Goal: Task Accomplishment & Management: Manage account settings

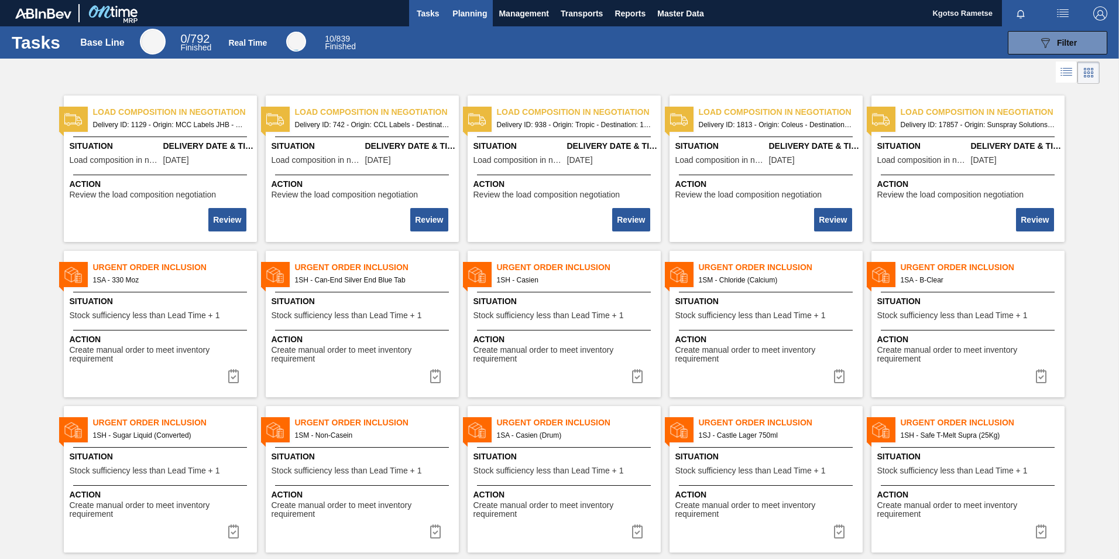
click at [474, 3] on button "Planning" at bounding box center [470, 13] width 46 height 26
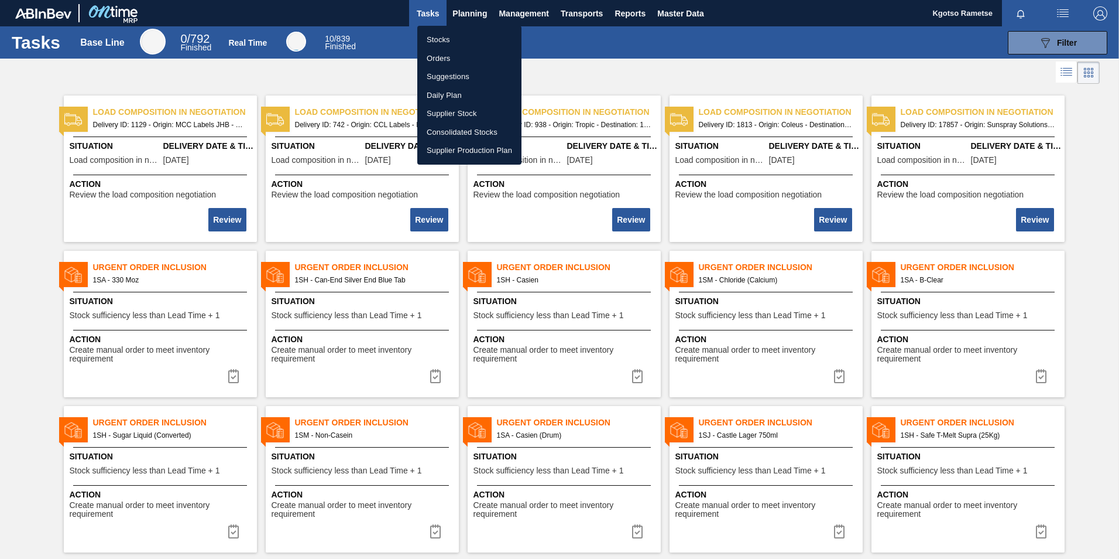
drag, startPoint x: 450, startPoint y: 42, endPoint x: 631, endPoint y: 117, distance: 195.3
click at [452, 42] on li "Stocks" at bounding box center [469, 39] width 104 height 19
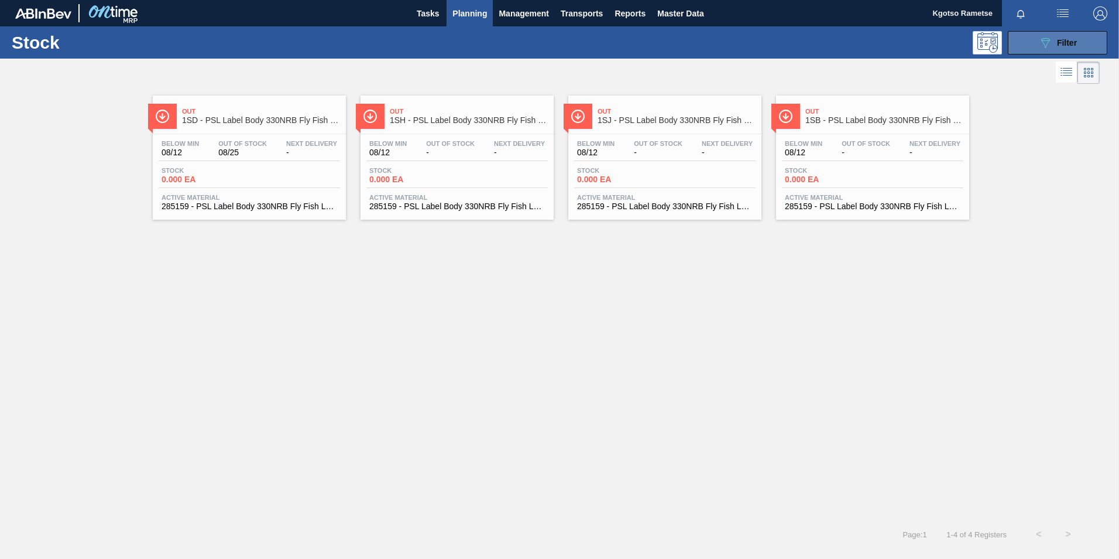
click at [1047, 47] on icon "089F7B8B-B2A5-4AFE-B5C0-19BA573D28AC" at bounding box center [1046, 43] width 14 height 14
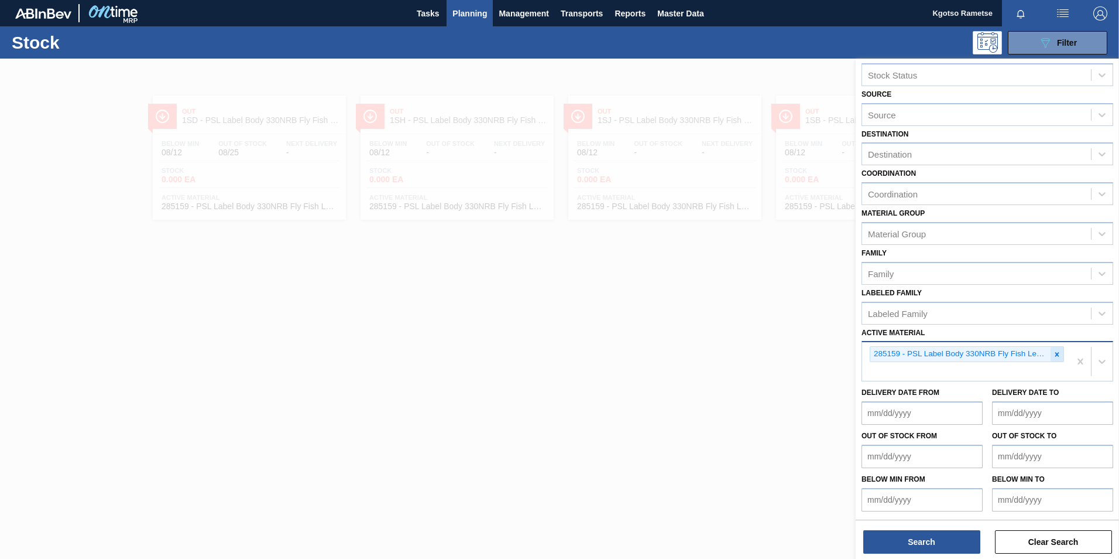
click at [1054, 351] on icon at bounding box center [1057, 354] width 8 height 8
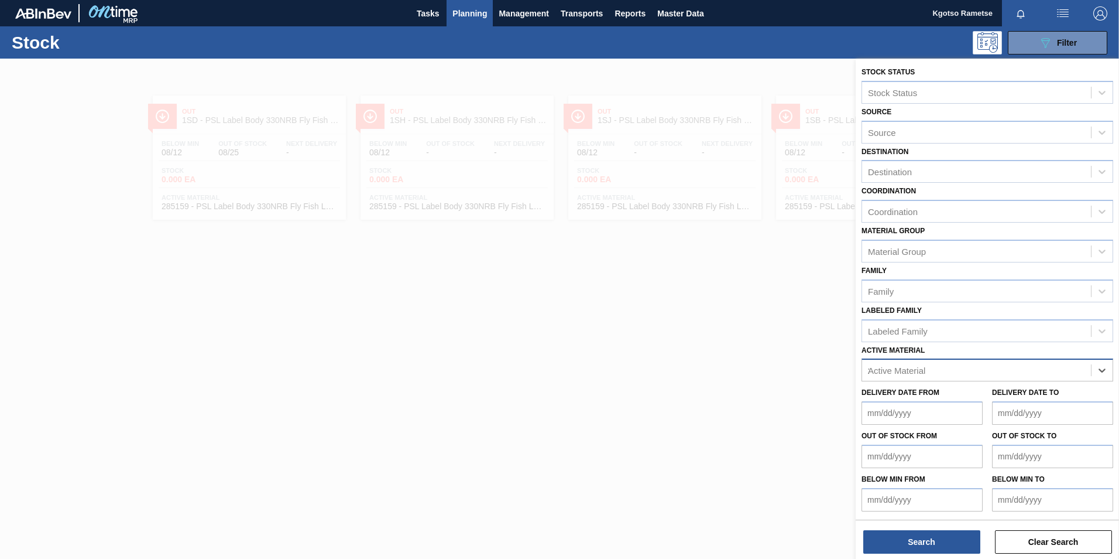
scroll to position [18, 0]
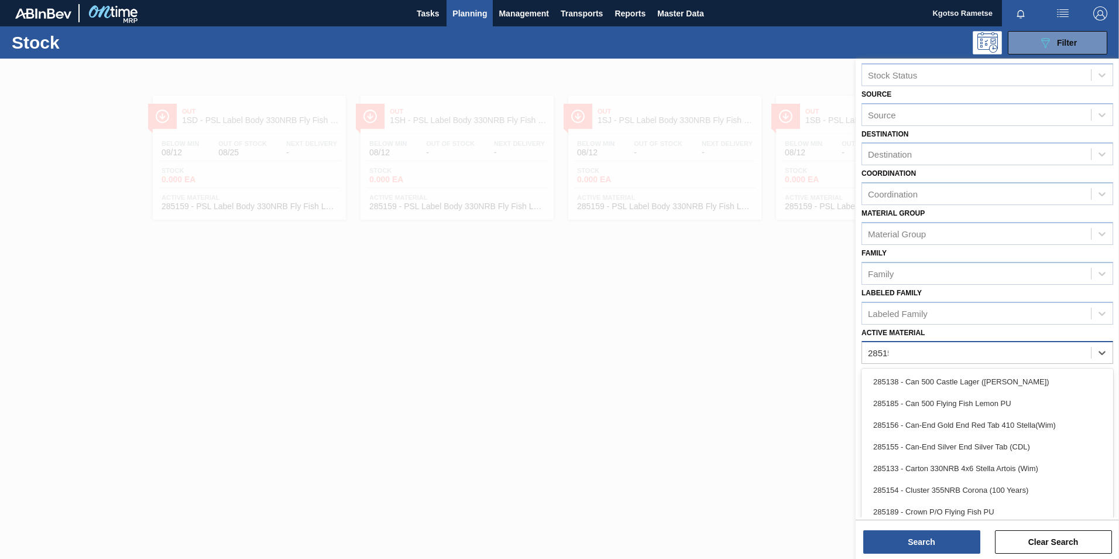
type Material "285158"
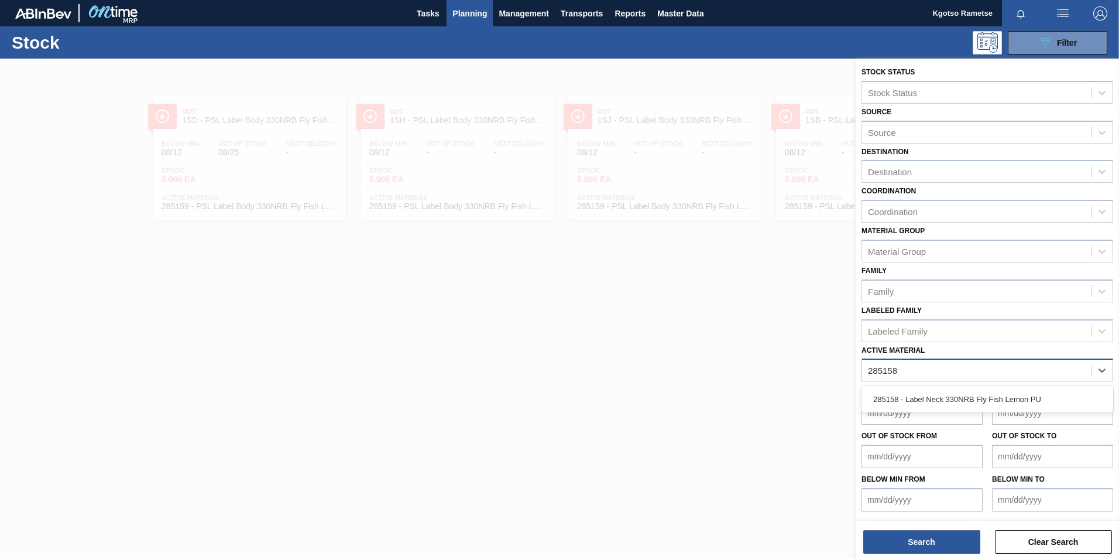
click at [893, 386] on div "285158 - Label Neck 330NRB Fly Fish Lemon PU" at bounding box center [988, 399] width 252 height 26
click at [893, 389] on div "285158 - Label Neck 330NRB Fly Fish Lemon PU" at bounding box center [988, 399] width 252 height 22
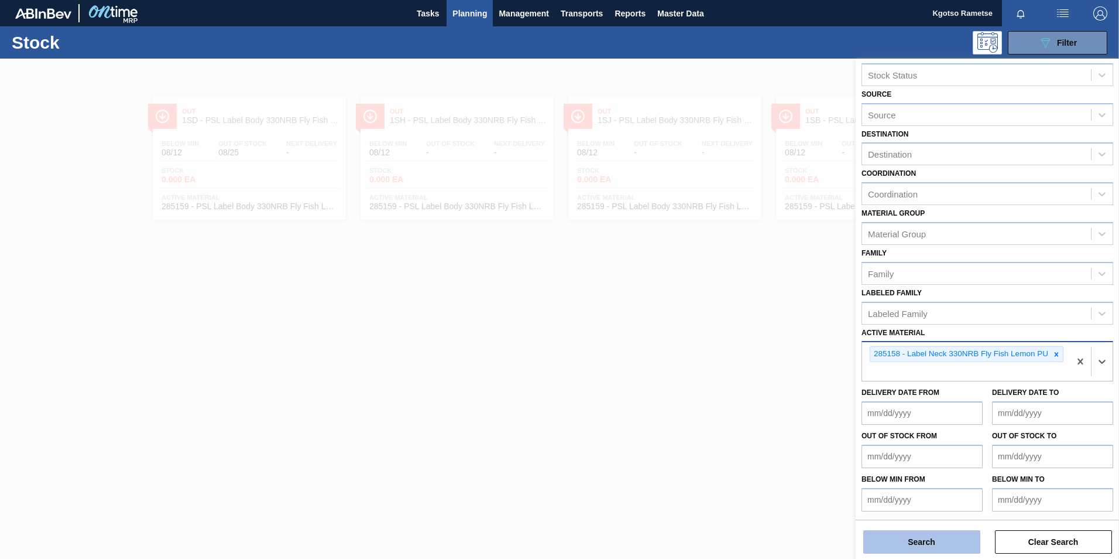
click at [917, 544] on button "Search" at bounding box center [922, 541] width 117 height 23
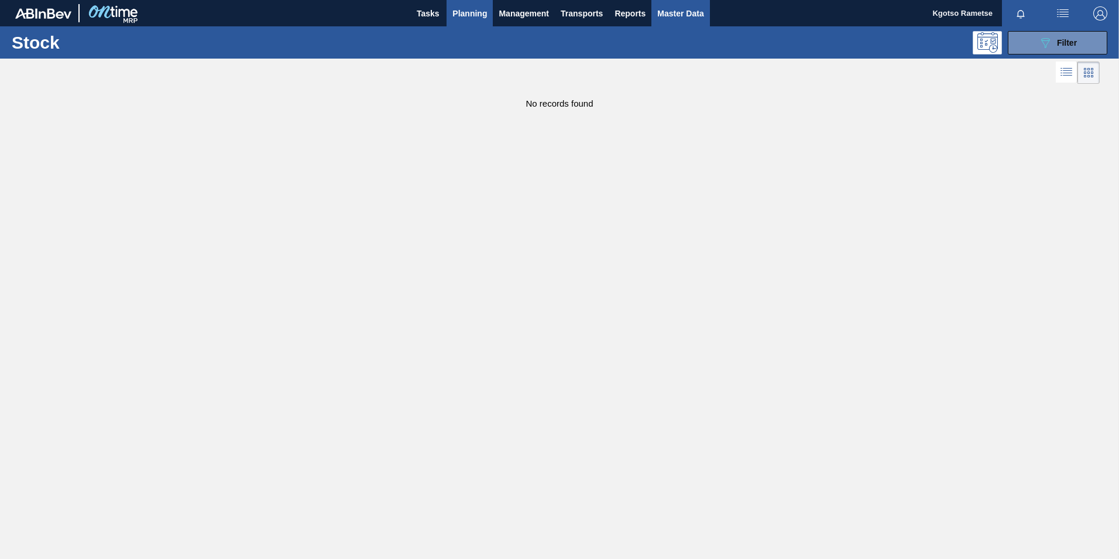
click at [666, 13] on span "Master Data" at bounding box center [680, 13] width 46 height 14
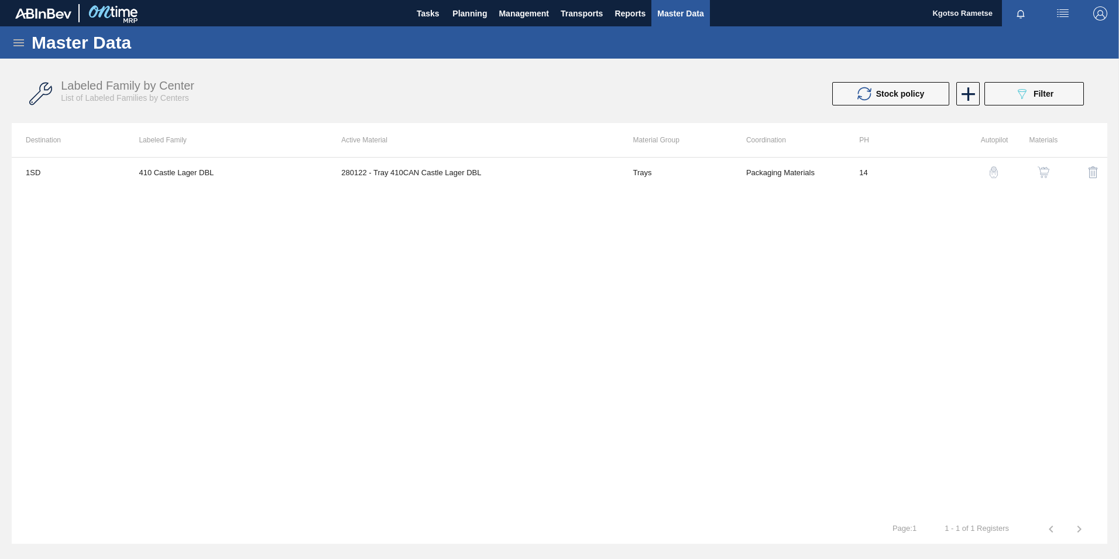
click at [21, 40] on icon at bounding box center [19, 43] width 14 height 14
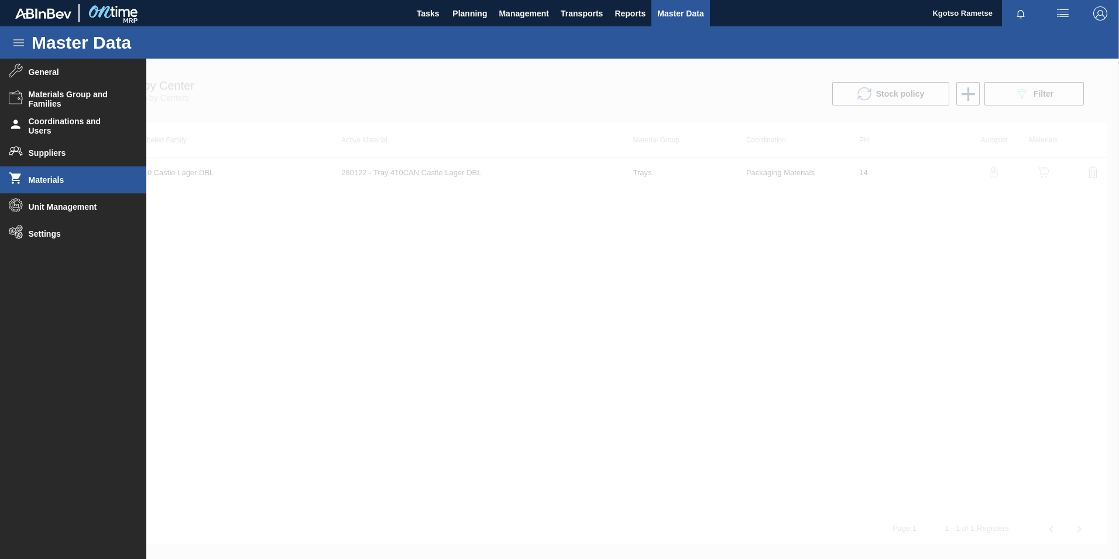
click at [53, 187] on li "Materials" at bounding box center [73, 179] width 146 height 27
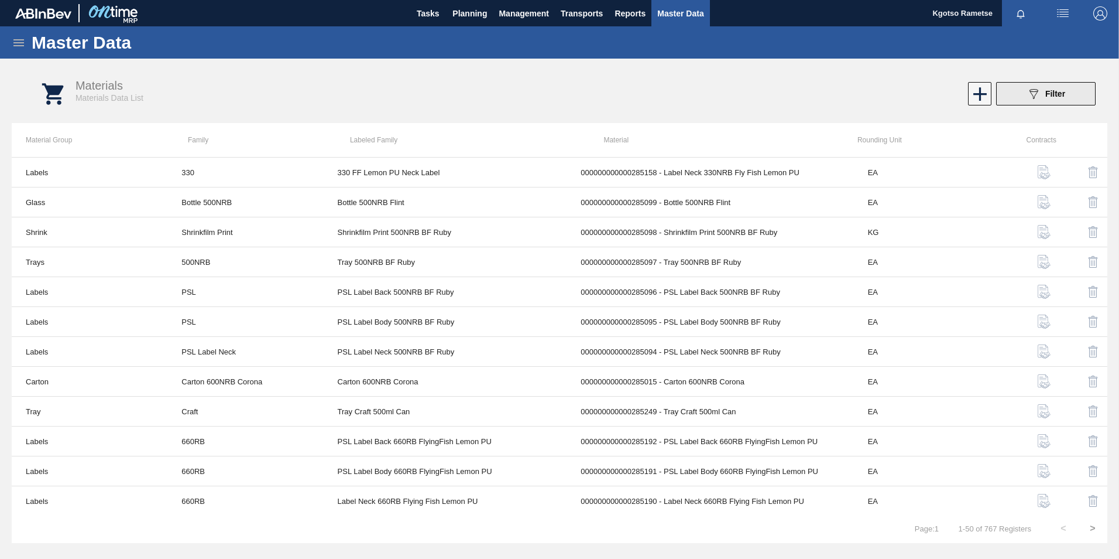
click at [1016, 91] on button "089F7B8B-B2A5-4AFE-B5C0-19BA573D28AC Filter" at bounding box center [1046, 93] width 100 height 23
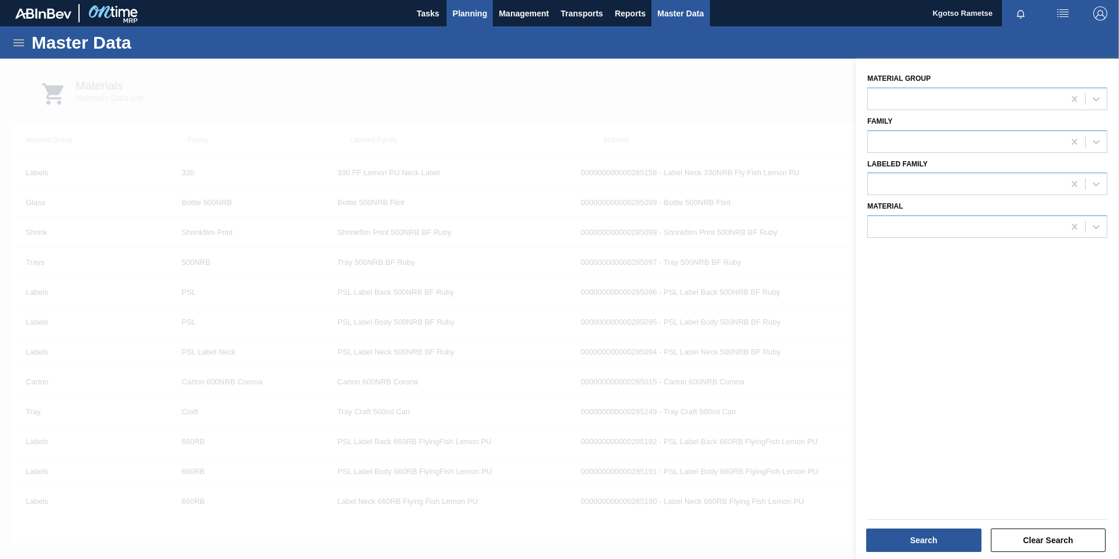
click at [459, 7] on span "Planning" at bounding box center [470, 13] width 35 height 14
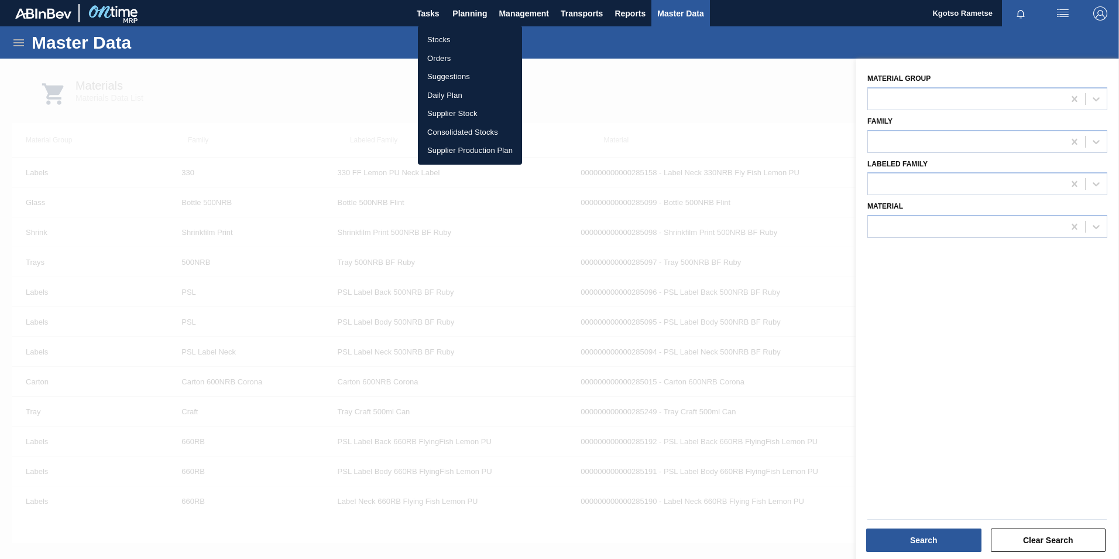
click at [452, 32] on li "Stocks" at bounding box center [470, 39] width 104 height 19
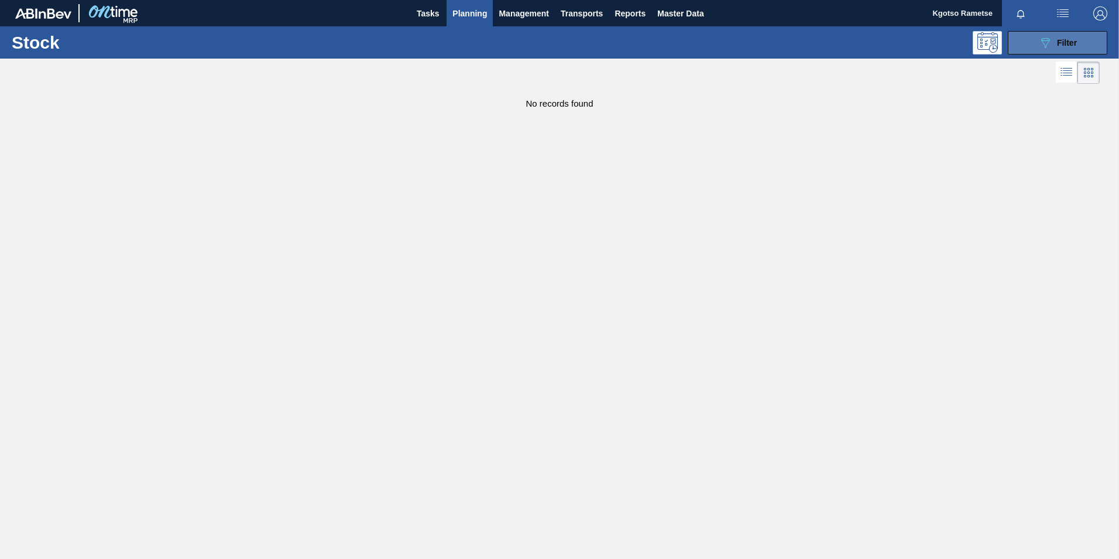
click at [1035, 49] on button "089F7B8B-B2A5-4AFE-B5C0-19BA573D28AC Filter" at bounding box center [1058, 42] width 100 height 23
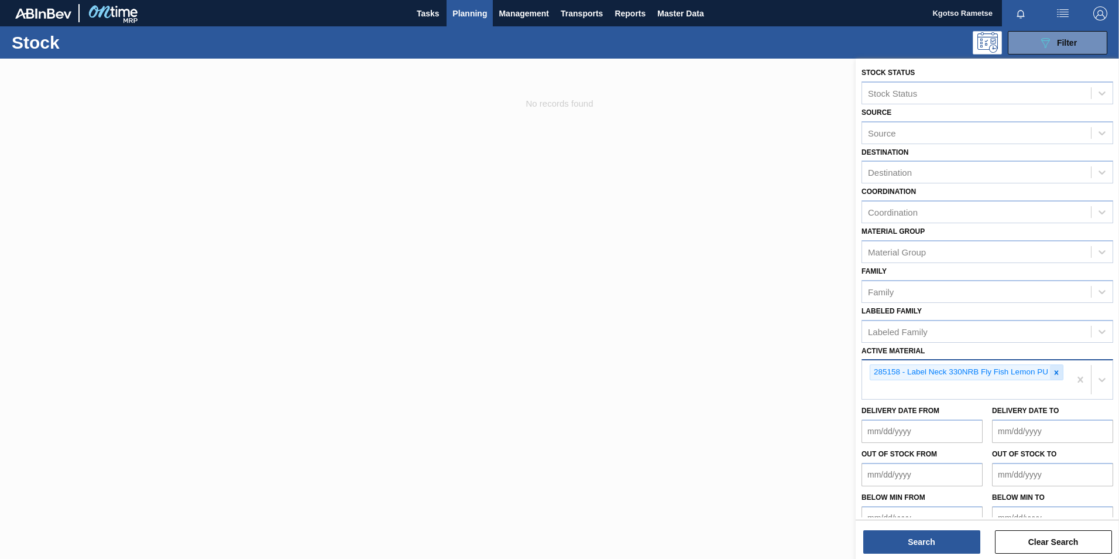
click at [1055, 369] on icon at bounding box center [1057, 372] width 8 height 8
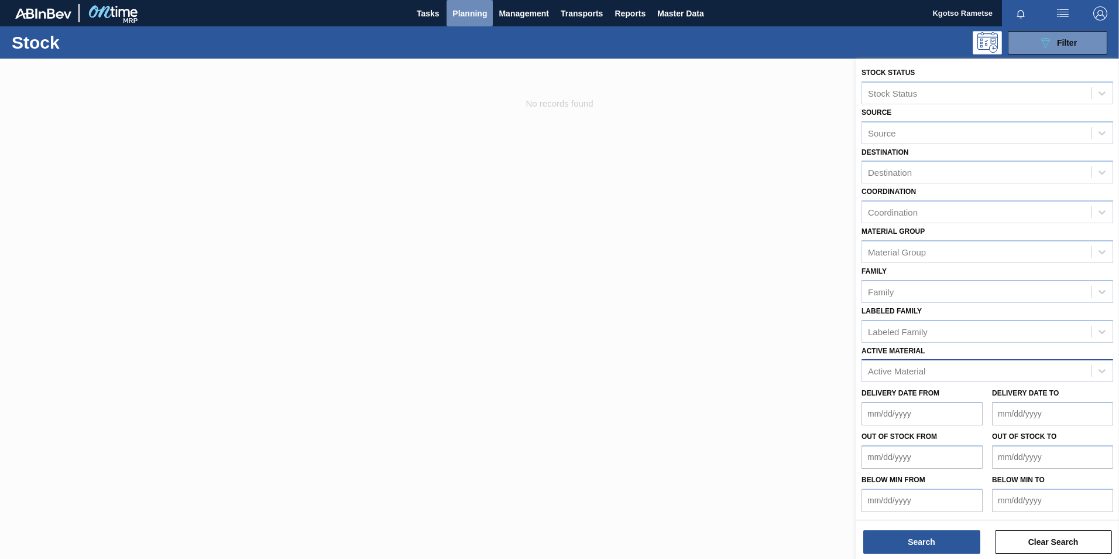
click at [462, 15] on span "Planning" at bounding box center [470, 13] width 35 height 14
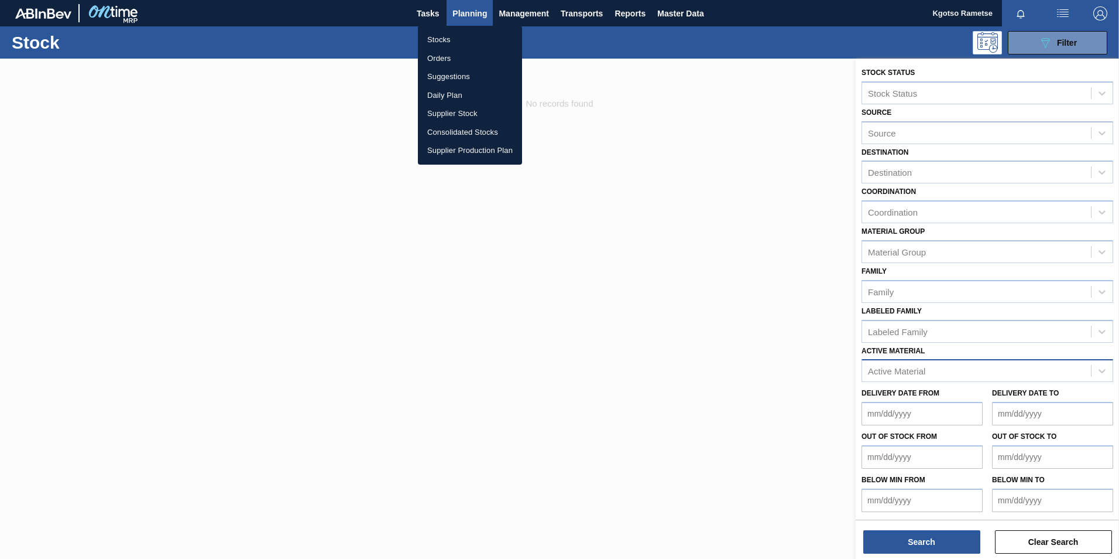
click at [449, 71] on li "Suggestions" at bounding box center [470, 76] width 104 height 19
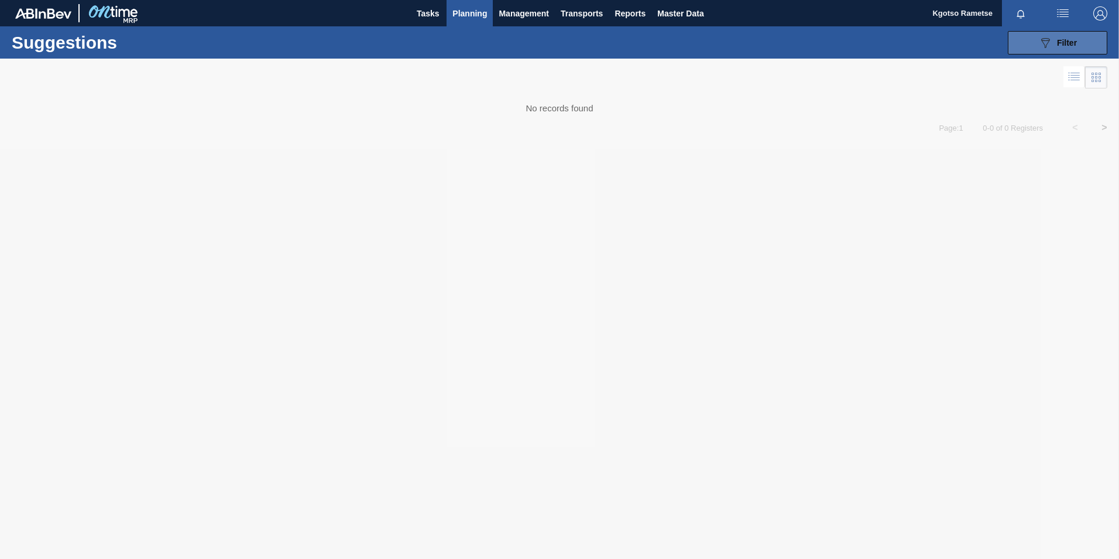
click at [1039, 44] on icon "089F7B8B-B2A5-4AFE-B5C0-19BA573D28AC" at bounding box center [1046, 43] width 14 height 14
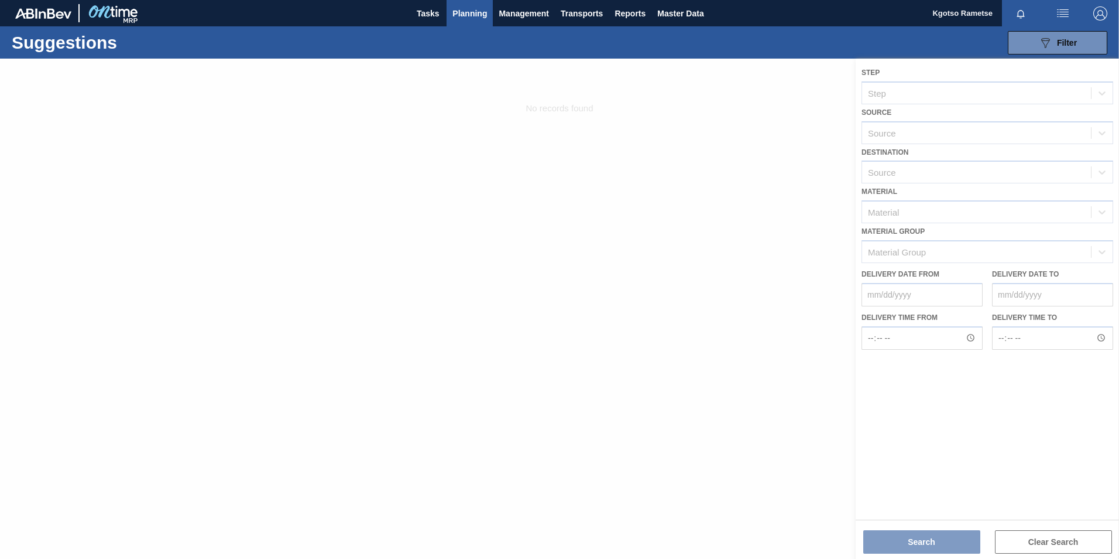
click at [919, 208] on div at bounding box center [559, 309] width 1119 height 500
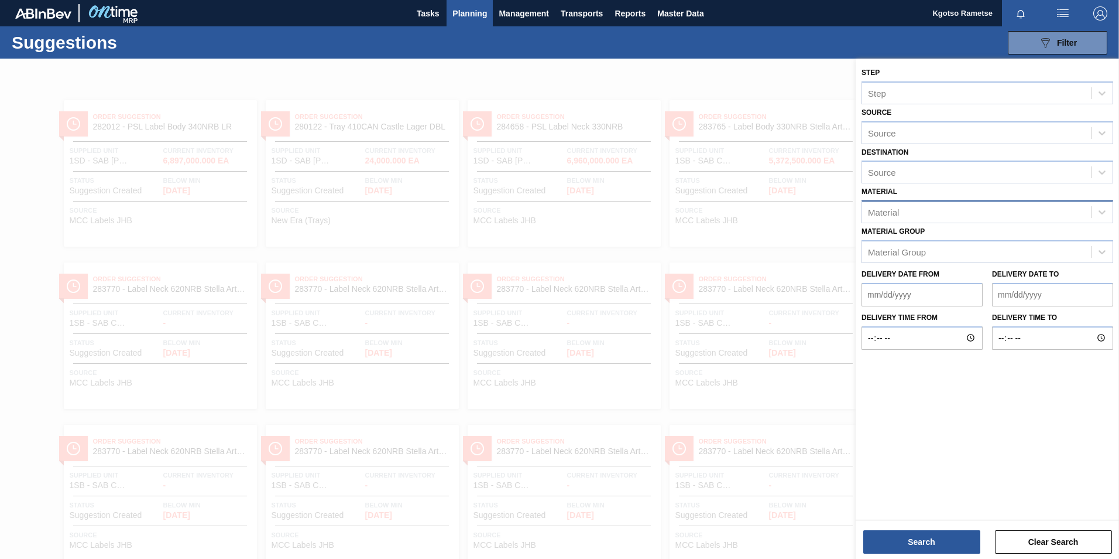
click at [925, 211] on div "Material" at bounding box center [976, 212] width 229 height 17
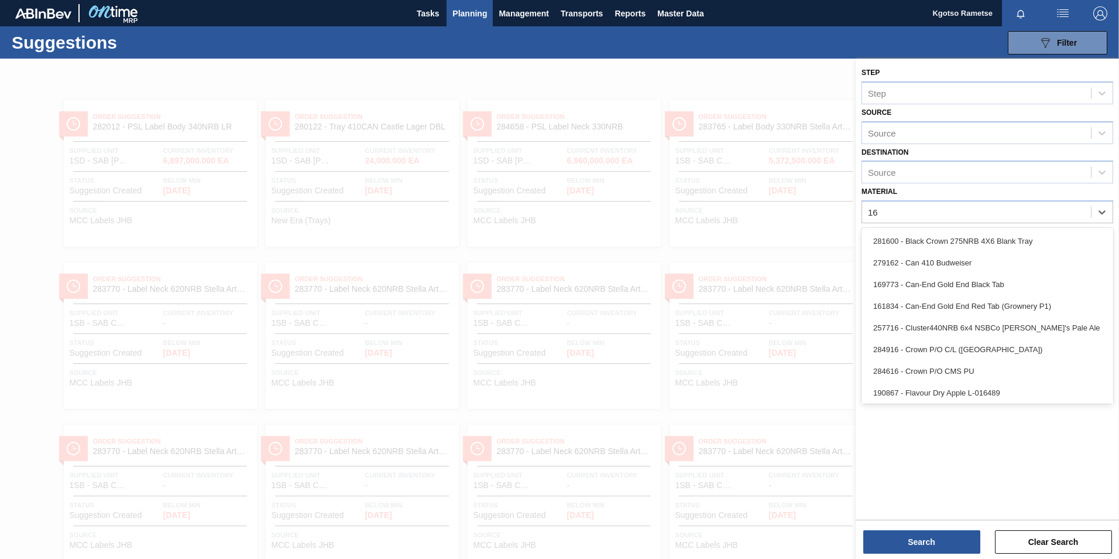
type input "161"
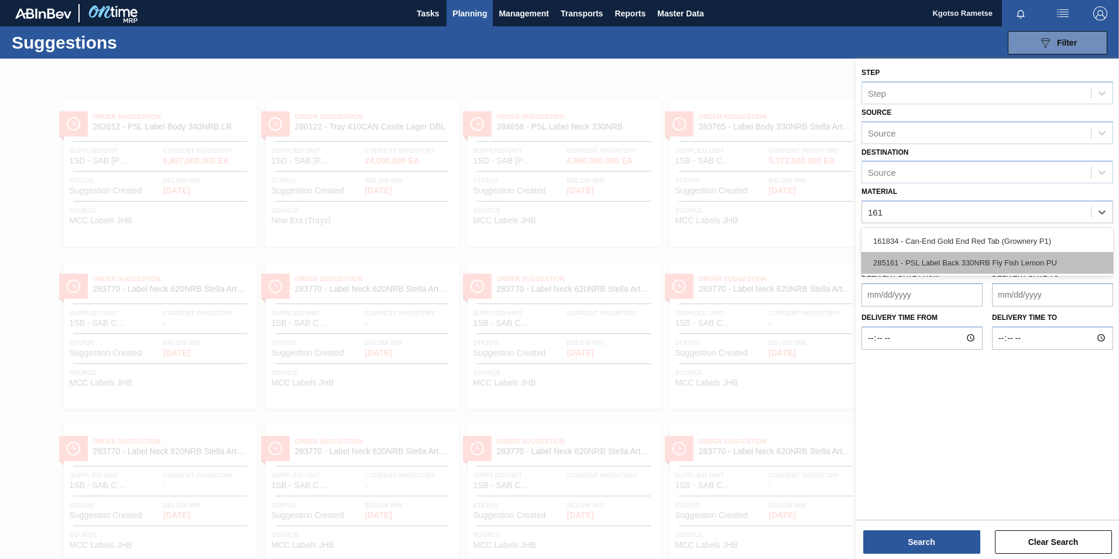
click at [951, 260] on div "285161 - PSL Label Back 330NRB Fly Fish Lemon PU" at bounding box center [988, 263] width 252 height 22
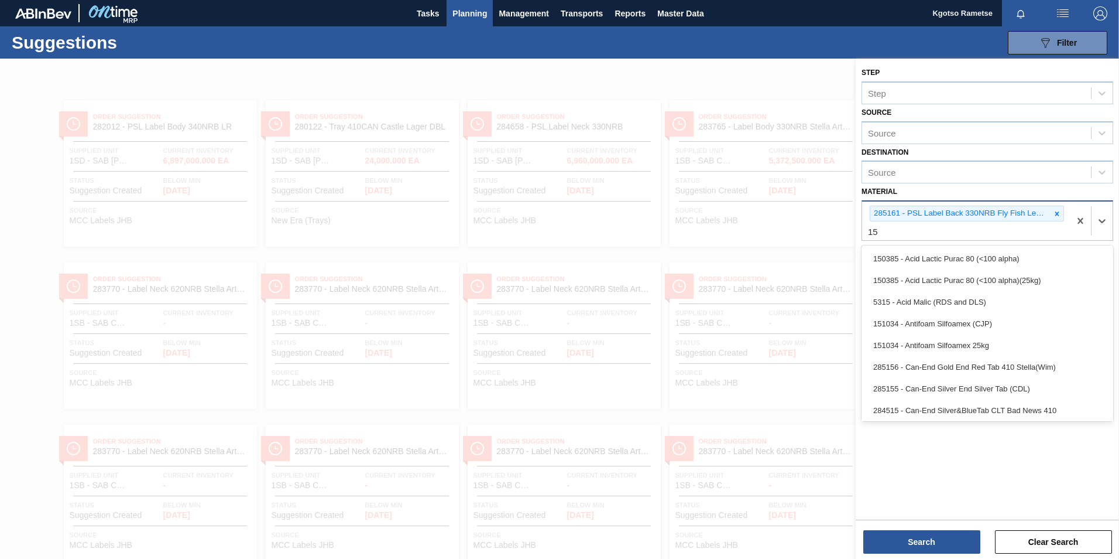
type input "159"
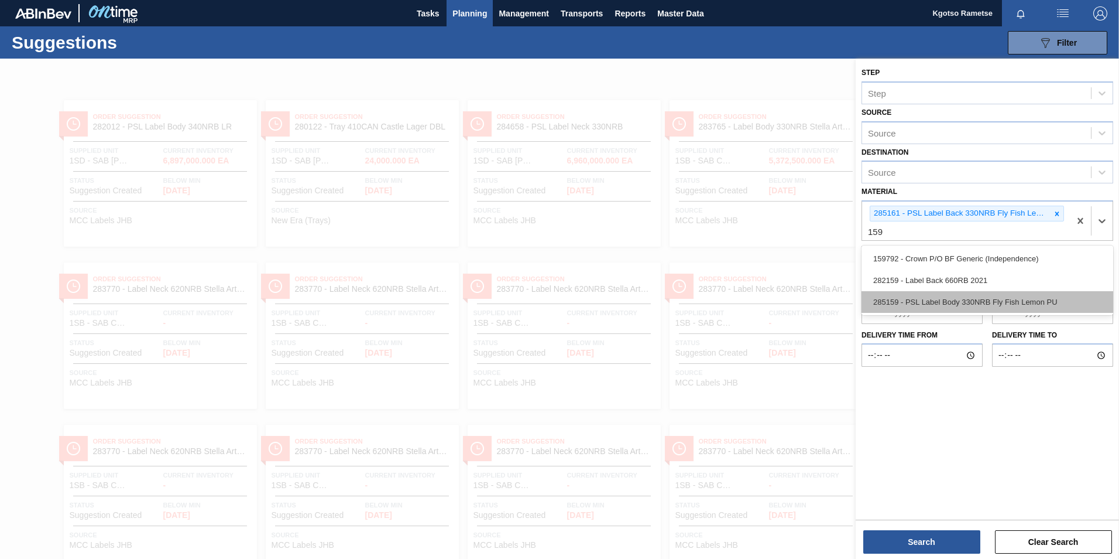
click at [988, 307] on div "285159 - PSL Label Body 330NRB Fly Fish Lemon PU" at bounding box center [988, 302] width 252 height 22
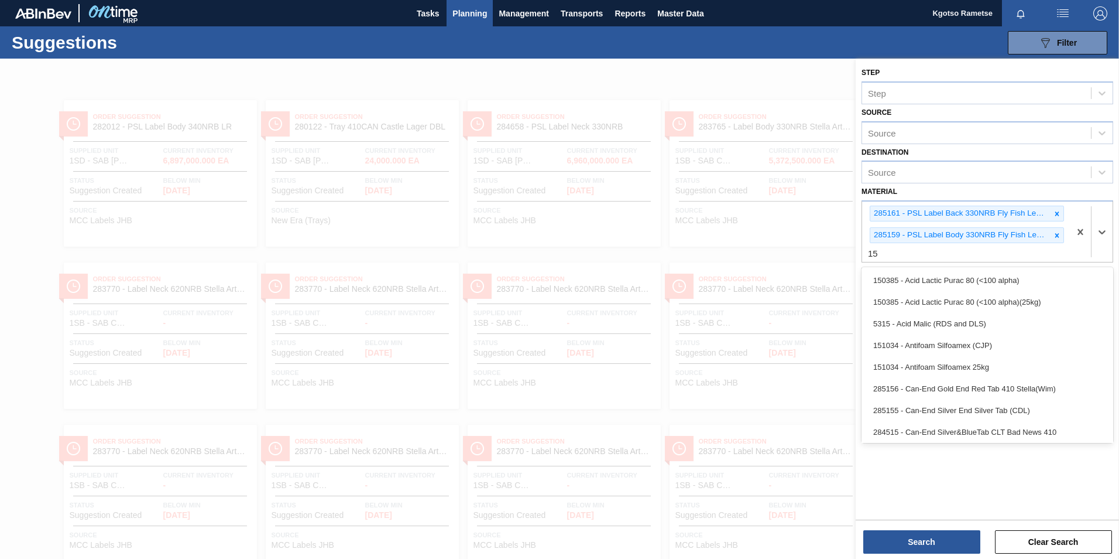
type input "158"
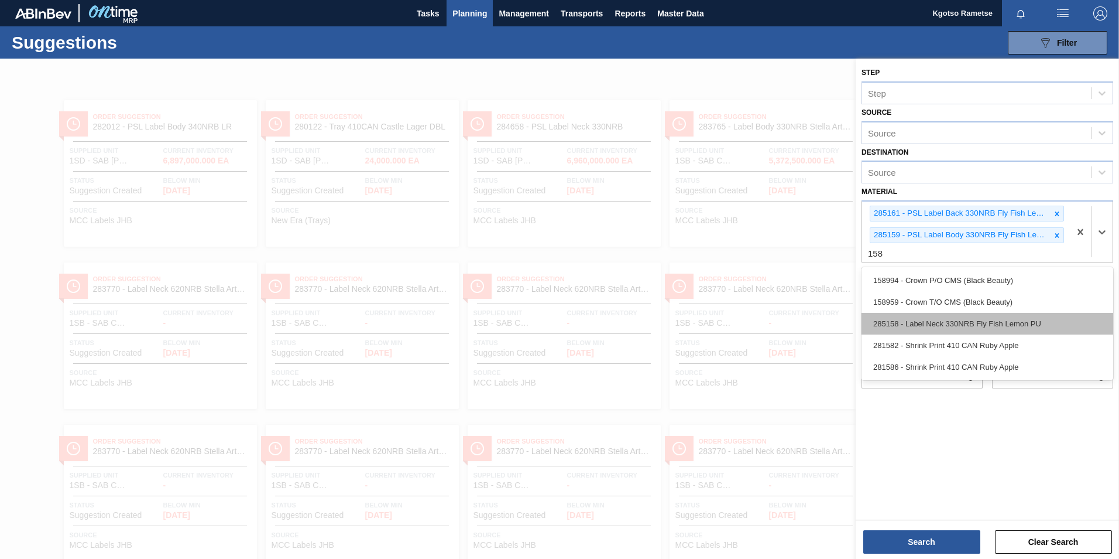
click at [941, 324] on div "285158 - Label Neck 330NRB Fly Fish Lemon PU" at bounding box center [988, 324] width 252 height 22
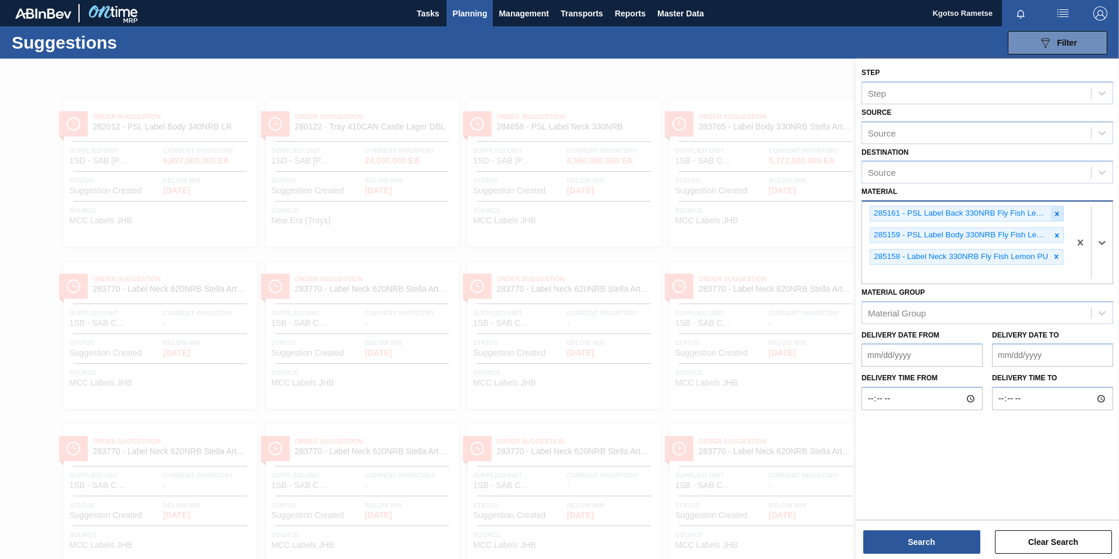
click at [1059, 214] on icon at bounding box center [1057, 214] width 8 height 8
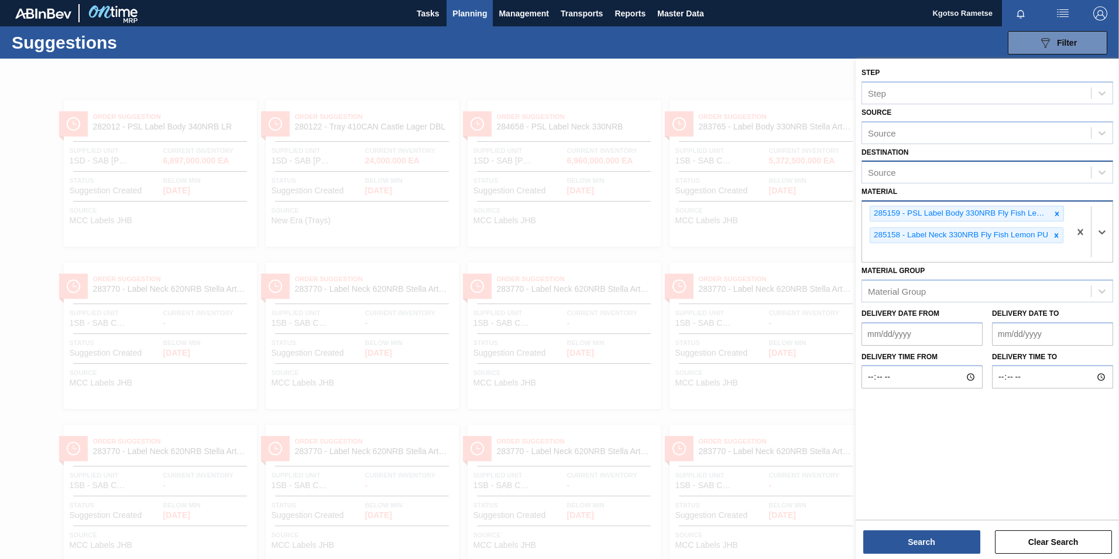
click at [920, 170] on div "Source" at bounding box center [976, 172] width 229 height 17
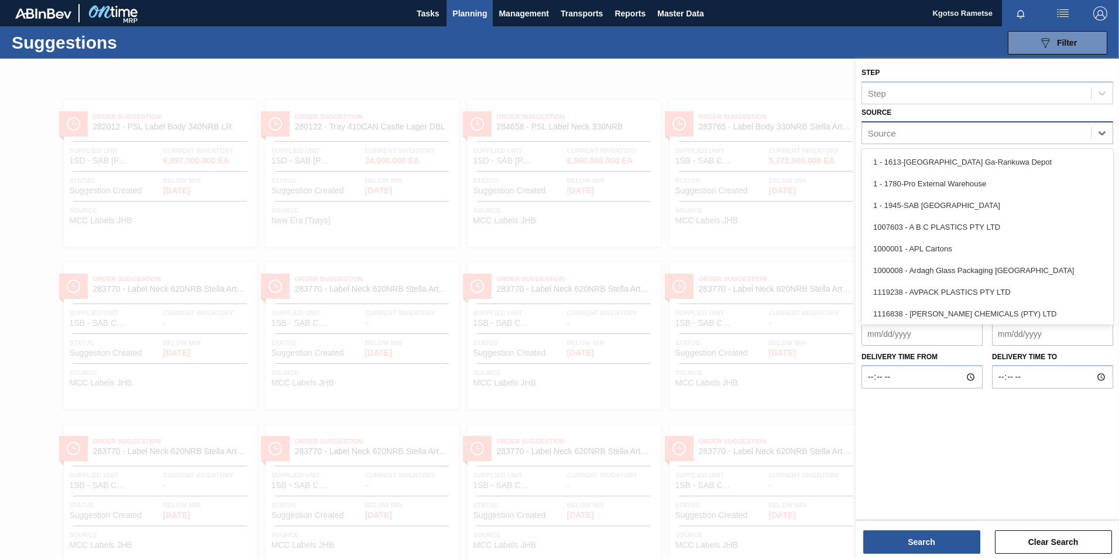
click at [918, 136] on div "Source" at bounding box center [976, 132] width 229 height 17
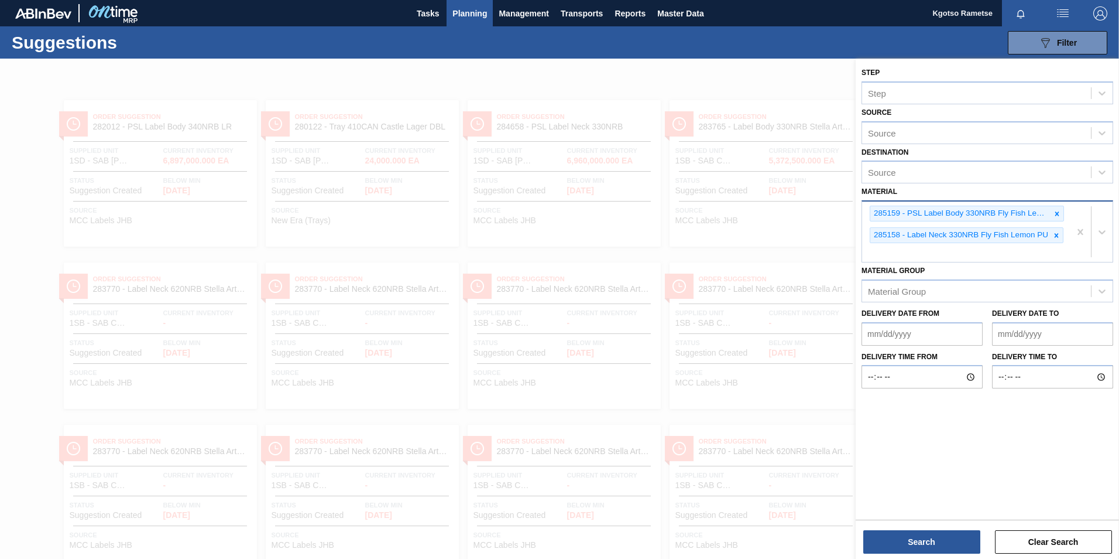
click at [943, 111] on div "Source Source" at bounding box center [988, 124] width 252 height 40
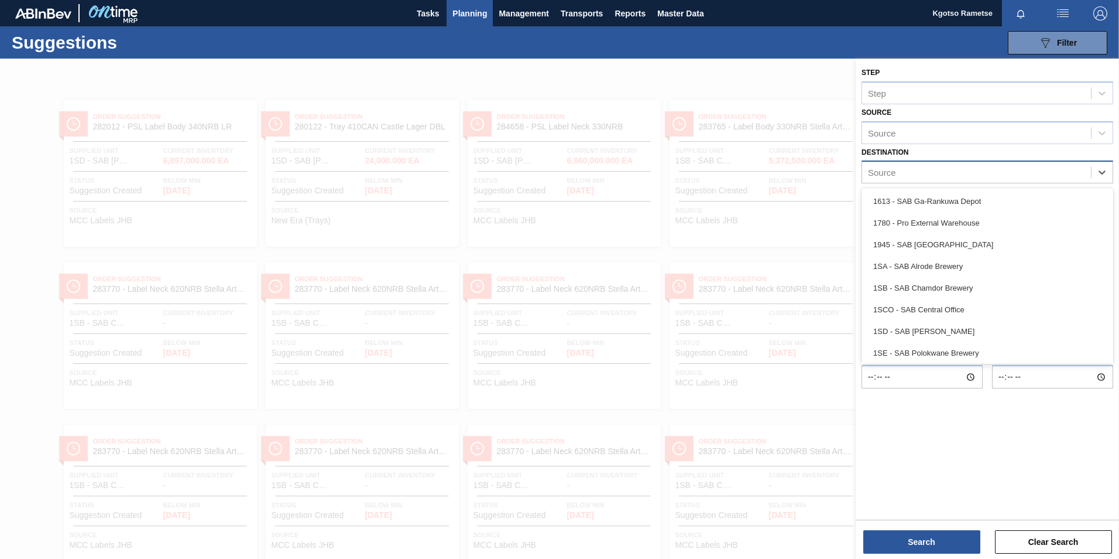
click at [925, 167] on div "Source" at bounding box center [976, 172] width 229 height 17
type input "1sb"
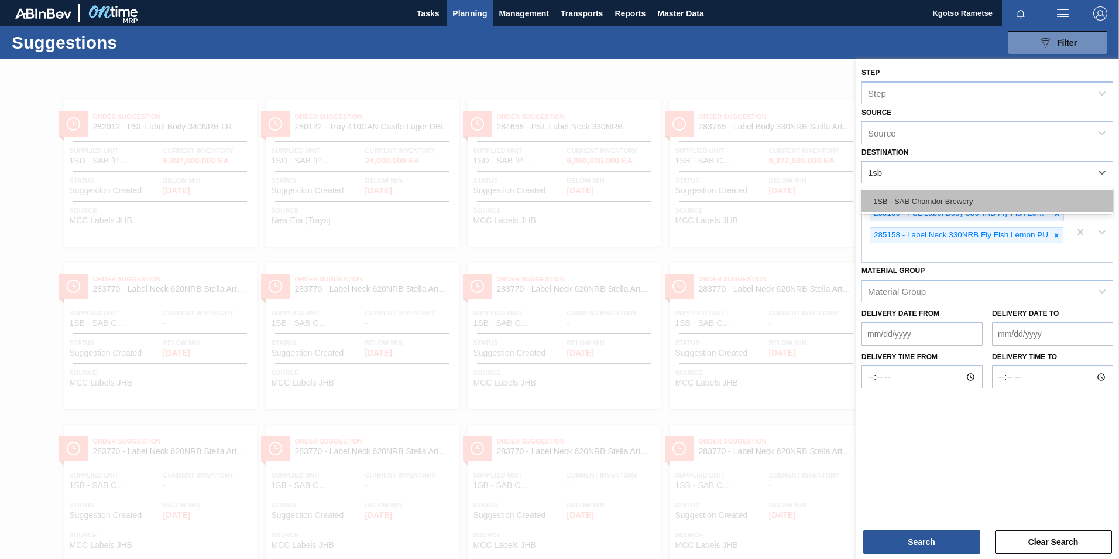
click at [944, 206] on div "1SB - SAB Chamdor Brewery" at bounding box center [988, 201] width 252 height 22
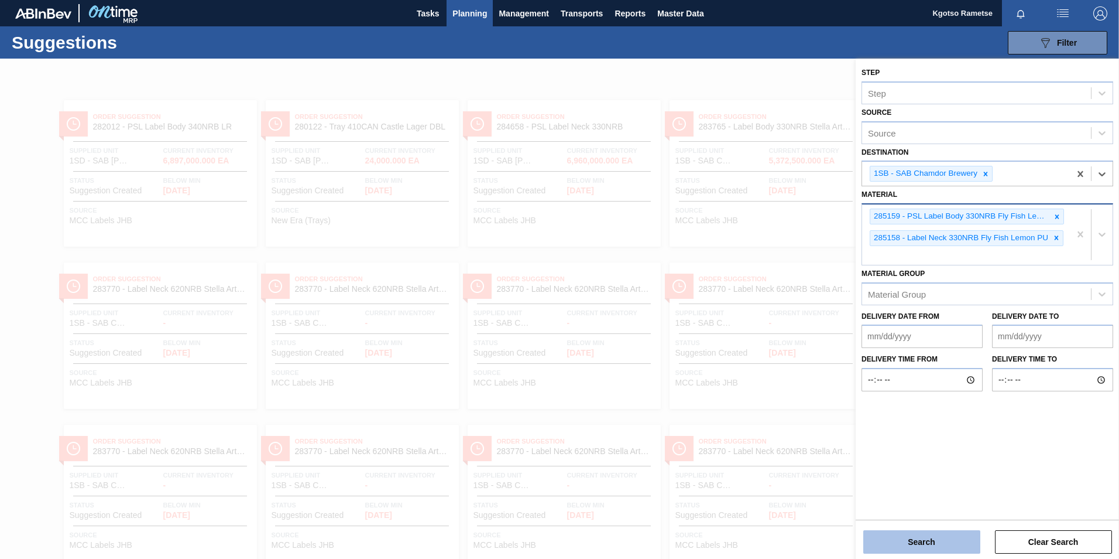
click at [896, 532] on button "Search" at bounding box center [922, 541] width 117 height 23
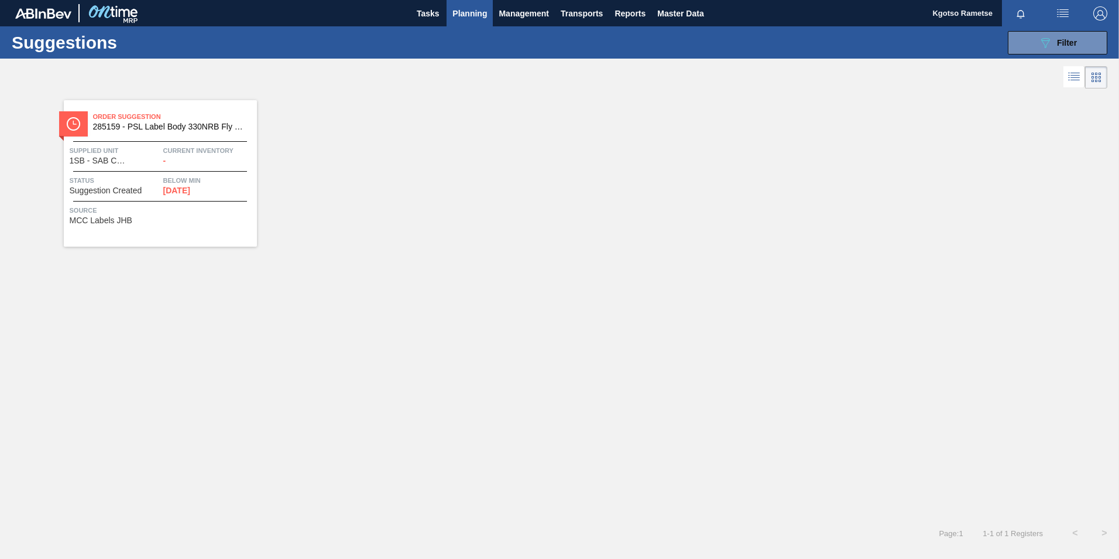
click at [464, 9] on span "Planning" at bounding box center [470, 13] width 35 height 14
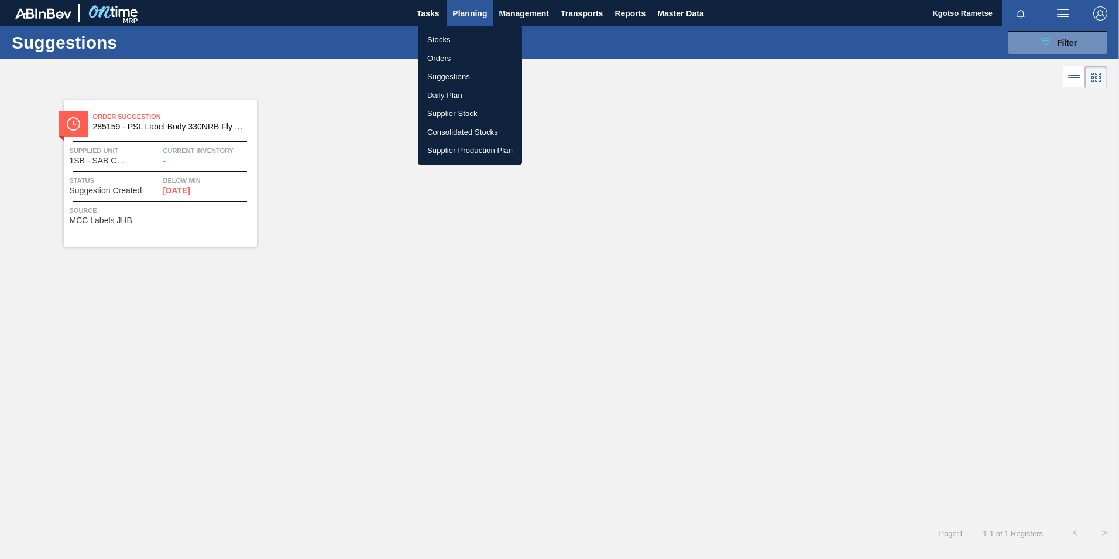
click at [446, 27] on ul "Stocks Orders Suggestions Daily Plan Supplier Stock Consolidated Stocks Supplie…" at bounding box center [470, 95] width 104 height 139
click at [449, 39] on li "Stocks" at bounding box center [470, 39] width 104 height 19
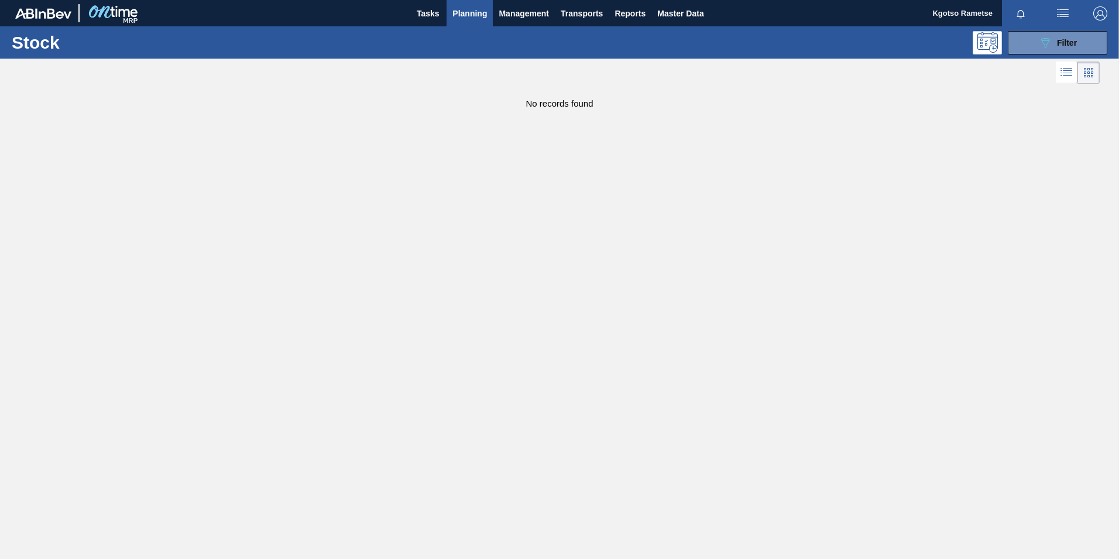
click at [1037, 25] on div at bounding box center [1023, 13] width 42 height 26
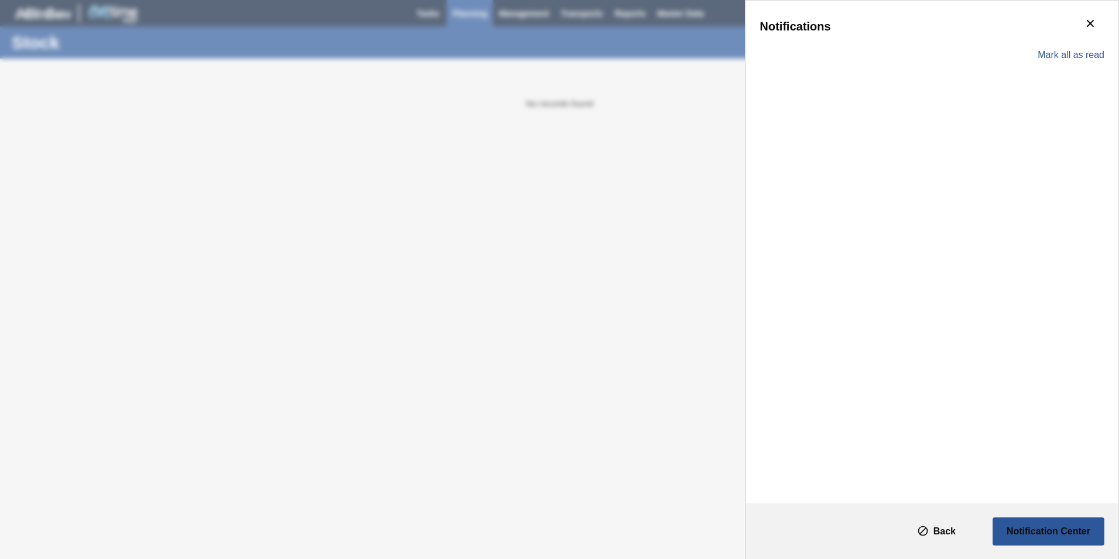
click at [415, 174] on div "Notifications Mark all as read" at bounding box center [559, 279] width 1119 height 559
click at [1093, 25] on icon "botão de ícone" at bounding box center [1090, 23] width 7 height 7
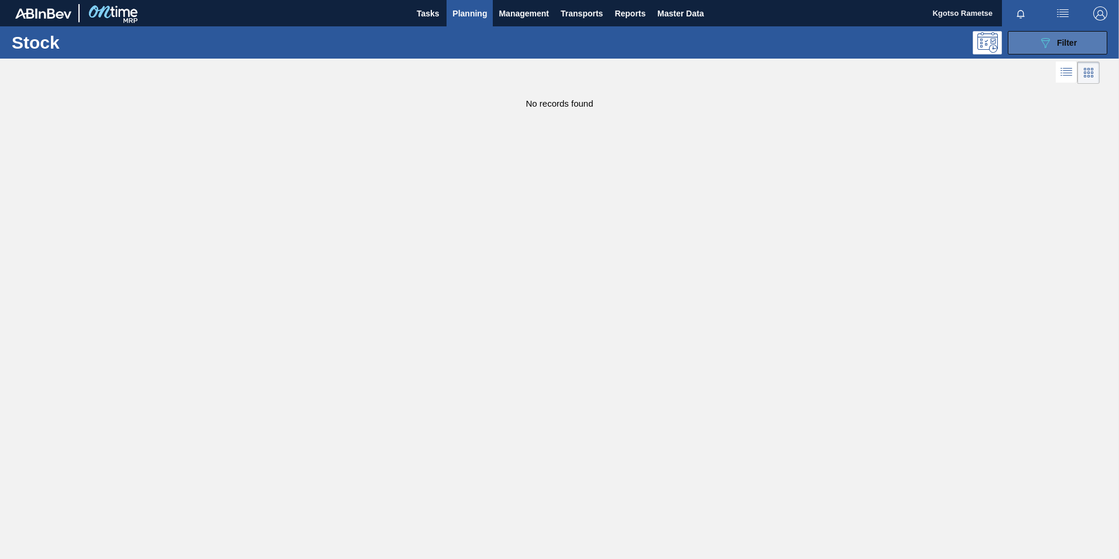
click at [1029, 42] on button "089F7B8B-B2A5-4AFE-B5C0-19BA573D28AC Filter" at bounding box center [1058, 42] width 100 height 23
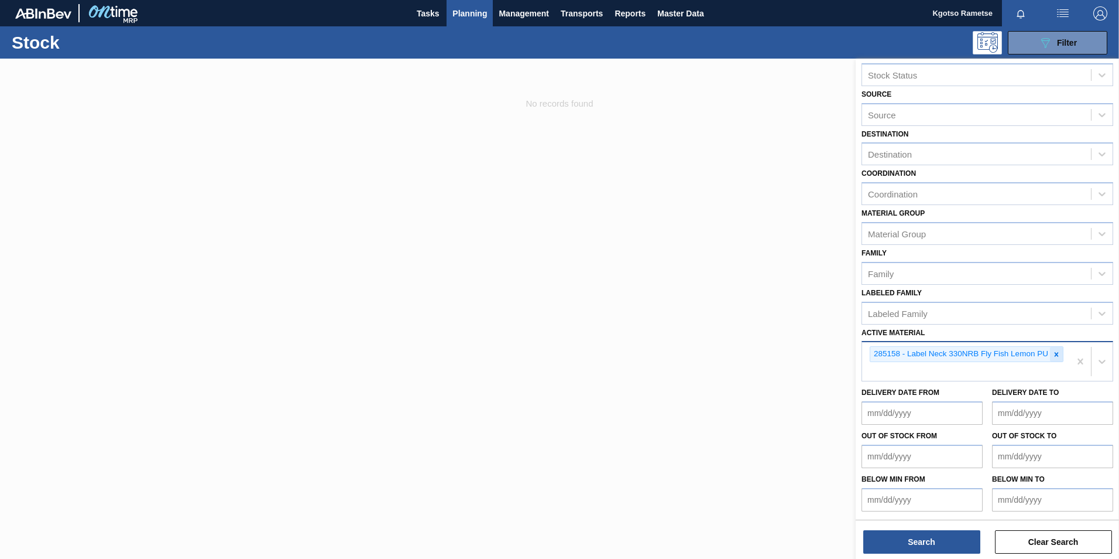
click at [1055, 355] on icon at bounding box center [1057, 354] width 4 height 4
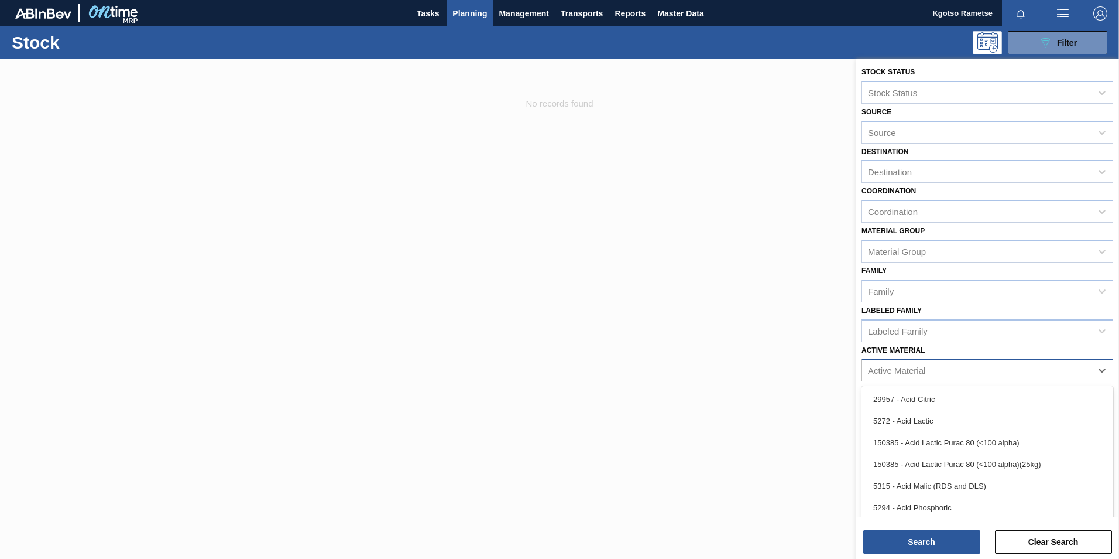
click at [916, 374] on div "option 285158 - Label Neck 330NRB Fly Fish Lemon PU, deselected. option 29957 -…" at bounding box center [988, 369] width 252 height 23
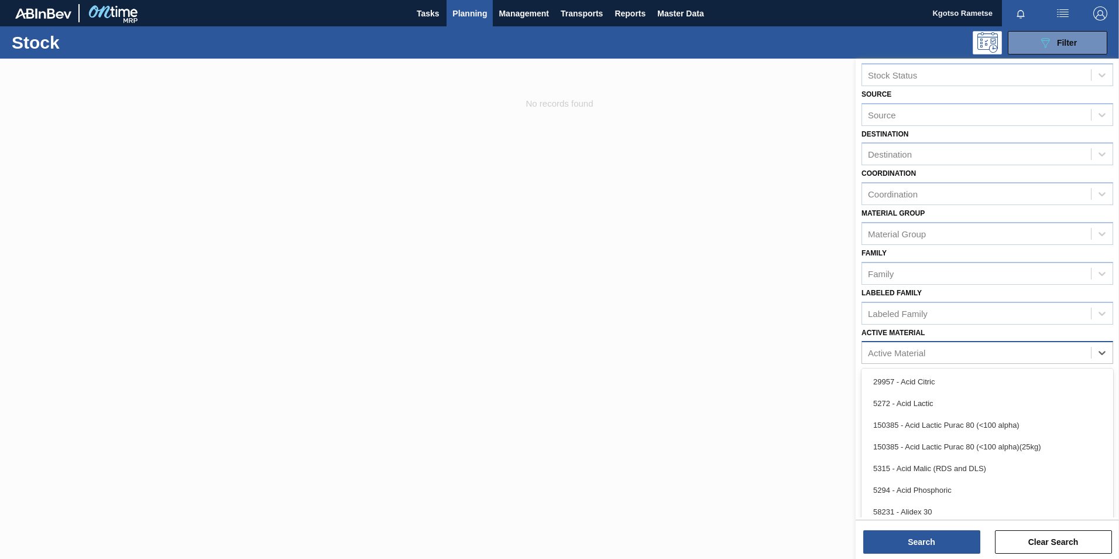
click at [905, 357] on div "Active Material option 285158 - Label Neck 330NRB Fly Fish Lemon PU, deselected…" at bounding box center [988, 344] width 252 height 40
type Material "285158"
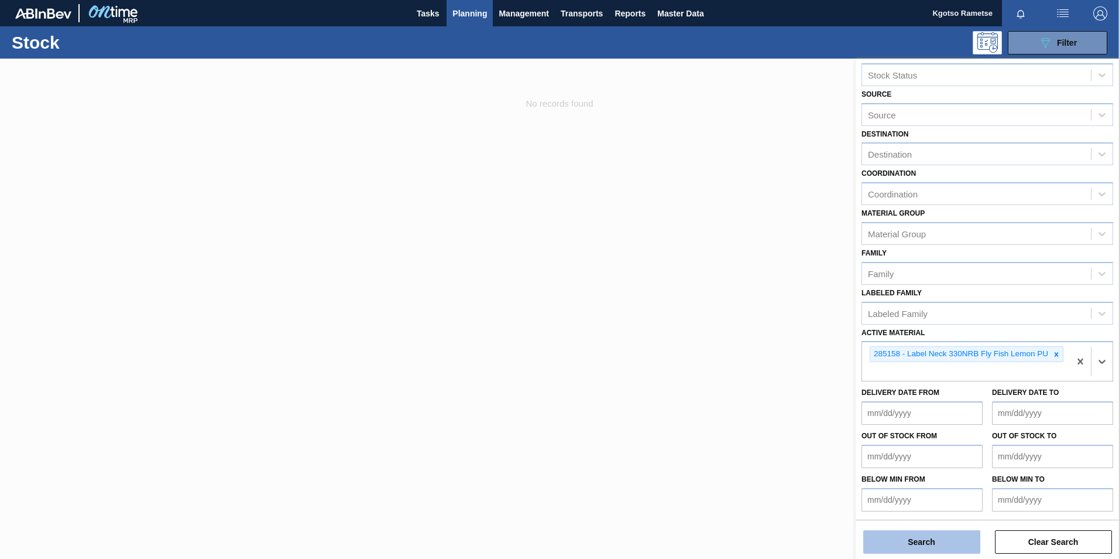
click at [968, 539] on button "Search" at bounding box center [922, 541] width 117 height 23
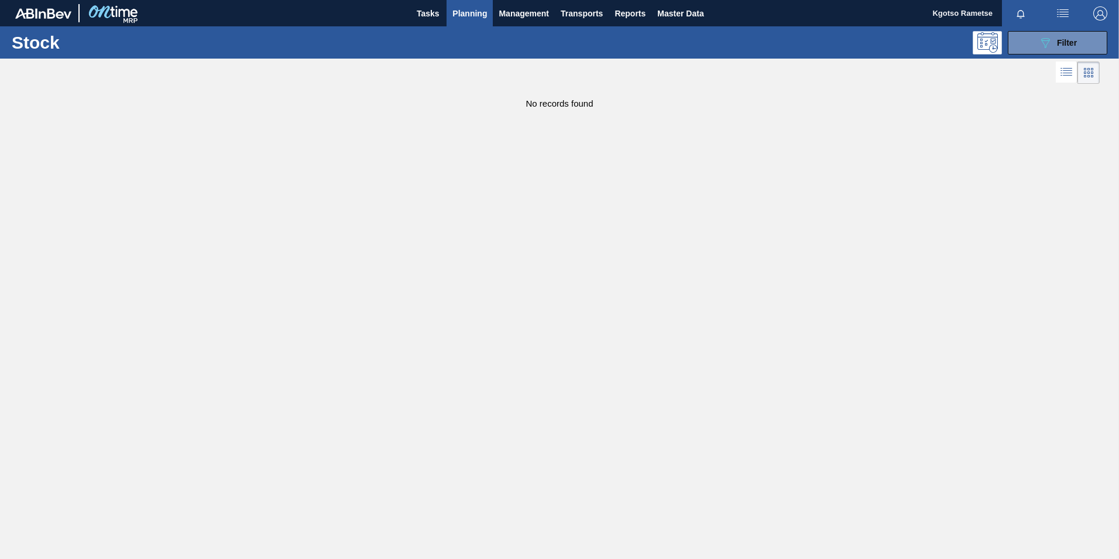
click at [471, 11] on span "Planning" at bounding box center [470, 13] width 35 height 14
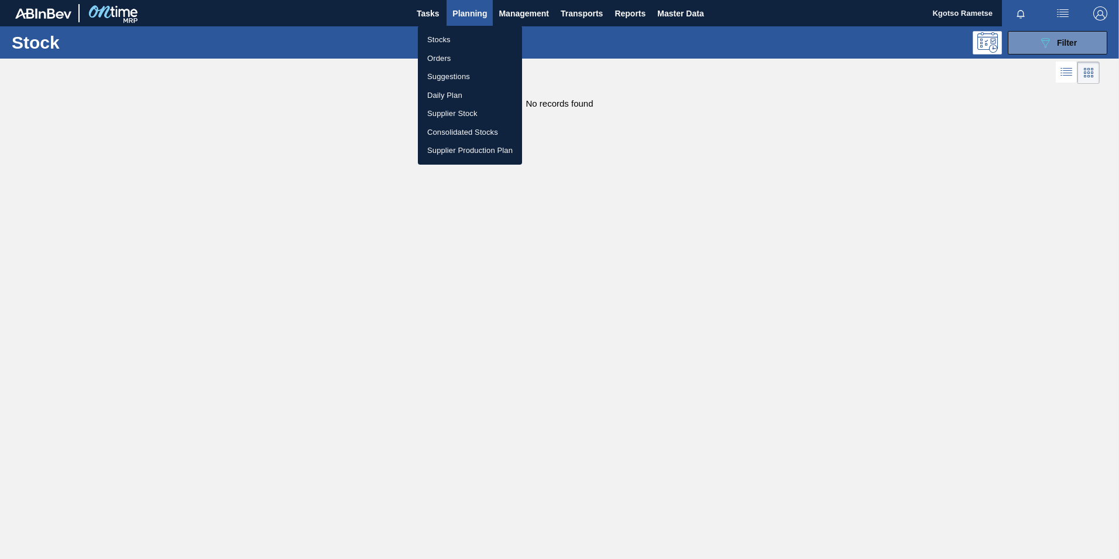
click at [474, 12] on div at bounding box center [559, 279] width 1119 height 559
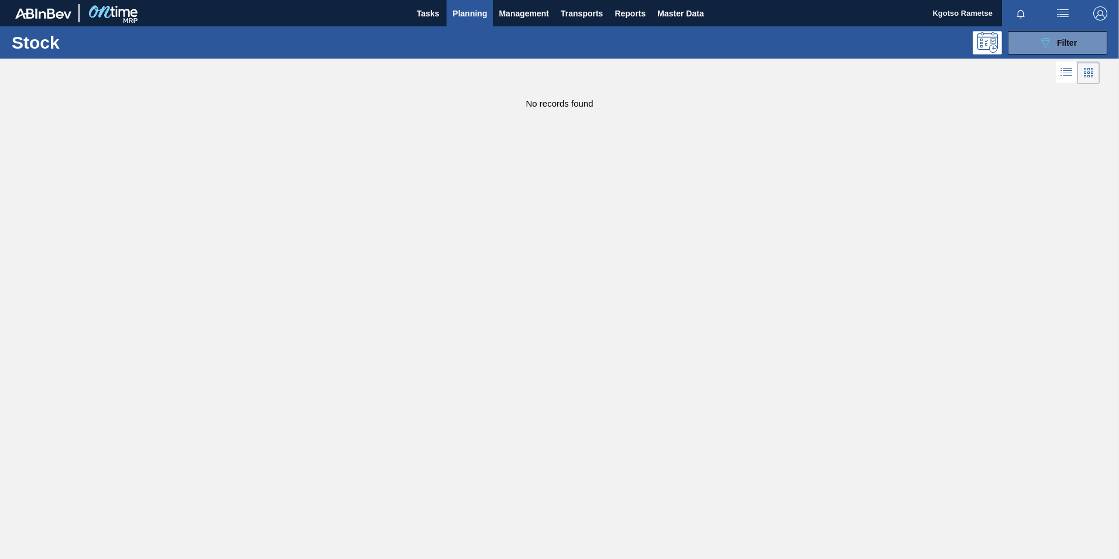
click at [462, 7] on span "Planning" at bounding box center [470, 13] width 35 height 14
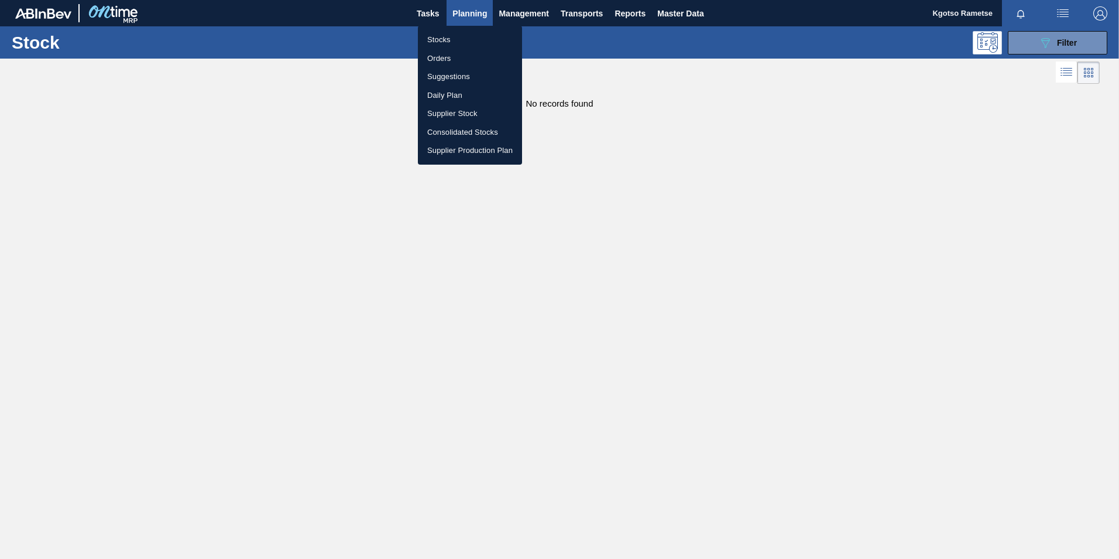
click at [1073, 44] on div at bounding box center [559, 279] width 1119 height 559
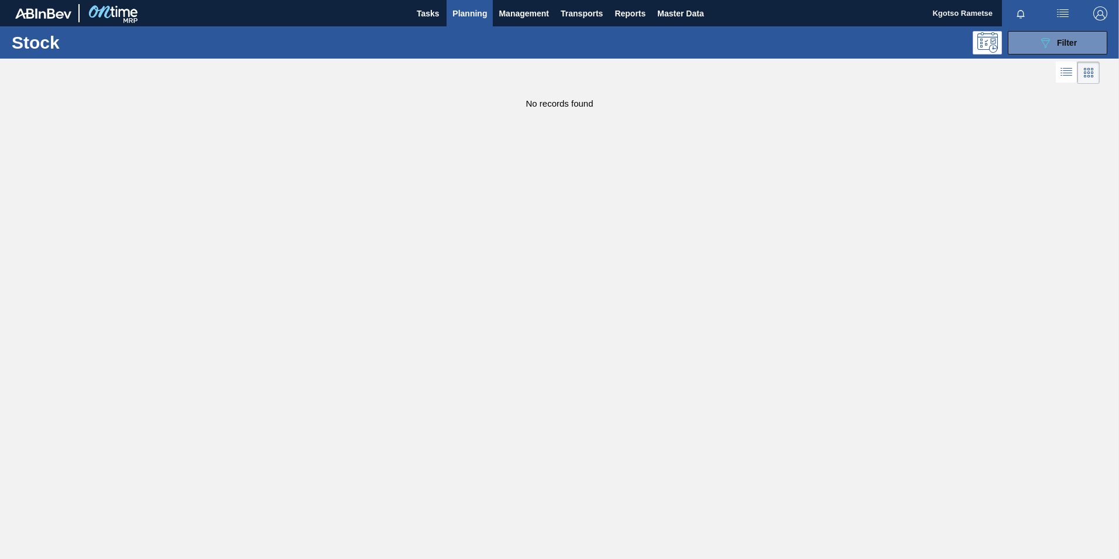
click at [1064, 43] on span "Filter" at bounding box center [1067, 42] width 20 height 9
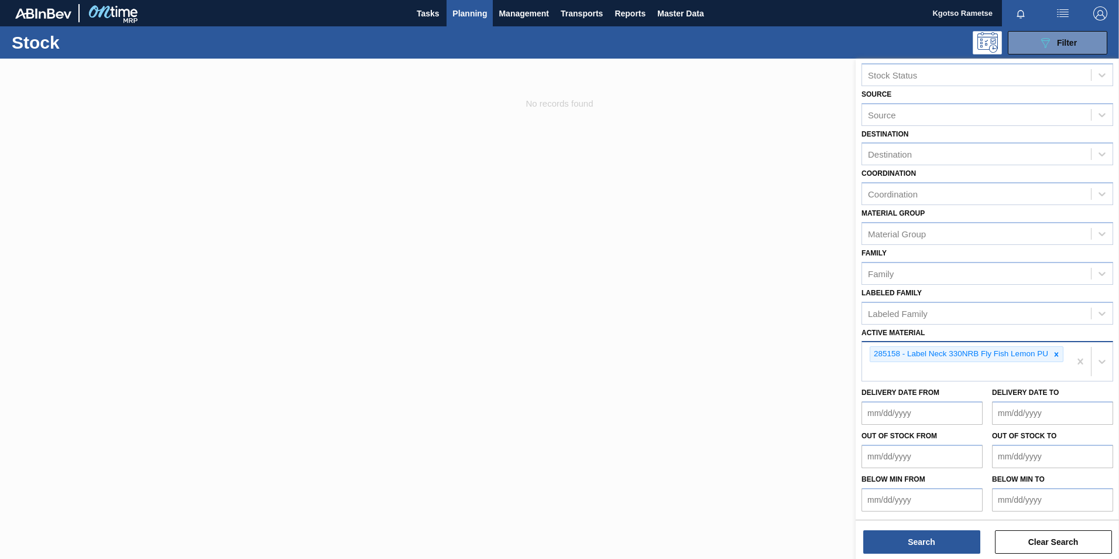
click at [1062, 352] on div "285158 - Label Neck 330NRB Fly Fish Lemon PU" at bounding box center [967, 354] width 194 height 16
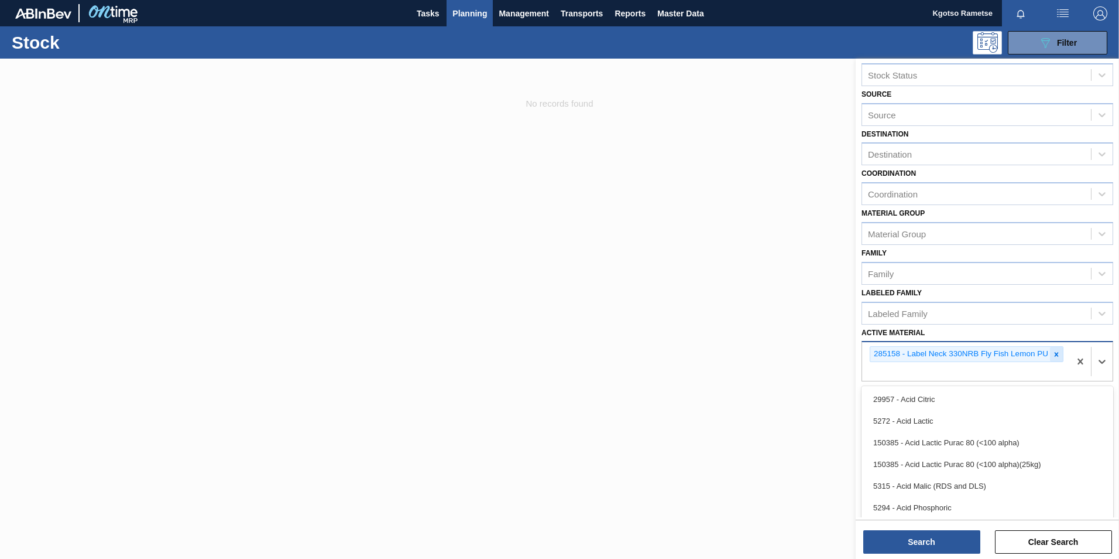
click at [1057, 352] on icon at bounding box center [1057, 354] width 8 height 8
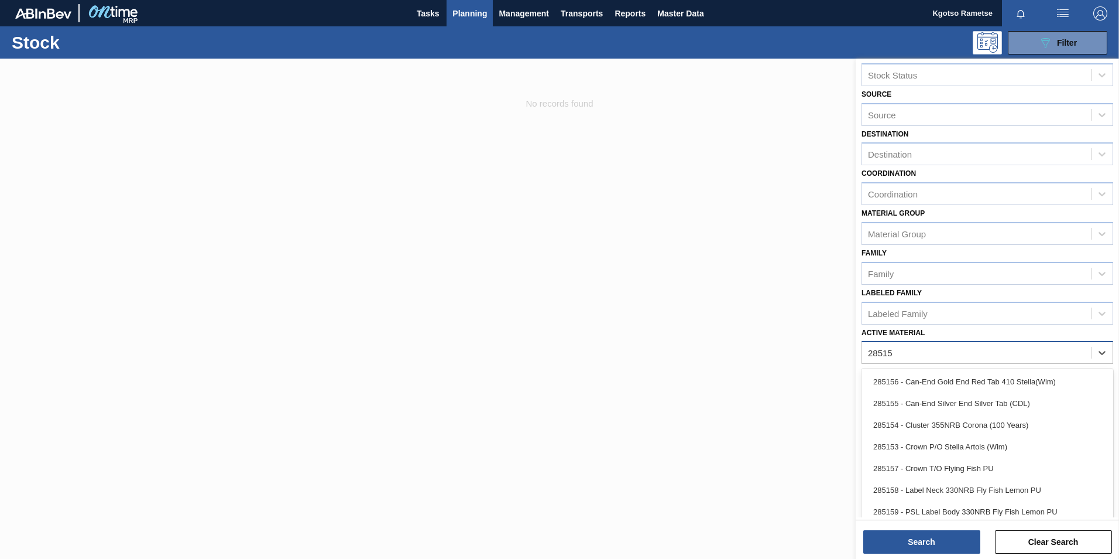
type Material "285158"
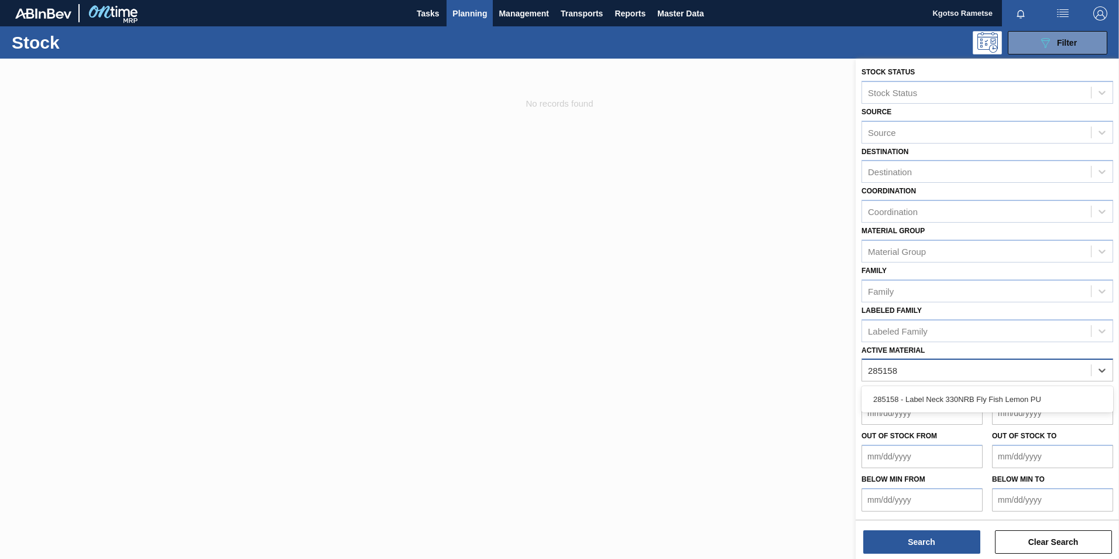
scroll to position [1, 0]
click at [990, 403] on div "285158 - Label Neck 330NRB Fly Fish Lemon PU" at bounding box center [988, 399] width 252 height 22
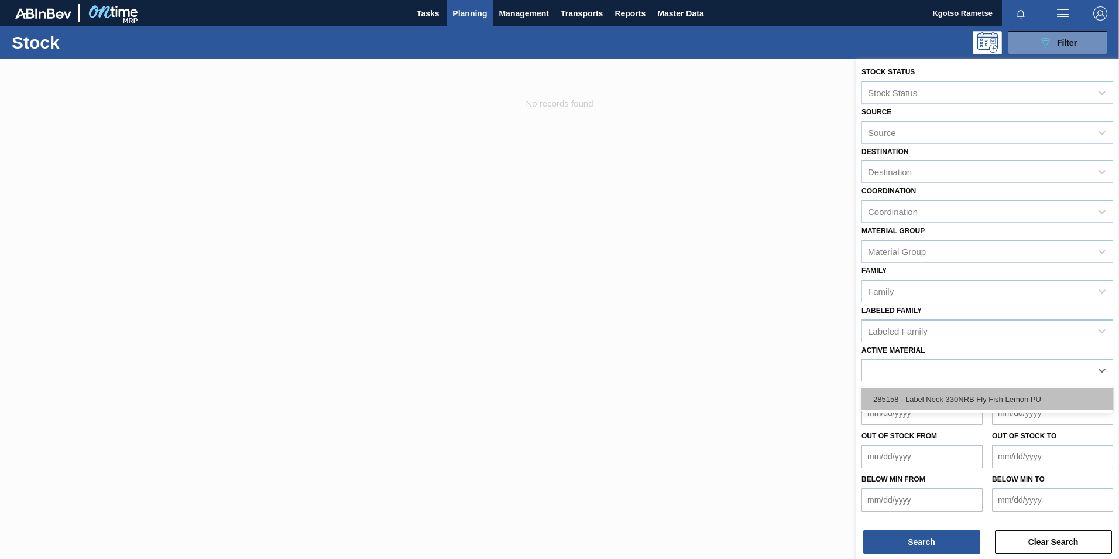
scroll to position [18, 0]
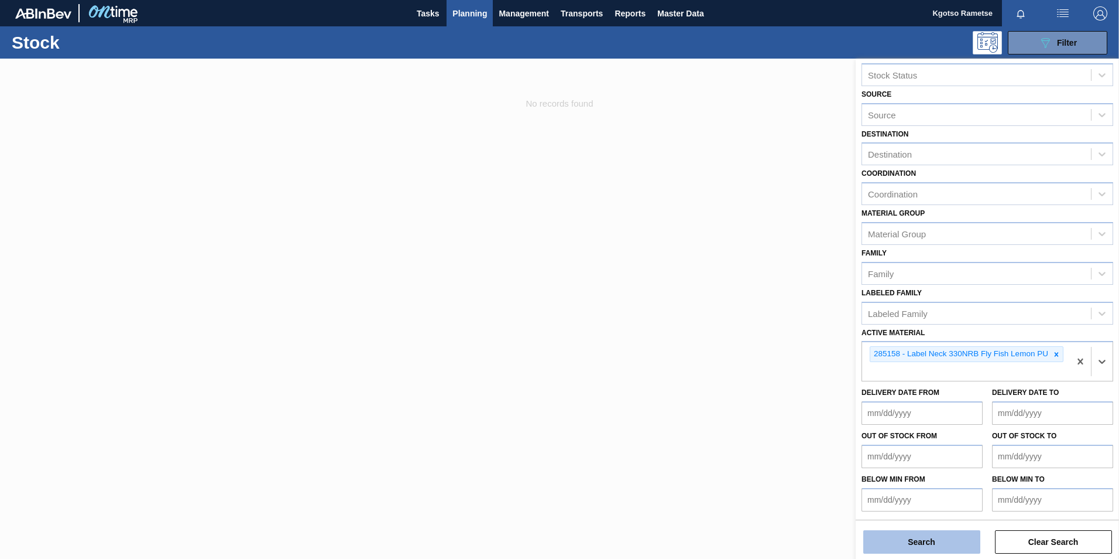
click at [934, 544] on button "Search" at bounding box center [922, 541] width 117 height 23
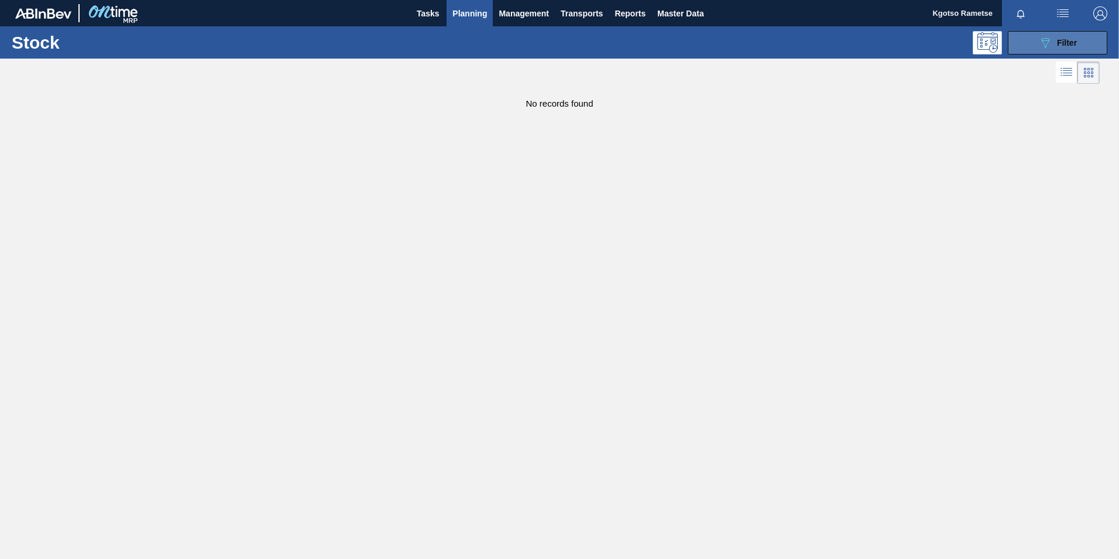
click at [1074, 47] on span "Filter" at bounding box center [1067, 42] width 20 height 9
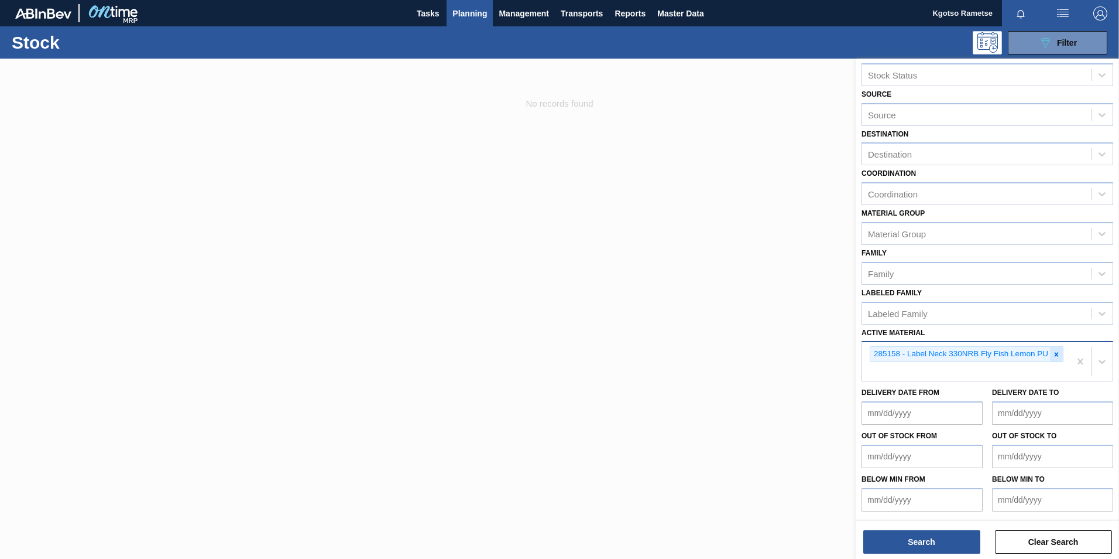
click at [1056, 350] on icon at bounding box center [1057, 354] width 8 height 8
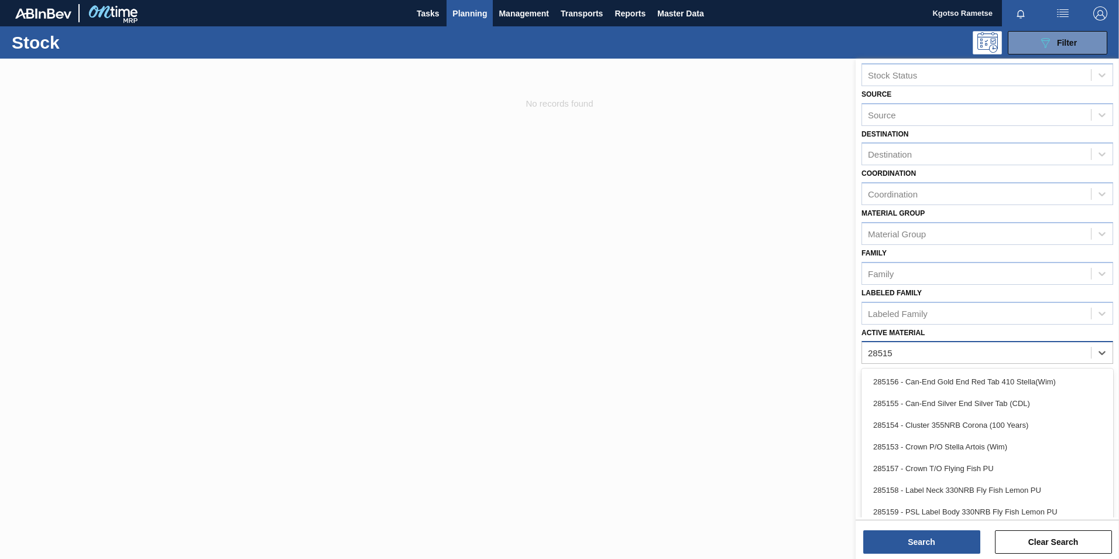
type Material "285159"
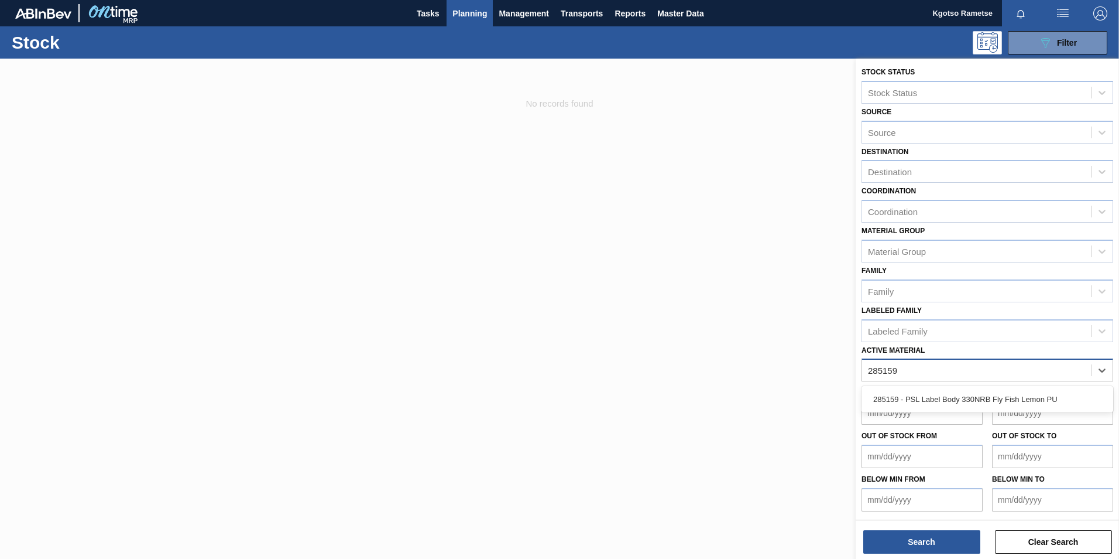
scroll to position [1, 0]
click at [1007, 401] on div "285159 - PSL Label Body 330NRB Fly Fish Lemon PU" at bounding box center [988, 399] width 252 height 22
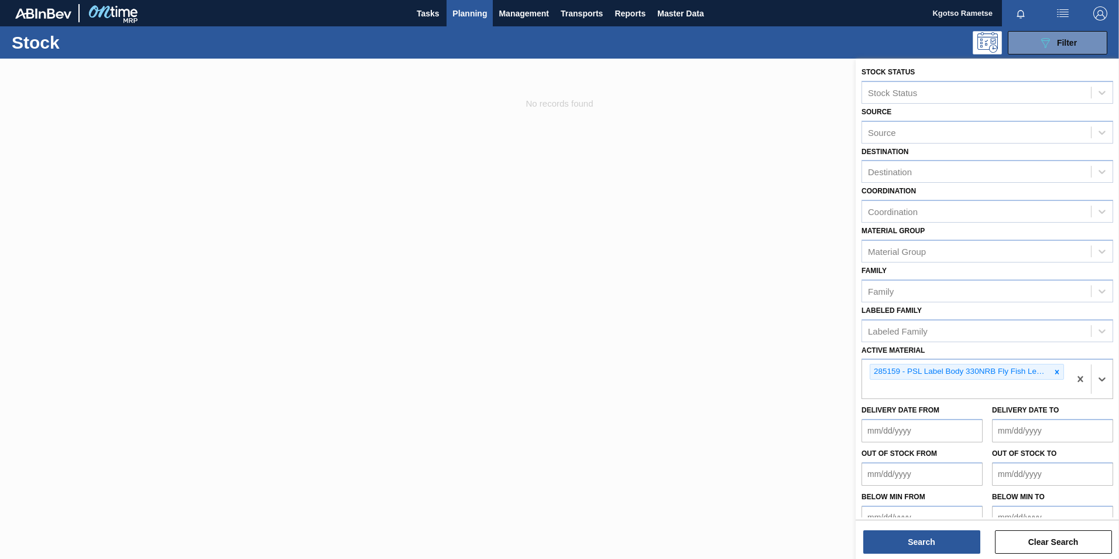
scroll to position [18, 0]
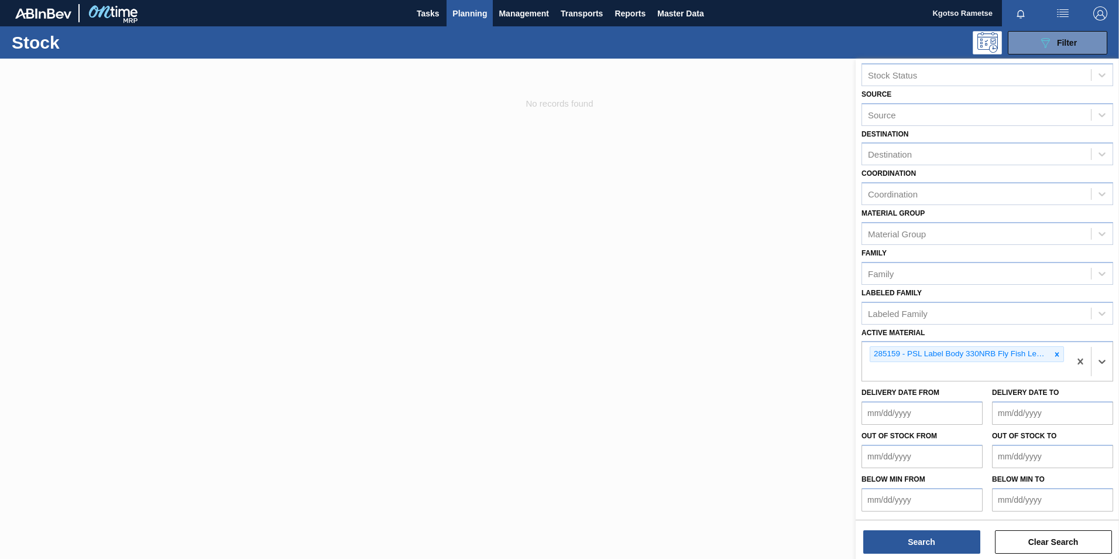
click at [913, 529] on div "Search Clear Search" at bounding box center [987, 535] width 263 height 33
click at [912, 533] on button "Search" at bounding box center [922, 541] width 117 height 23
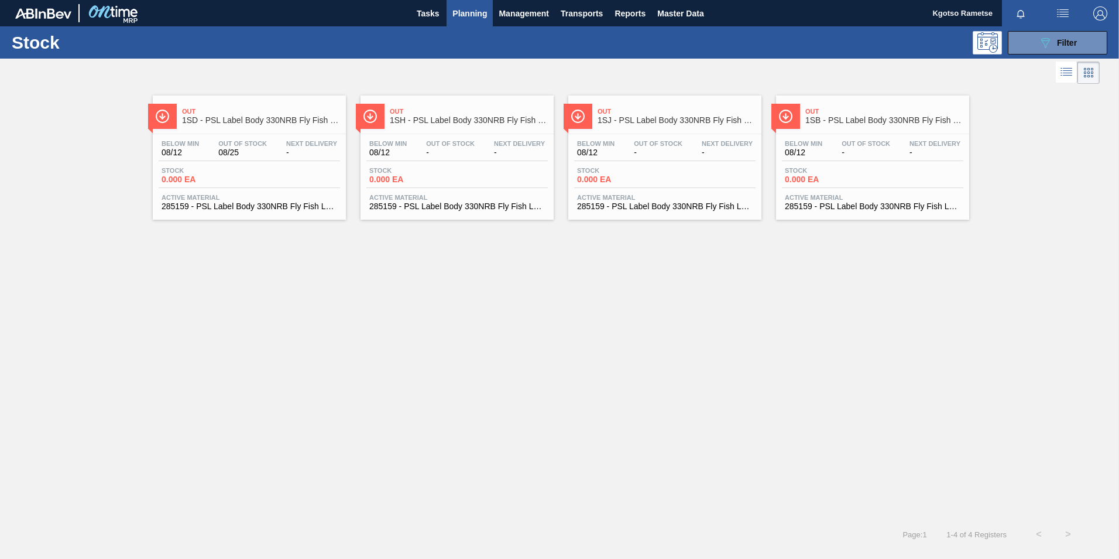
click at [841, 121] on span "1SB - PSL Label Body 330NRB Fly Fish Lemon PU" at bounding box center [885, 120] width 158 height 9
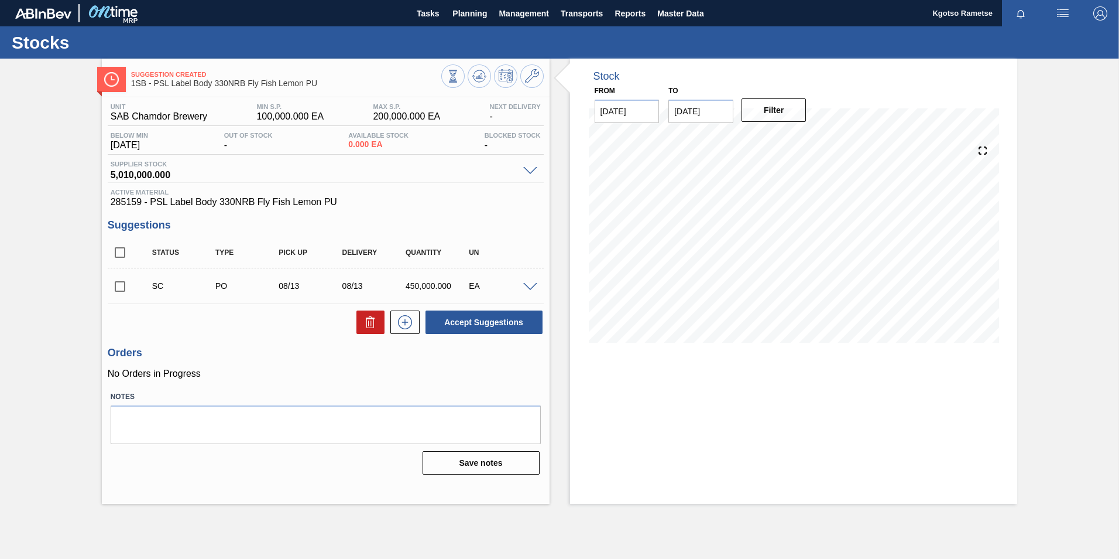
click at [529, 283] on span at bounding box center [530, 287] width 14 height 9
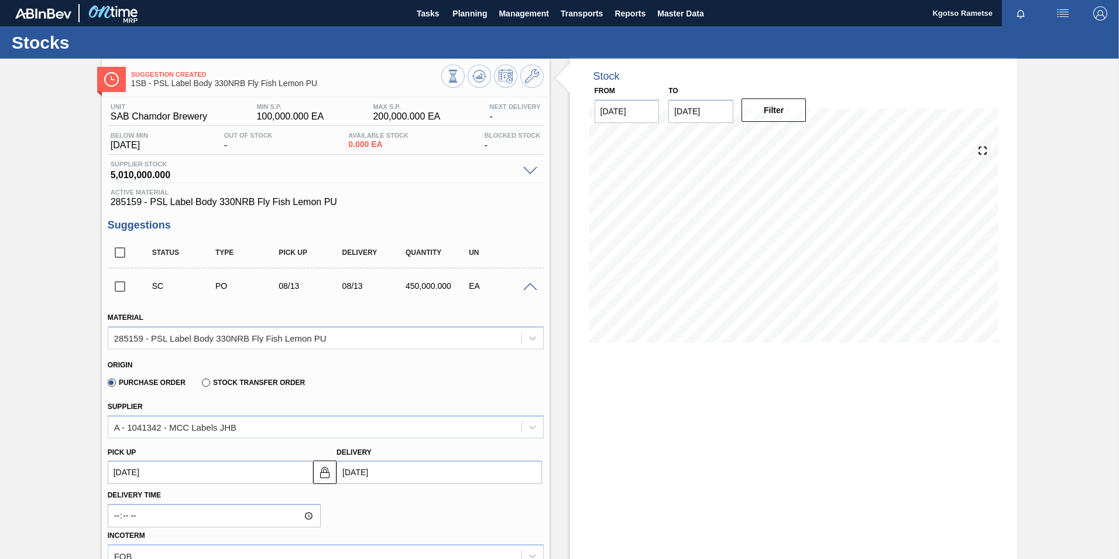
click at [529, 283] on span at bounding box center [530, 287] width 14 height 9
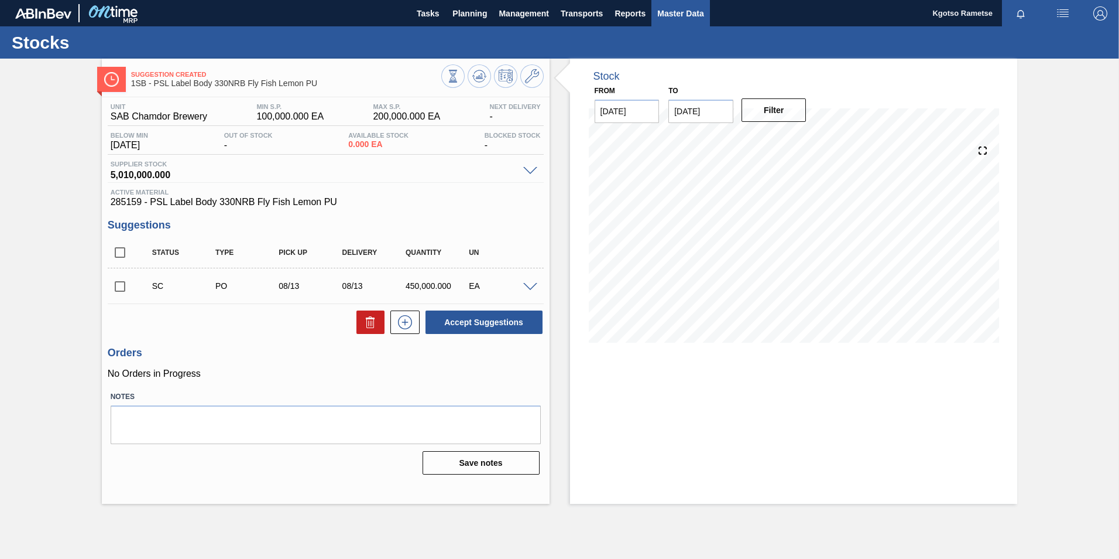
click at [669, 9] on span "Master Data" at bounding box center [680, 13] width 46 height 14
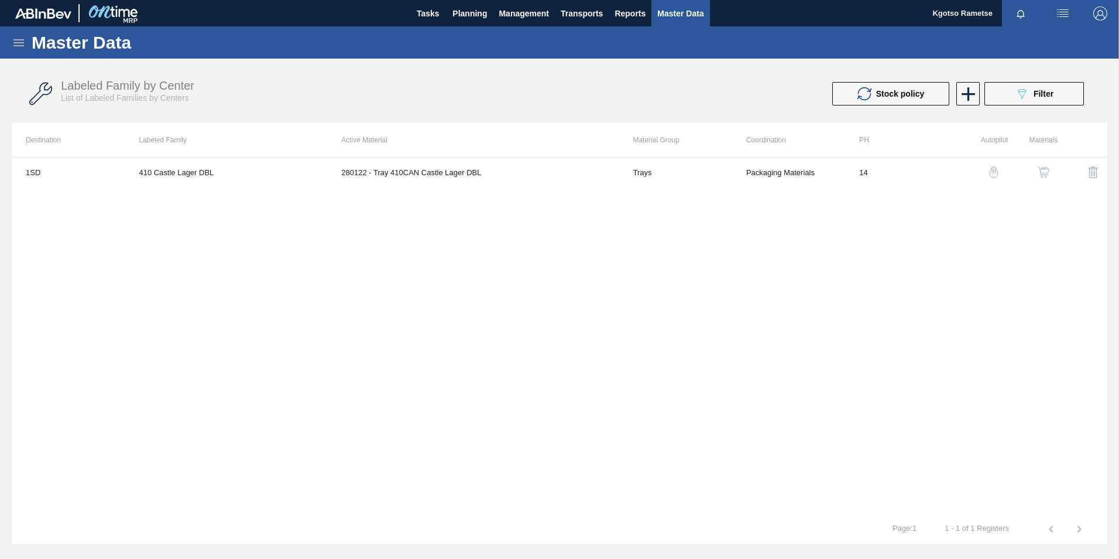
click at [15, 39] on icon at bounding box center [19, 43] width 14 height 14
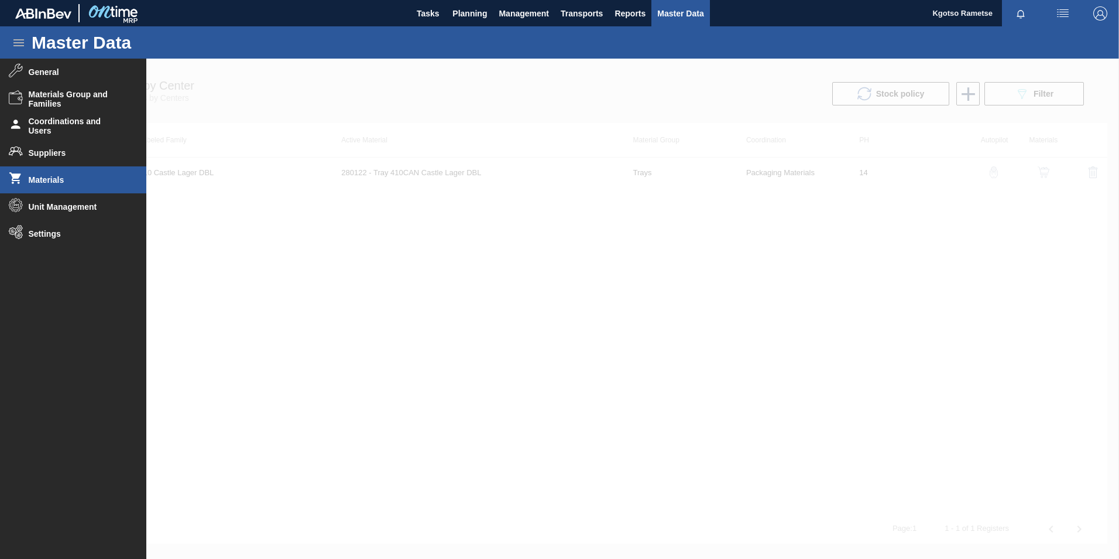
click at [56, 177] on span "Materials" at bounding box center [77, 179] width 97 height 9
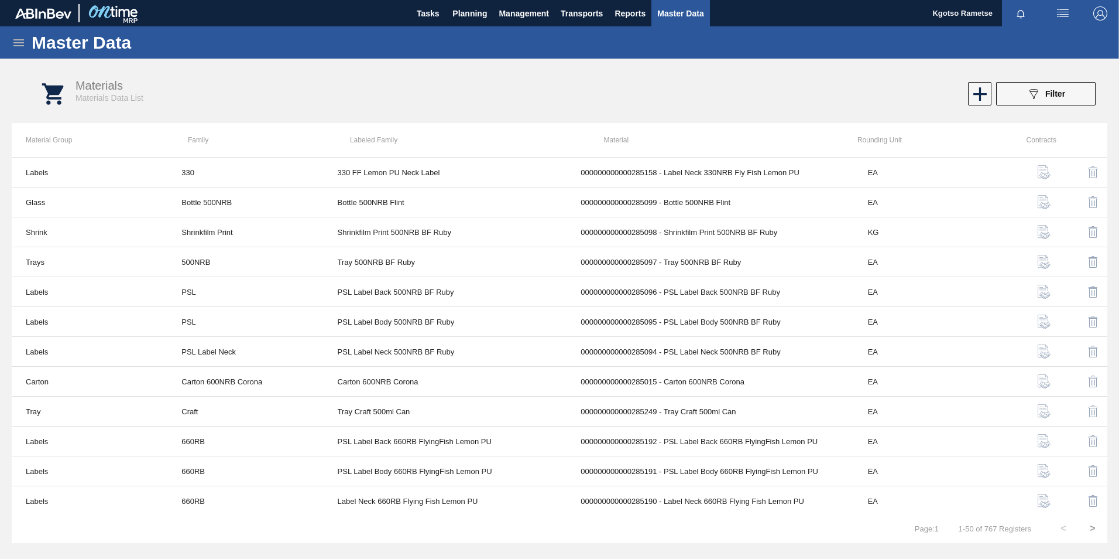
click at [1017, 95] on button "089F7B8B-B2A5-4AFE-B5C0-19BA573D28AC Filter" at bounding box center [1046, 93] width 100 height 23
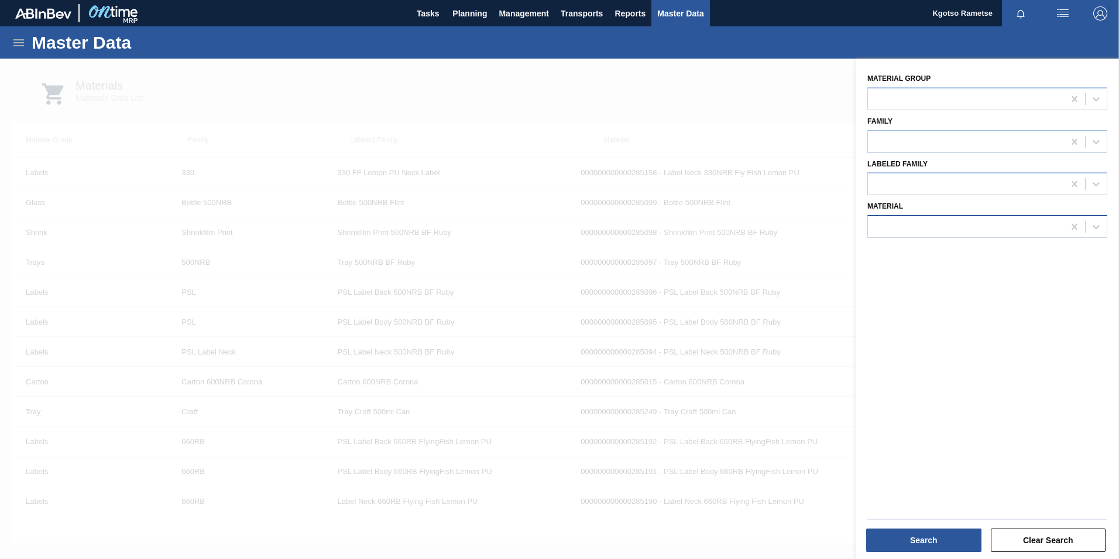
click at [899, 230] on div at bounding box center [966, 226] width 196 height 17
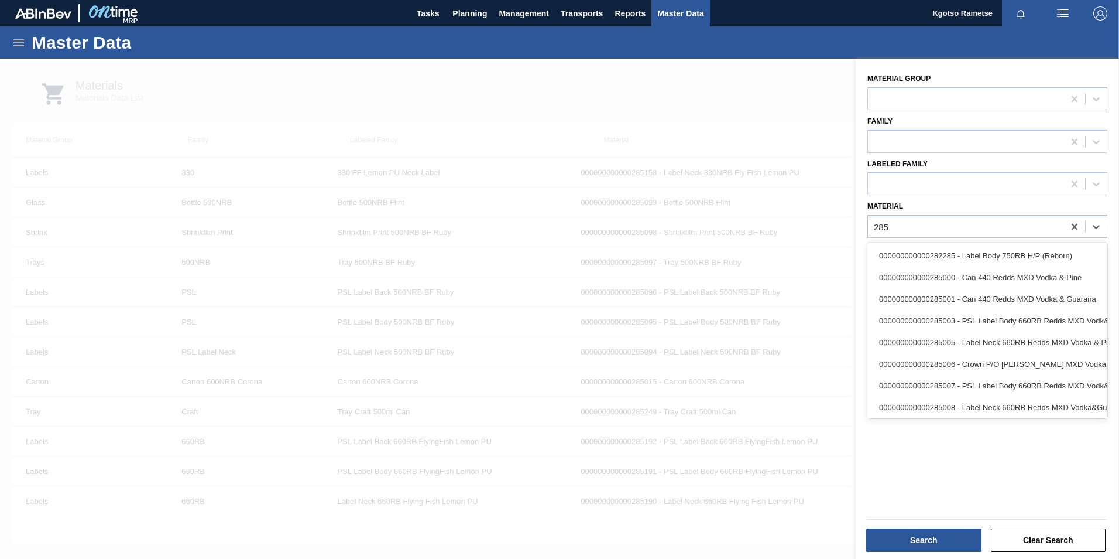
type input "285"
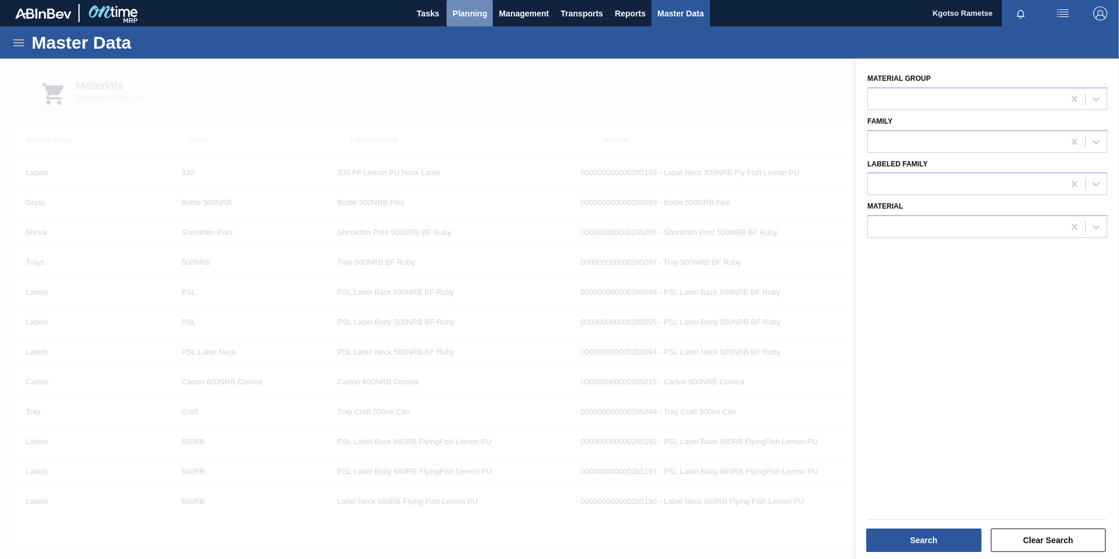
click at [464, 5] on button "Planning" at bounding box center [470, 13] width 46 height 26
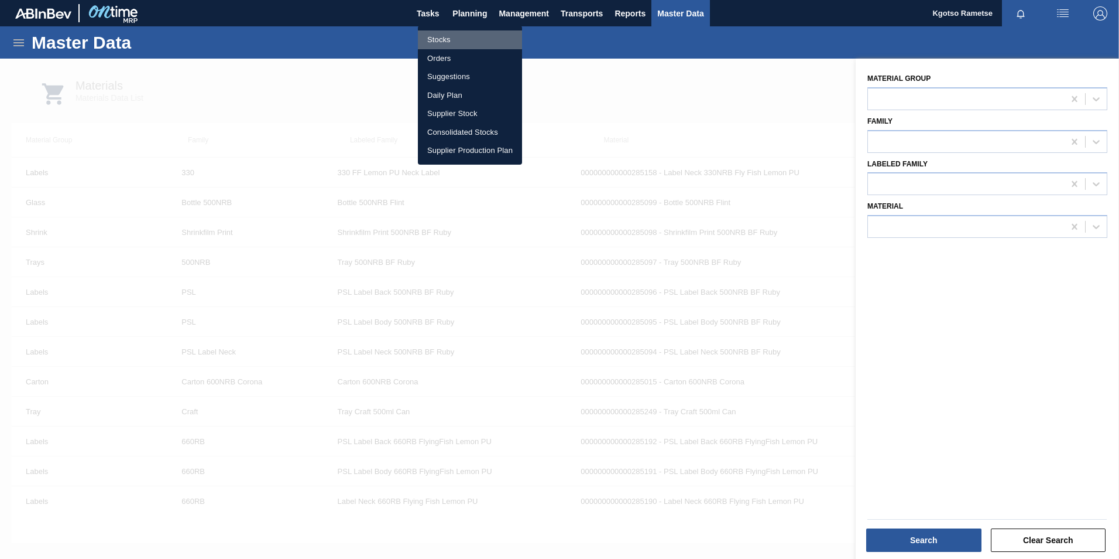
click at [457, 32] on li "Stocks" at bounding box center [470, 39] width 104 height 19
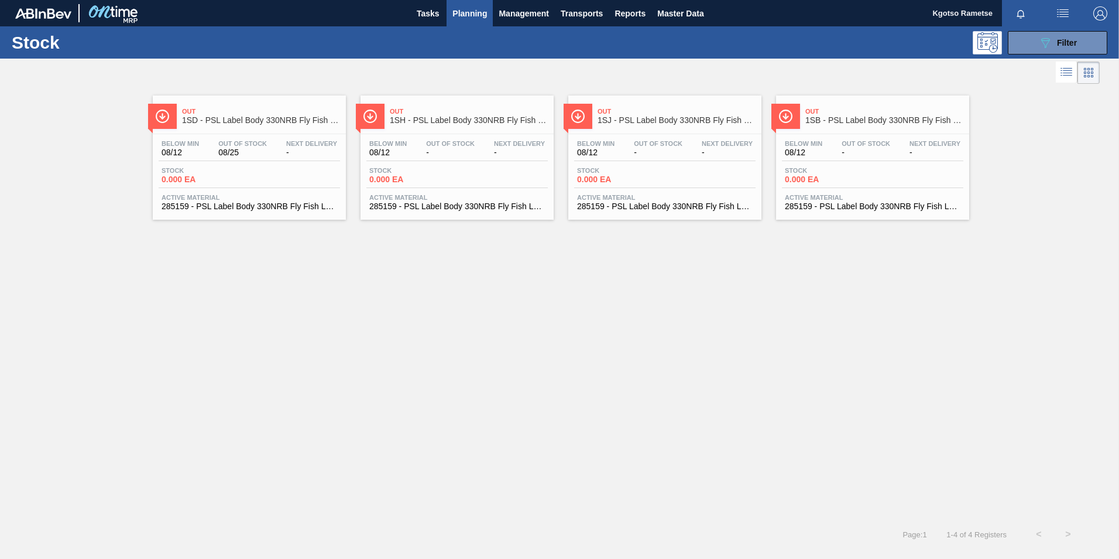
click at [797, 121] on div at bounding box center [786, 116] width 29 height 25
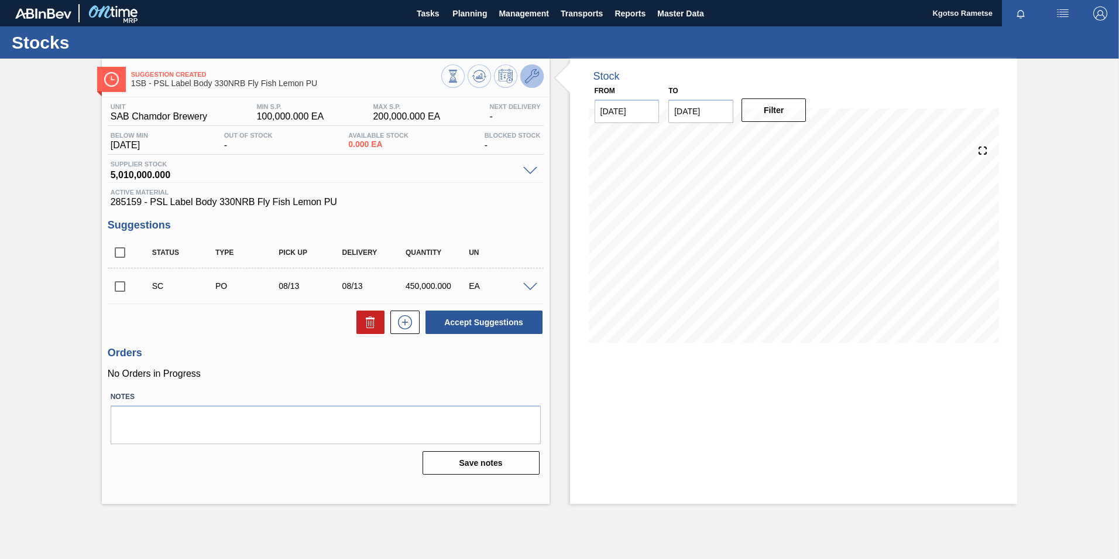
click at [528, 73] on icon at bounding box center [532, 76] width 14 height 14
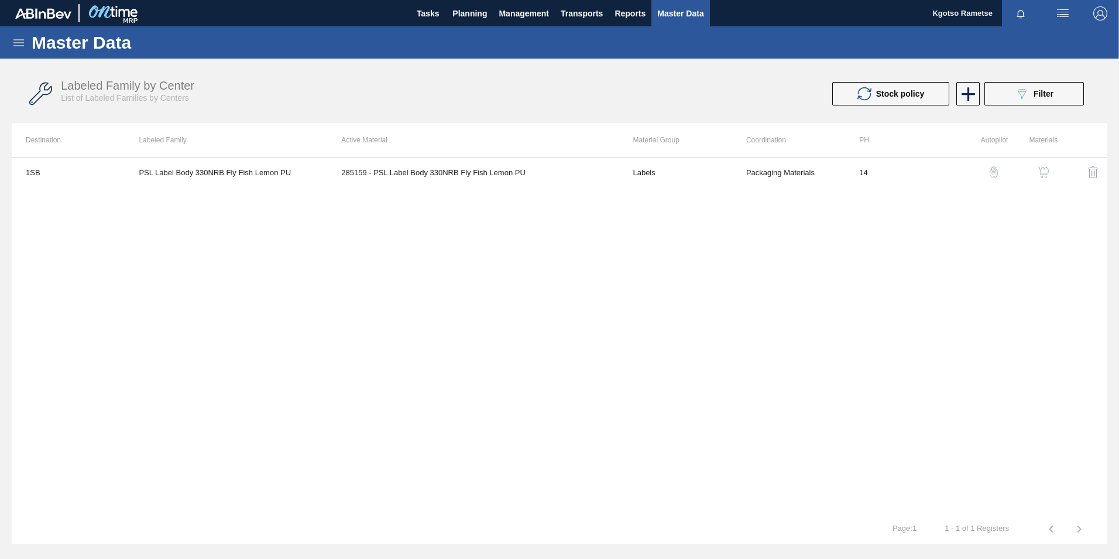
click at [1043, 165] on button "button" at bounding box center [1044, 172] width 28 height 28
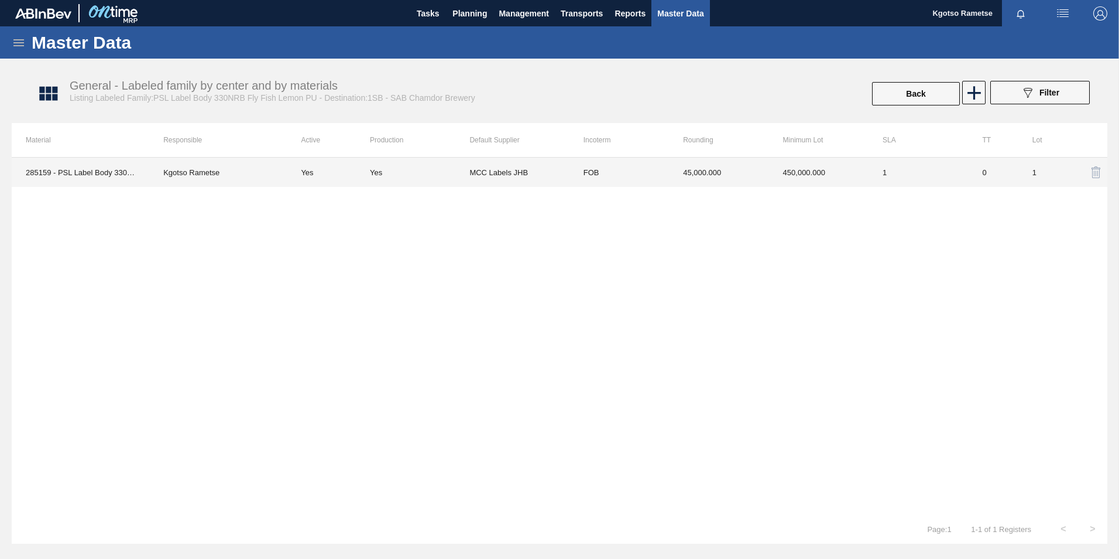
click at [634, 168] on td "FOB" at bounding box center [620, 171] width 100 height 29
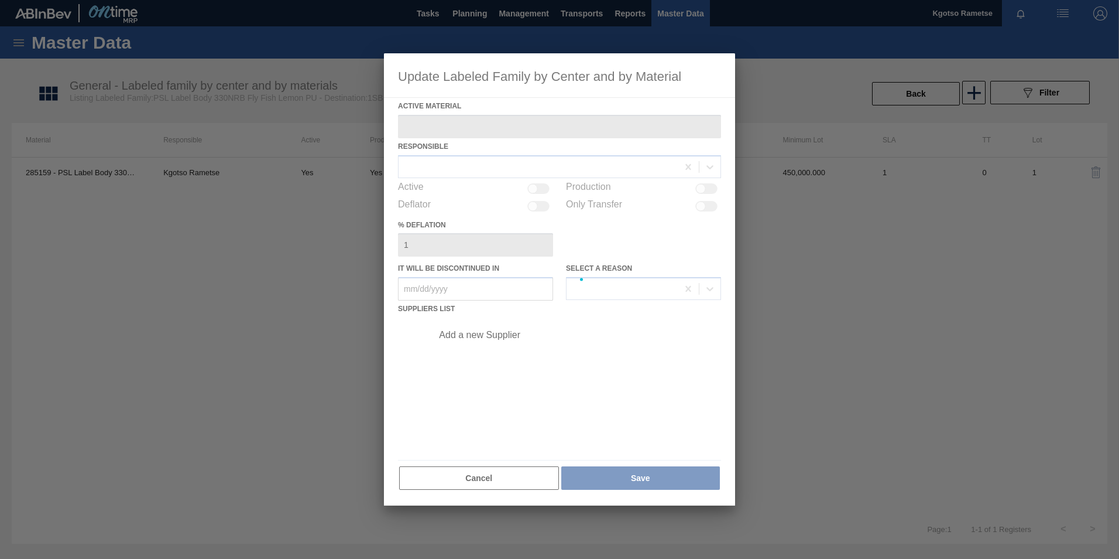
type Material "285159 - PSL Label Body 330NRB Fly Fish Lemon PU"
checkbox input "true"
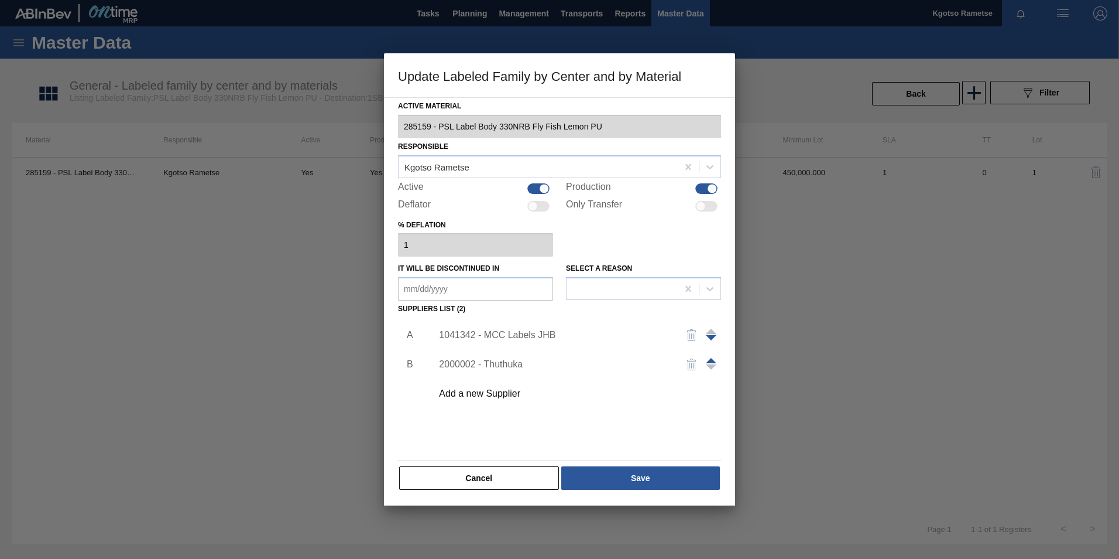
click at [480, 330] on div "1041342 - MCC Labels JHB" at bounding box center [554, 335] width 230 height 11
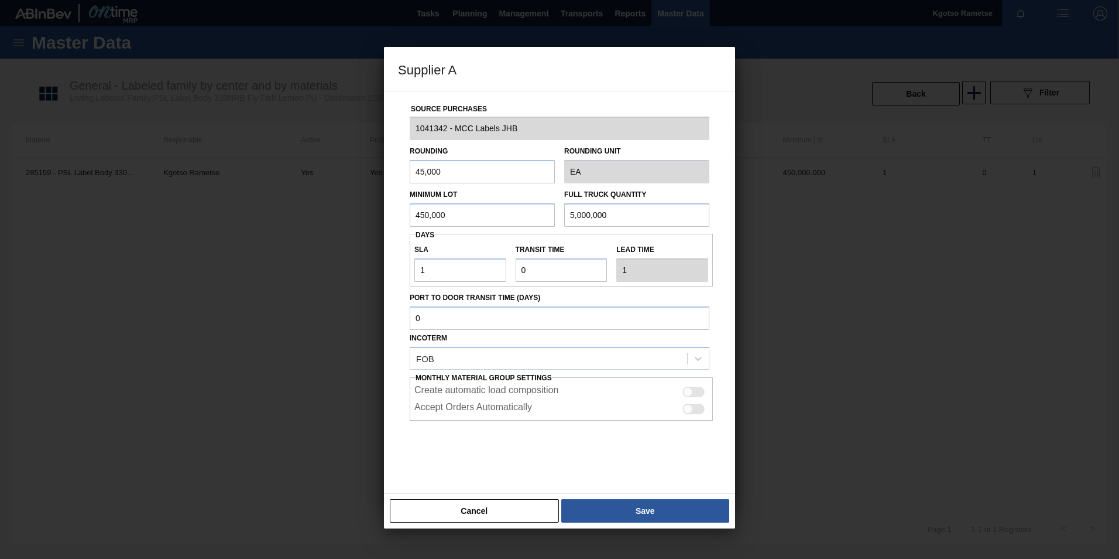
drag, startPoint x: 451, startPoint y: 210, endPoint x: 347, endPoint y: 218, distance: 104.5
click at [347, 218] on div "Supplier A Source Purchases 1041342 - MCC Labels JHB Rounding 45,000 Rounding U…" at bounding box center [559, 279] width 1119 height 559
type input "1,000,000"
drag, startPoint x: 615, startPoint y: 220, endPoint x: 337, endPoint y: 229, distance: 278.8
click at [435, 221] on div "Minimum Lot 1,000,000 Full Truck Quantity 5,000,000" at bounding box center [559, 204] width 309 height 43
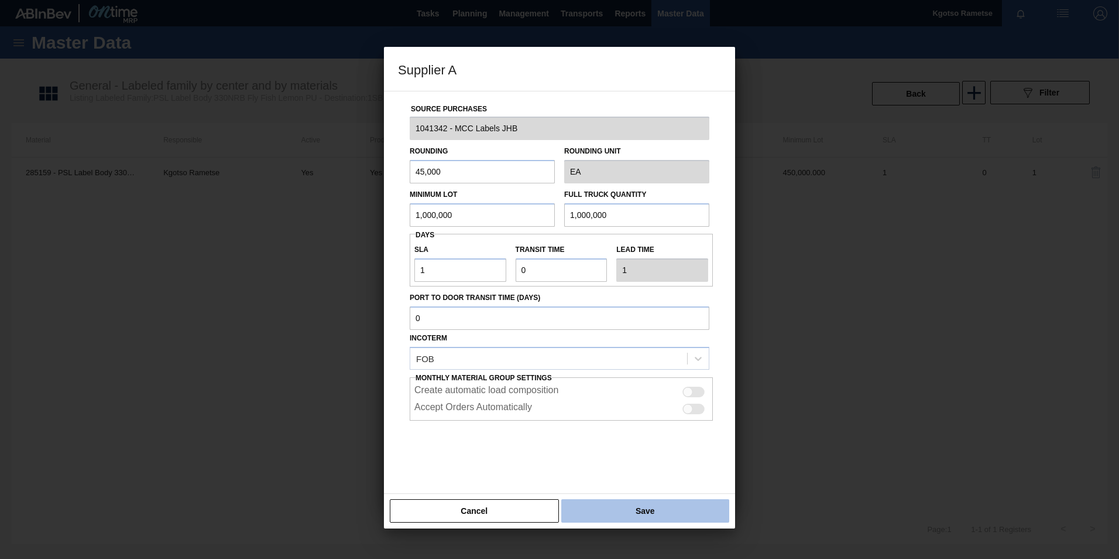
type input "1,000,000"
click at [711, 515] on button "Save" at bounding box center [645, 510] width 168 height 23
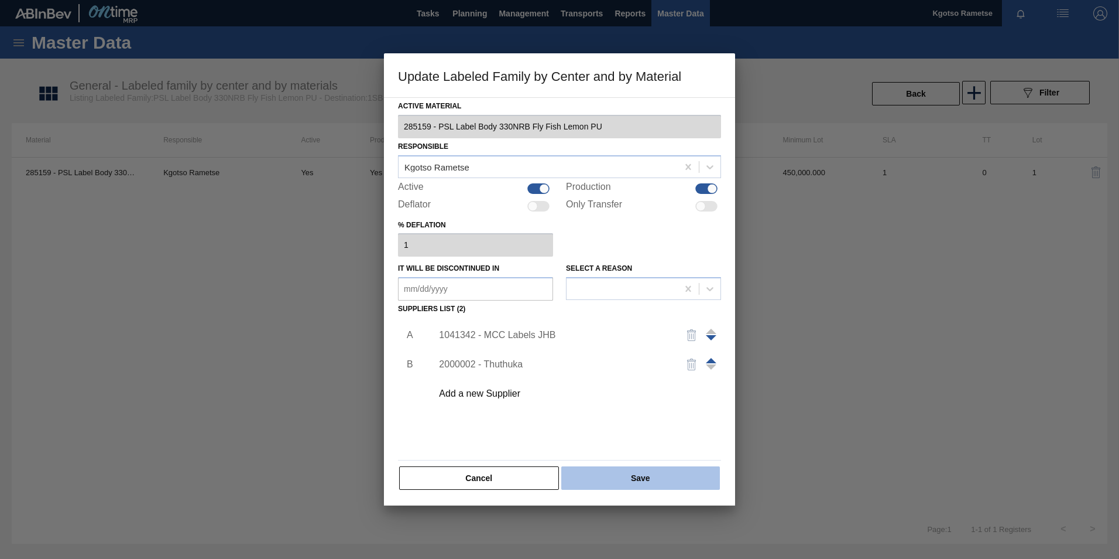
click at [679, 474] on button "Save" at bounding box center [640, 477] width 159 height 23
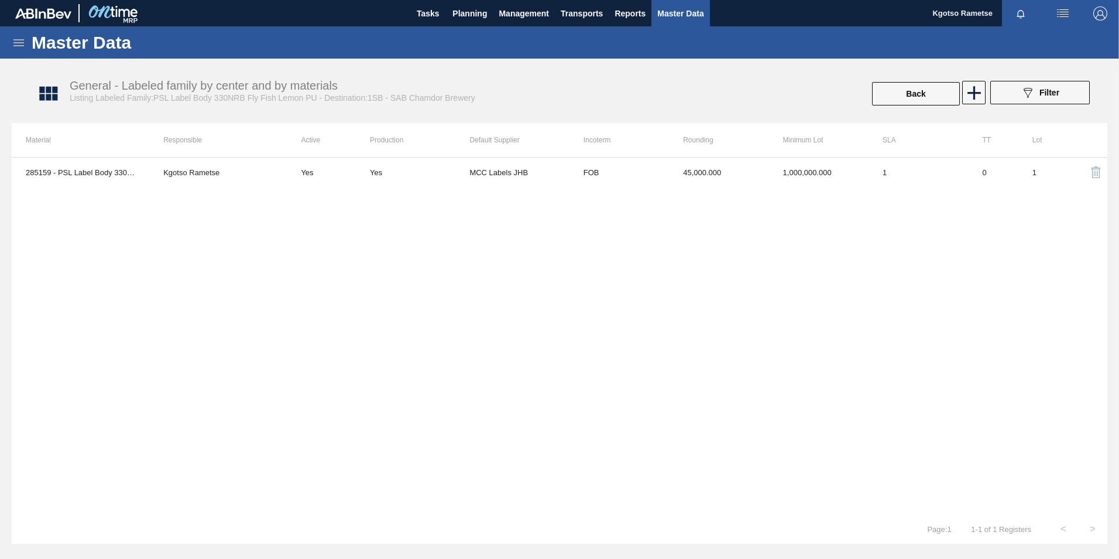
click at [18, 42] on icon at bounding box center [18, 42] width 11 height 7
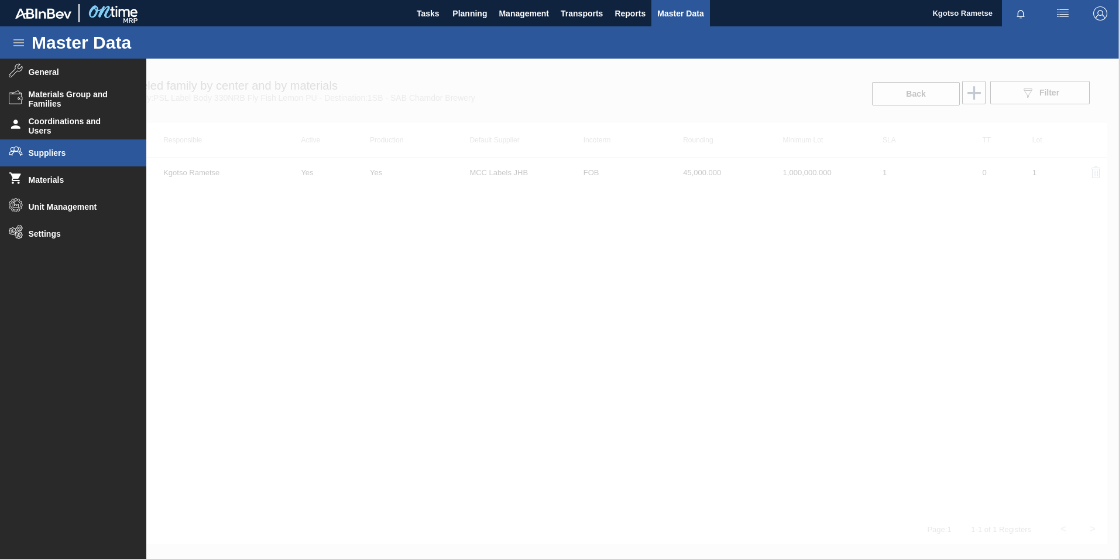
click at [40, 152] on span "Suppliers" at bounding box center [77, 152] width 97 height 9
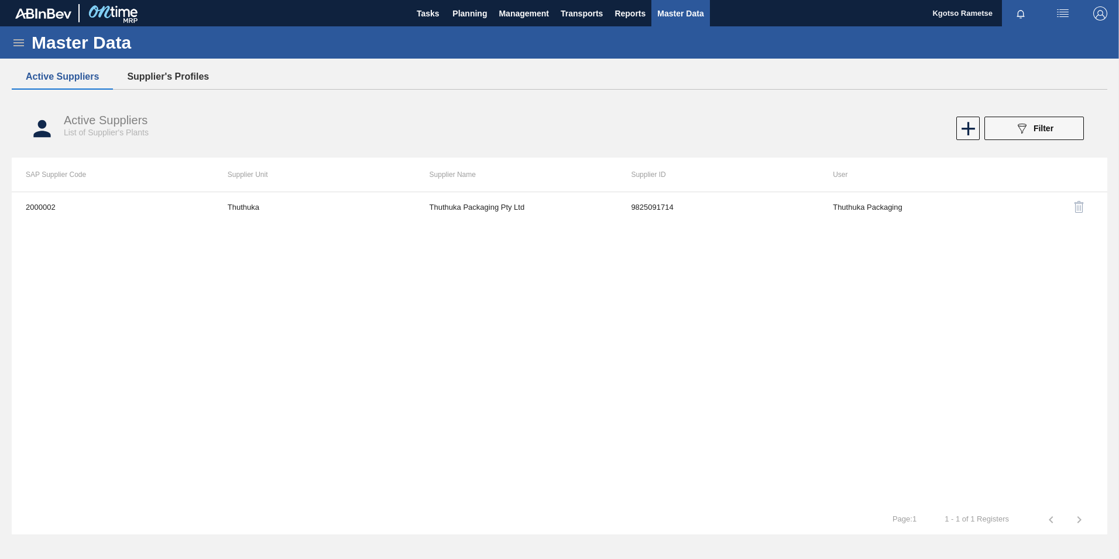
click at [155, 81] on button "Supplier's Profiles" at bounding box center [168, 76] width 110 height 25
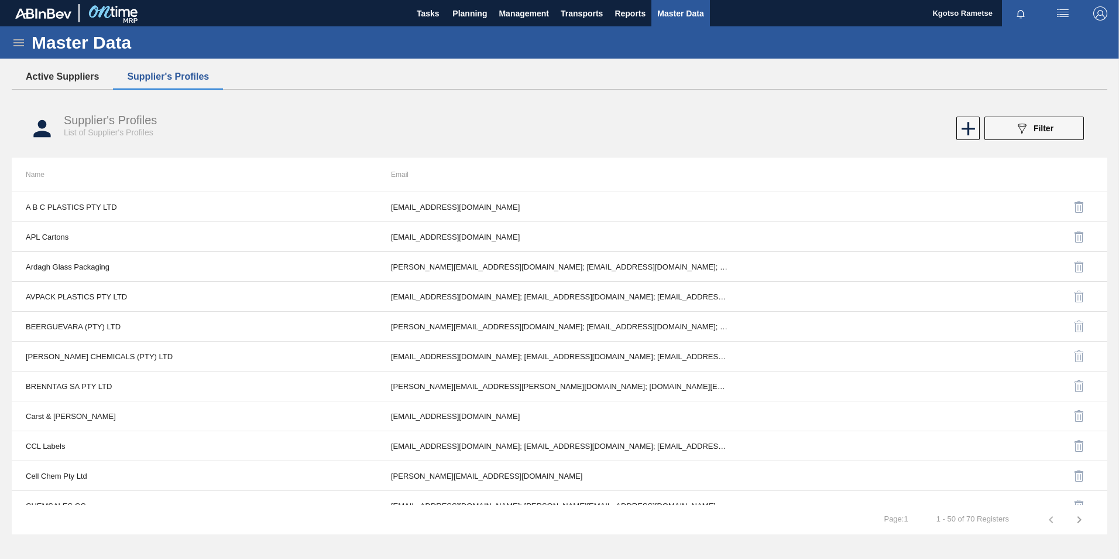
click at [86, 80] on button "Active Suppliers" at bounding box center [62, 76] width 101 height 25
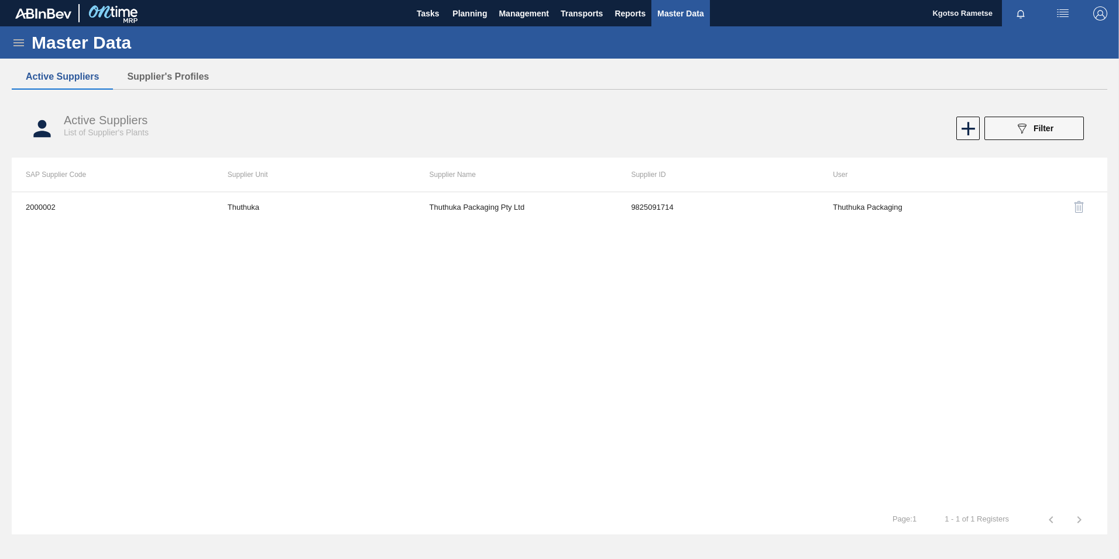
click at [18, 44] on icon at bounding box center [19, 43] width 14 height 14
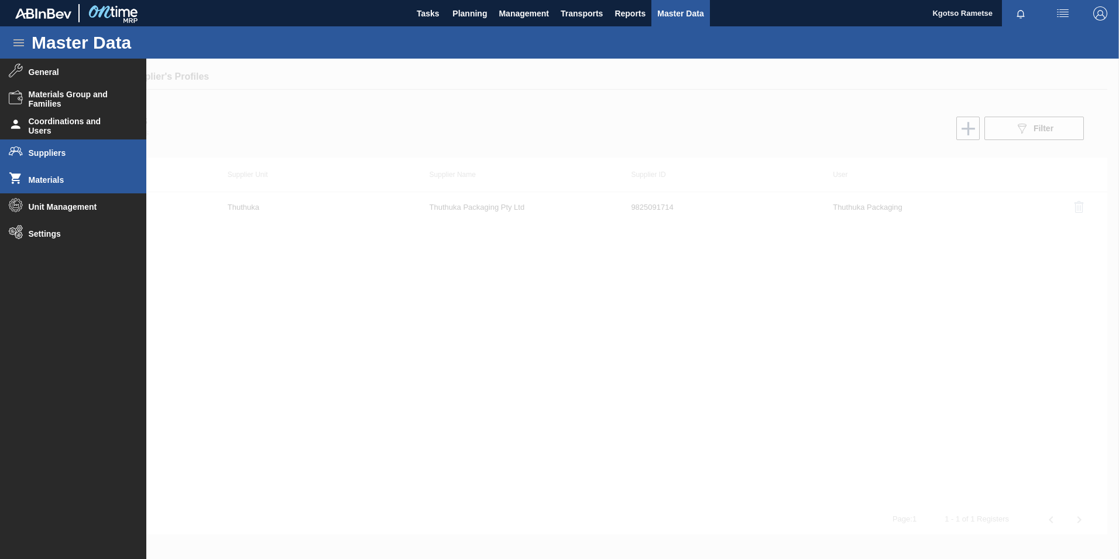
click at [49, 184] on li "Materials" at bounding box center [73, 179] width 146 height 27
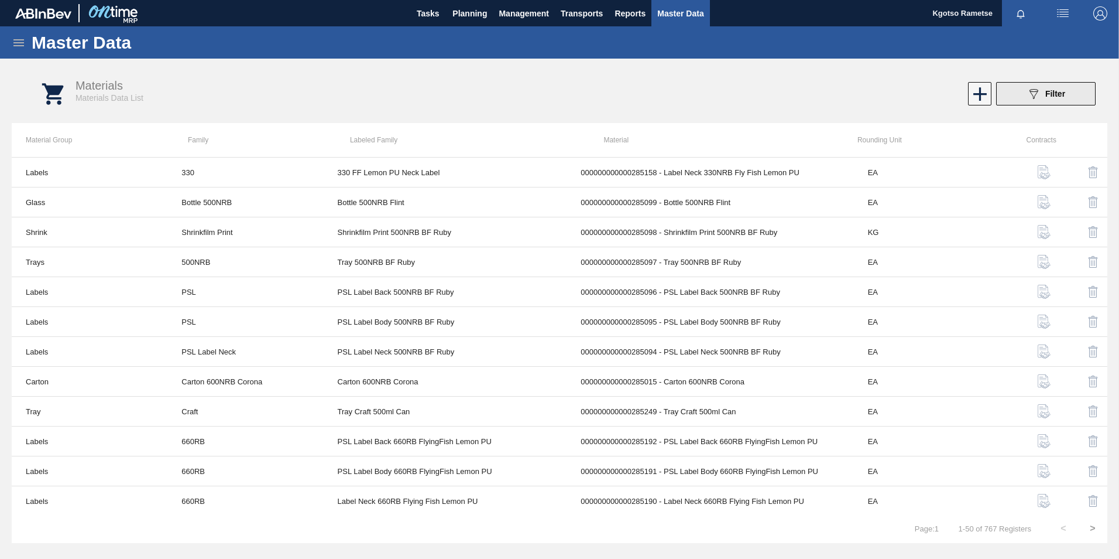
click at [1053, 94] on span "Filter" at bounding box center [1056, 93] width 20 height 9
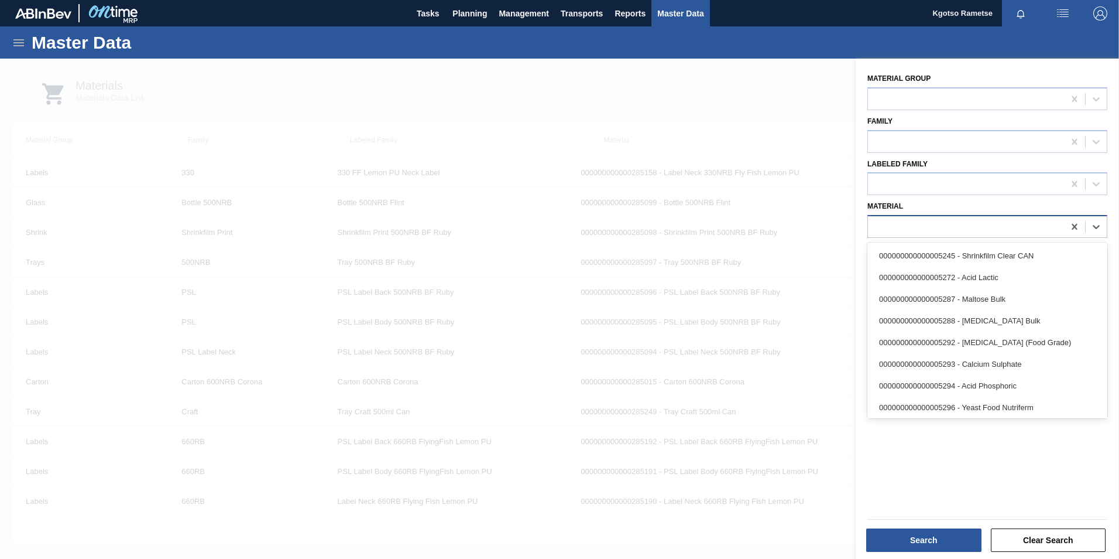
click at [934, 224] on div at bounding box center [966, 226] width 196 height 17
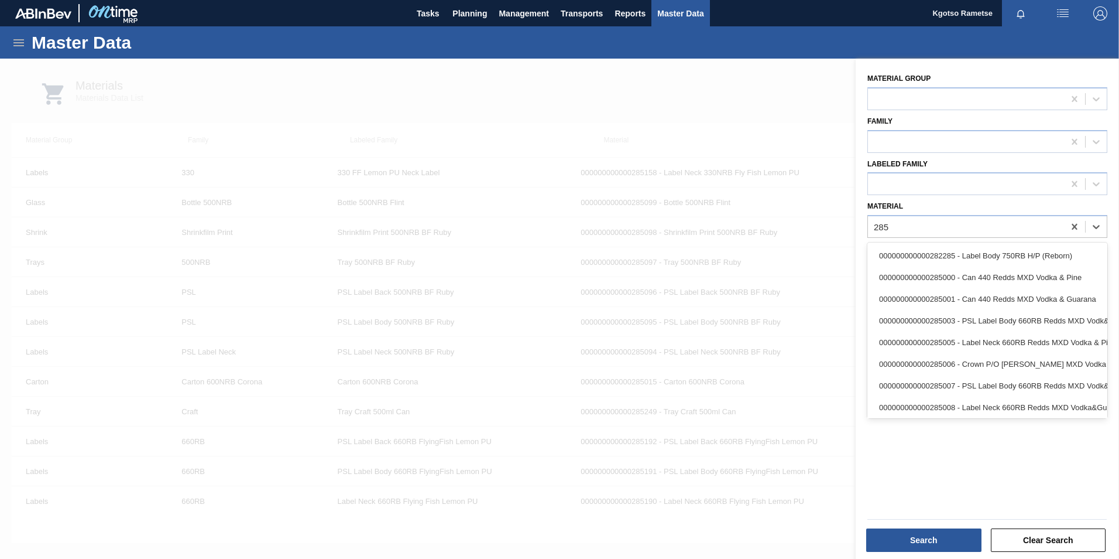
type input "285"
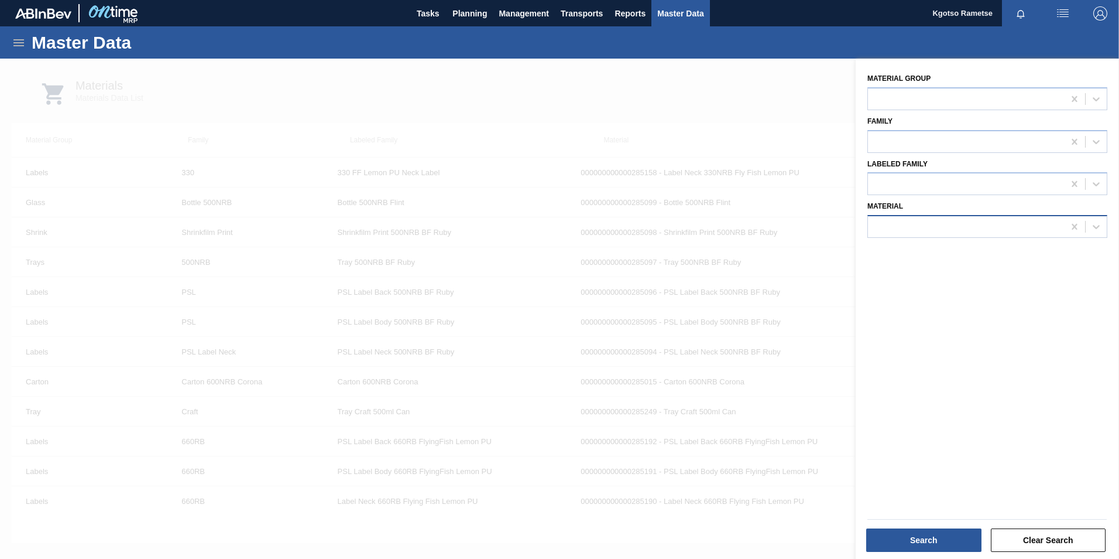
click at [971, 222] on div at bounding box center [966, 226] width 196 height 17
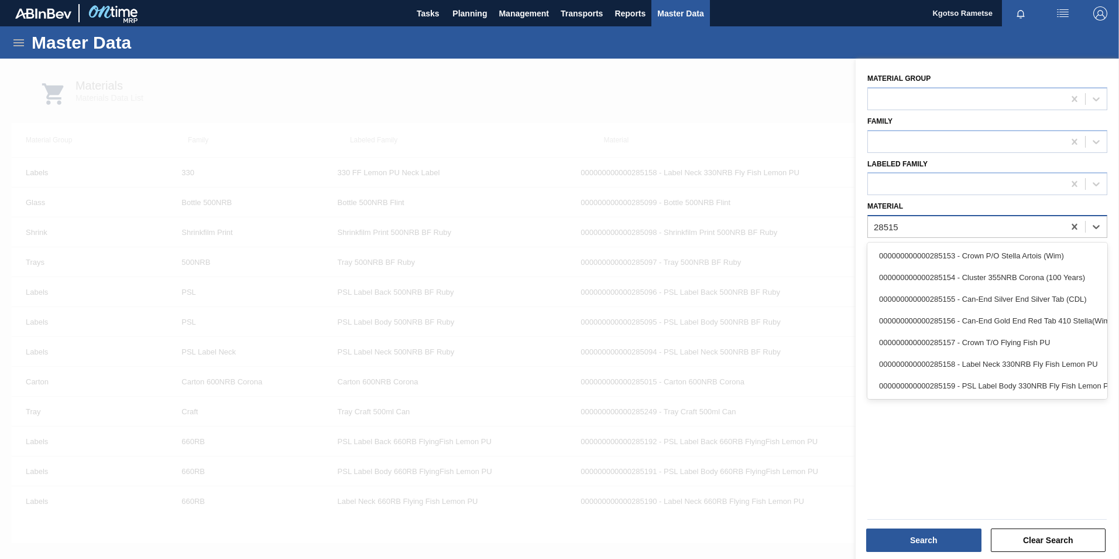
type input "285158"
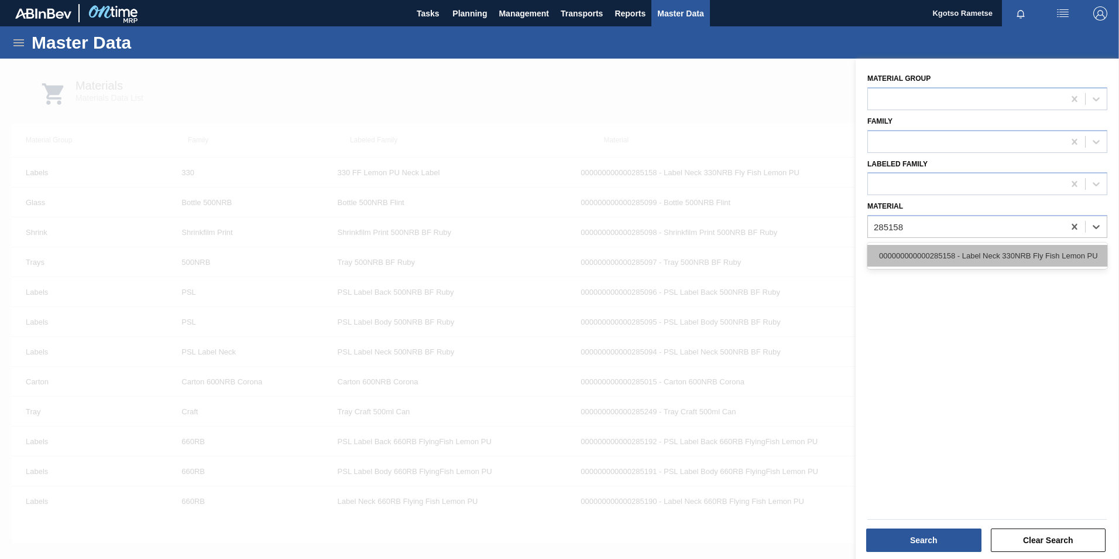
click at [948, 262] on div "000000000000285158 - Label Neck 330NRB Fly Fish Lemon PU" at bounding box center [988, 256] width 240 height 22
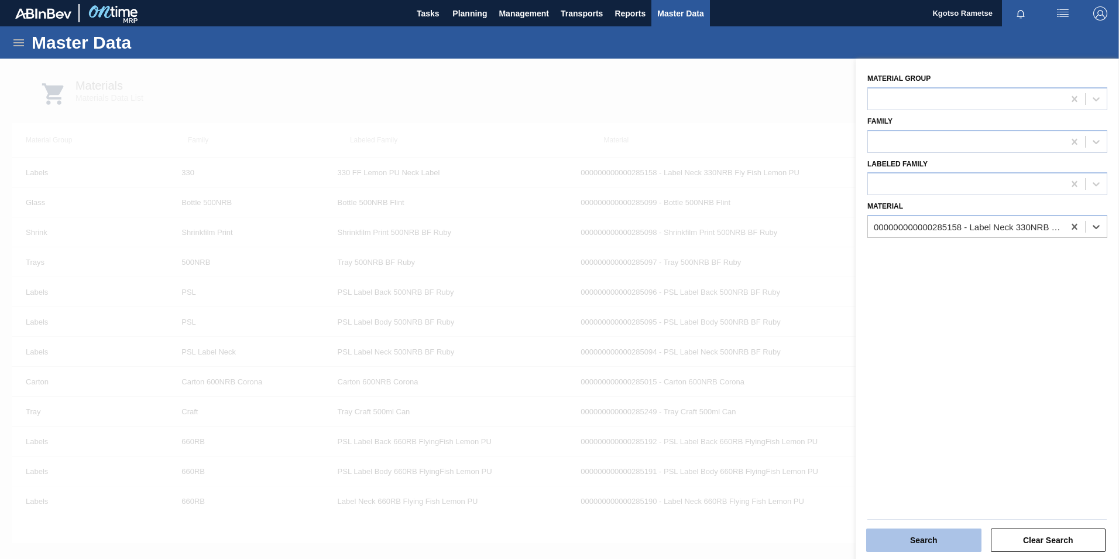
click at [940, 540] on button "Search" at bounding box center [924, 539] width 115 height 23
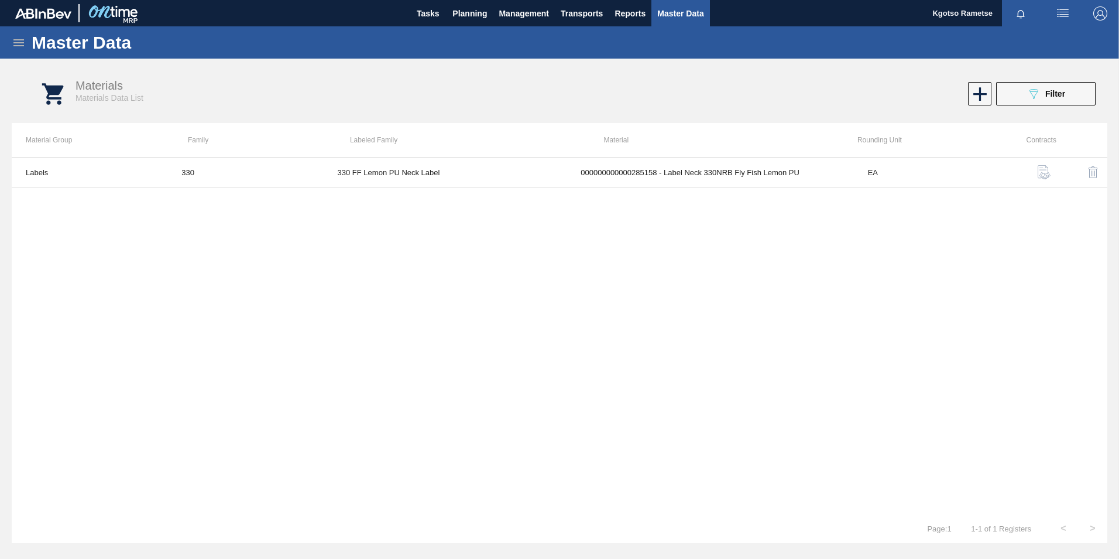
click at [17, 41] on icon at bounding box center [19, 43] width 14 height 14
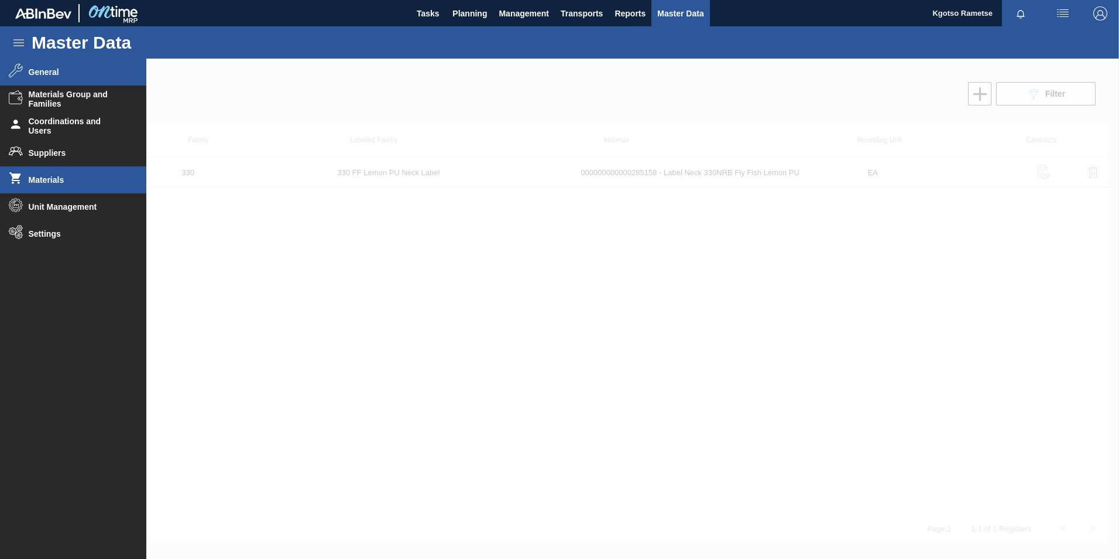
click at [46, 76] on span "General" at bounding box center [77, 71] width 97 height 9
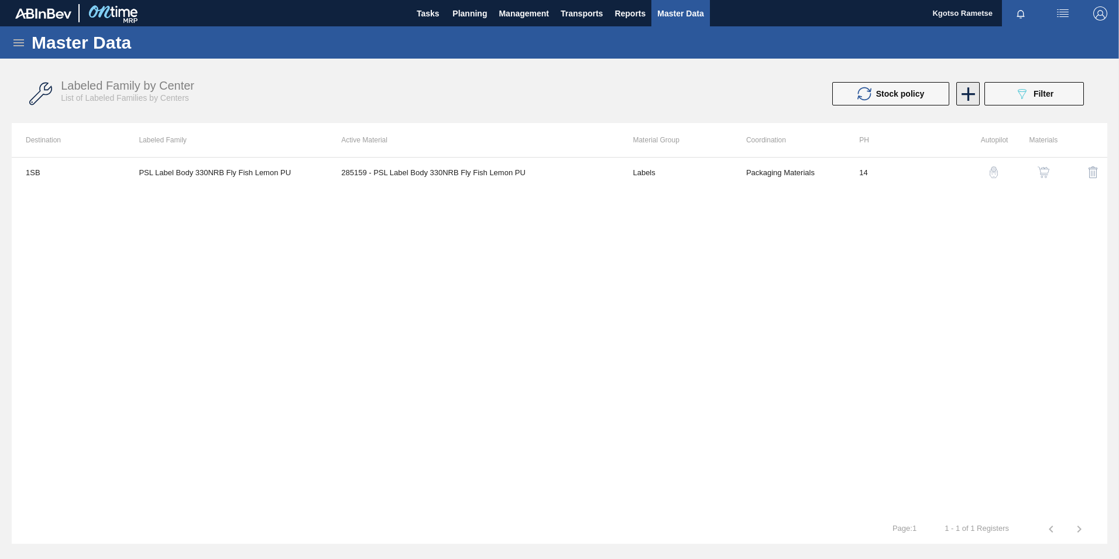
click at [974, 94] on icon at bounding box center [968, 93] width 13 height 13
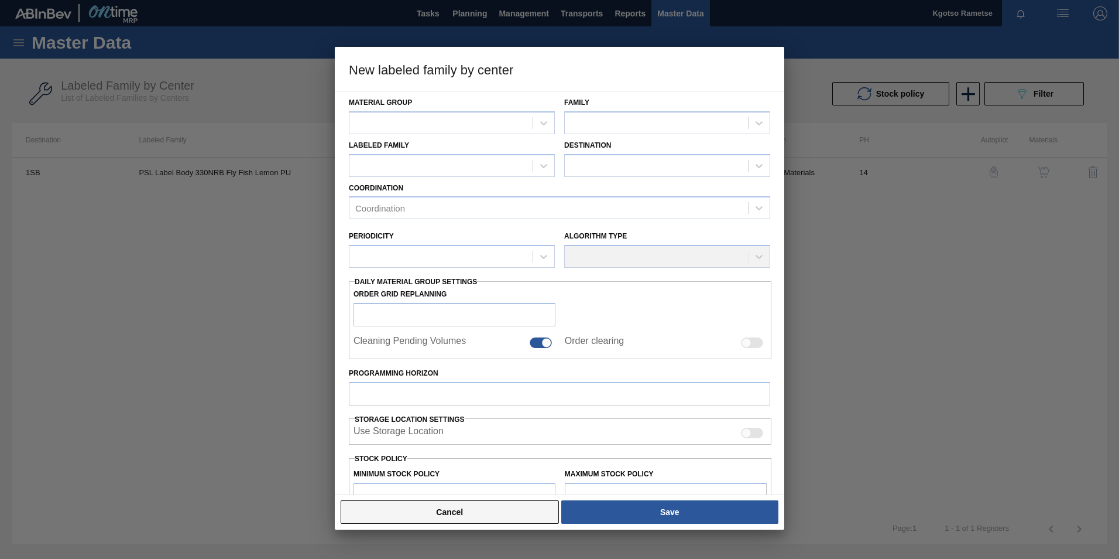
click at [399, 508] on button "Cancel" at bounding box center [450, 511] width 218 height 23
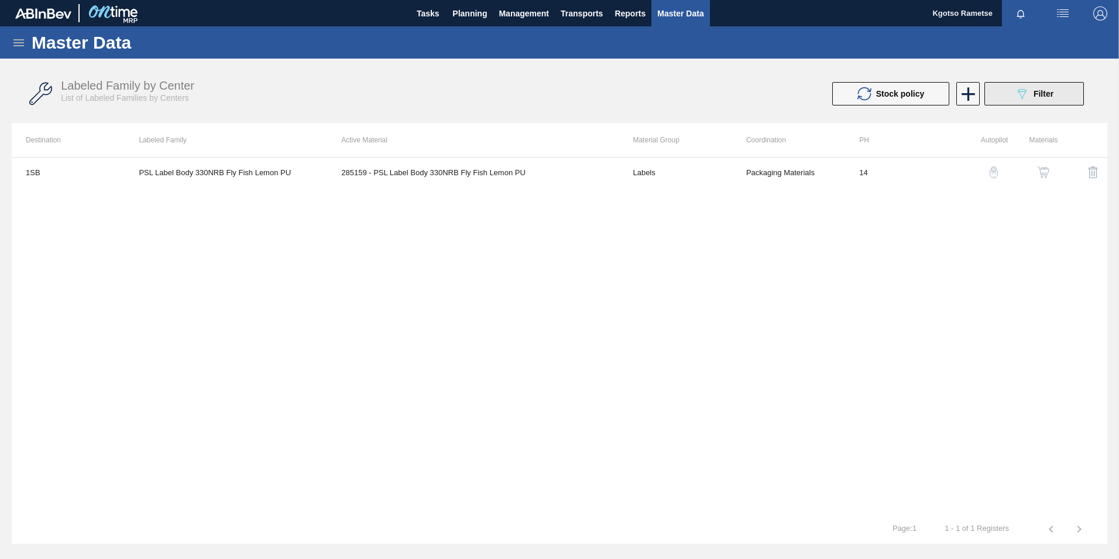
click at [1032, 96] on div "089F7B8B-B2A5-4AFE-B5C0-19BA573D28AC Filter" at bounding box center [1034, 94] width 39 height 14
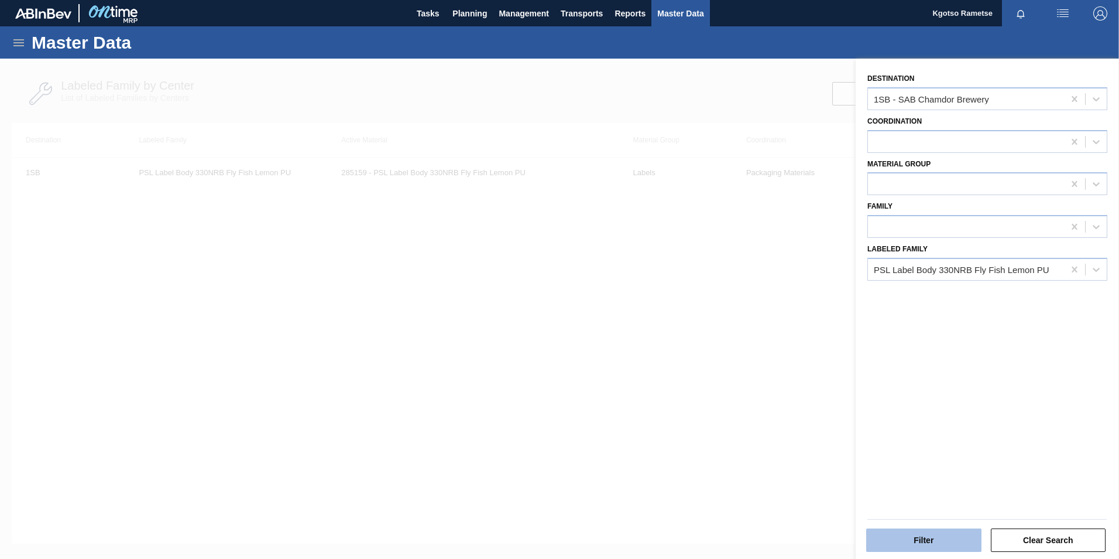
click at [920, 540] on button "Filter" at bounding box center [924, 539] width 115 height 23
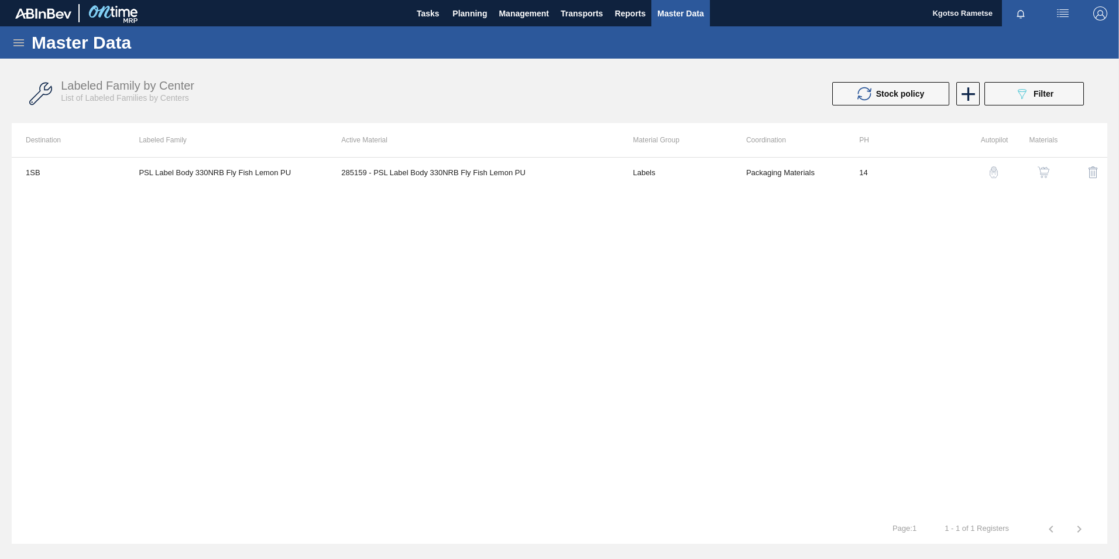
click at [1041, 170] on img "button" at bounding box center [1044, 172] width 12 height 12
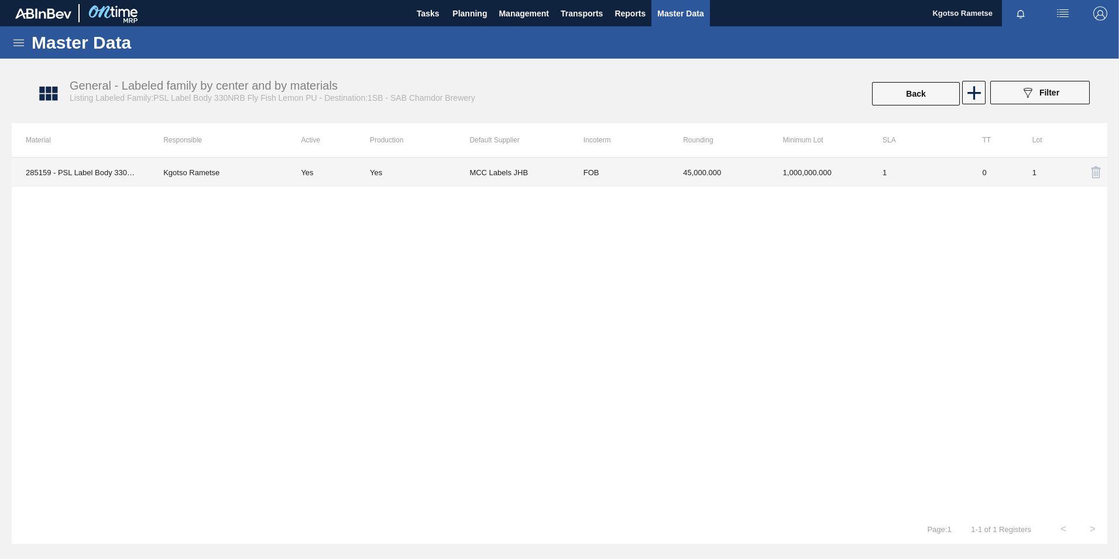
click at [719, 176] on td "45,000.000" at bounding box center [719, 171] width 100 height 29
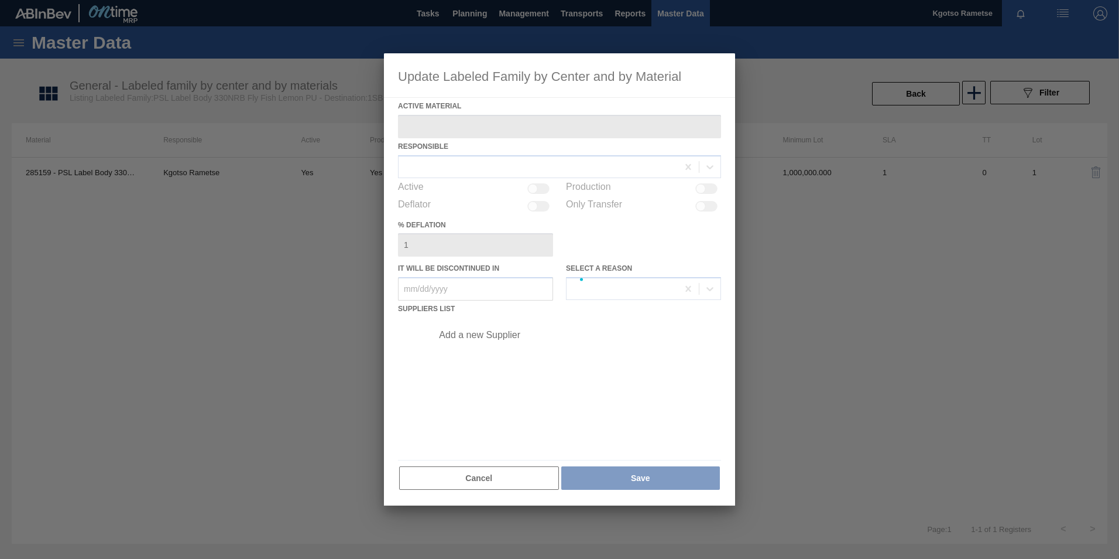
type Material "285159 - PSL Label Body 330NRB Fly Fish Lemon PU"
checkbox input "true"
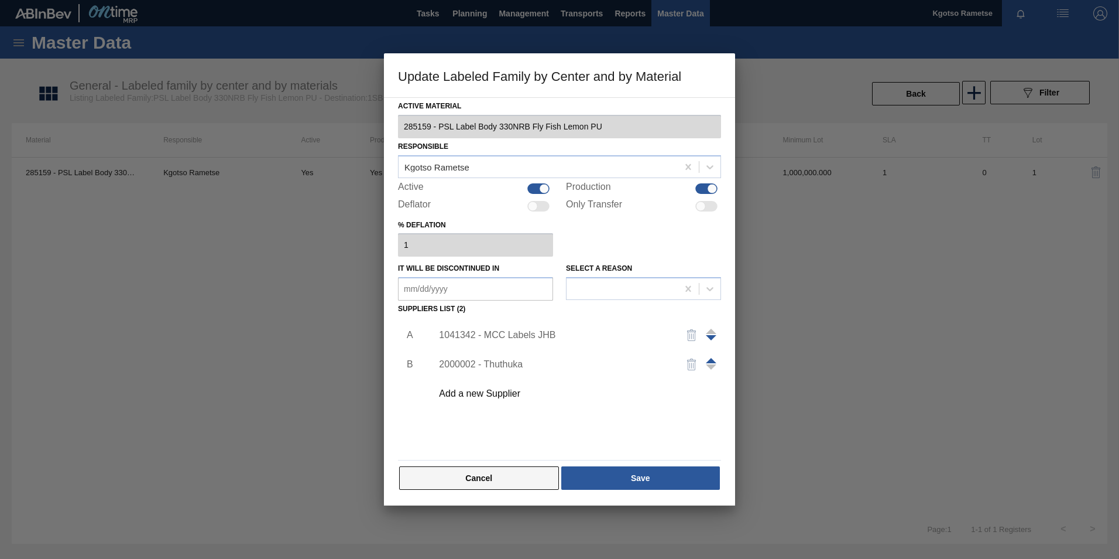
click at [525, 485] on button "Cancel" at bounding box center [479, 477] width 160 height 23
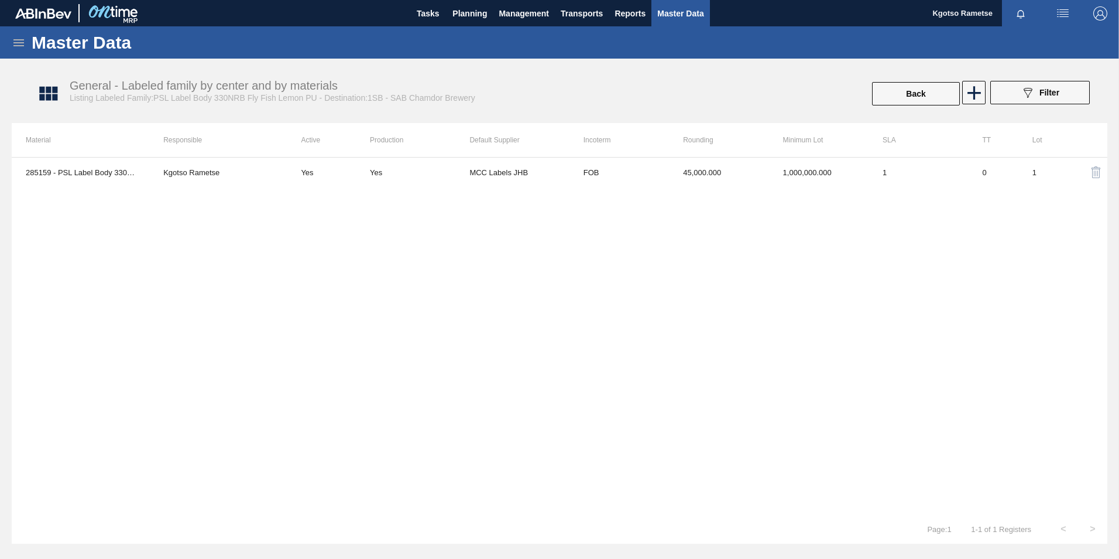
click at [13, 49] on icon at bounding box center [19, 43] width 14 height 14
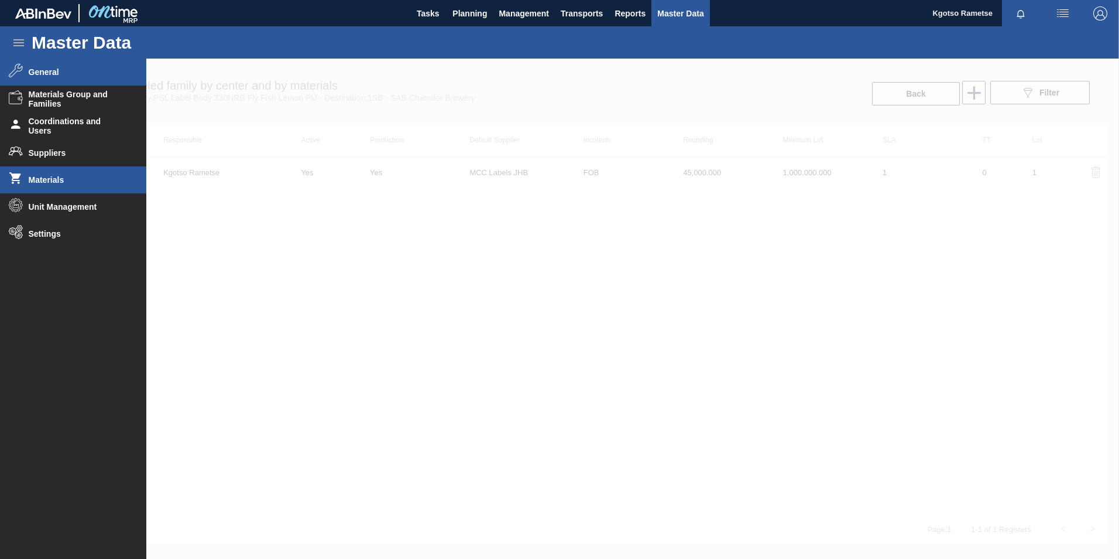
click at [64, 188] on li "Materials" at bounding box center [73, 179] width 146 height 27
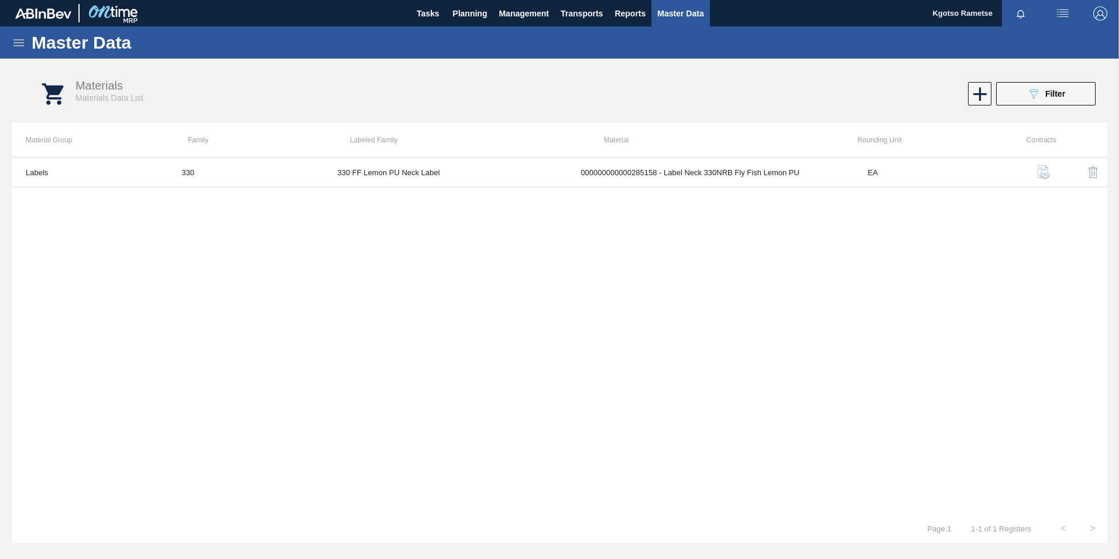
click at [20, 44] on icon at bounding box center [19, 43] width 14 height 14
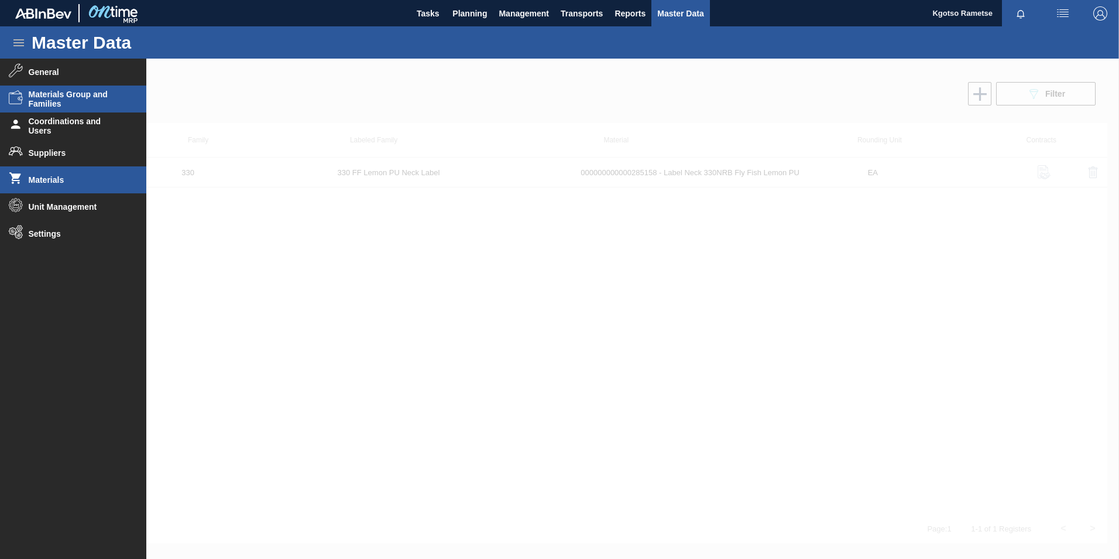
click at [48, 100] on span "Materials Group and Families" at bounding box center [77, 99] width 97 height 19
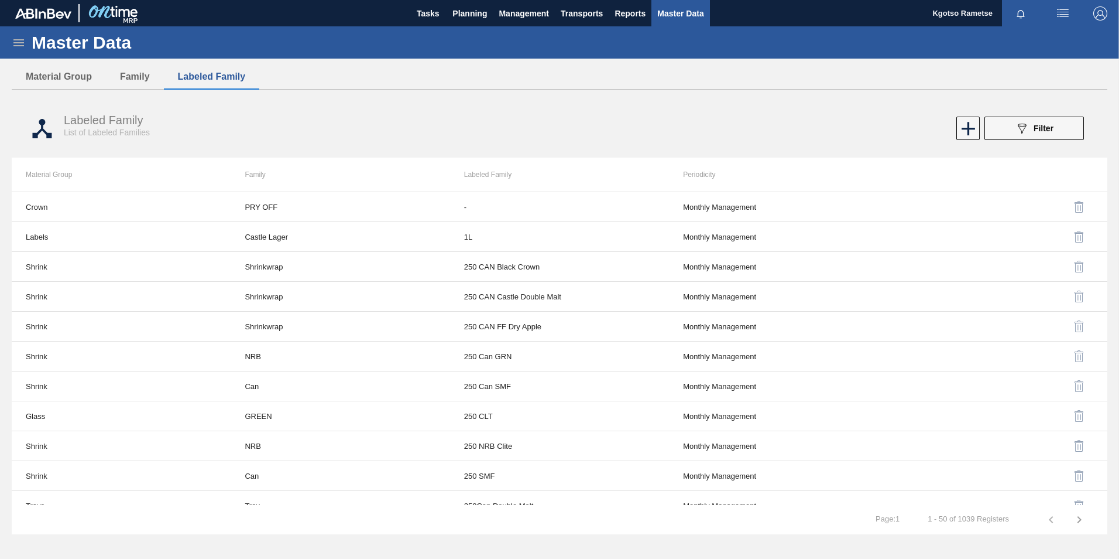
click at [12, 45] on icon at bounding box center [19, 43] width 14 height 14
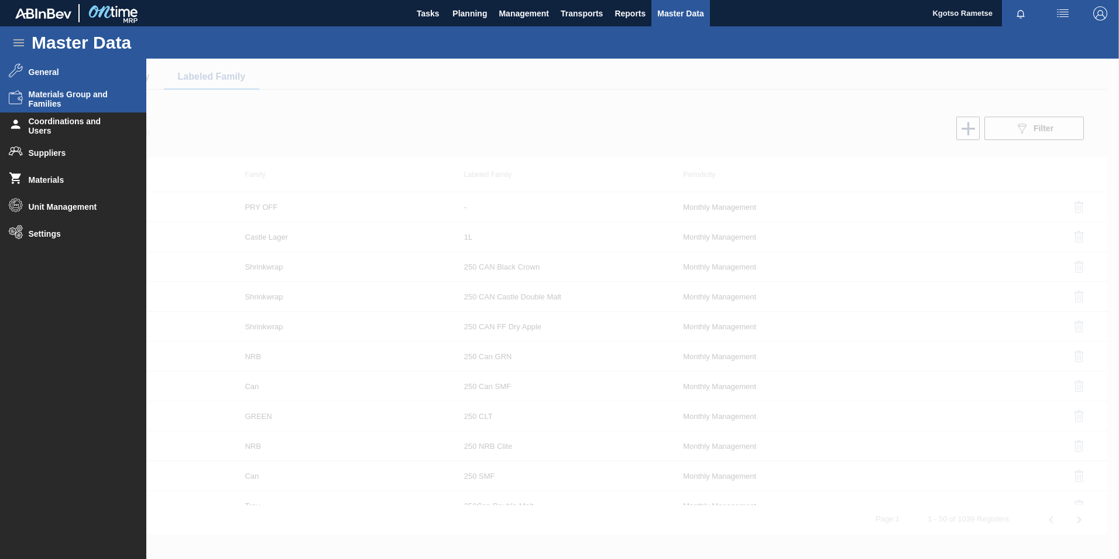
click at [15, 72] on icon at bounding box center [16, 70] width 14 height 15
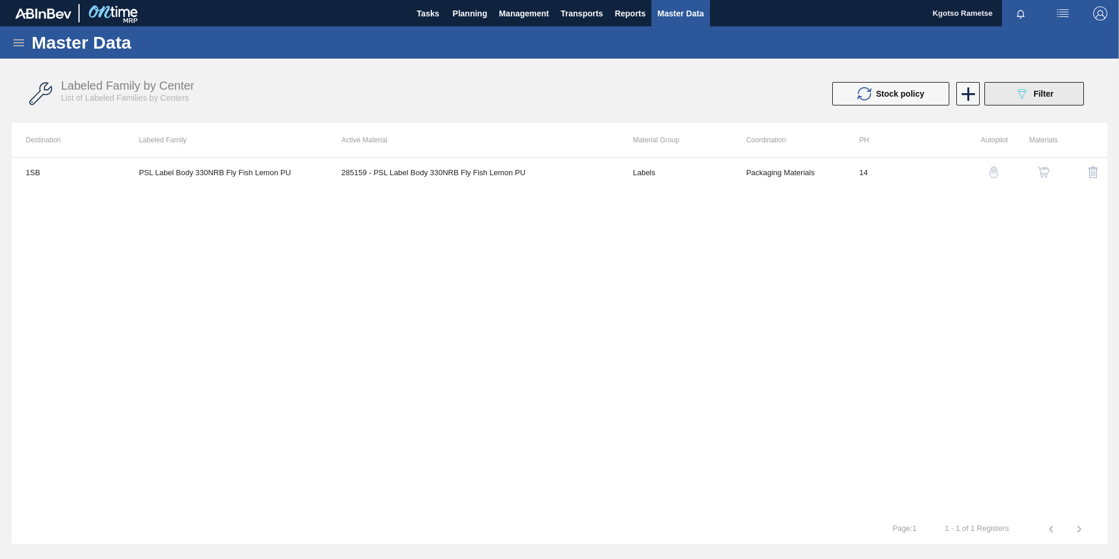
click at [1024, 91] on icon "089F7B8B-B2A5-4AFE-B5C0-19BA573D28AC" at bounding box center [1022, 94] width 14 height 14
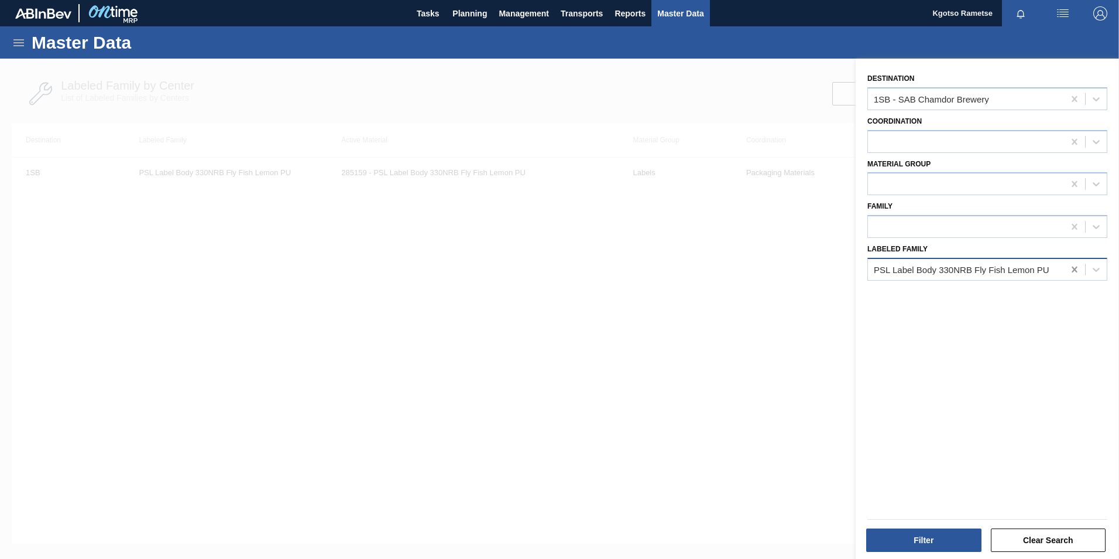
click at [1073, 273] on icon at bounding box center [1075, 269] width 12 height 12
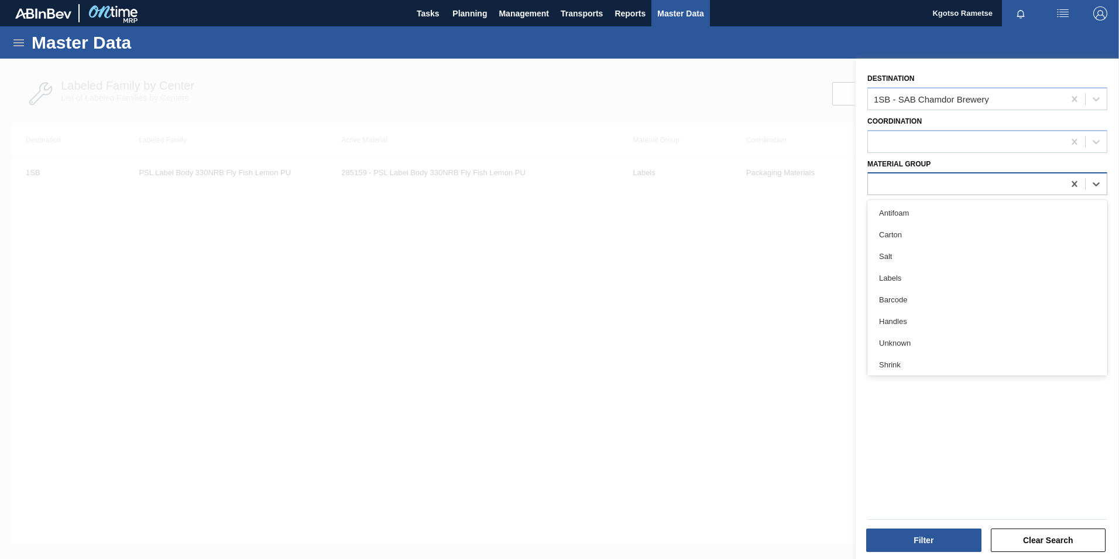
click at [979, 185] on div at bounding box center [966, 184] width 196 height 17
type Group "la"
drag, startPoint x: 871, startPoint y: 210, endPoint x: 880, endPoint y: 216, distance: 11.4
click at [873, 211] on div "Labels" at bounding box center [988, 213] width 240 height 22
click at [901, 224] on div at bounding box center [966, 226] width 196 height 17
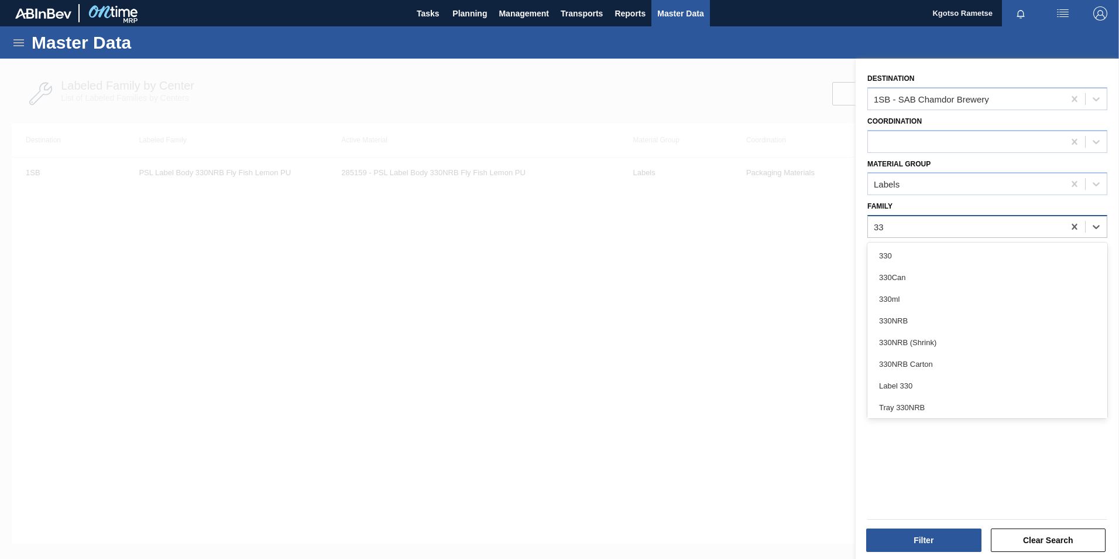
type input "330"
click at [915, 245] on div "330" at bounding box center [988, 256] width 240 height 22
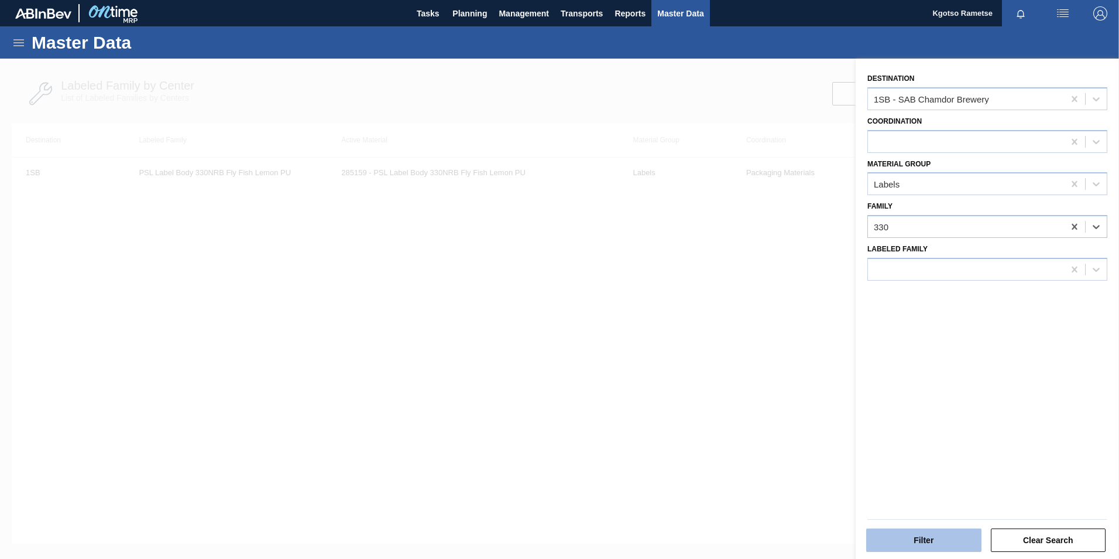
click at [929, 543] on button "Filter" at bounding box center [924, 539] width 115 height 23
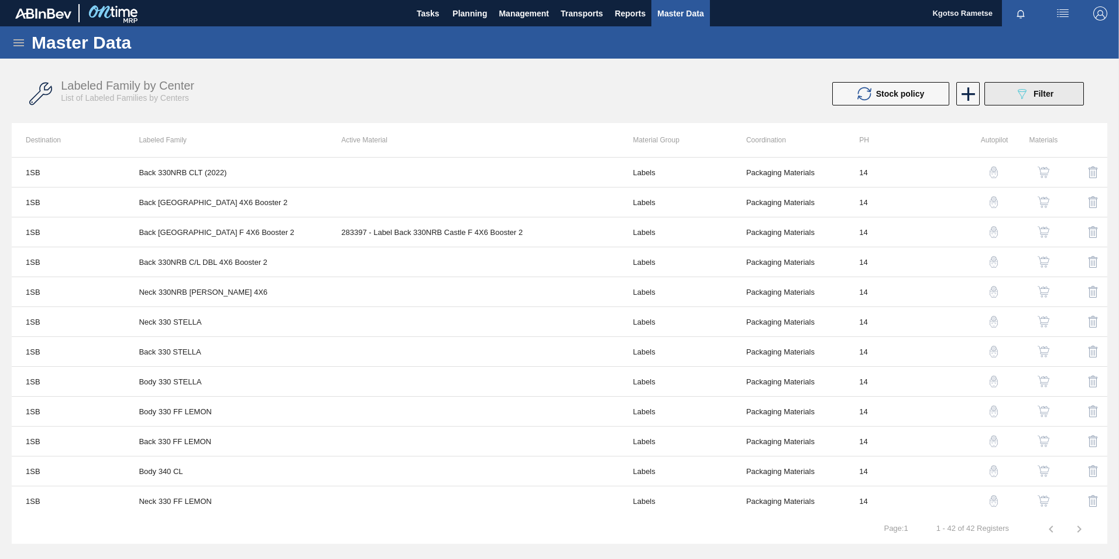
click at [1011, 91] on button "089F7B8B-B2A5-4AFE-B5C0-19BA573D28AC Filter" at bounding box center [1035, 93] width 100 height 23
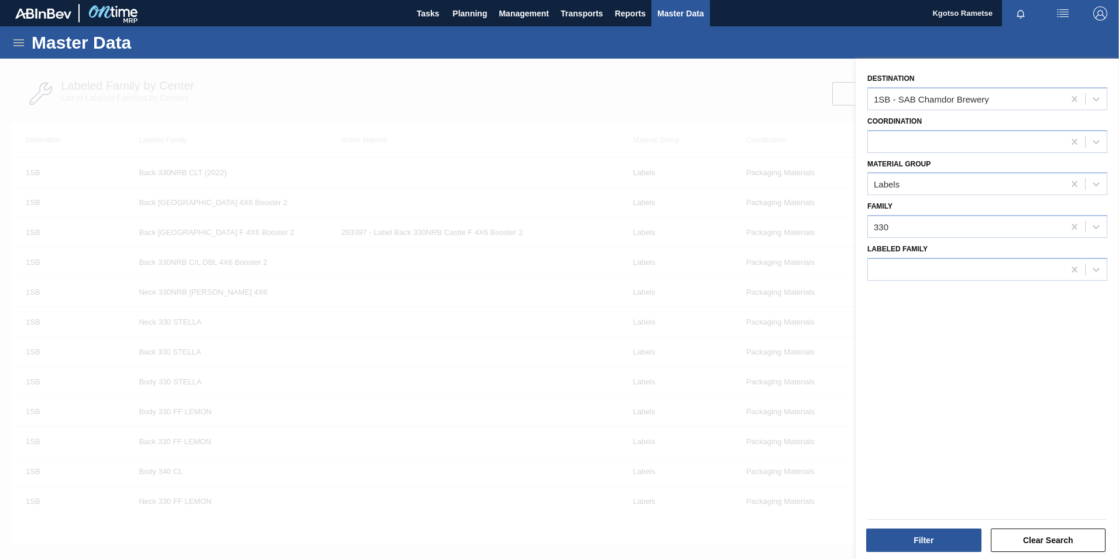
click at [26, 40] on div "Master Data" at bounding box center [559, 42] width 1119 height 32
click at [18, 39] on icon at bounding box center [19, 43] width 14 height 14
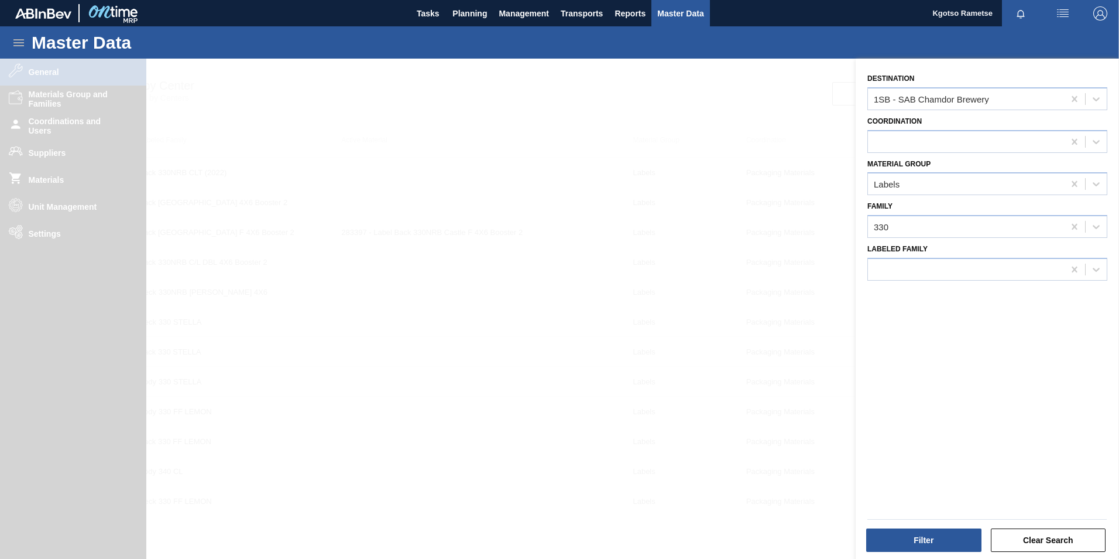
click at [49, 228] on div at bounding box center [559, 338] width 1119 height 559
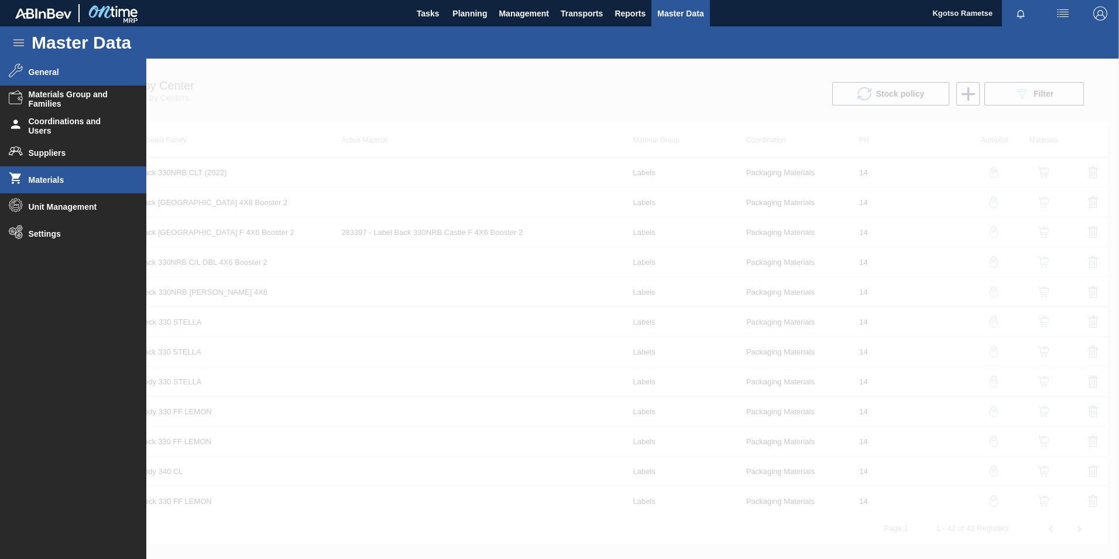
click at [46, 183] on span "Materials" at bounding box center [77, 179] width 97 height 9
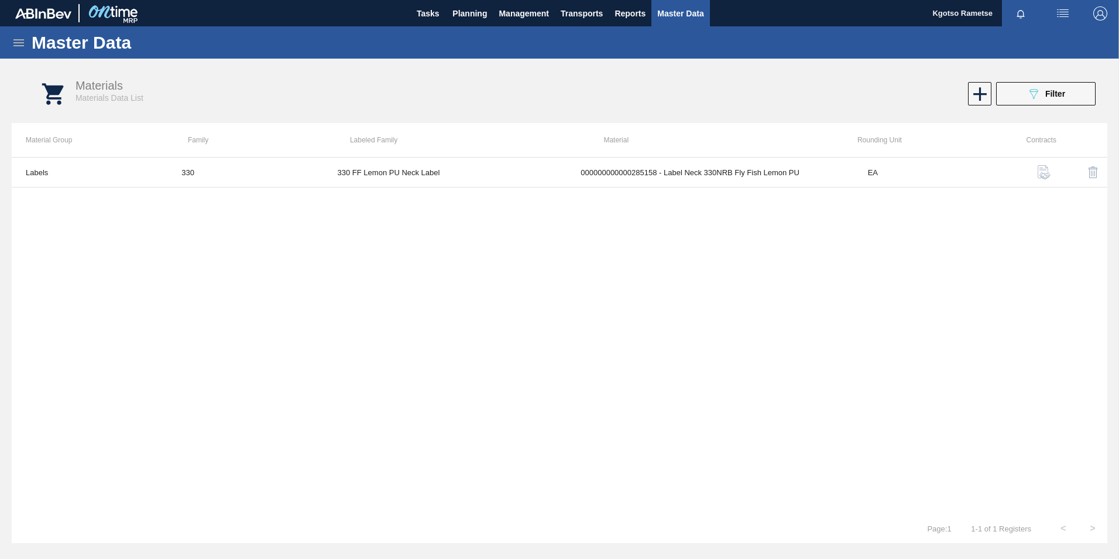
click at [14, 40] on icon at bounding box center [19, 43] width 14 height 14
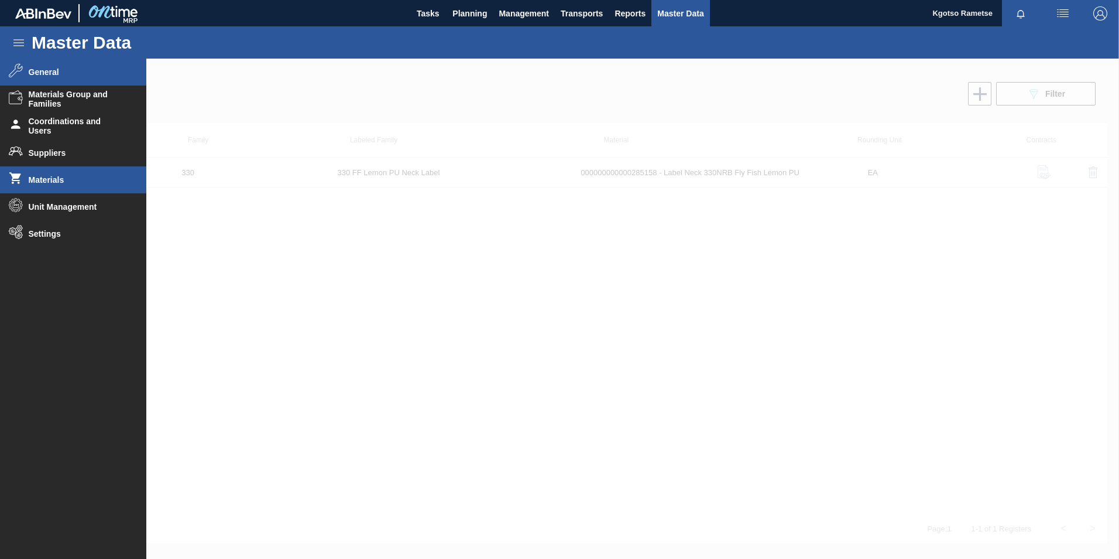
click at [53, 81] on li "General" at bounding box center [73, 72] width 146 height 27
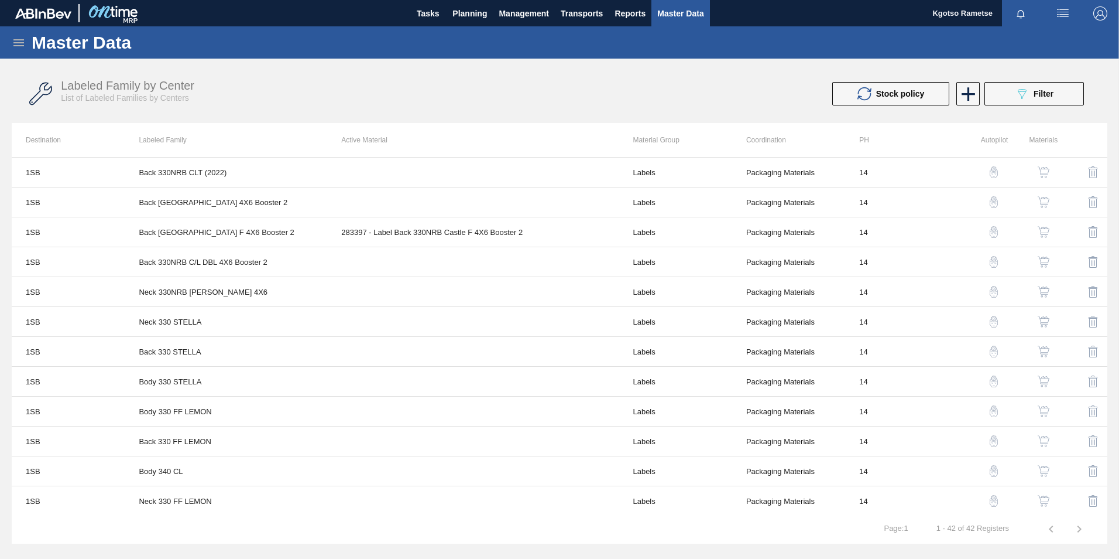
click at [1039, 96] on span "Filter" at bounding box center [1044, 93] width 20 height 9
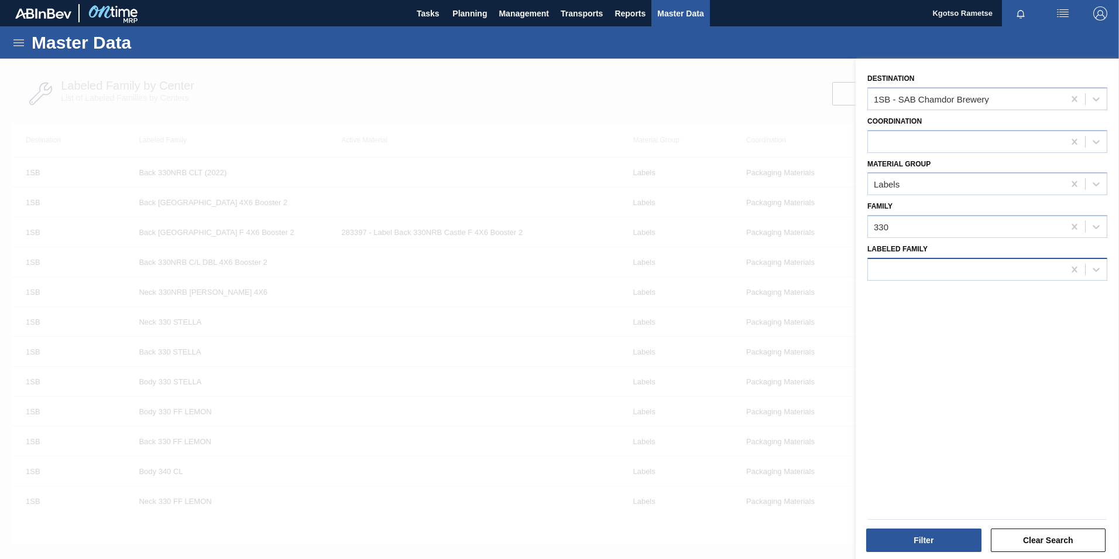
click at [968, 274] on div at bounding box center [966, 269] width 196 height 17
type Family "330 flying fish"
click at [931, 539] on button "Filter" at bounding box center [924, 539] width 115 height 23
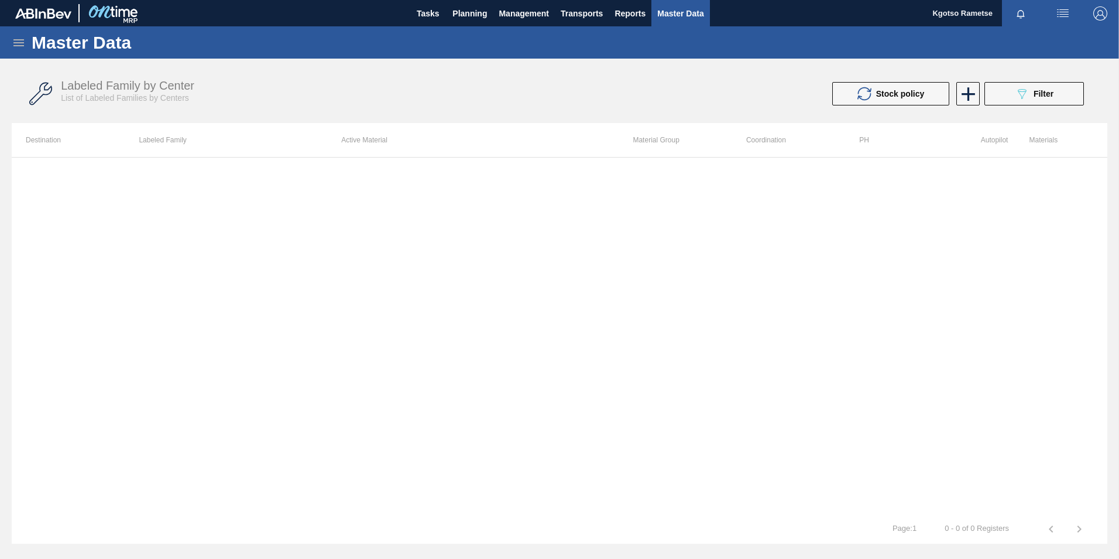
click at [9, 43] on div "Master Data" at bounding box center [559, 42] width 1119 height 32
click at [14, 42] on icon at bounding box center [18, 42] width 11 height 7
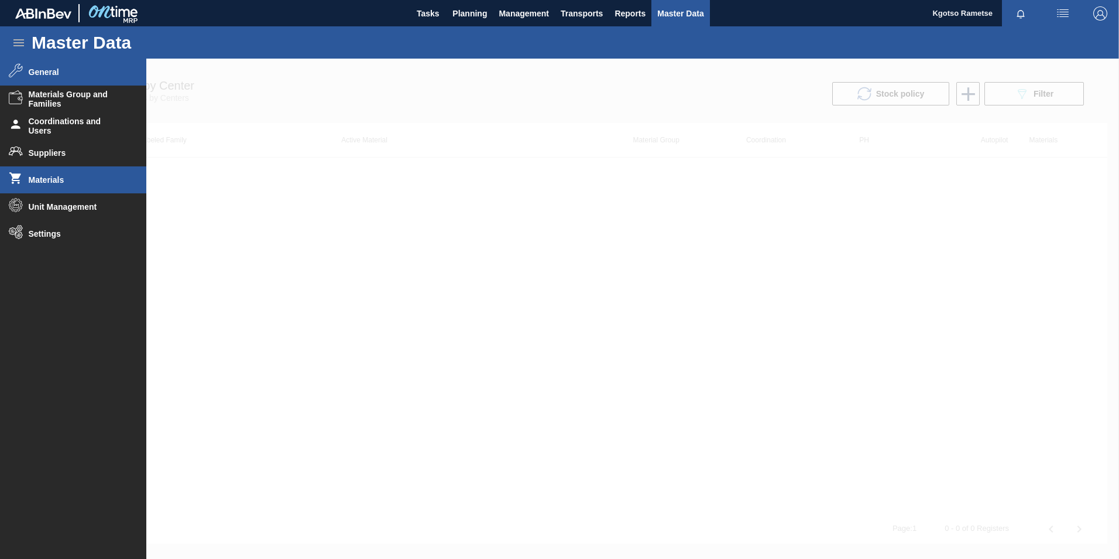
click at [51, 184] on span "Materials" at bounding box center [77, 179] width 97 height 9
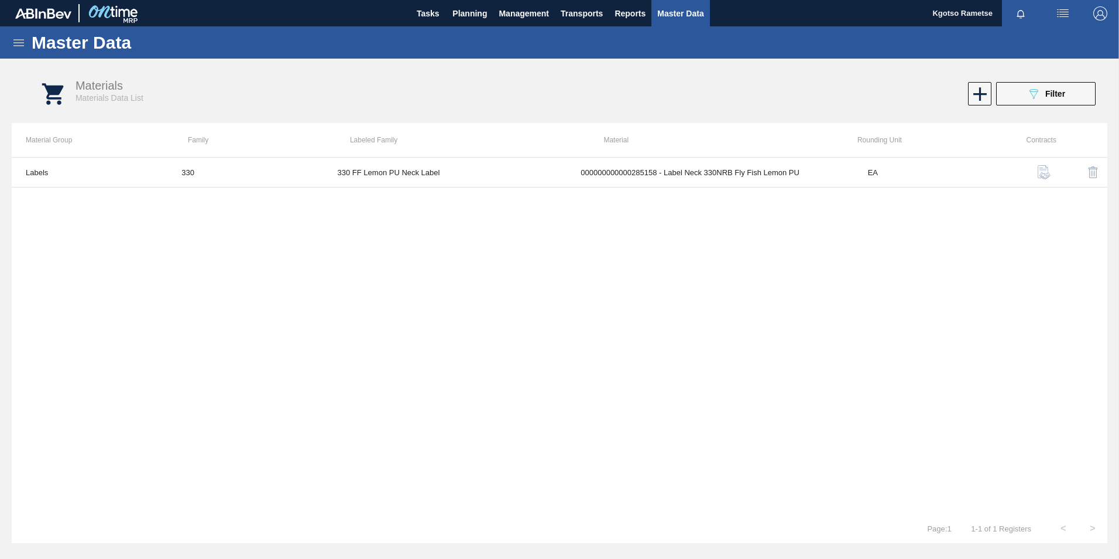
click at [19, 43] on icon at bounding box center [19, 43] width 14 height 14
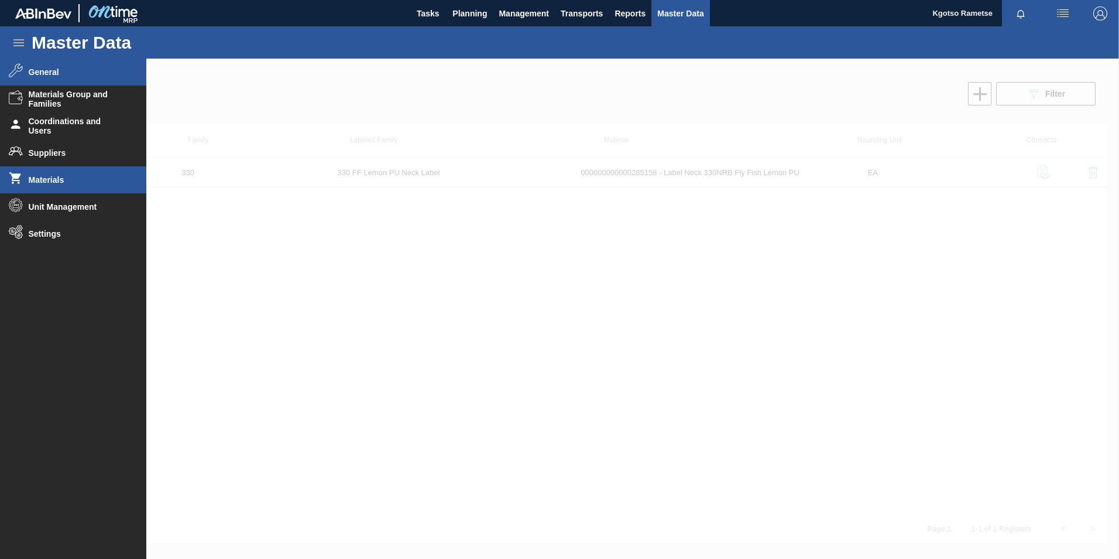
click at [51, 73] on span "General" at bounding box center [77, 71] width 97 height 9
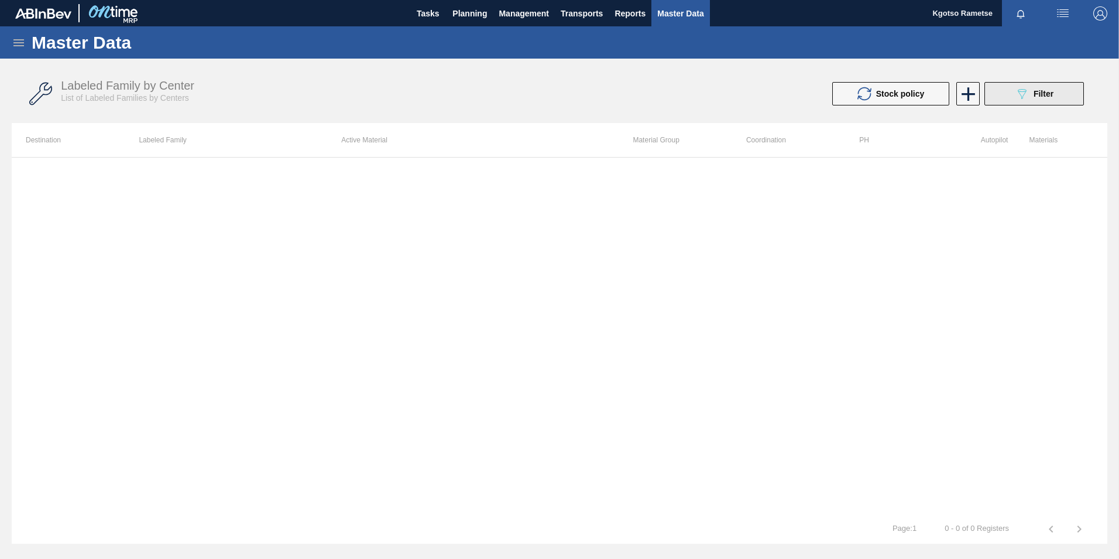
click at [1045, 86] on button "089F7B8B-B2A5-4AFE-B5C0-19BA573D28AC Filter" at bounding box center [1035, 93] width 100 height 23
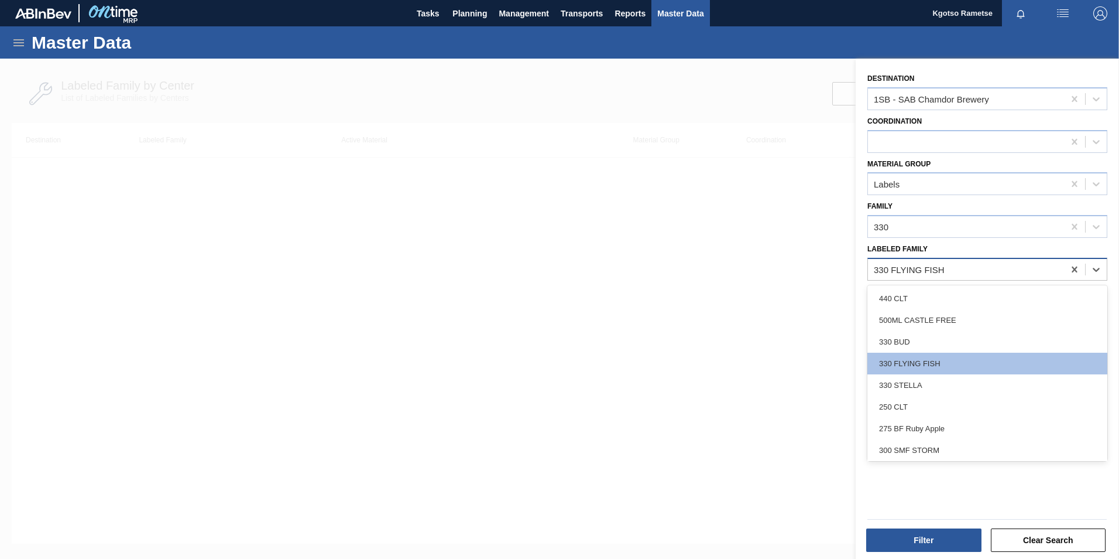
click at [961, 272] on div "330 FLYING FISH" at bounding box center [966, 269] width 196 height 17
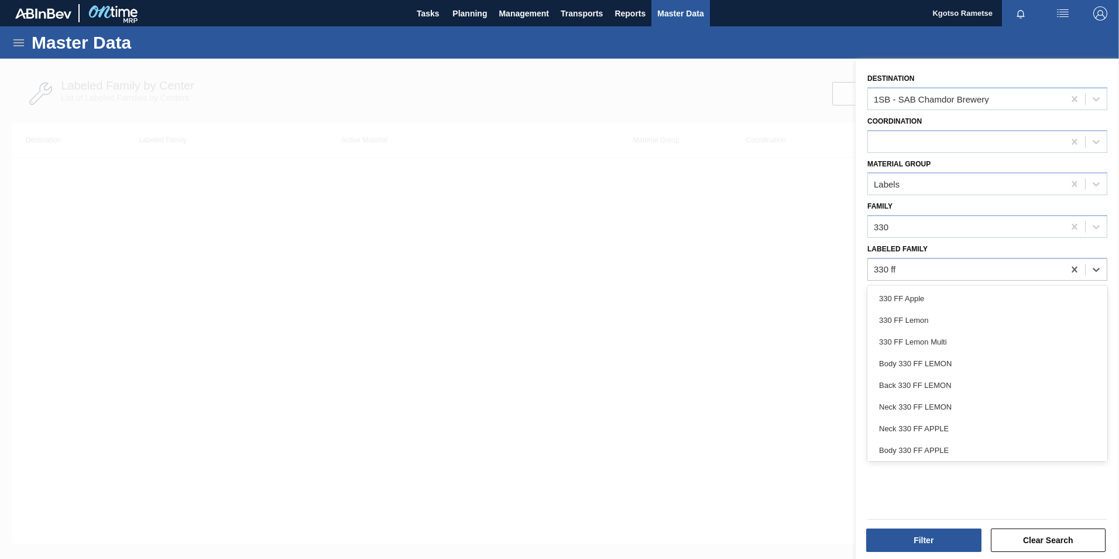
type Family "330 ff"
click at [20, 43] on icon at bounding box center [18, 42] width 11 height 7
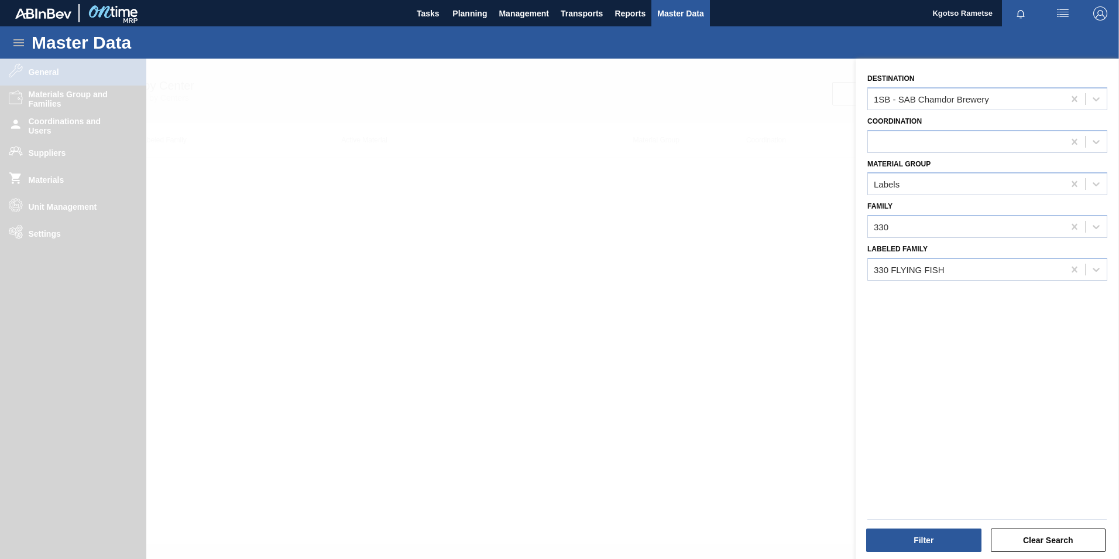
click at [20, 43] on icon at bounding box center [18, 42] width 11 height 7
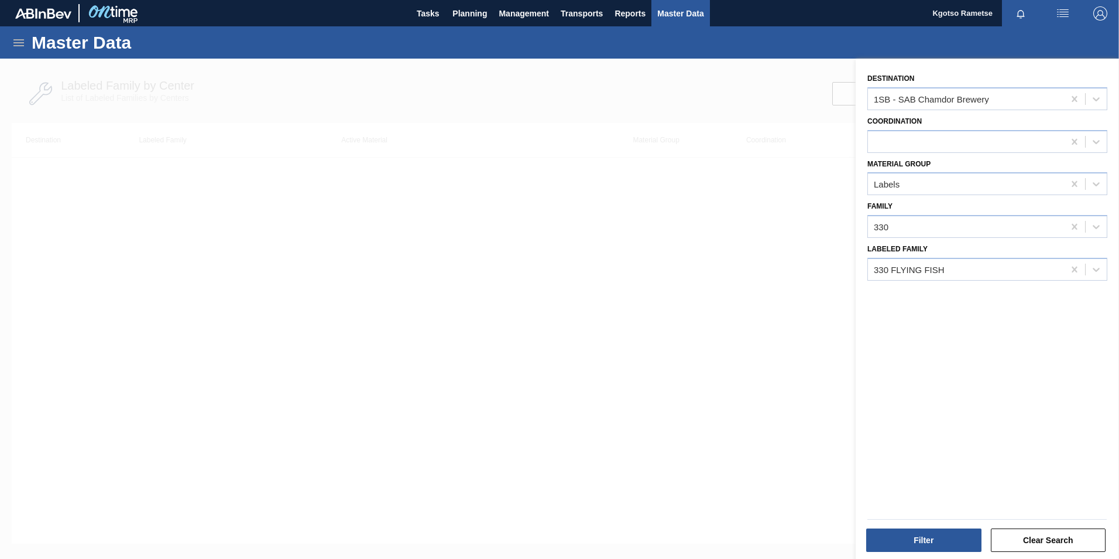
click at [20, 43] on icon at bounding box center [18, 42] width 11 height 7
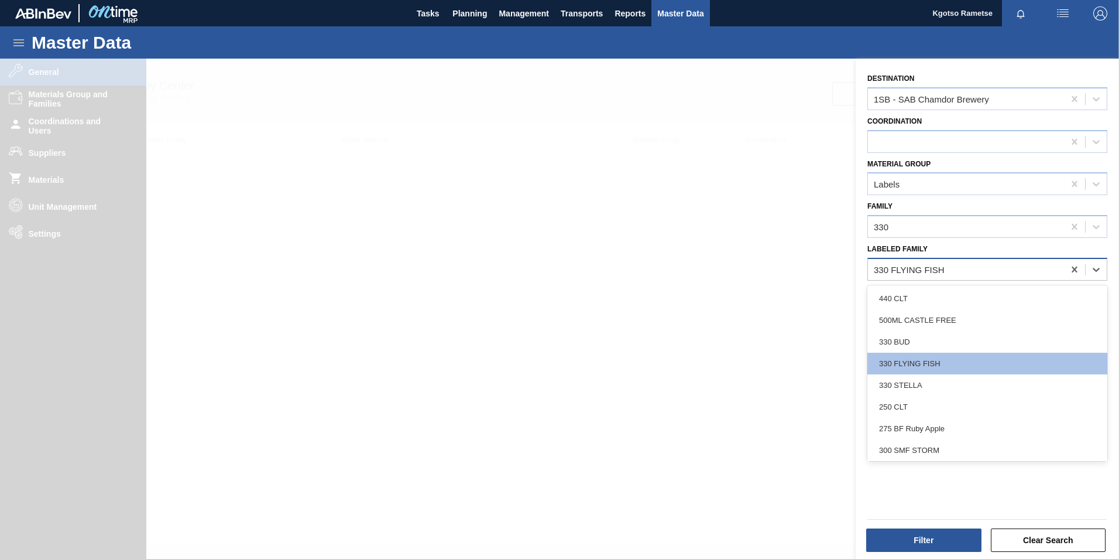
click at [912, 270] on div "330 FLYING FISH" at bounding box center [909, 269] width 71 height 10
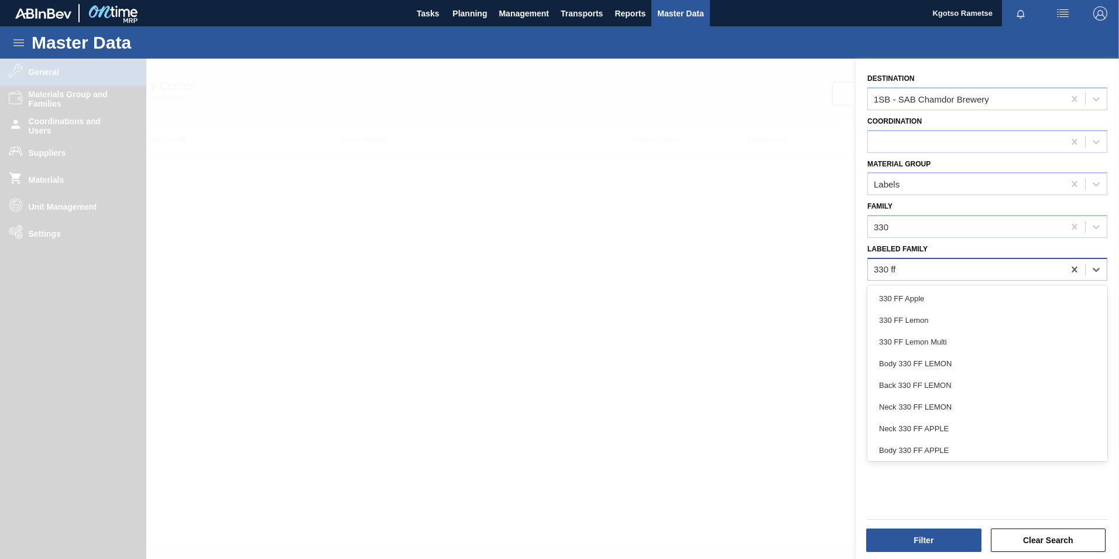
type Family "330 ff l"
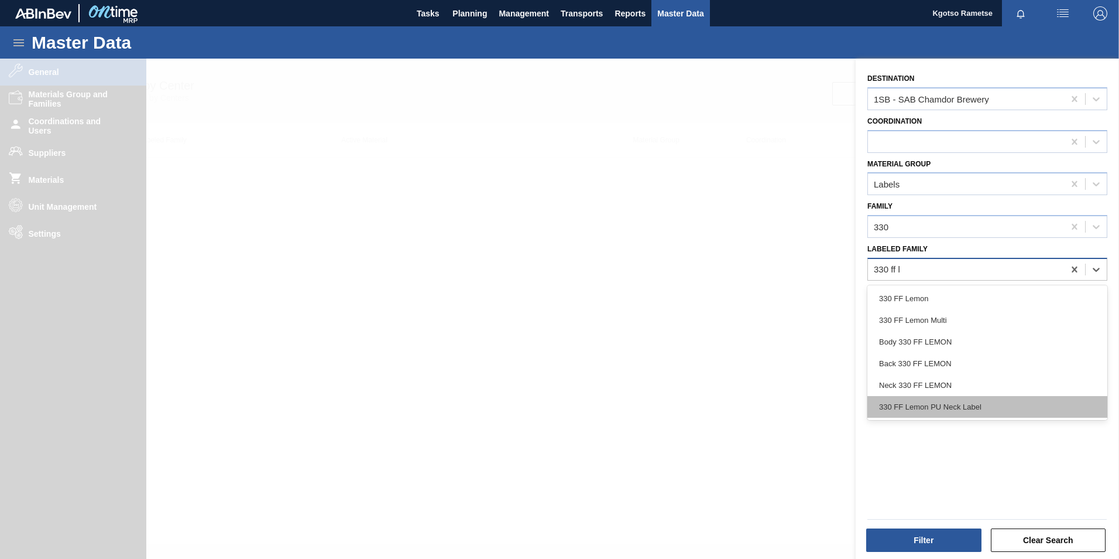
click at [936, 402] on div "330 FF Lemon PU Neck Label" at bounding box center [988, 407] width 240 height 22
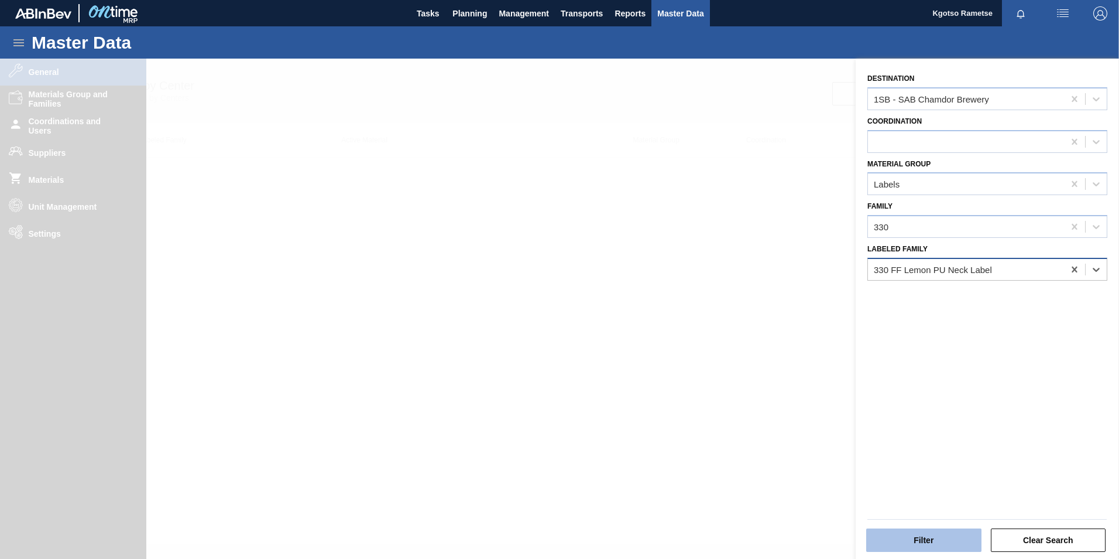
click at [937, 548] on button "Filter" at bounding box center [924, 539] width 115 height 23
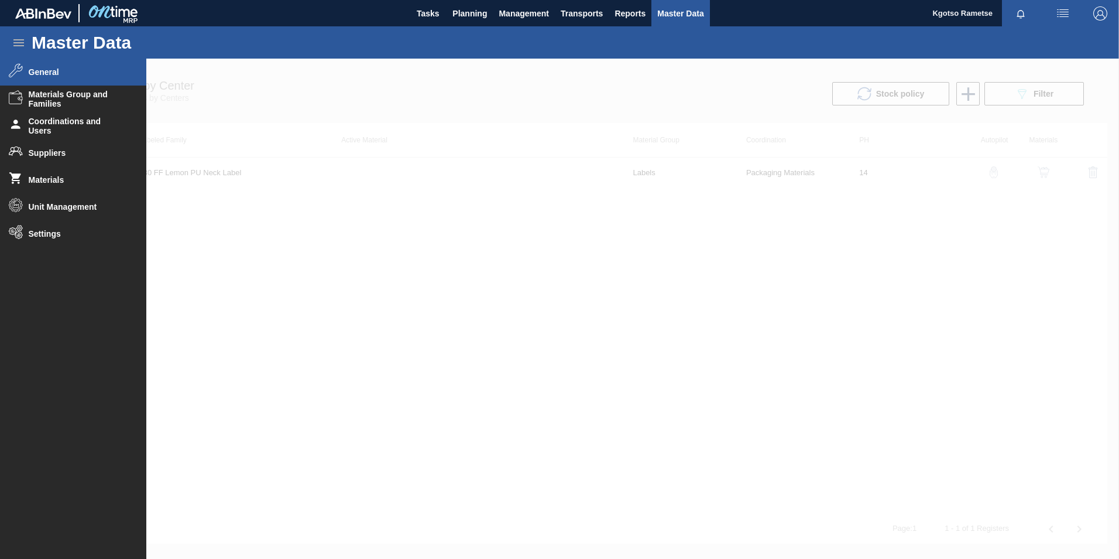
click at [557, 177] on div at bounding box center [559, 309] width 1119 height 500
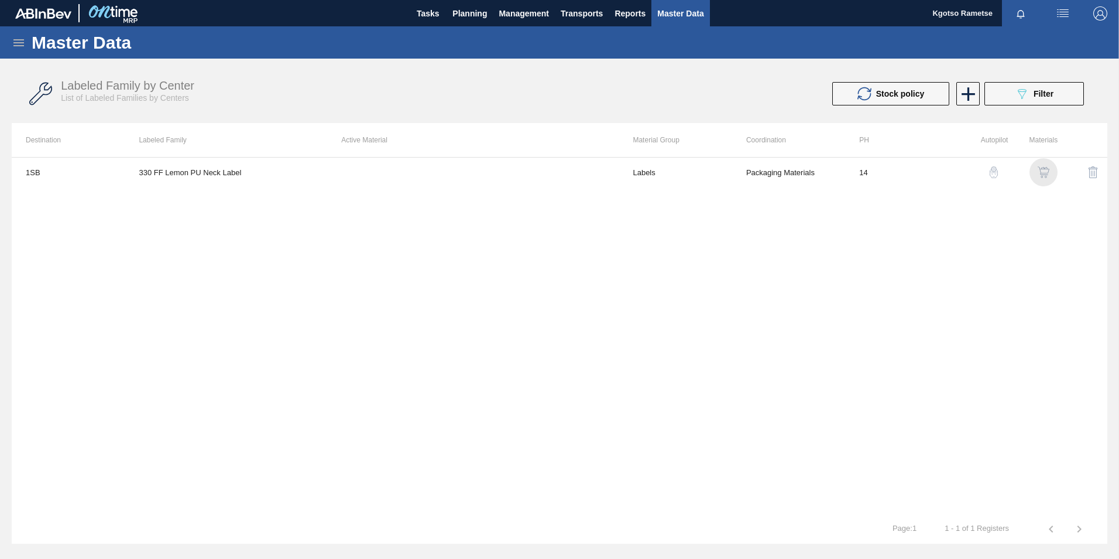
click at [1042, 171] on img "button" at bounding box center [1044, 172] width 12 height 12
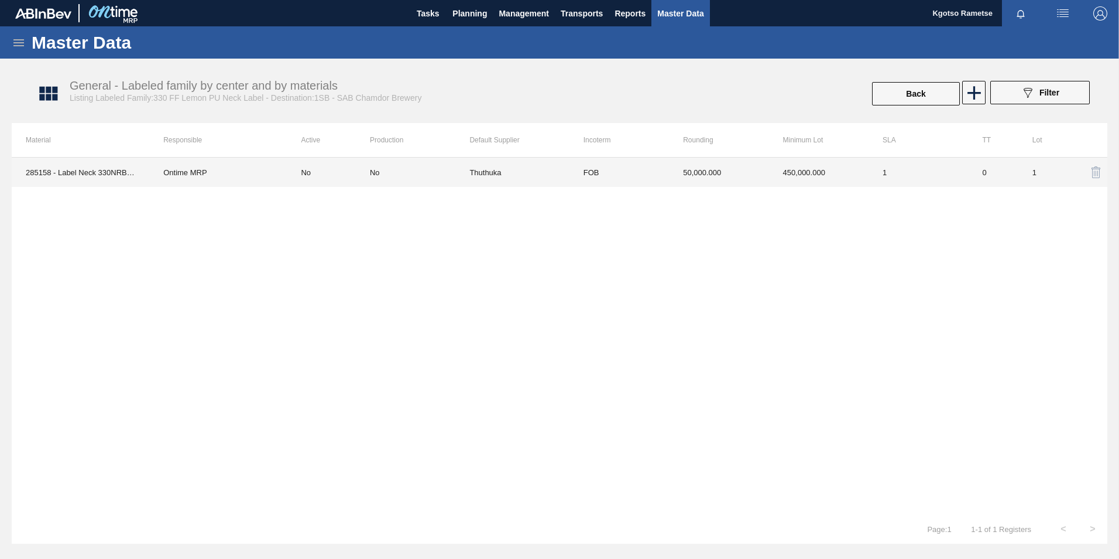
click at [765, 171] on td "50,000.000" at bounding box center [719, 171] width 100 height 29
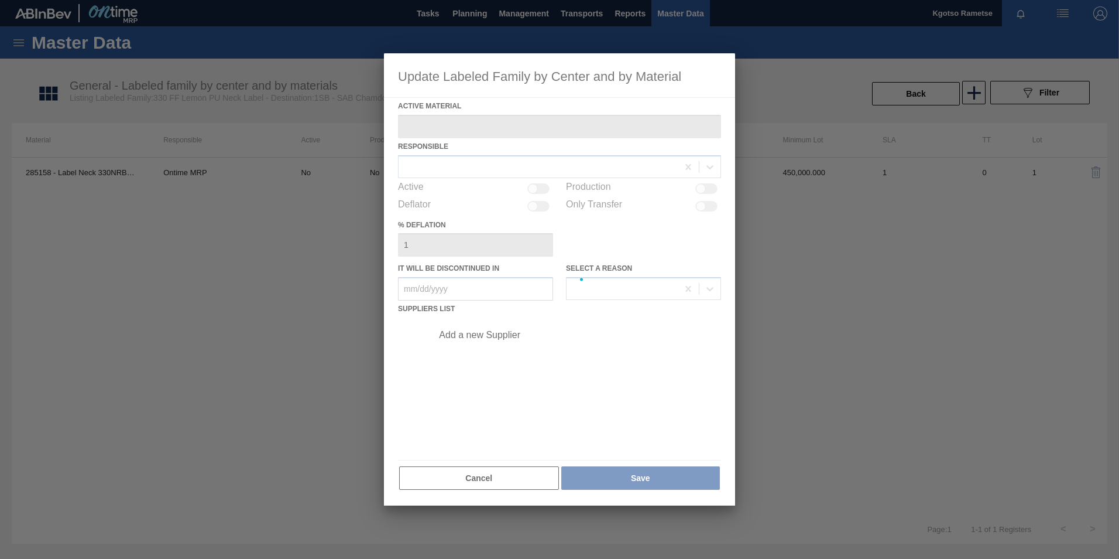
type Material "285158 - Label Neck 330NRB Fly Fish Lemon PU"
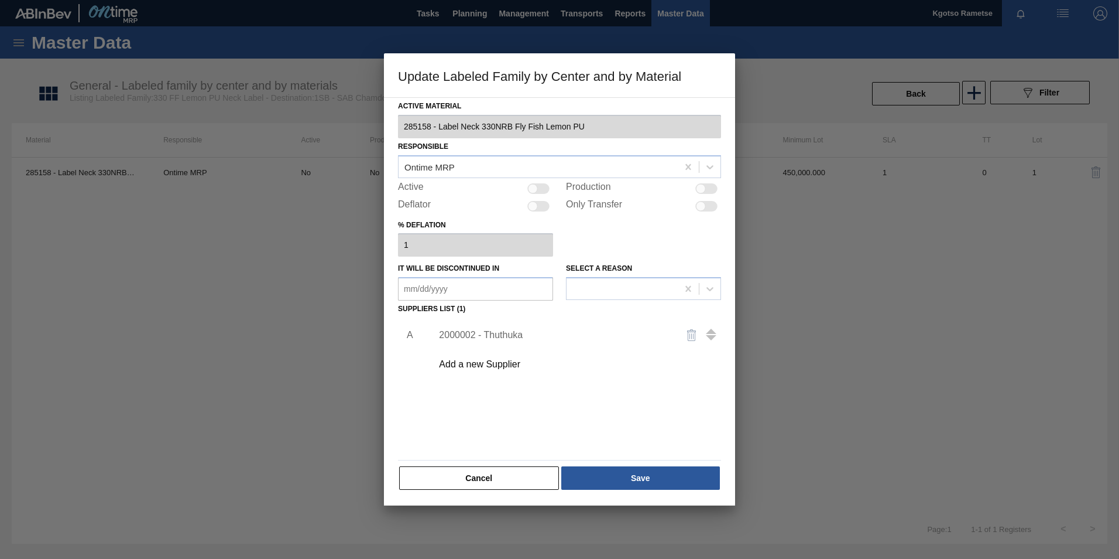
click at [523, 332] on div "2000002 - Thuthuka" at bounding box center [554, 335] width 230 height 11
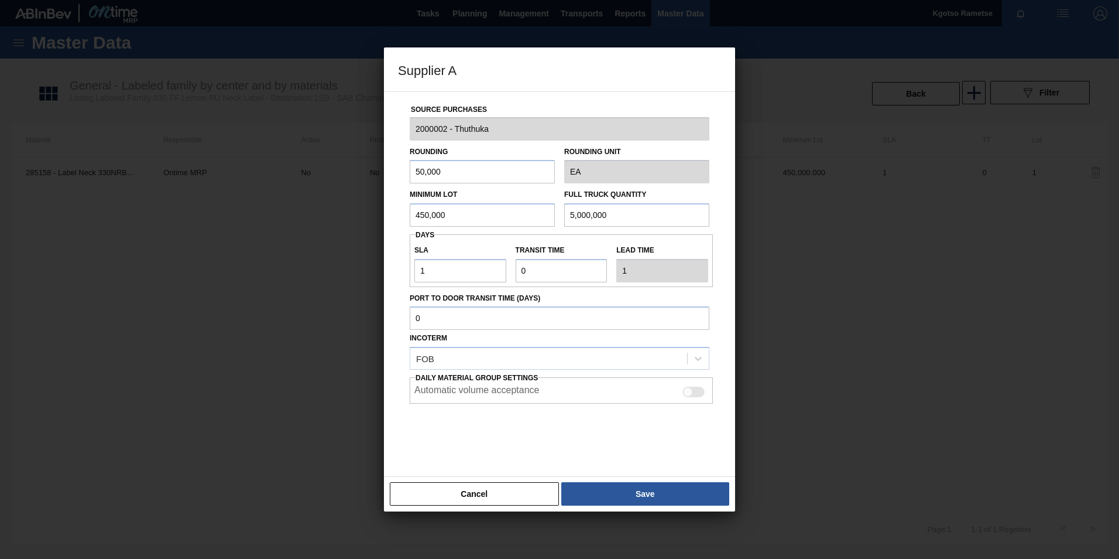
click at [530, 495] on button "Cancel" at bounding box center [474, 493] width 169 height 23
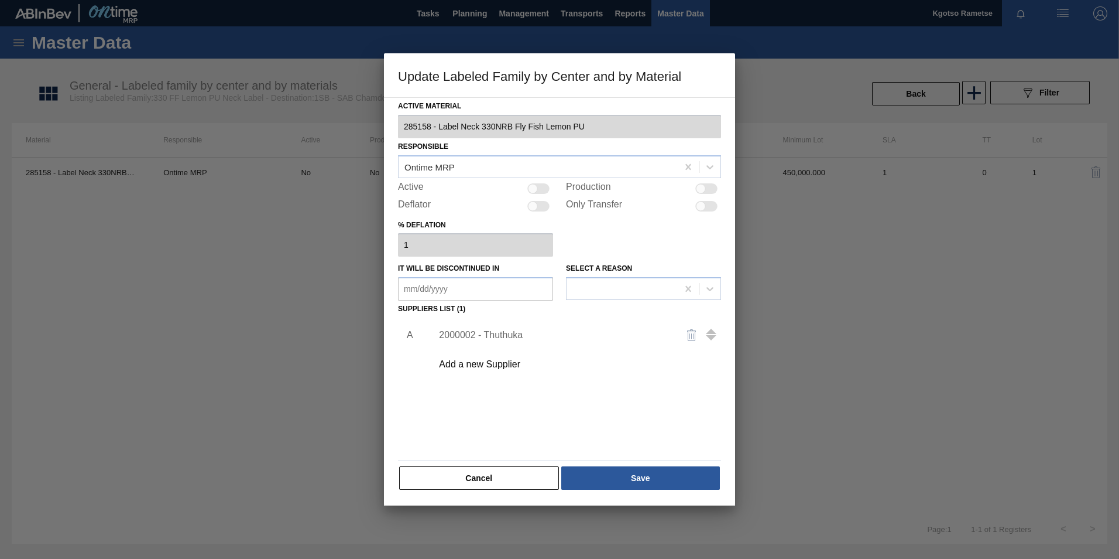
click at [535, 191] on div at bounding box center [533, 188] width 10 height 10
checkbox input "true"
click at [510, 335] on div "2000002 - Thuthuka" at bounding box center [554, 335] width 230 height 11
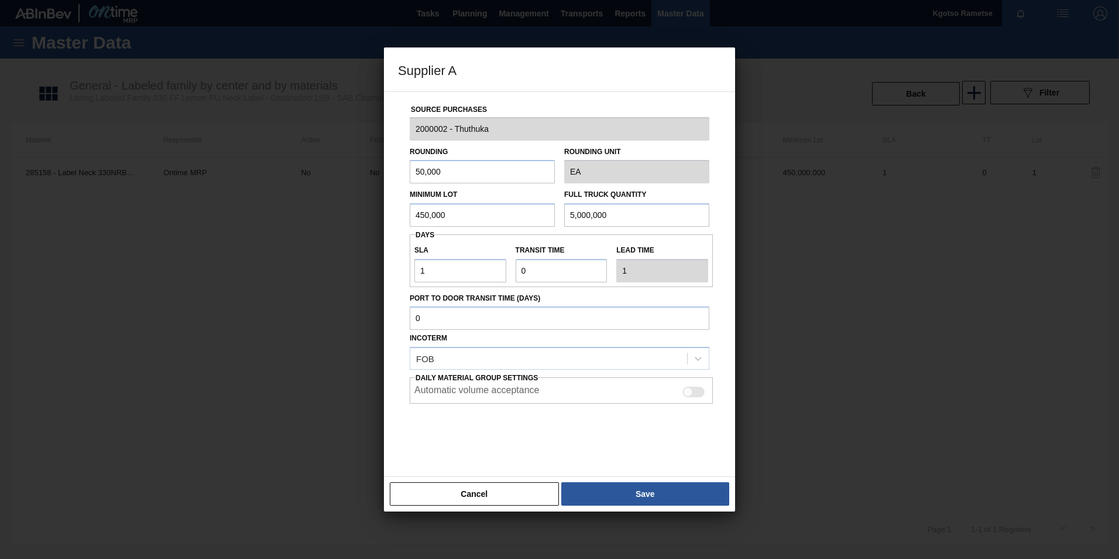
drag, startPoint x: 465, startPoint y: 219, endPoint x: 376, endPoint y: 224, distance: 89.1
click at [392, 224] on div "Source Purchases 2000002 - Thuthuka Rounding 50,000 Rounding Unit EA Minimum Lo…" at bounding box center [559, 284] width 351 height 386
drag, startPoint x: 501, startPoint y: 215, endPoint x: 122, endPoint y: 220, distance: 378.8
click at [211, 220] on div "Supplier A Source Purchases 2000002 - Thuthuka Rounding 50,000 Rounding Unit EA…" at bounding box center [559, 279] width 1119 height 559
type input "1,000,000"
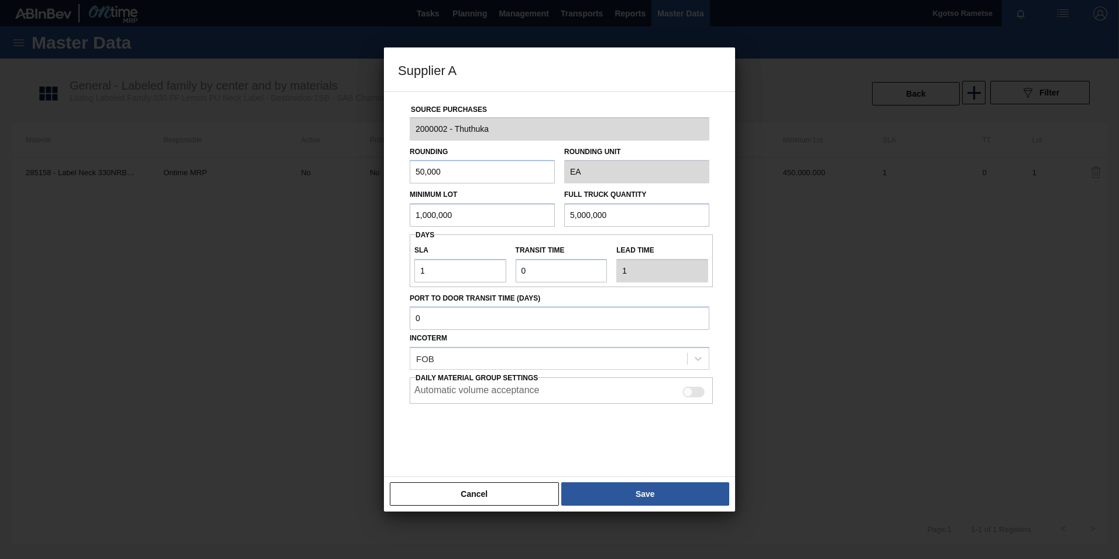
drag, startPoint x: 618, startPoint y: 214, endPoint x: 464, endPoint y: 220, distance: 153.5
click at [508, 214] on div "Minimum Lot 1,000,000 Full Truck Quantity 5,000,000" at bounding box center [559, 204] width 309 height 43
paste input "1"
type input "1,000,000"
click at [662, 500] on button "Save" at bounding box center [645, 493] width 168 height 23
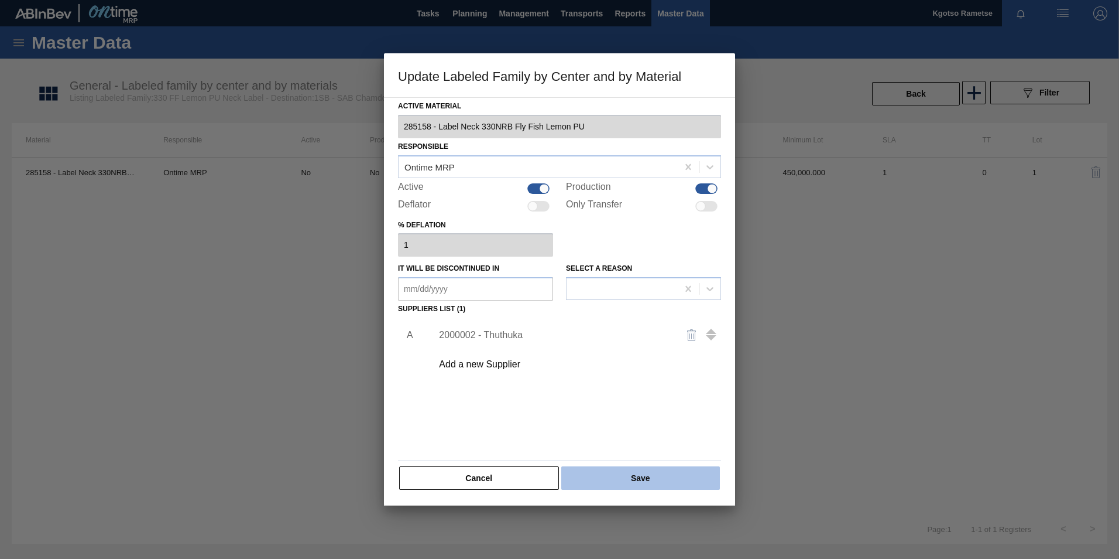
click at [648, 471] on button "Save" at bounding box center [640, 477] width 159 height 23
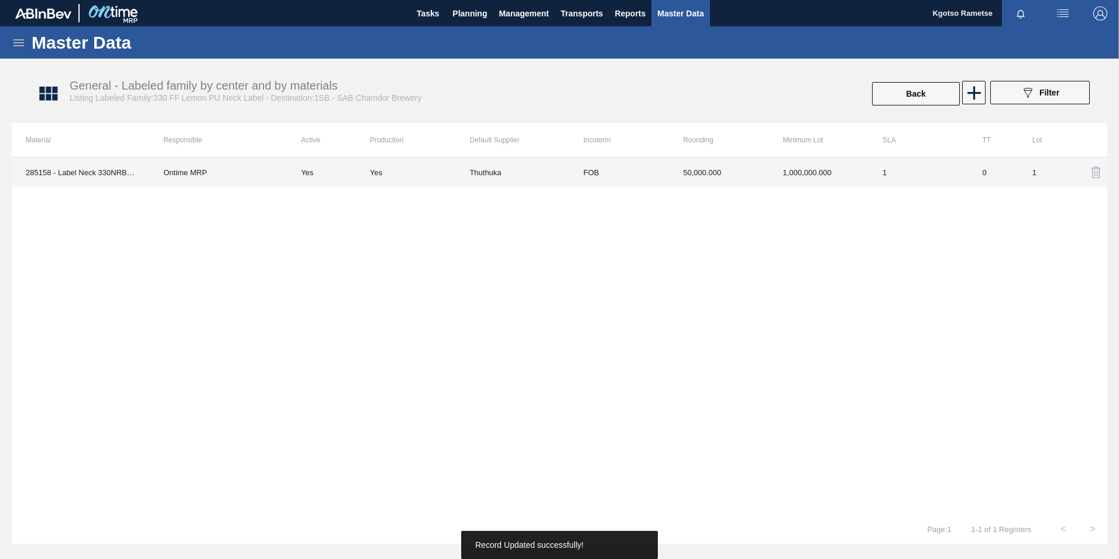
click at [467, 168] on div "Yes" at bounding box center [420, 172] width 100 height 9
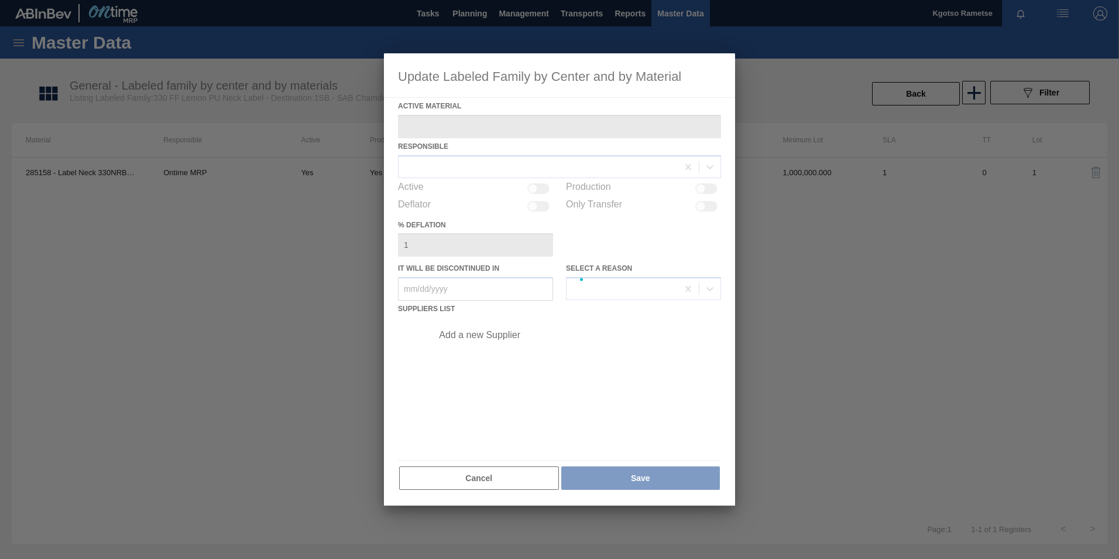
type Material "285158 - Label Neck 330NRB Fly Fish Lemon PU"
checkbox input "true"
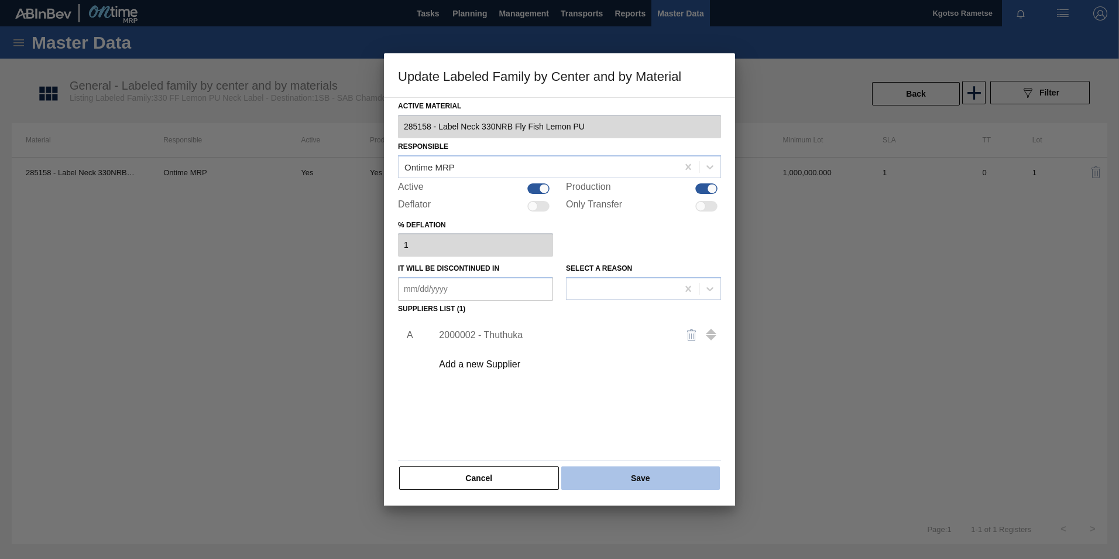
click at [596, 478] on button "Save" at bounding box center [640, 477] width 159 height 23
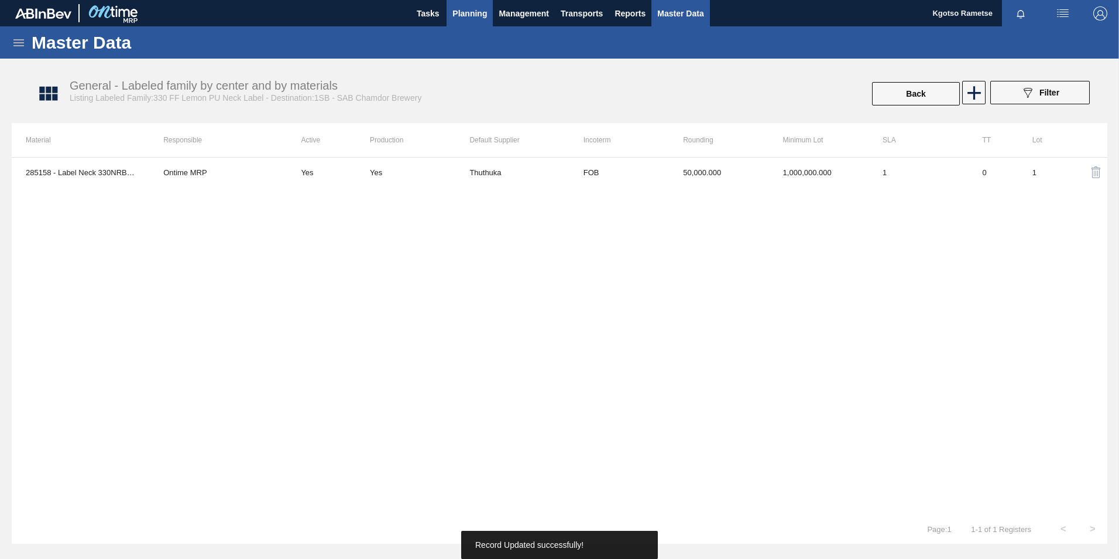
click at [464, 5] on button "Planning" at bounding box center [470, 13] width 46 height 26
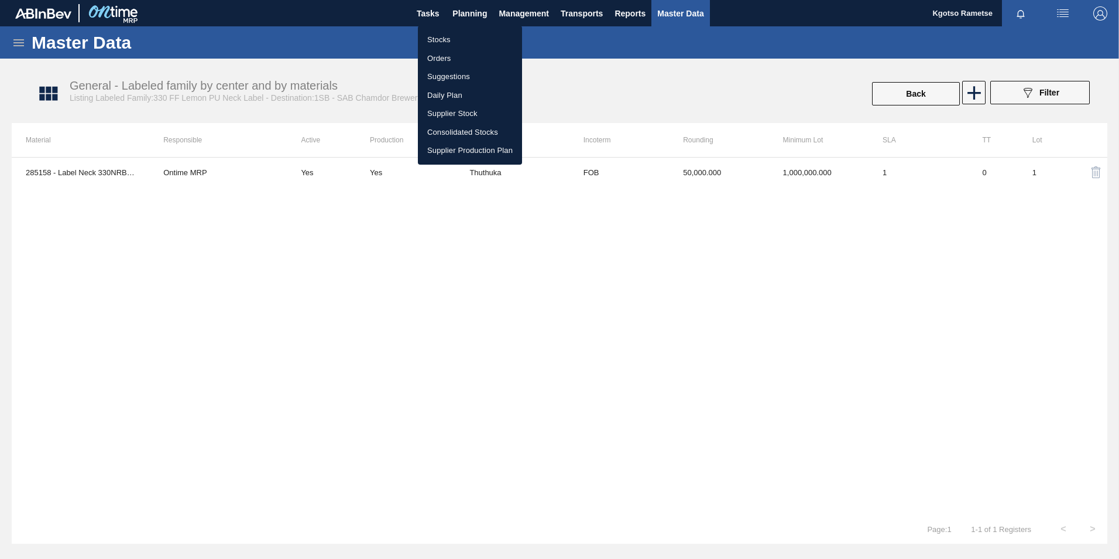
click at [444, 31] on li "Stocks" at bounding box center [470, 39] width 104 height 19
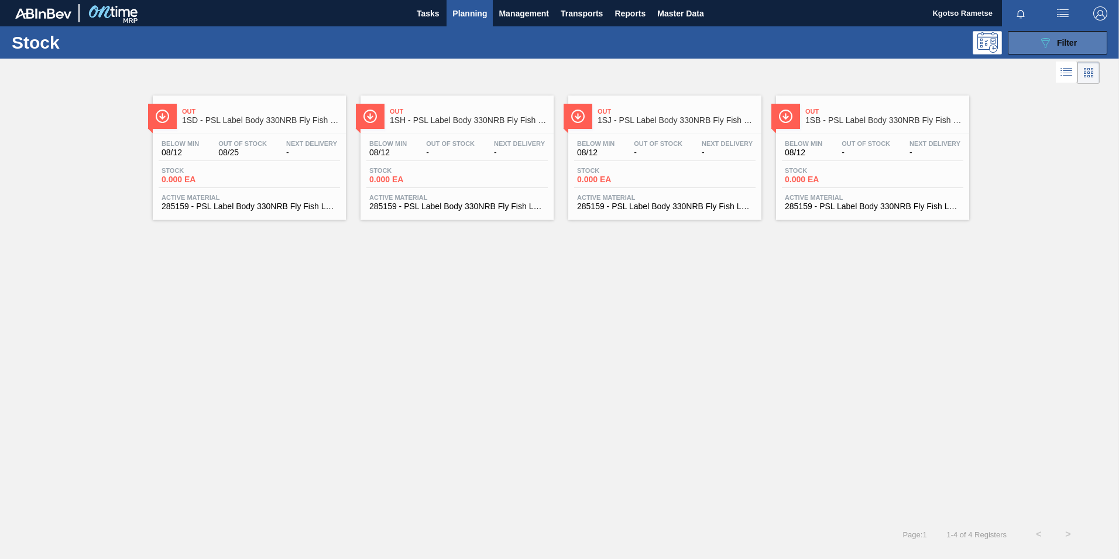
click at [1056, 47] on div "089F7B8B-B2A5-4AFE-B5C0-19BA573D28AC Filter" at bounding box center [1058, 43] width 39 height 14
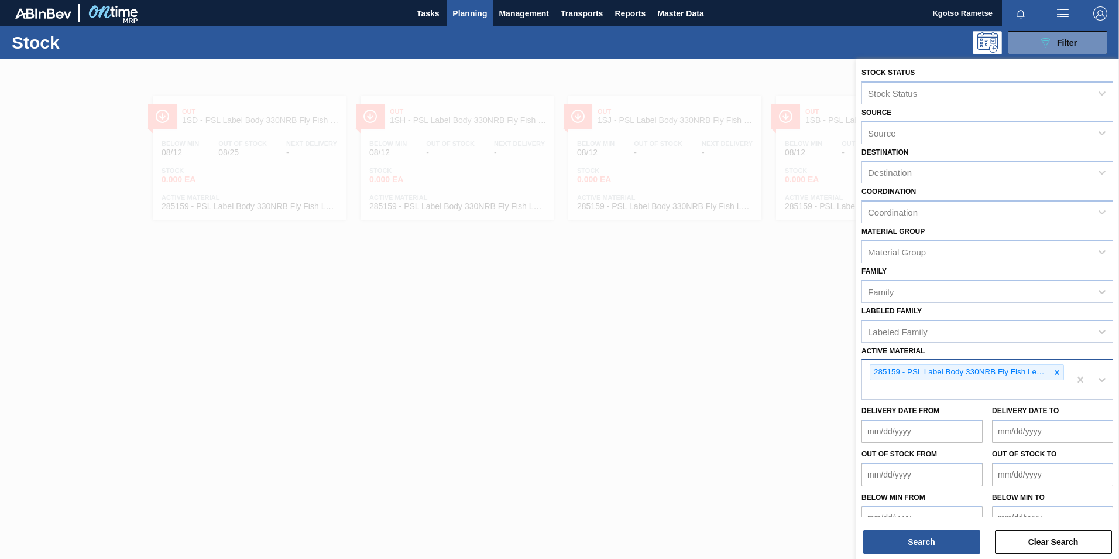
click at [1003, 394] on div "285159 - PSL Label Body 330NRB Fly Fish Lemon PU" at bounding box center [966, 379] width 208 height 39
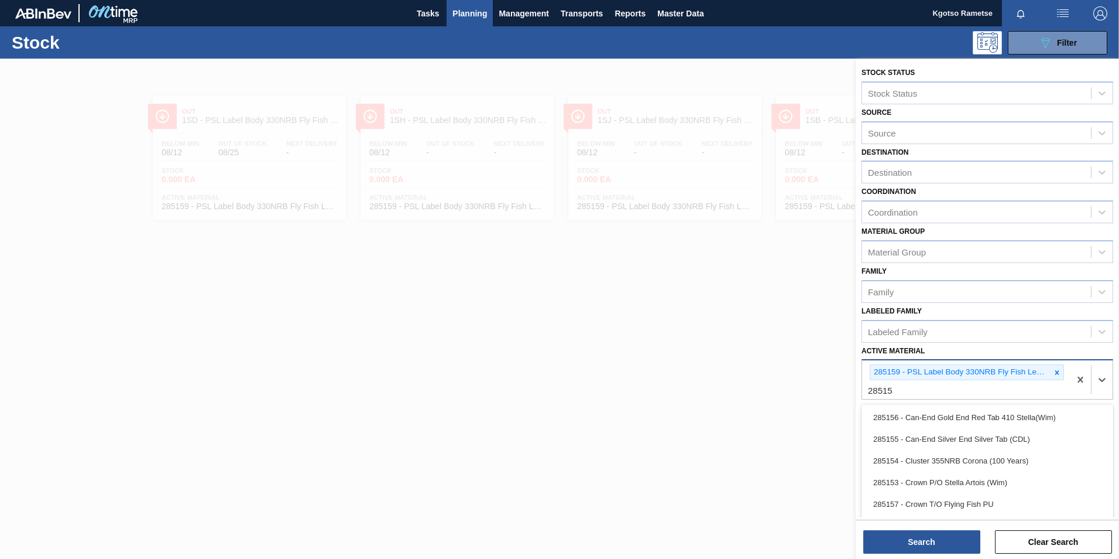
type Material "285158"
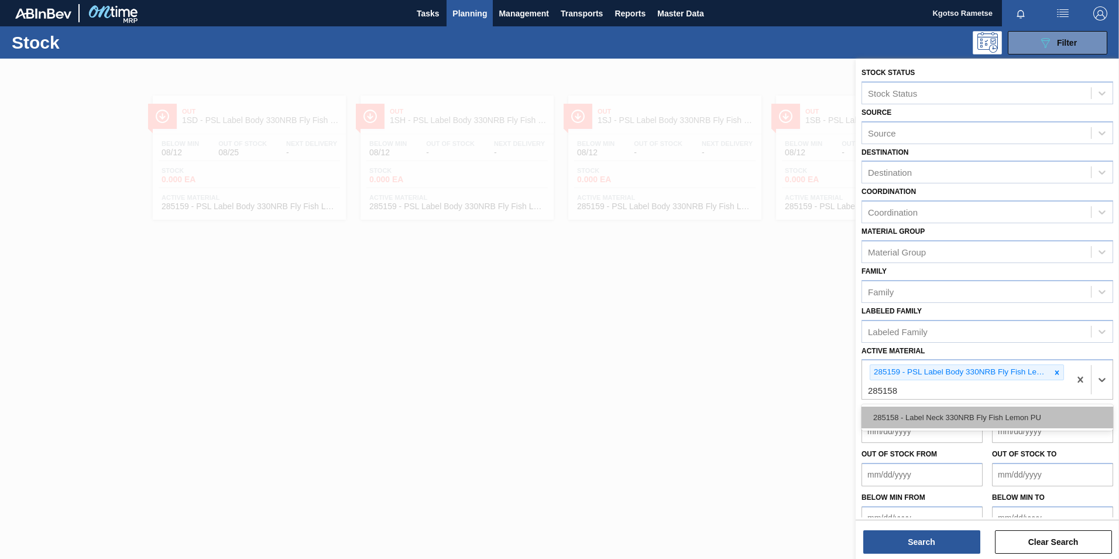
click at [995, 412] on div "285158 - Label Neck 330NRB Fly Fish Lemon PU" at bounding box center [988, 417] width 252 height 22
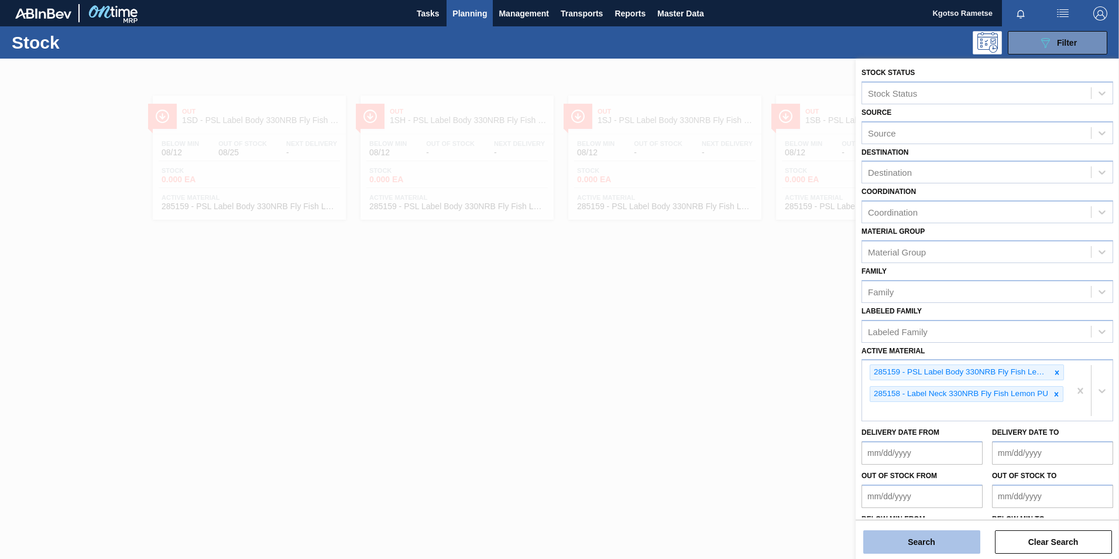
click at [931, 536] on button "Search" at bounding box center [922, 541] width 117 height 23
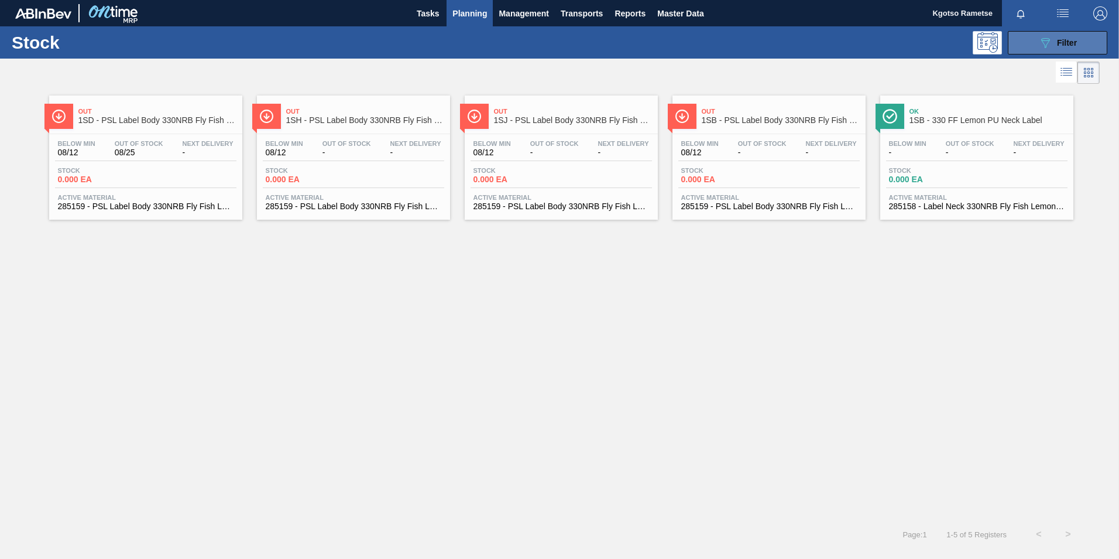
click at [1047, 52] on button "089F7B8B-B2A5-4AFE-B5C0-19BA573D28AC Filter" at bounding box center [1058, 42] width 100 height 23
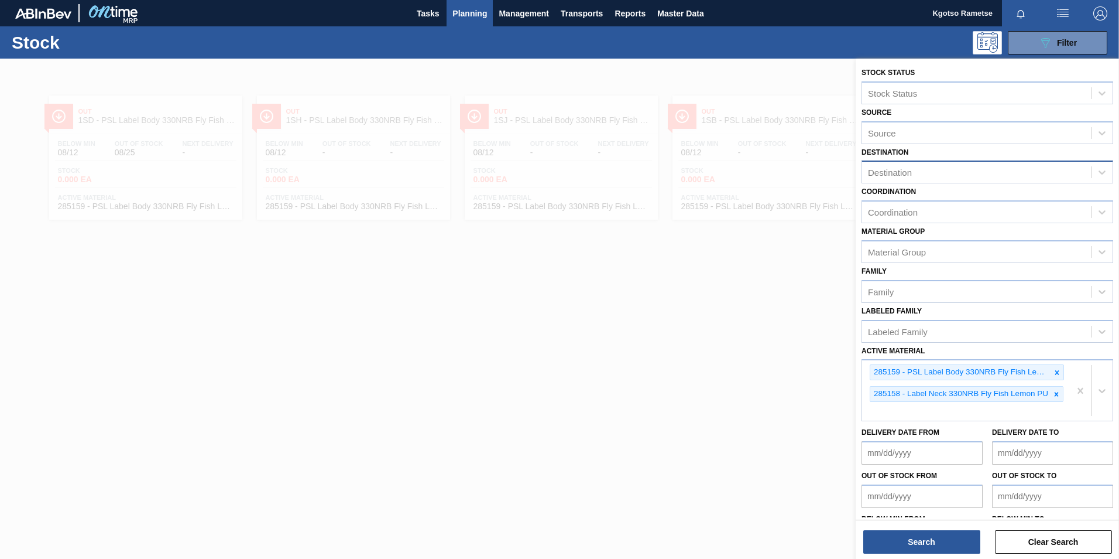
click at [900, 175] on div "Destination" at bounding box center [890, 172] width 44 height 10
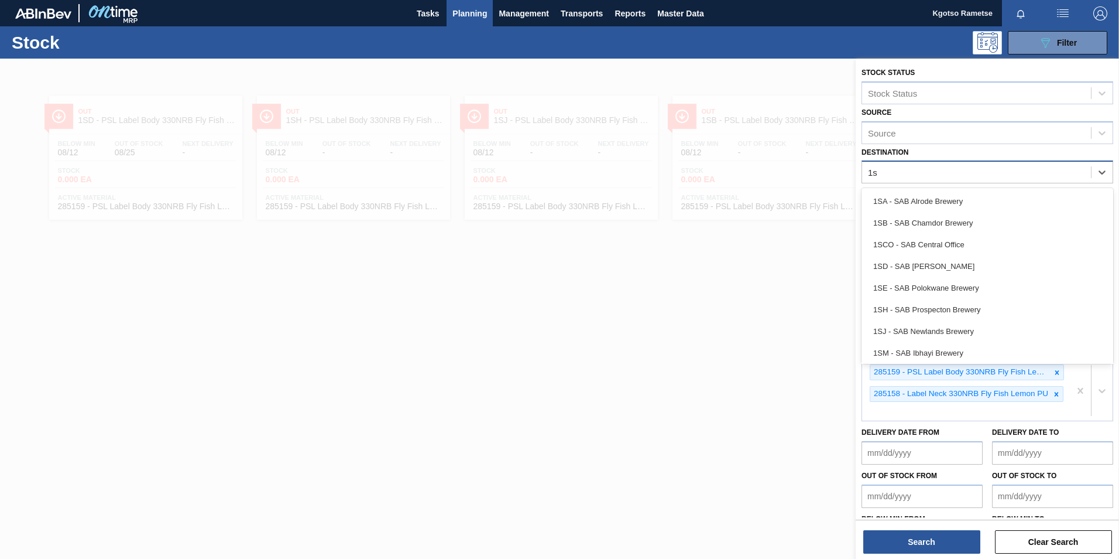
type input "1sb"
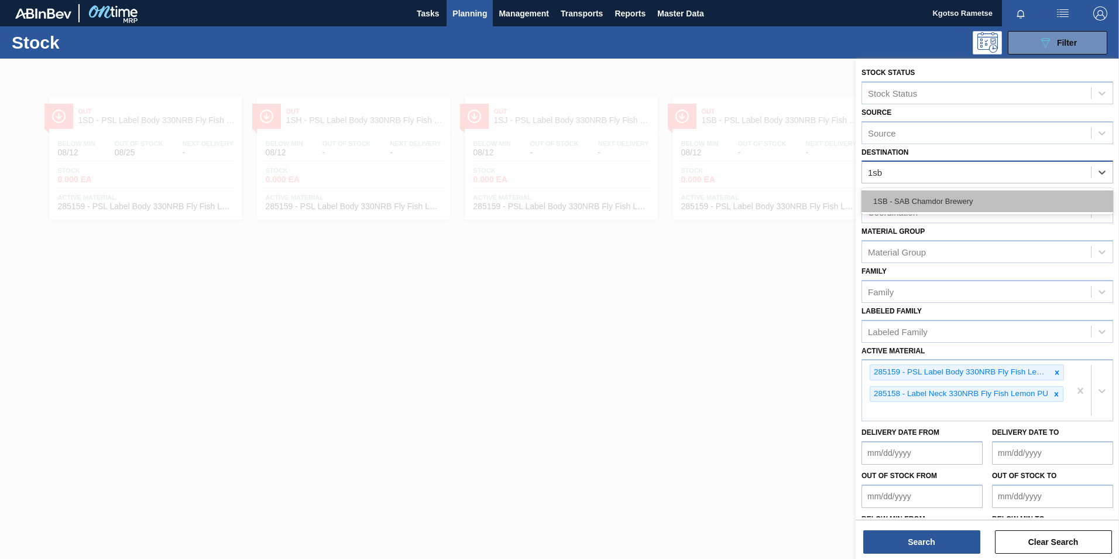
click at [912, 195] on div "1SB - SAB Chamdor Brewery" at bounding box center [988, 201] width 252 height 22
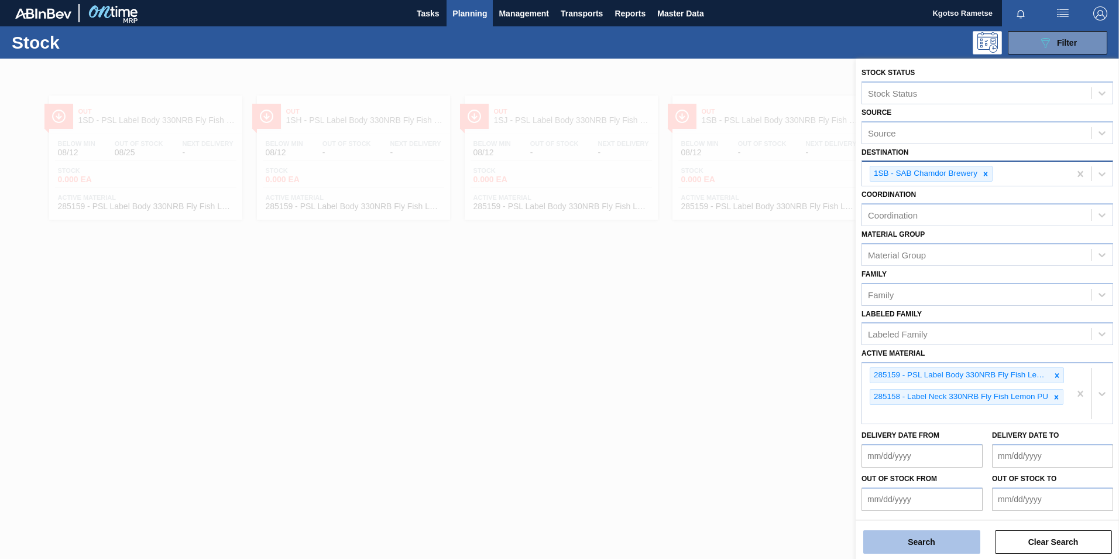
click at [910, 540] on button "Search" at bounding box center [922, 541] width 117 height 23
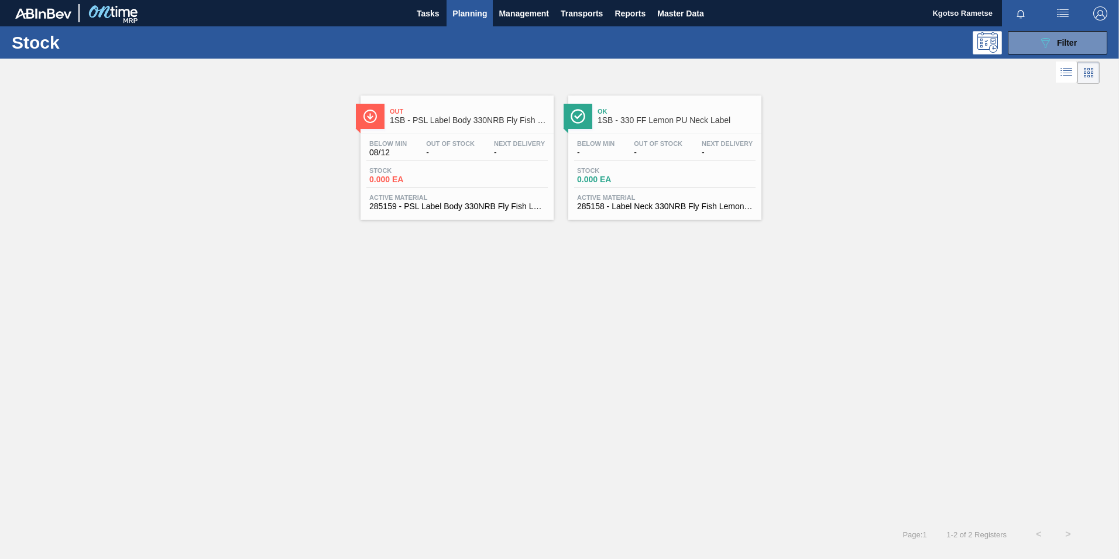
click at [635, 121] on span "1SB - 330 FF Lemon PU Neck Label" at bounding box center [677, 120] width 158 height 9
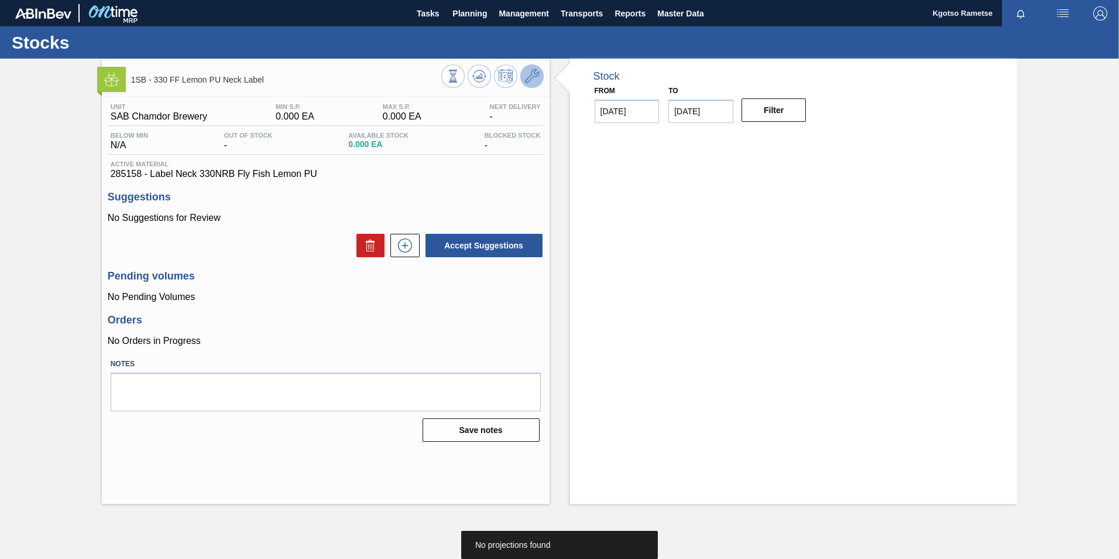
click at [532, 79] on icon at bounding box center [532, 76] width 14 height 14
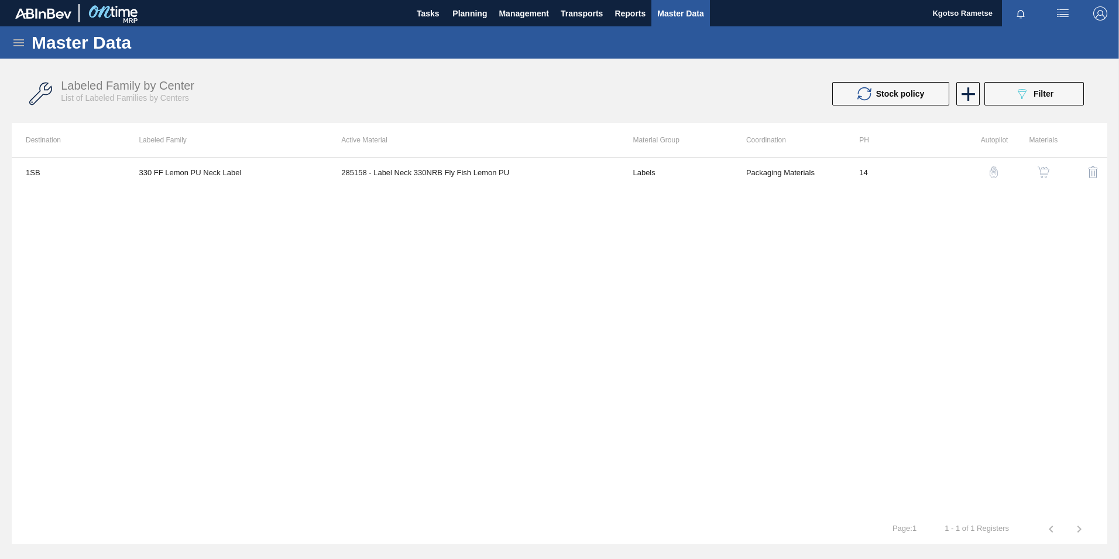
click at [965, 91] on icon at bounding box center [968, 94] width 23 height 23
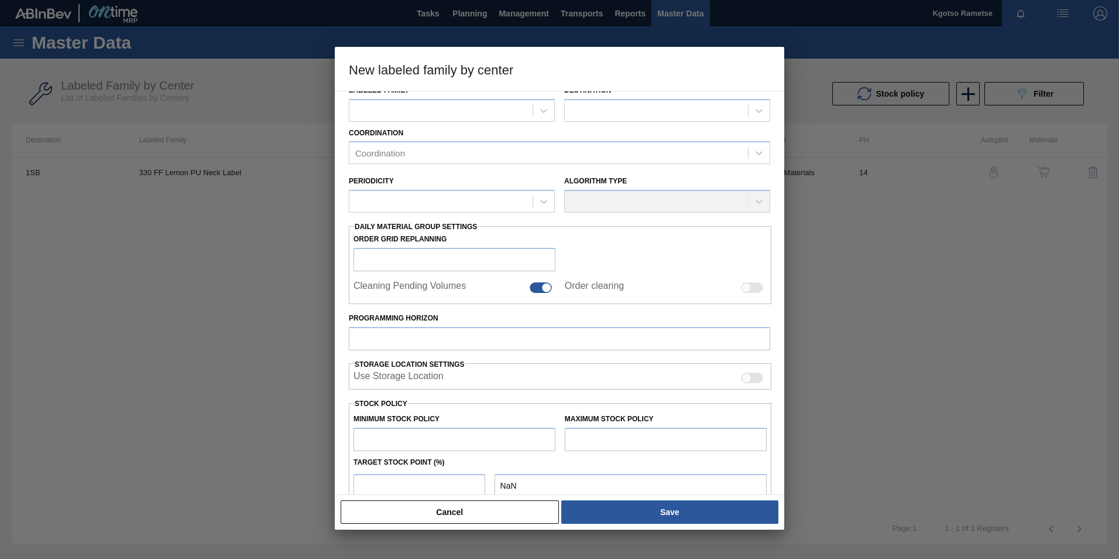
scroll to position [117, 0]
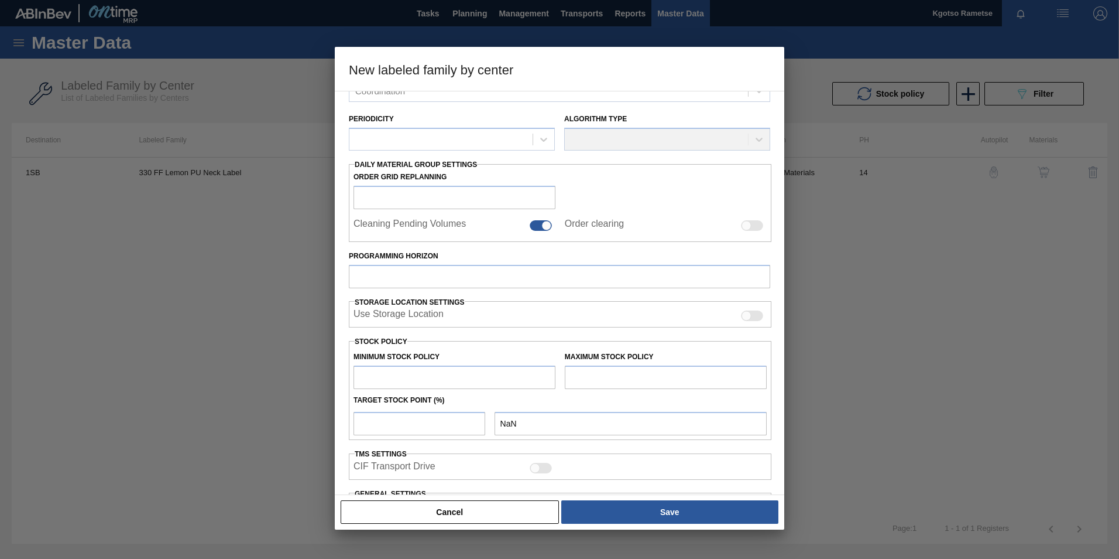
click at [395, 386] on input "text" at bounding box center [455, 376] width 202 height 23
type input "1"
type input "1.000"
type input "10"
type input "10.000"
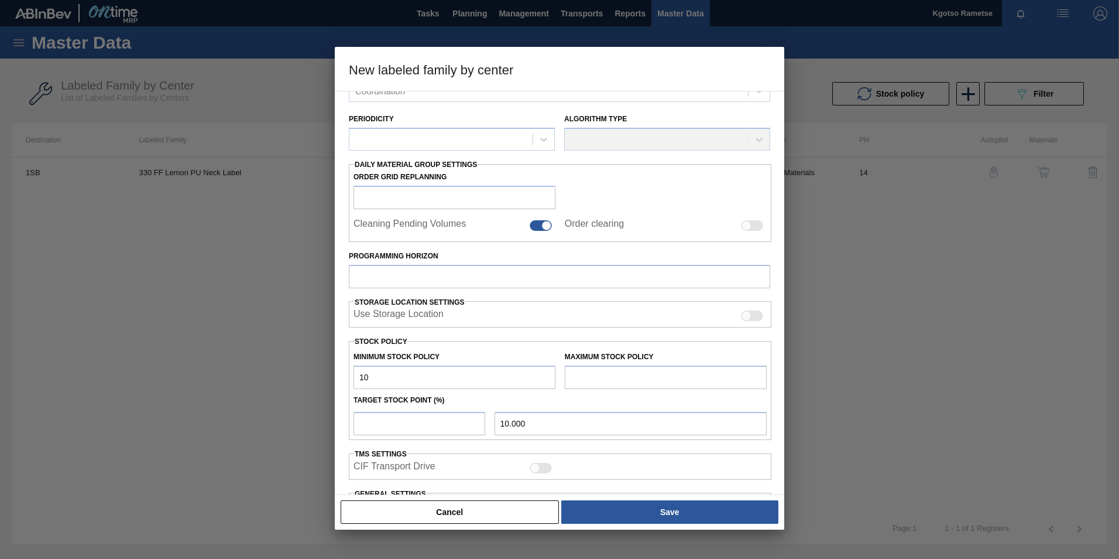
type input "100"
type input "100.000"
type input "1,000"
type input "1,000.000"
type input "10,000"
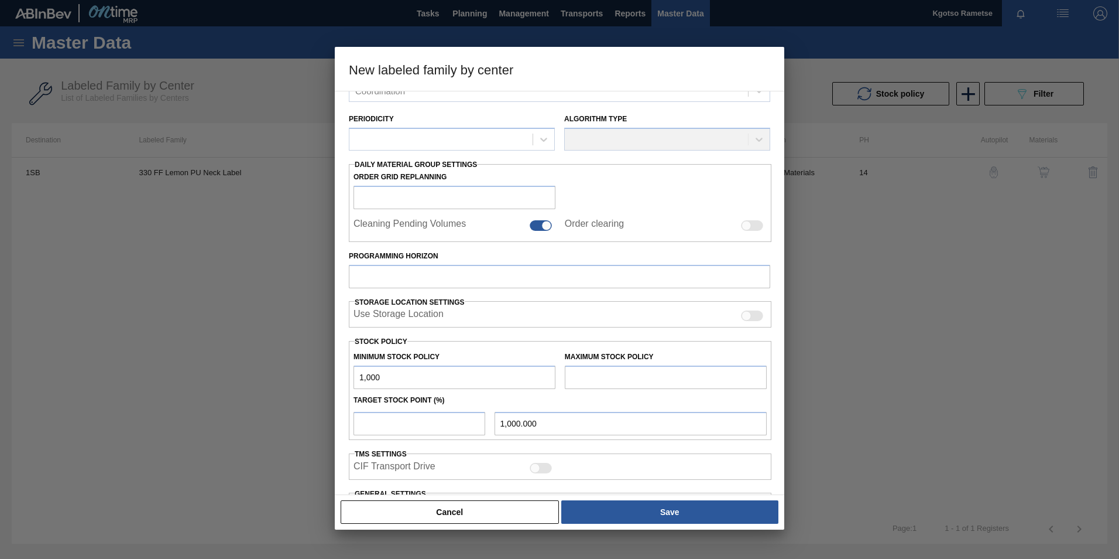
type input "10,000.000"
type input "100,000"
type input "100,000.000"
type input "1,000,000"
type input "1,000,000.000"
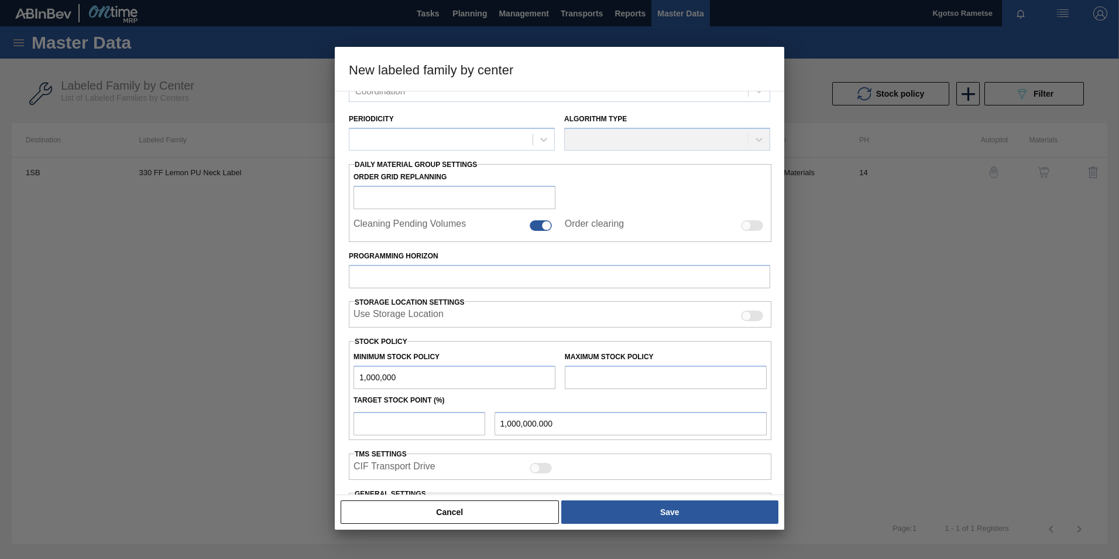
drag, startPoint x: 391, startPoint y: 372, endPoint x: 311, endPoint y: 374, distance: 79.6
click at [326, 374] on div "New labeled family by center Material Group Family Labeled Family Destination C…" at bounding box center [559, 279] width 1119 height 559
type input "1,000,000"
click at [585, 375] on input "text" at bounding box center [666, 376] width 202 height 23
drag, startPoint x: 523, startPoint y: 385, endPoint x: 446, endPoint y: 391, distance: 77.6
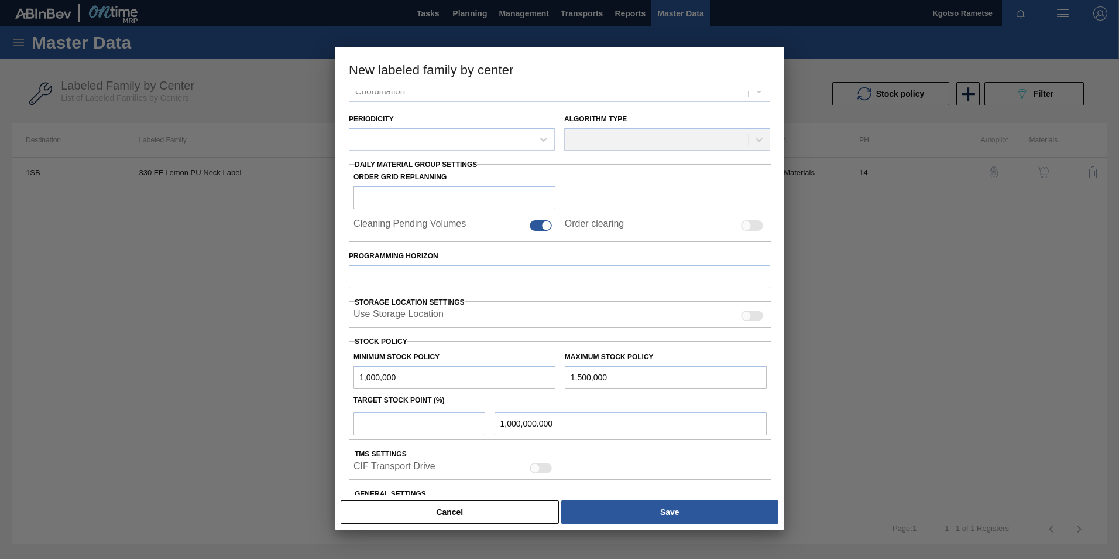
click at [437, 391] on div "Minimum Stock Policy 1,000,000 Maximum Stock Policy 1,500,000 Target Stock Poin…" at bounding box center [560, 390] width 423 height 99
type input "1,500,000"
click at [385, 427] on input "number" at bounding box center [420, 423] width 132 height 23
type input "1"
type input "1,005,000.000"
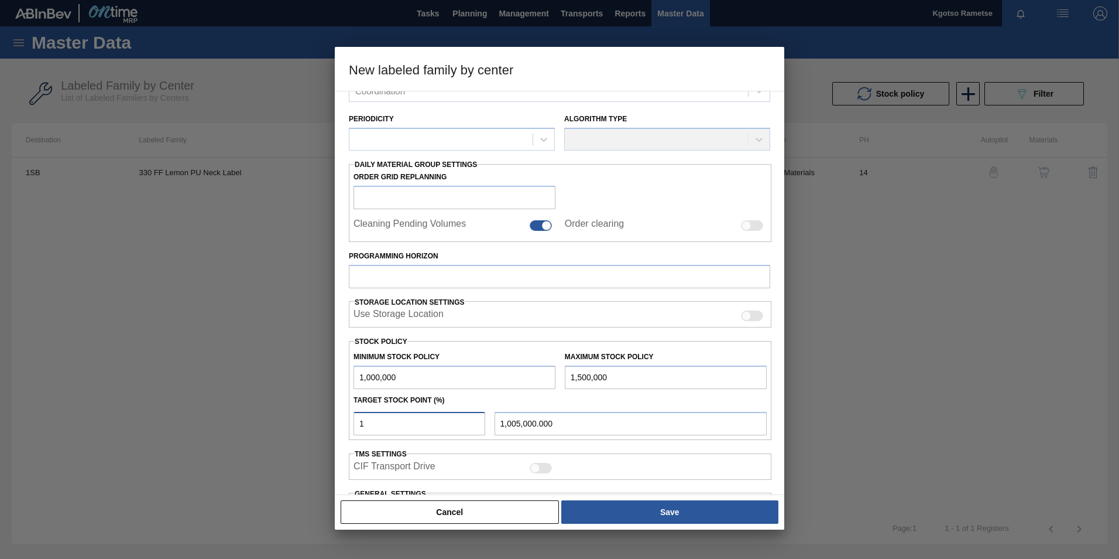
type input "10"
type input "1,050,000.000"
type input "100"
type input "1,500,000.000"
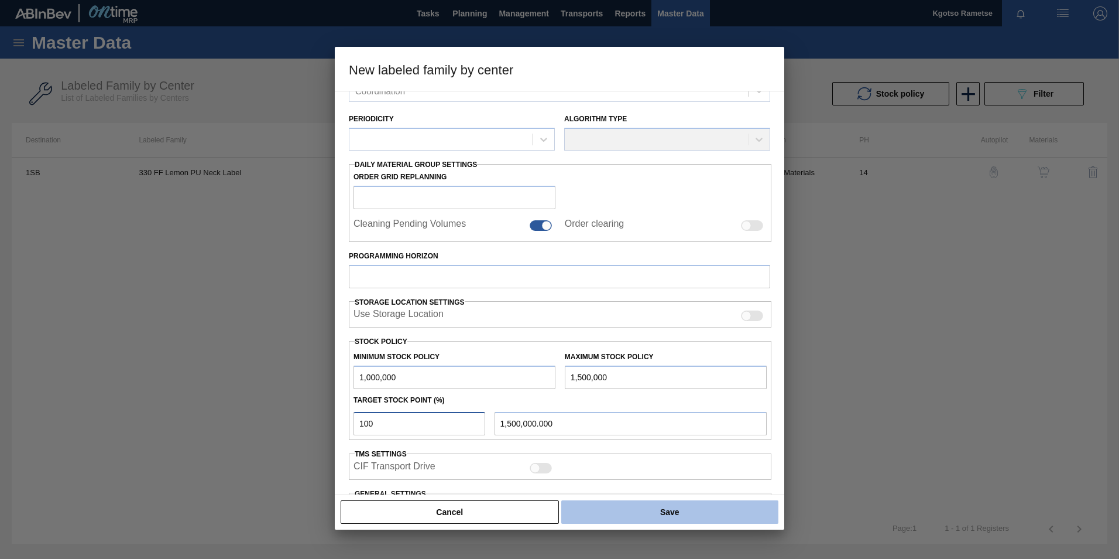
type input "100"
click at [660, 514] on button "Save" at bounding box center [669, 511] width 217 height 23
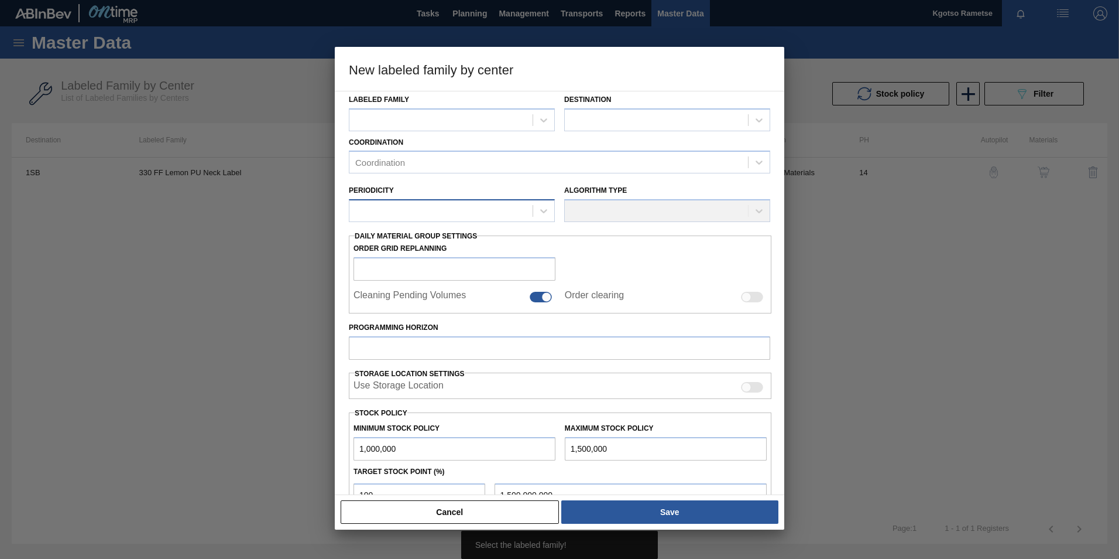
scroll to position [0, 0]
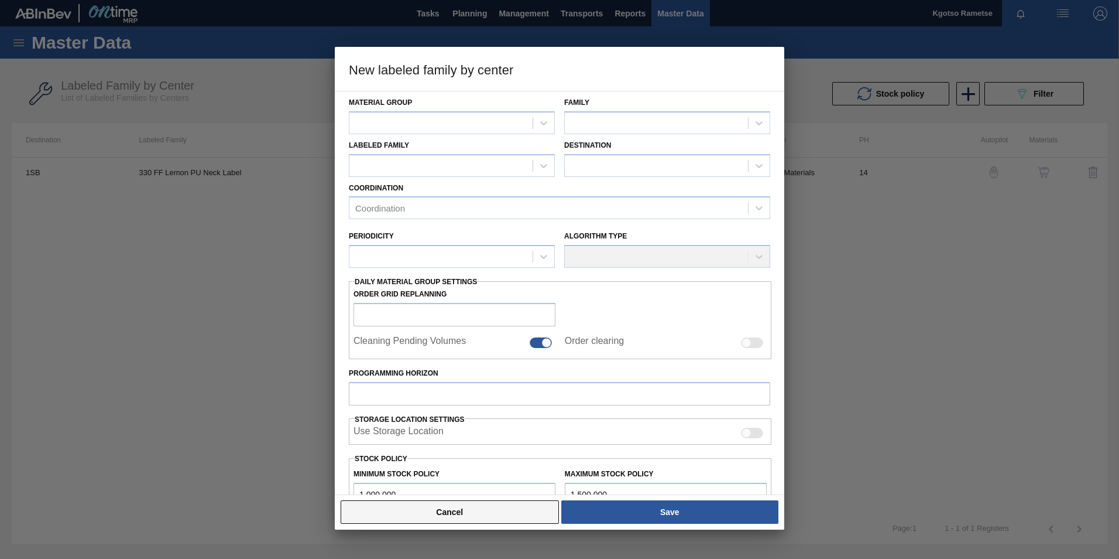
click at [469, 513] on button "Cancel" at bounding box center [450, 511] width 218 height 23
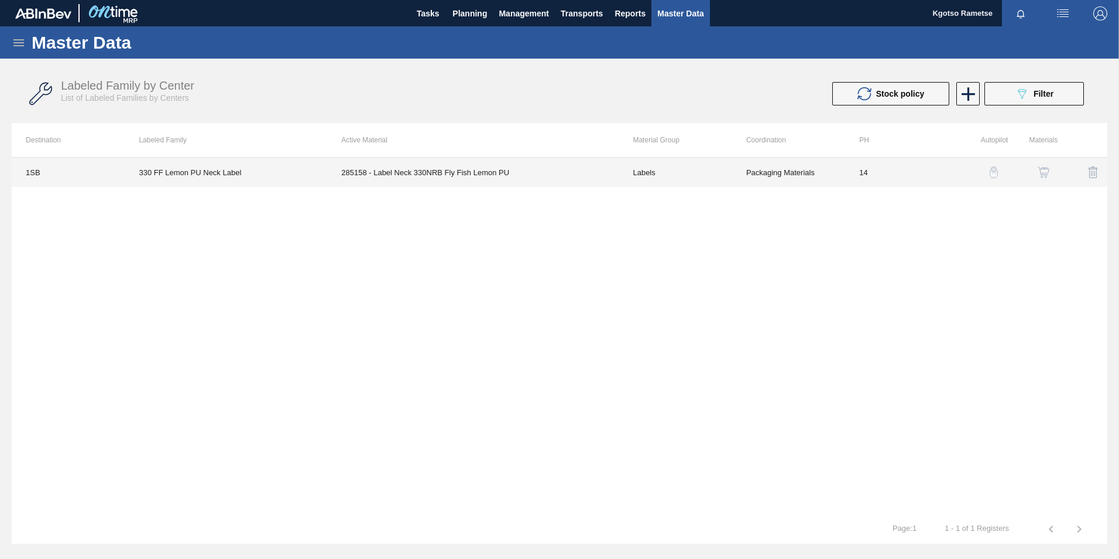
click at [307, 166] on td "330 FF Lemon PU Neck Label" at bounding box center [226, 171] width 203 height 29
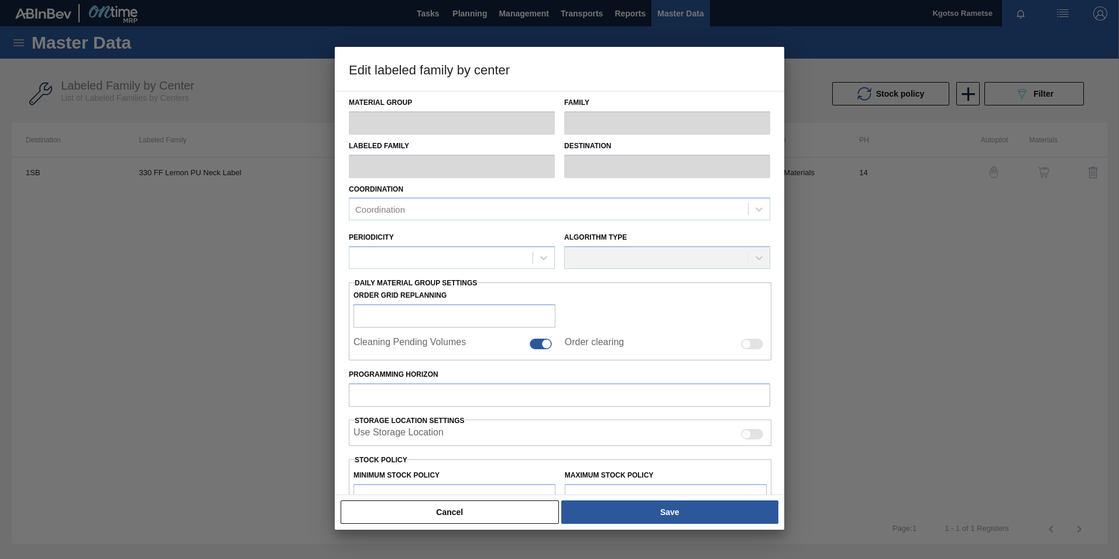
type input "Labels"
type input "330"
type input "330 FF Lemon PU Neck Label"
type input "1SB - SAB Chamdor Brewery"
type input "0"
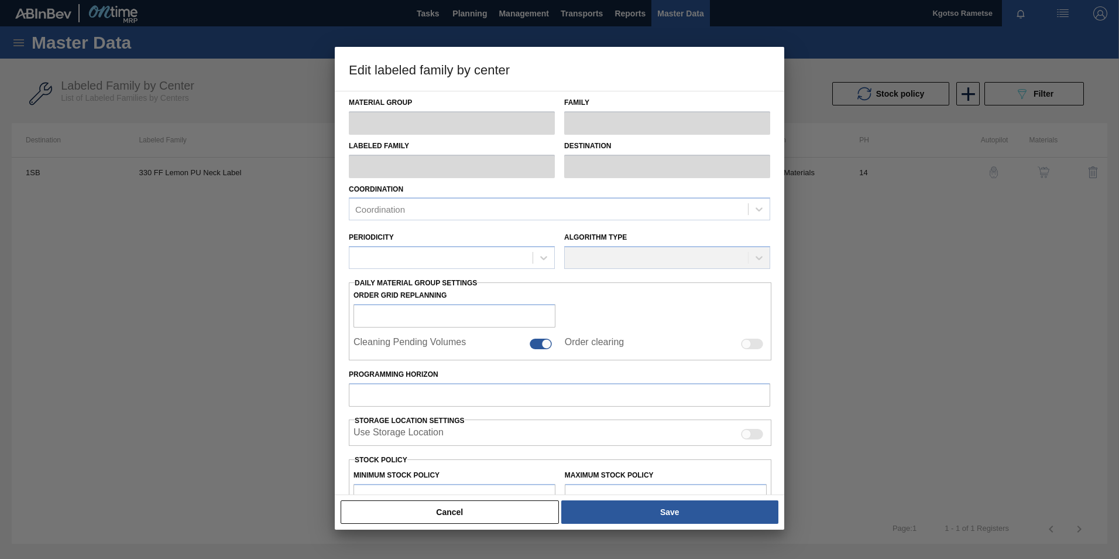
type input "14"
type input "0"
type input "100"
type input "0.000"
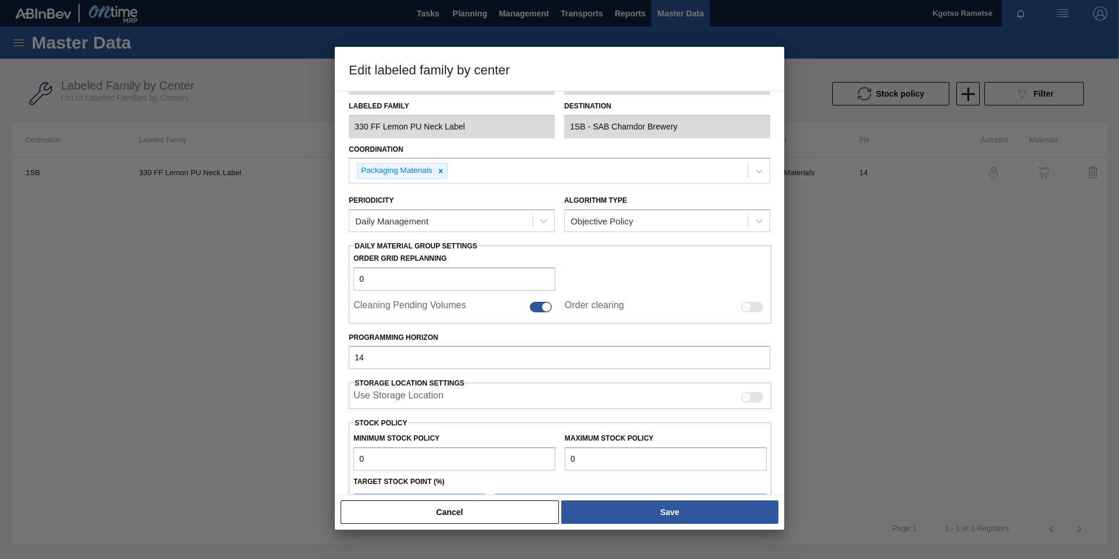
scroll to position [227, 0]
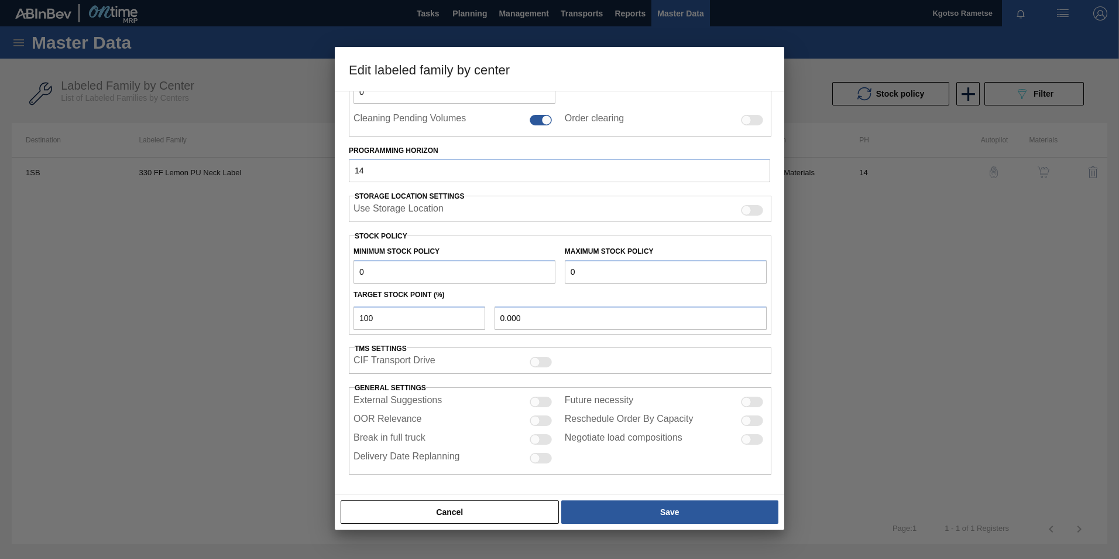
click at [320, 272] on div "Edit labeled family by center Material Group Labels Family 330 Labeled Family 3…" at bounding box center [559, 279] width 1119 height 559
type input "1"
type input "1.000"
type input "10"
type input "10.000"
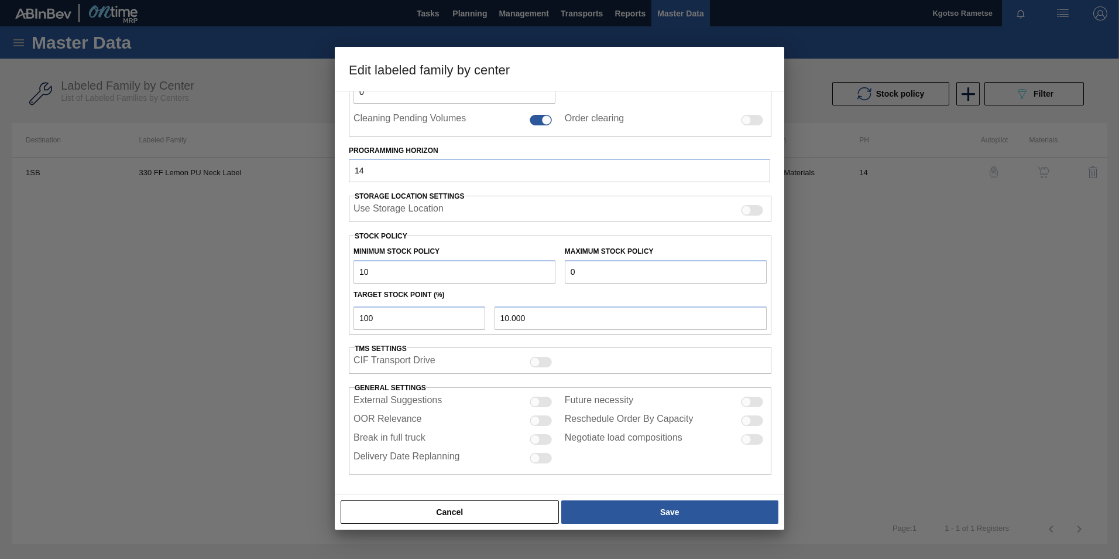
type input "100"
type input "100.000"
type input "1,000"
type input "1,000.000"
type input "10,000"
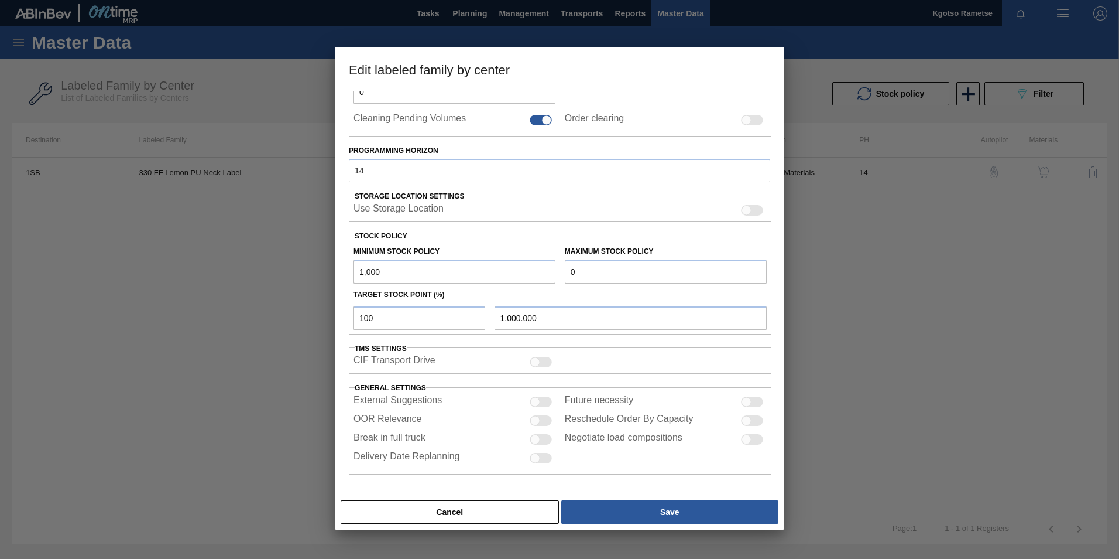
type input "10,000.000"
type input "100,000"
type input "100,000.000"
type input "1,000,000"
type input "1,000,000.000"
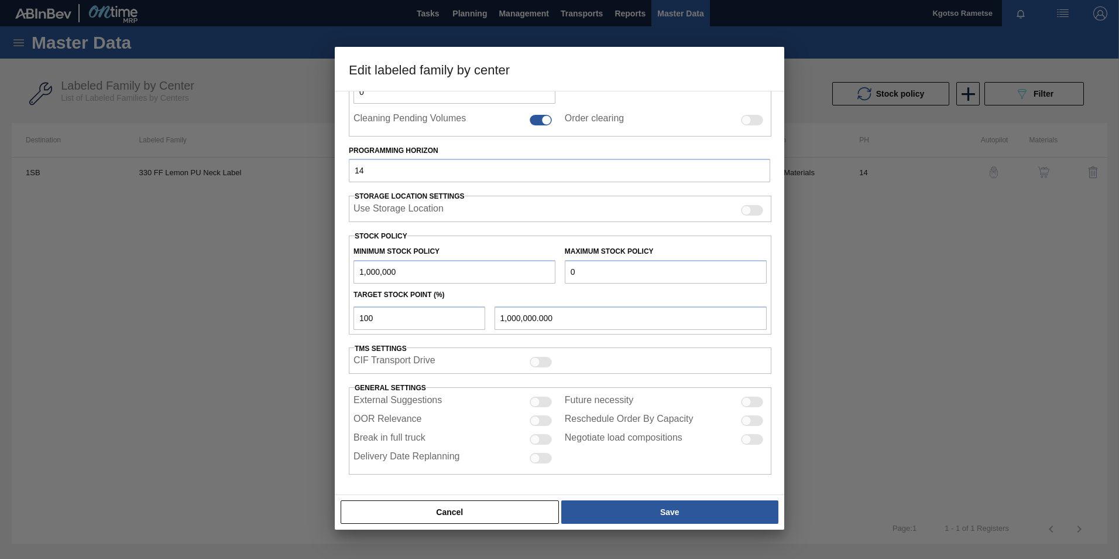
type input "1,000,000"
drag, startPoint x: 600, startPoint y: 273, endPoint x: 540, endPoint y: 278, distance: 60.4
click at [544, 278] on div "Minimum Stock Policy 1,000,000 Maximum Stock Policy 0" at bounding box center [560, 261] width 423 height 43
type input "1"
type input "1.000"
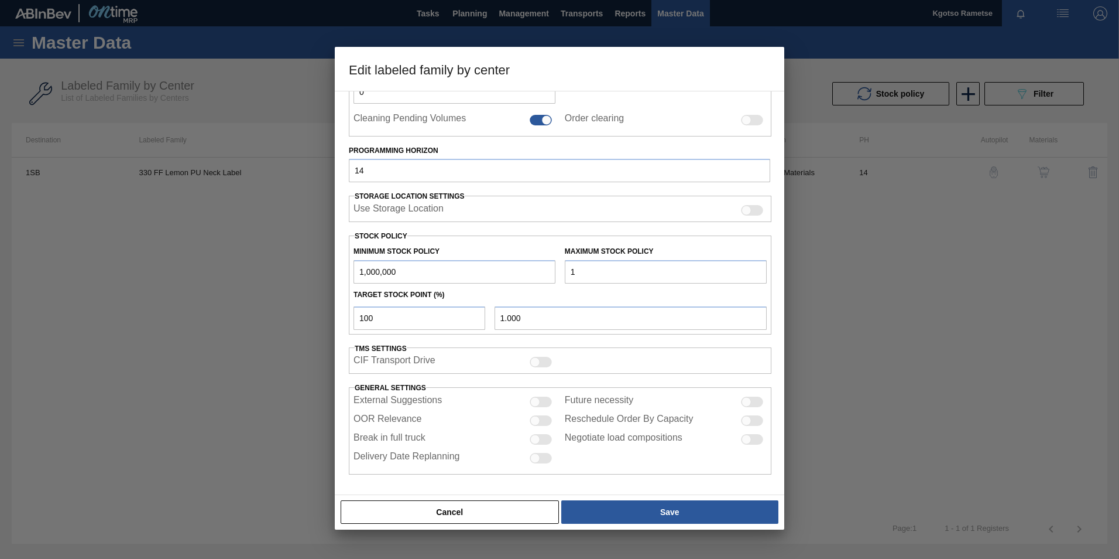
type input "10"
type input "10.000"
type input "100"
type input "100.000"
type input "1,000"
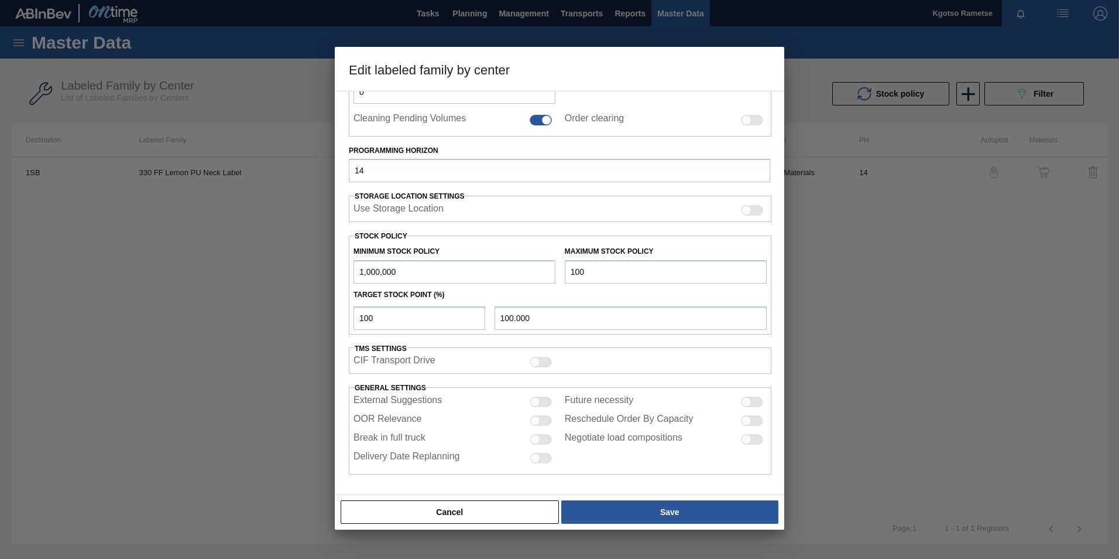
type input "1,000.000"
type input "10,000"
type input "10,000.000"
type input "100,000"
type input "100,000.000"
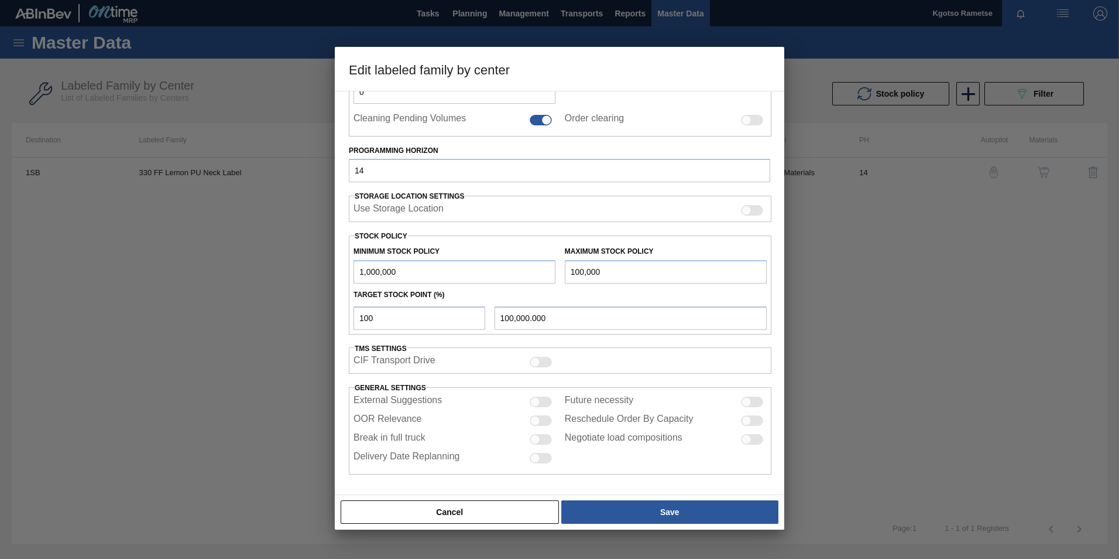
type input "1,000,000"
type input "1,000,000.000"
drag, startPoint x: 609, startPoint y: 272, endPoint x: 533, endPoint y: 272, distance: 76.7
click at [550, 272] on div "Minimum Stock Policy 1,000,000 Maximum Stock Policy 1,000,000" at bounding box center [560, 261] width 423 height 43
type input "2"
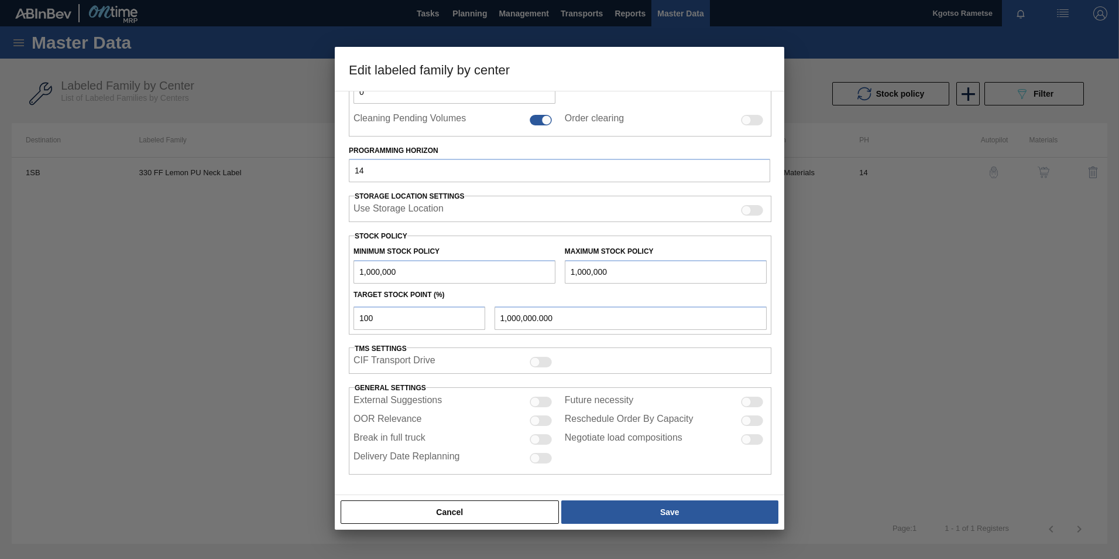
type input "2.000"
type input "20"
type input "20.000"
type input "200"
type input "200.000"
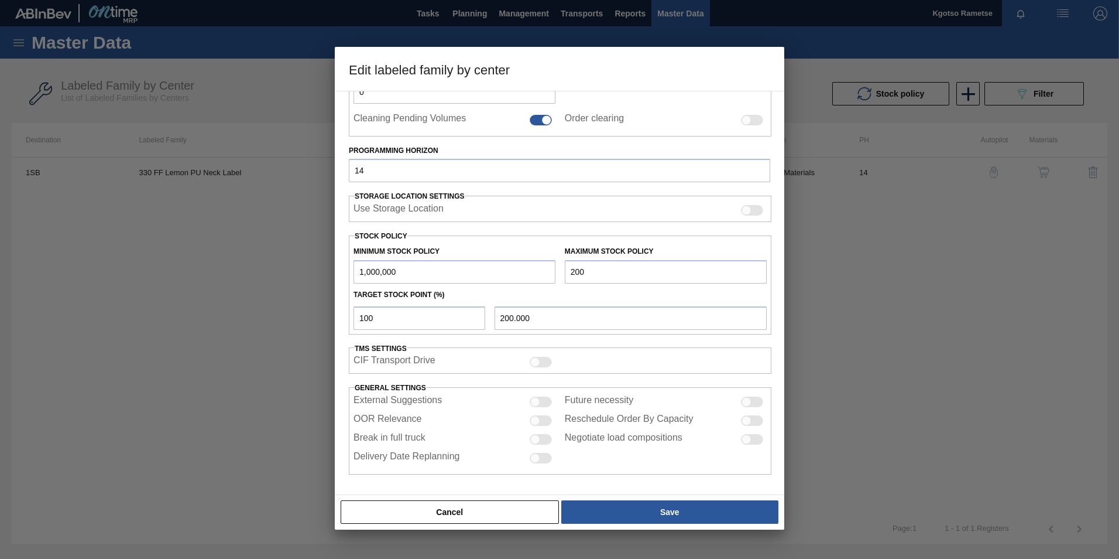
type input "2,000"
type input "2,000.000"
type input "20,000"
type input "20,000.000"
type input "200,000"
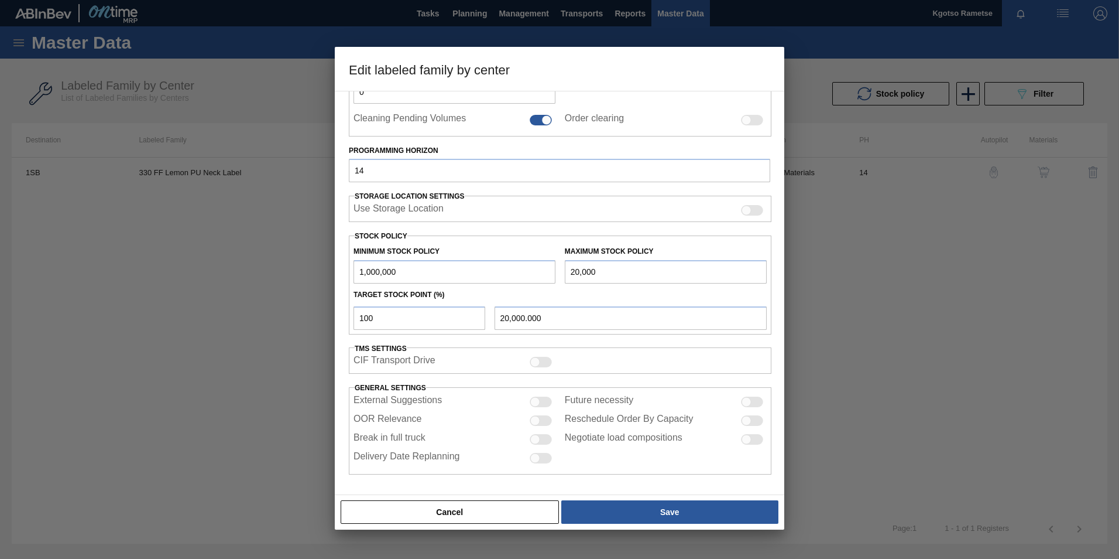
type input "200,000.000"
type input "2,000,000"
type input "2,000,000.000"
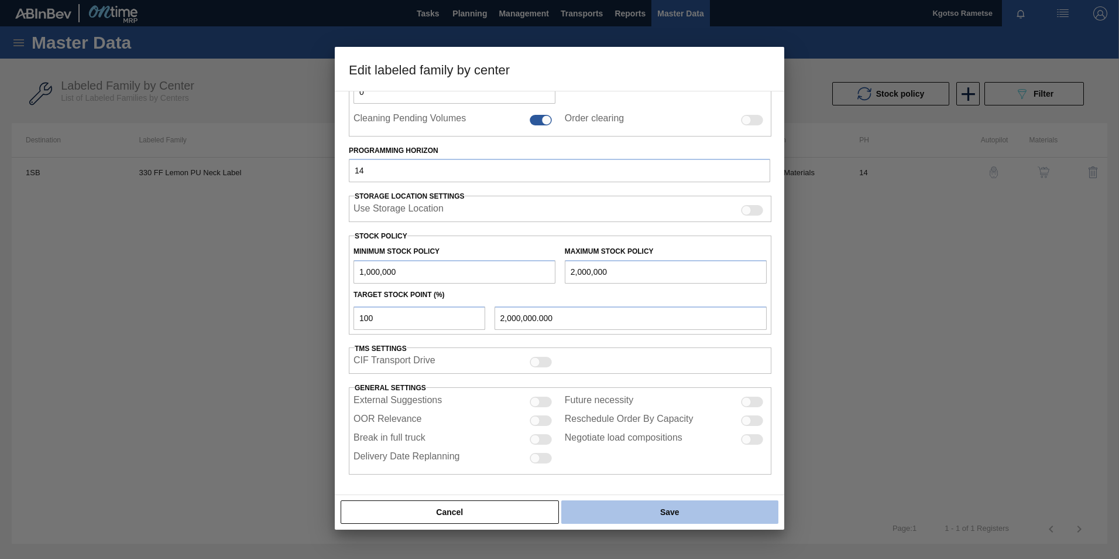
type input "2,000,000"
click at [677, 502] on button "Save" at bounding box center [669, 511] width 217 height 23
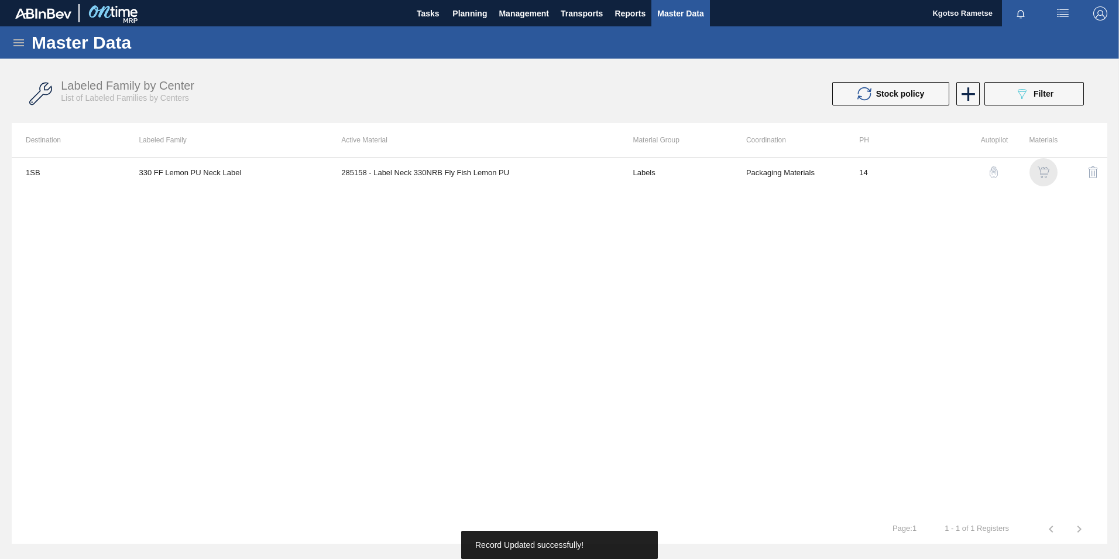
click at [1049, 170] on img "button" at bounding box center [1044, 172] width 12 height 12
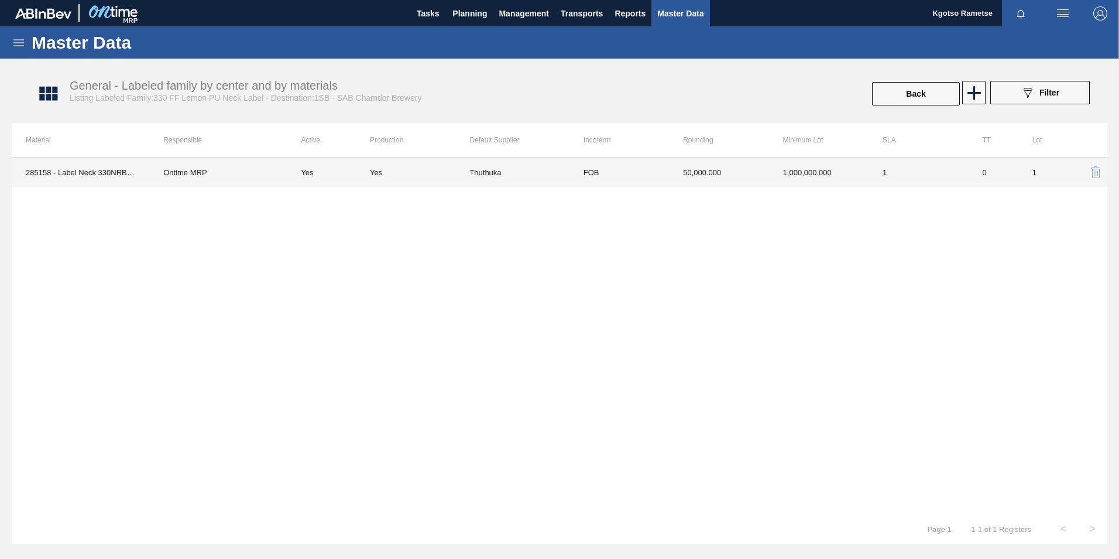
click at [807, 165] on td "1,000,000.000" at bounding box center [819, 171] width 100 height 29
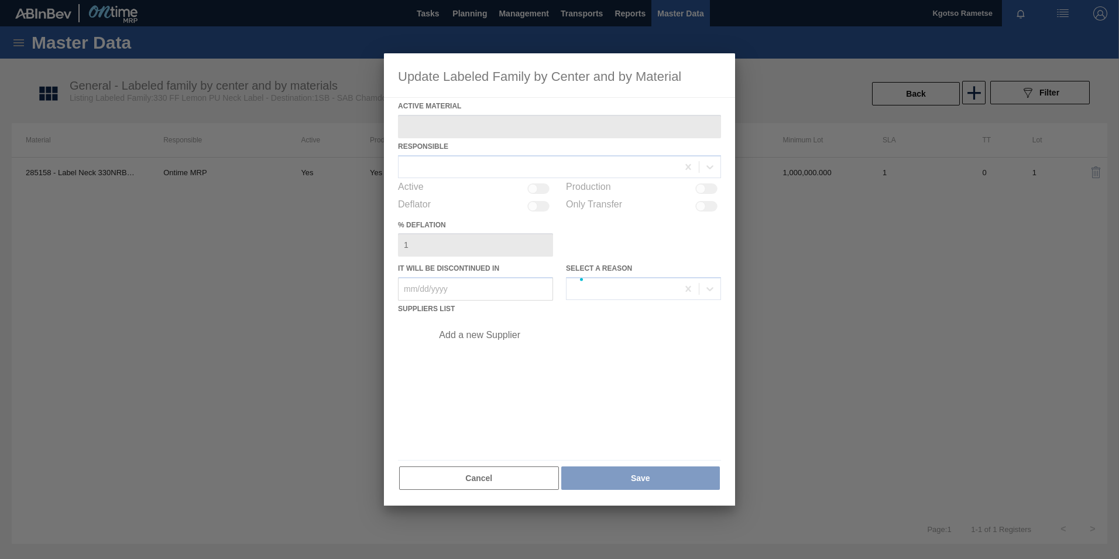
type Material "285158 - Label Neck 330NRB Fly Fish Lemon PU"
checkbox input "true"
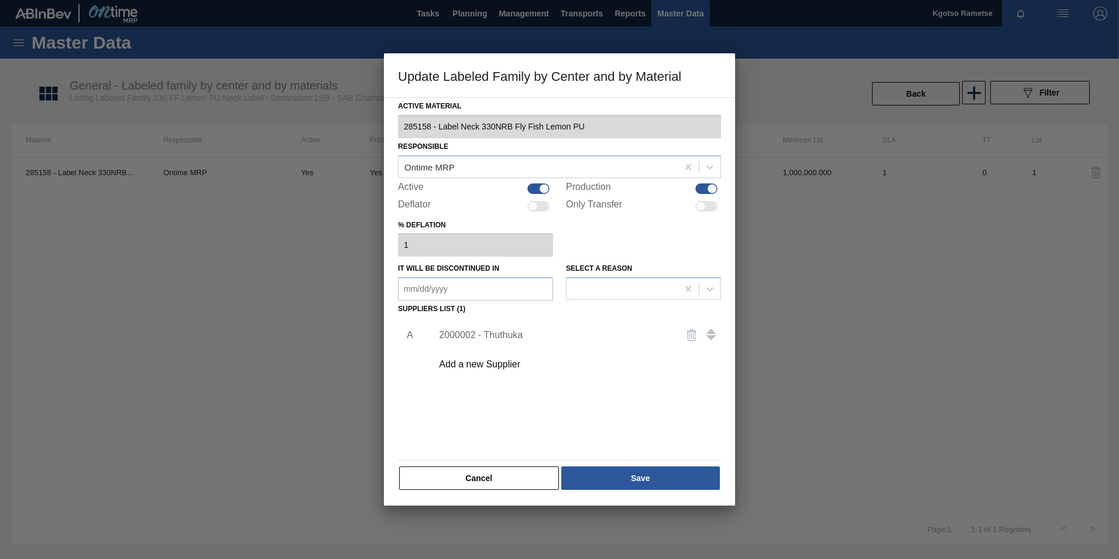
click at [477, 335] on div "2000002 - Thuthuka" at bounding box center [554, 335] width 230 height 11
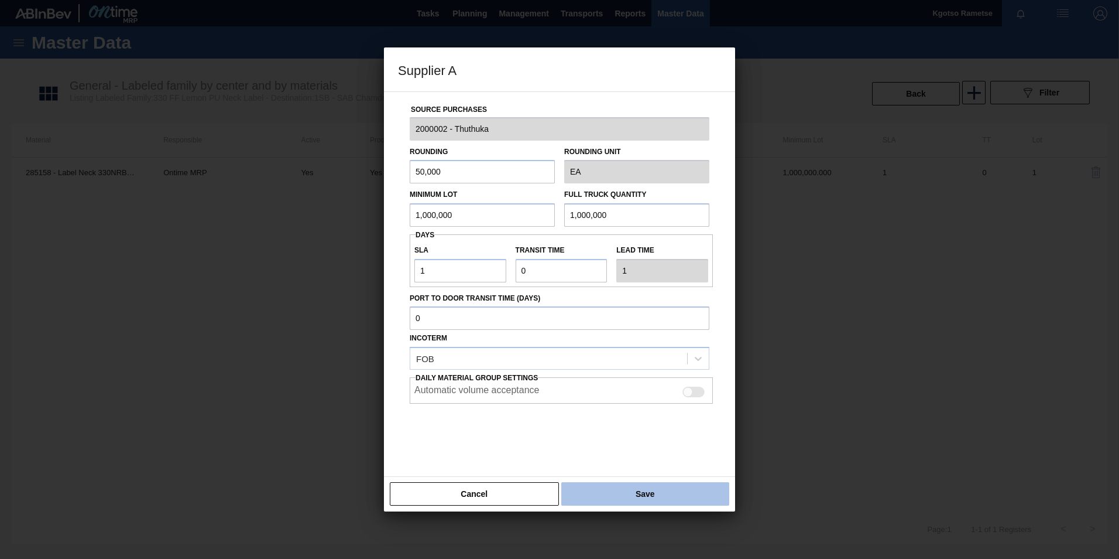
click at [608, 486] on button "Save" at bounding box center [645, 493] width 168 height 23
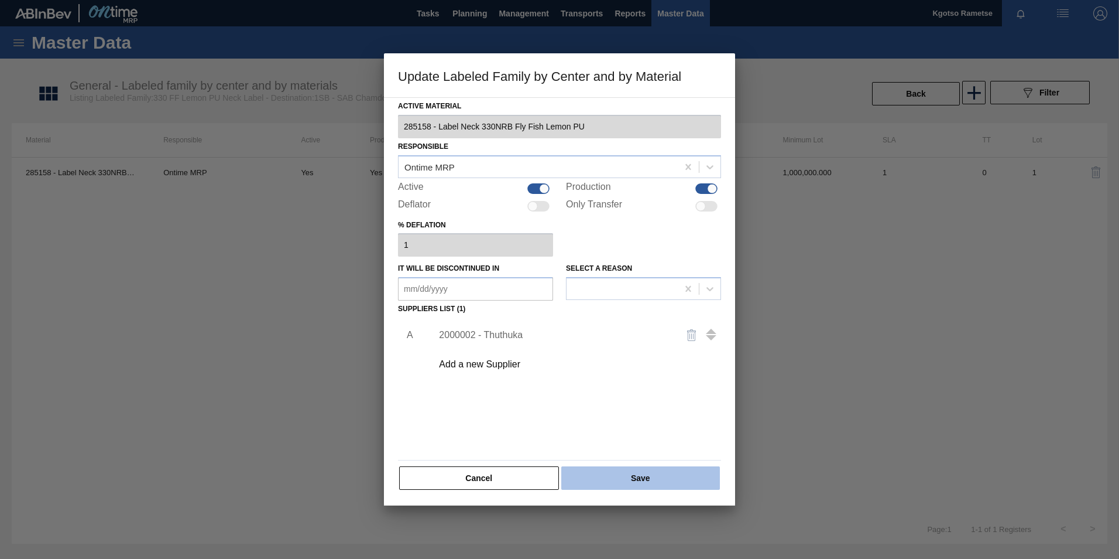
click at [606, 477] on button "Save" at bounding box center [640, 477] width 159 height 23
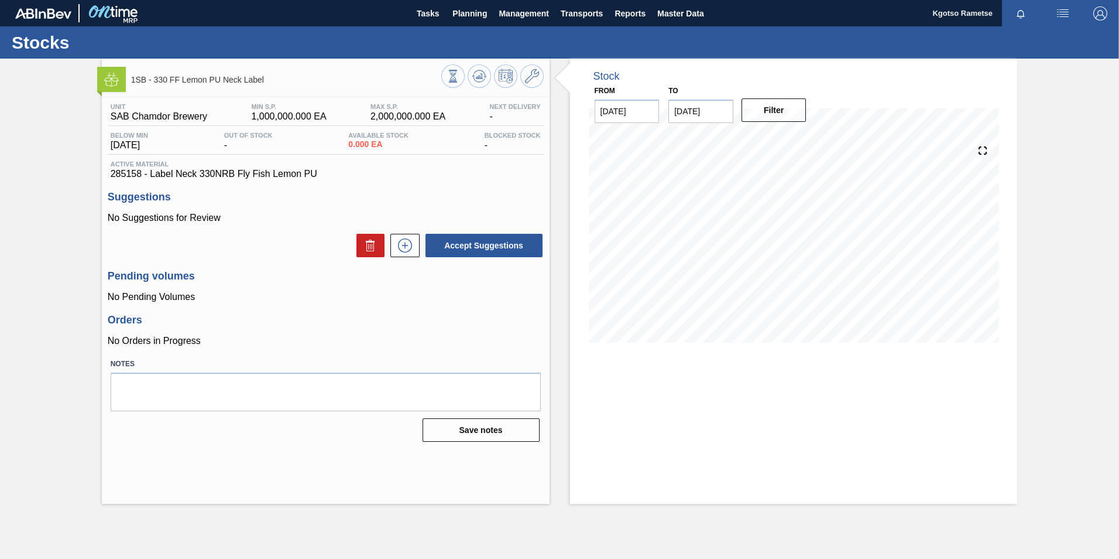
click at [468, 68] on div at bounding box center [492, 77] width 102 height 26
click at [460, 78] on icon at bounding box center [453, 76] width 13 height 13
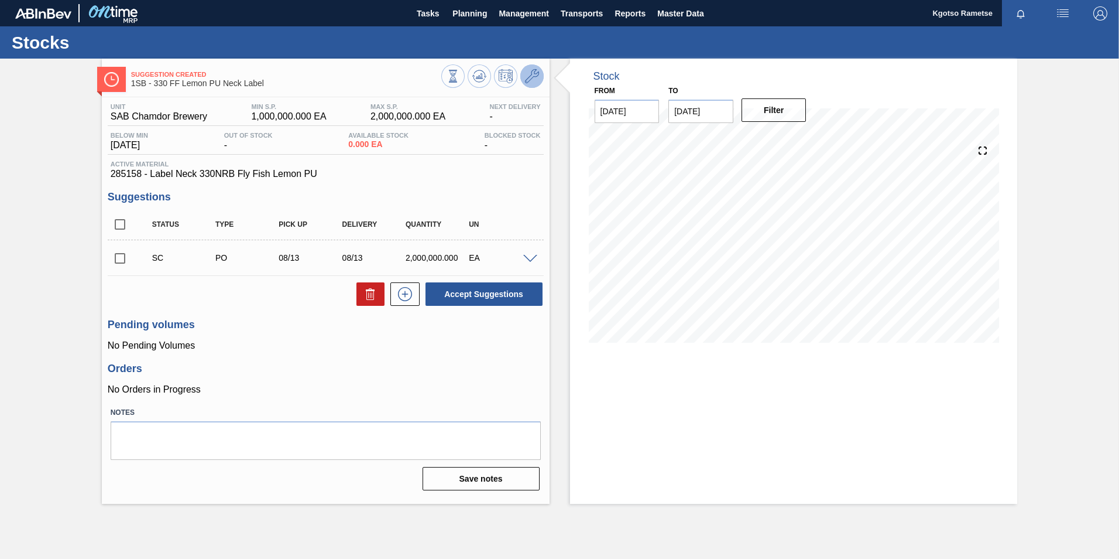
click at [533, 82] on icon at bounding box center [532, 76] width 14 height 14
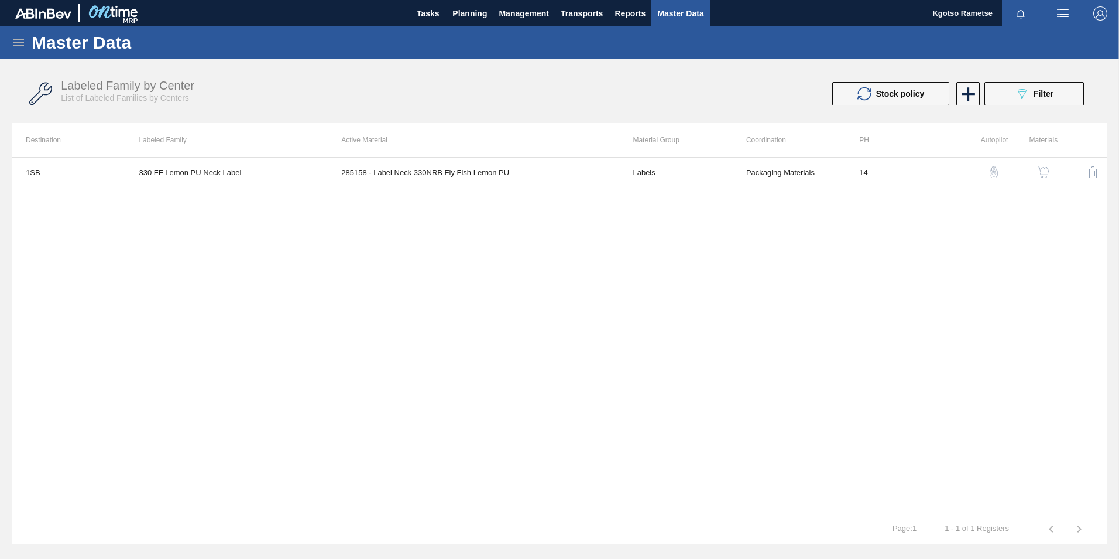
click at [1047, 176] on img "button" at bounding box center [1044, 172] width 12 height 12
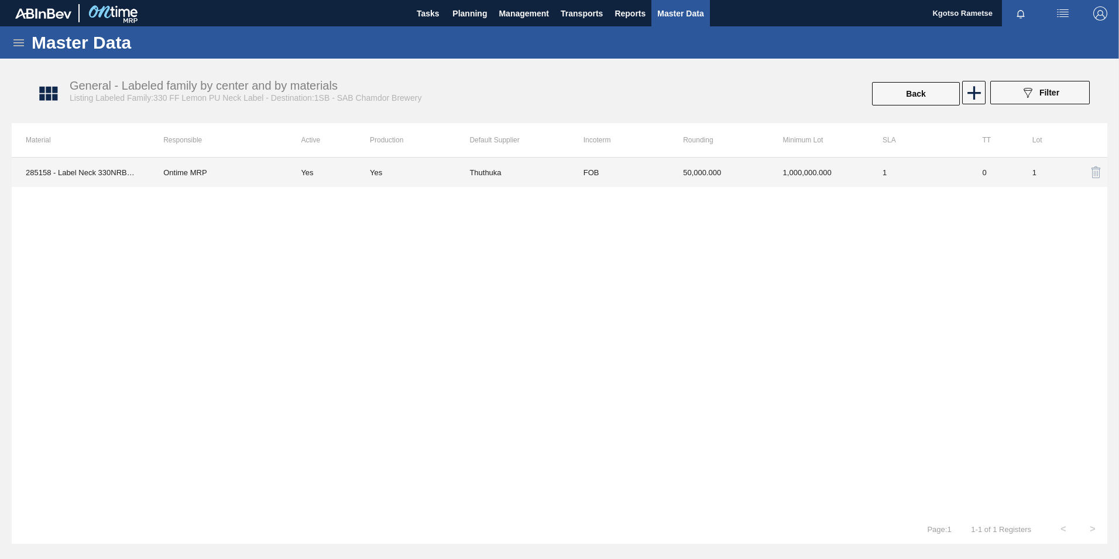
click at [768, 165] on td "50,000.000" at bounding box center [719, 171] width 100 height 29
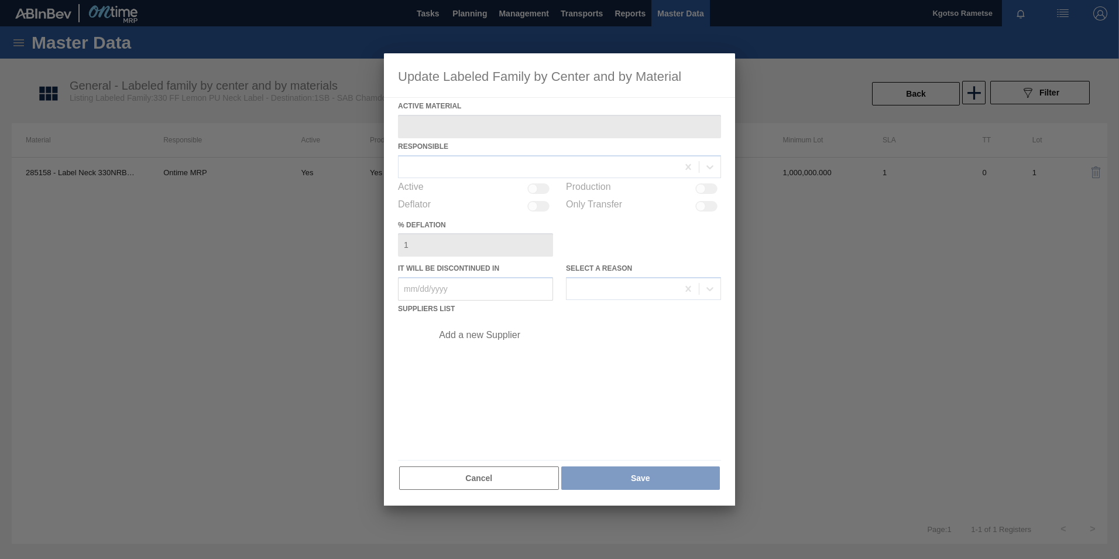
type Material "285158 - Label Neck 330NRB Fly Fish Lemon PU"
checkbox input "true"
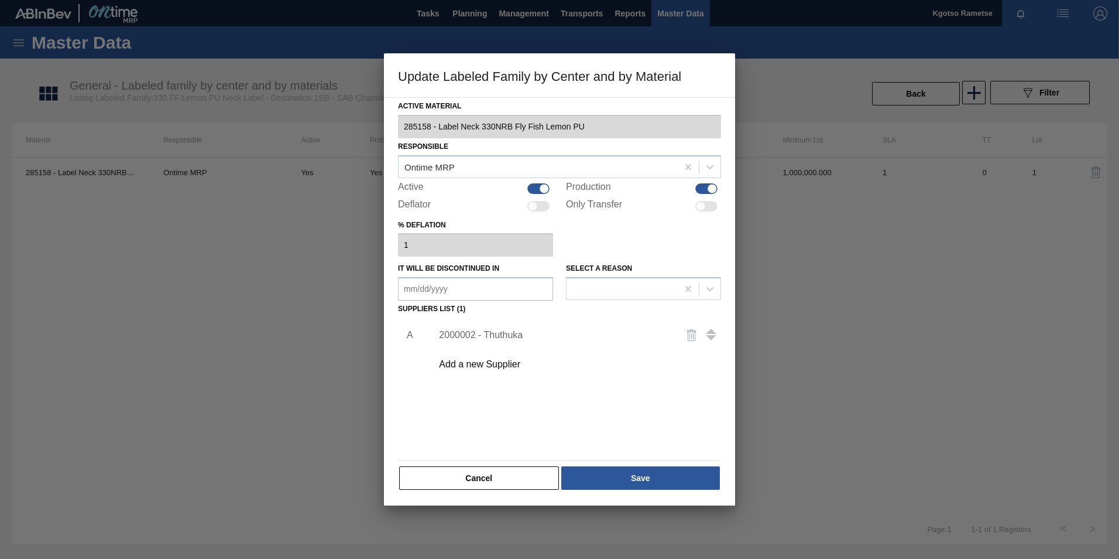
click at [495, 334] on div "2000002 - Thuthuka" at bounding box center [554, 335] width 230 height 11
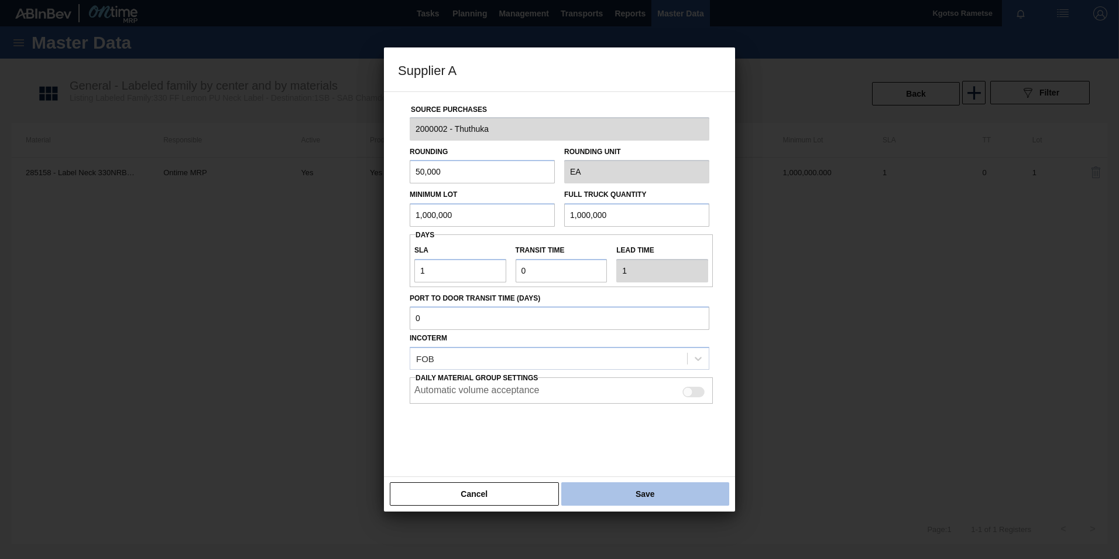
click at [624, 496] on button "Save" at bounding box center [645, 493] width 168 height 23
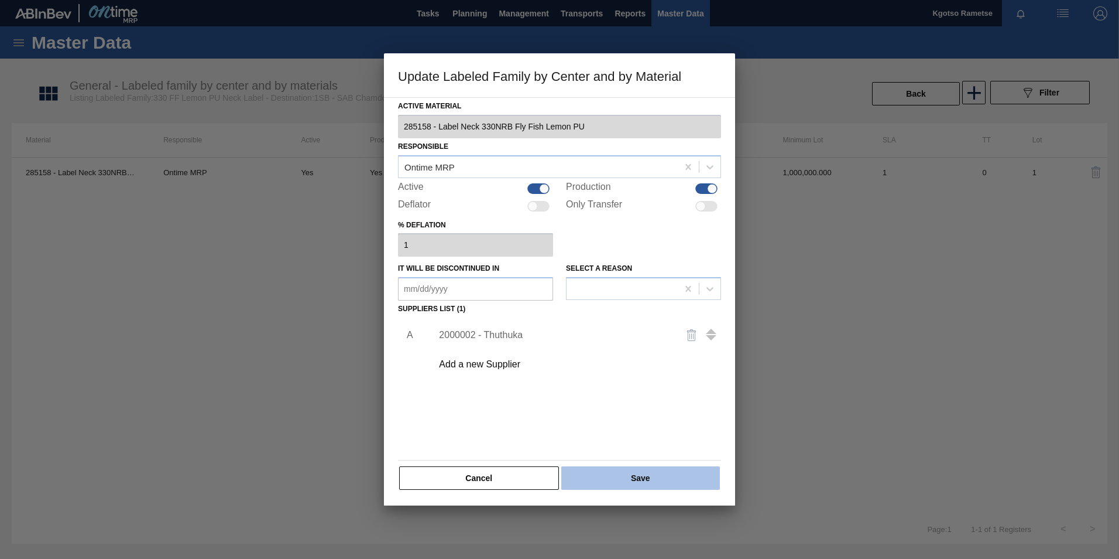
click at [616, 479] on button "Save" at bounding box center [640, 477] width 159 height 23
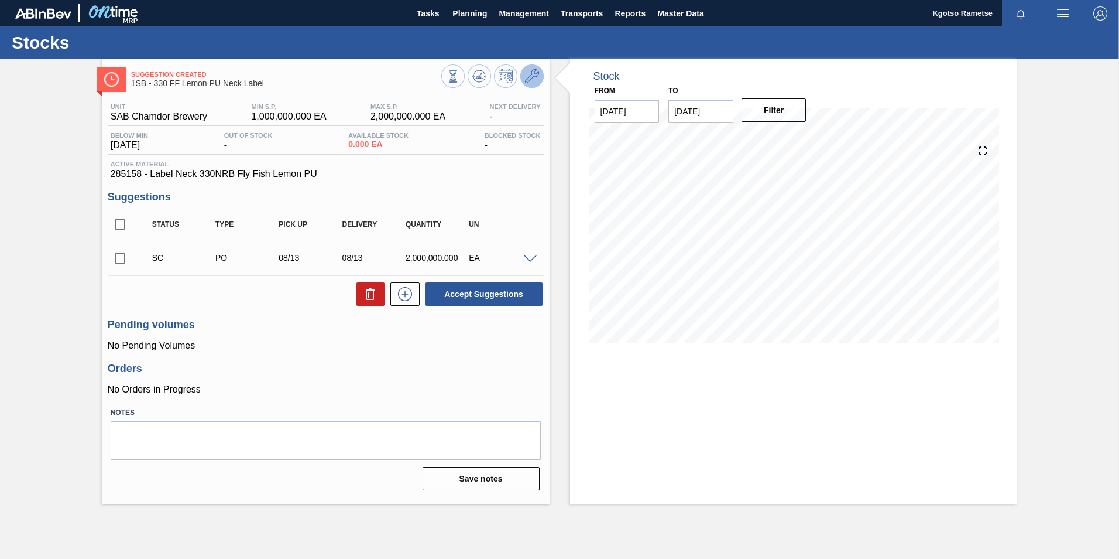
click at [535, 81] on icon at bounding box center [532, 76] width 14 height 14
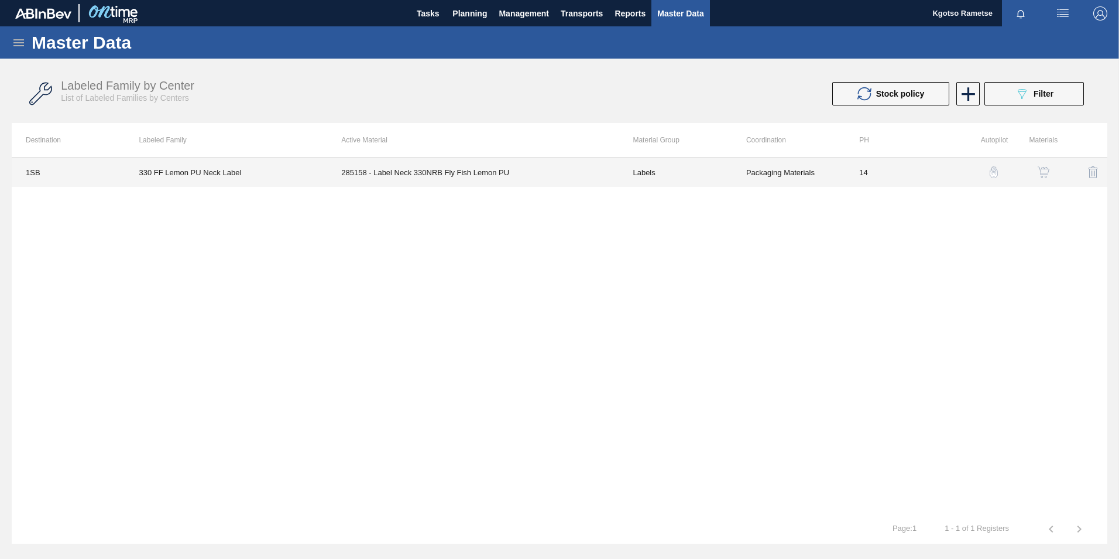
click at [595, 173] on td "285158 - Label Neck 330NRB Fly Fish Lemon PU" at bounding box center [473, 171] width 292 height 29
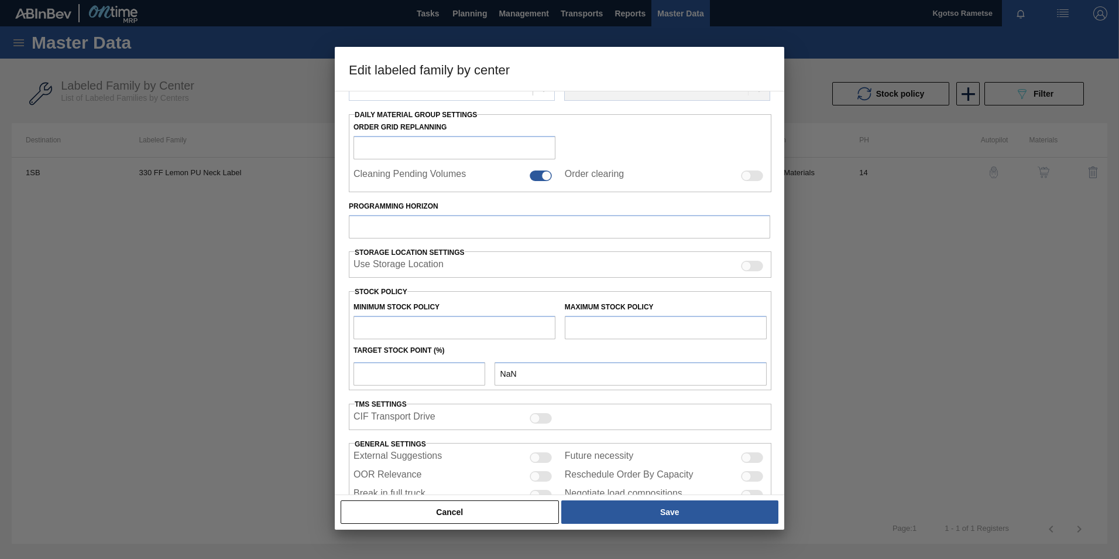
type input "Labels"
type input "330"
type input "330 FF Lemon PU Neck Label"
type input "1SB - SAB Chamdor Brewery"
type input "0"
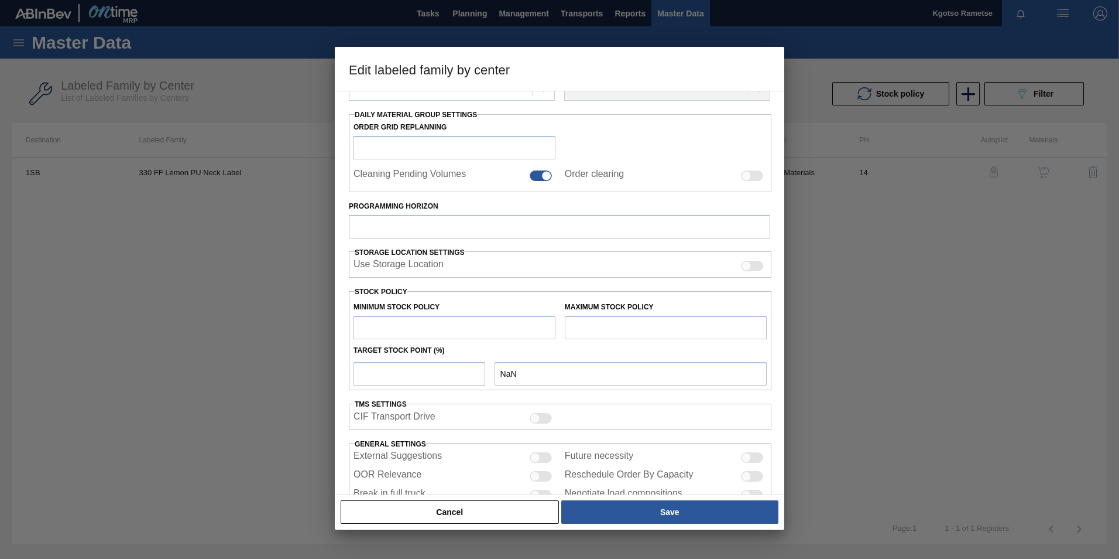
type input "14"
type input "1,000,000"
type input "2,000,000"
type input "100"
type input "2,000,000.000"
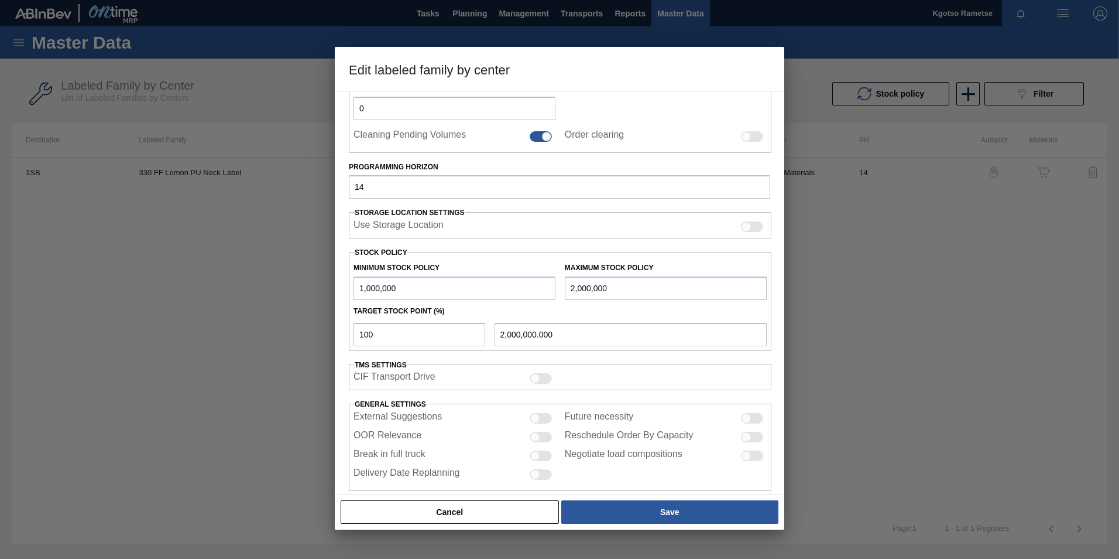
scroll to position [227, 0]
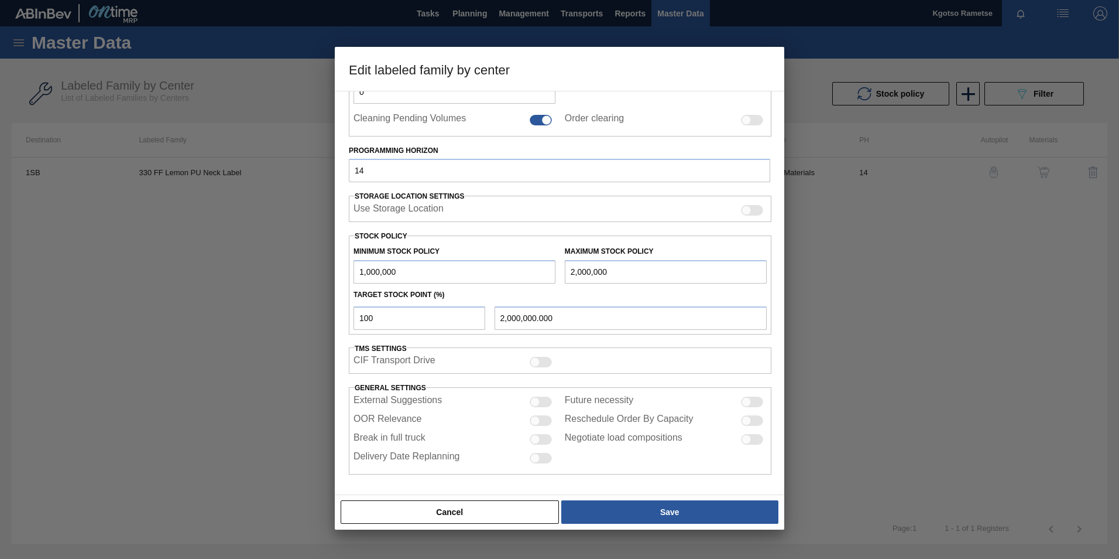
drag, startPoint x: 639, startPoint y: 265, endPoint x: 431, endPoint y: 285, distance: 208.9
click at [431, 285] on div "Minimum Stock Policy 1,000,000 Maximum Stock Policy 2,000,000 Target Stock Poin…" at bounding box center [560, 284] width 423 height 99
type input "1"
type input "1.000"
type input "10"
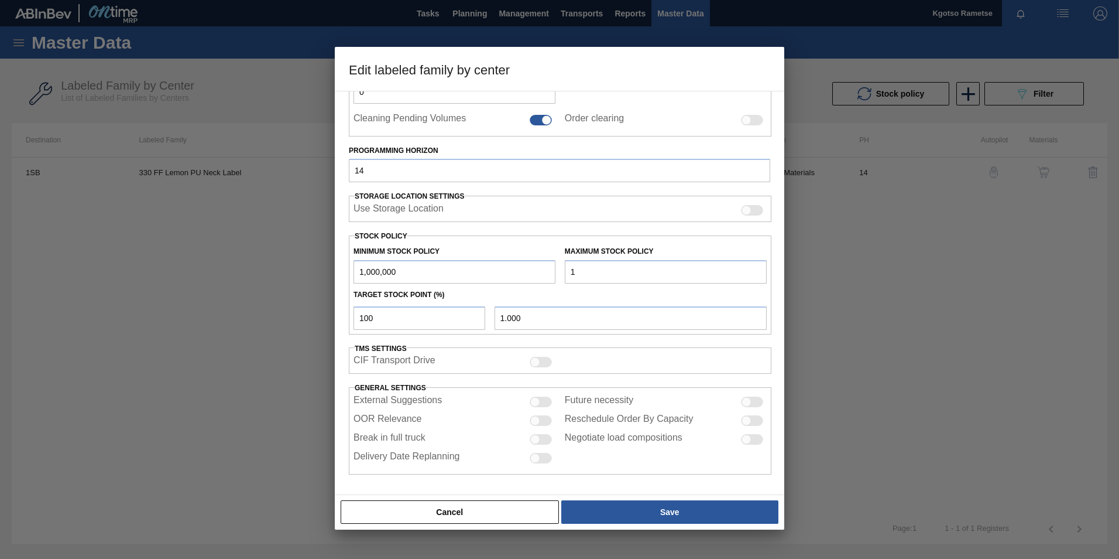
type input "10.000"
type input "100"
type input "100.000"
type input "1,000"
type input "1,000.000"
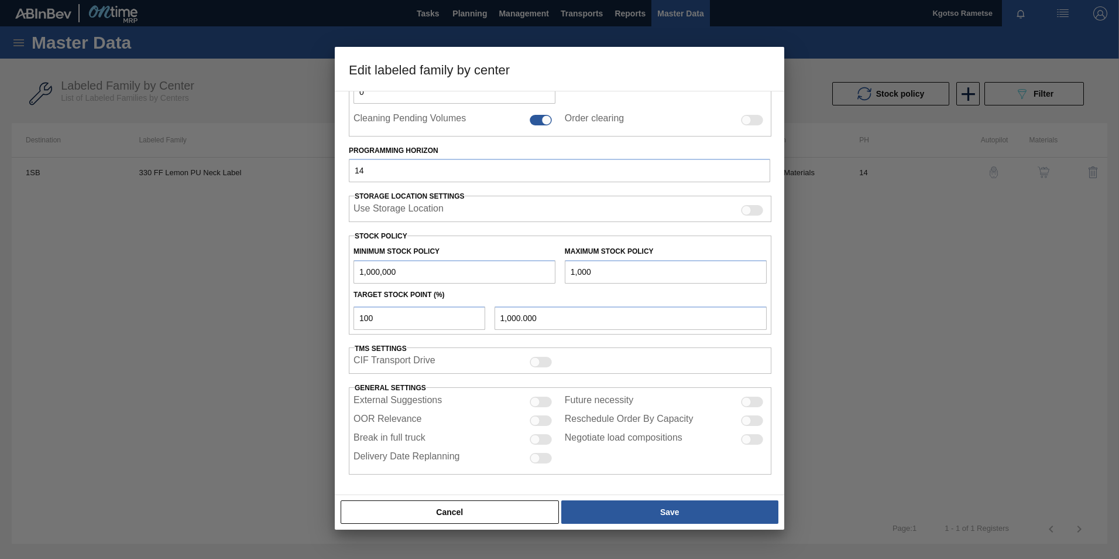
type input "10,000"
type input "10,000.000"
type input "100,000"
type input "100,000.000"
type input "1,000,000"
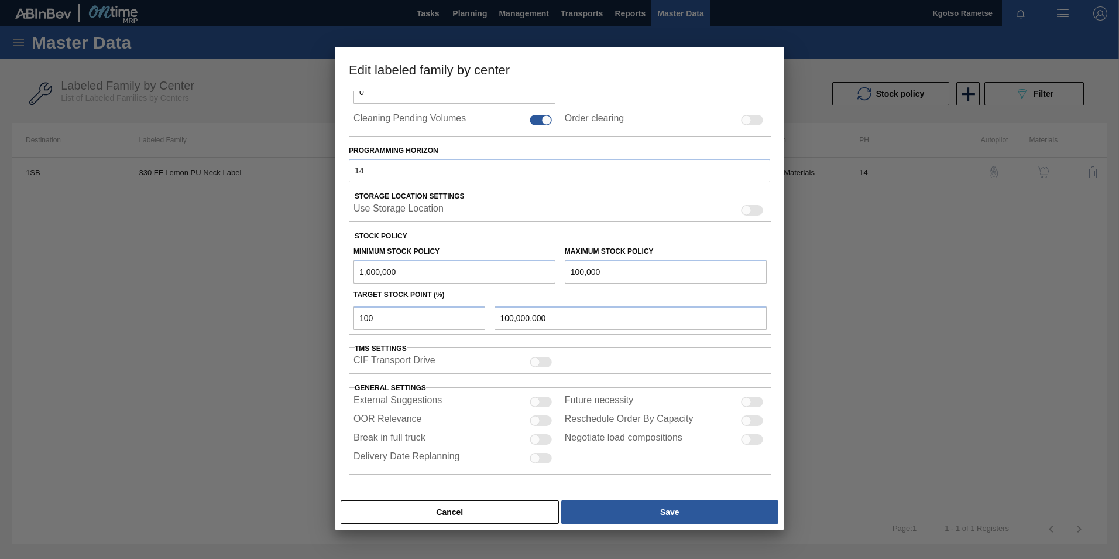
type input "1,000,000.000"
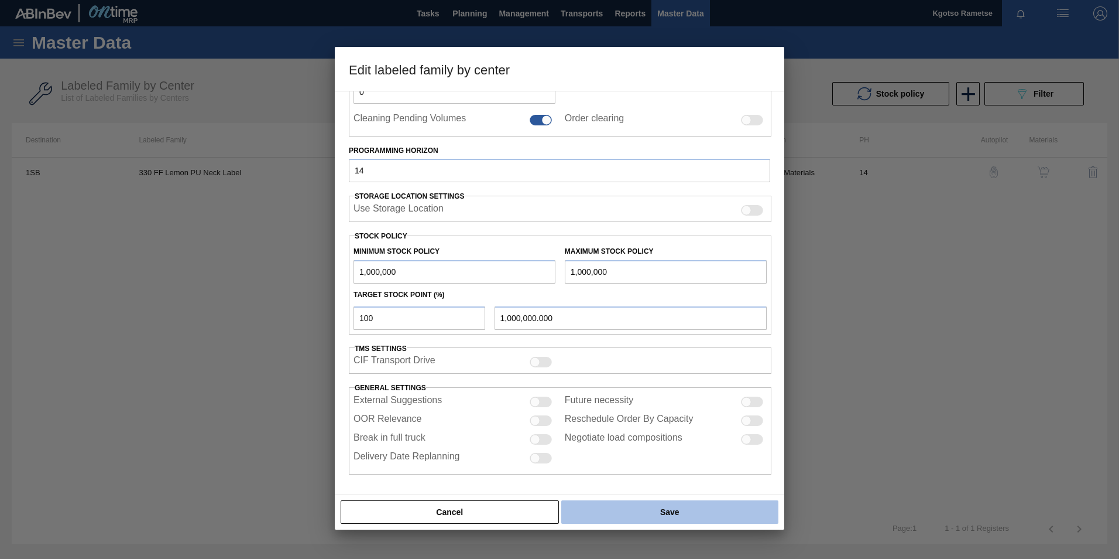
type input "1,000,000"
click at [685, 510] on button "Save" at bounding box center [669, 511] width 217 height 23
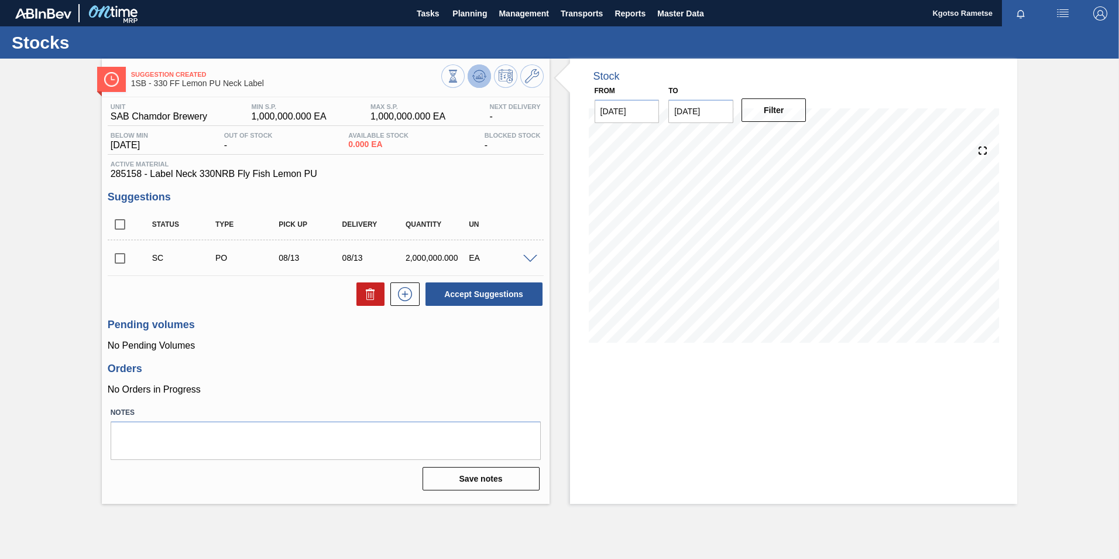
click at [460, 76] on icon at bounding box center [453, 76] width 13 height 13
click at [528, 254] on div at bounding box center [531, 258] width 23 height 9
click at [528, 258] on span at bounding box center [530, 259] width 14 height 9
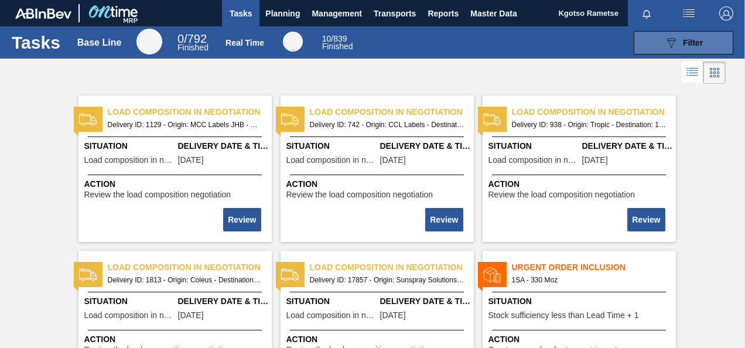
click at [678, 41] on div "089F7B8B-B2A5-4AFE-B5C0-19BA573D28AC Filter" at bounding box center [683, 43] width 39 height 14
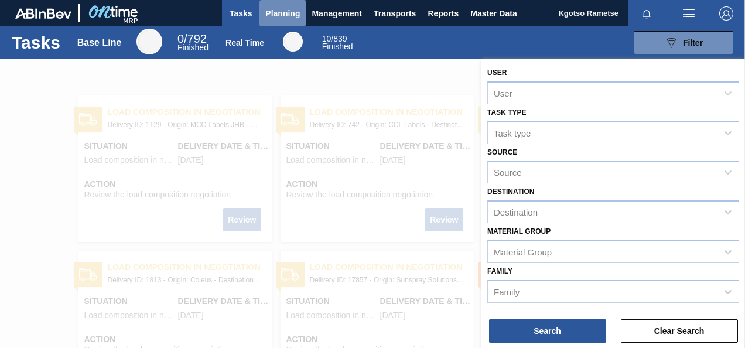
click at [278, 13] on span "Planning" at bounding box center [282, 13] width 35 height 14
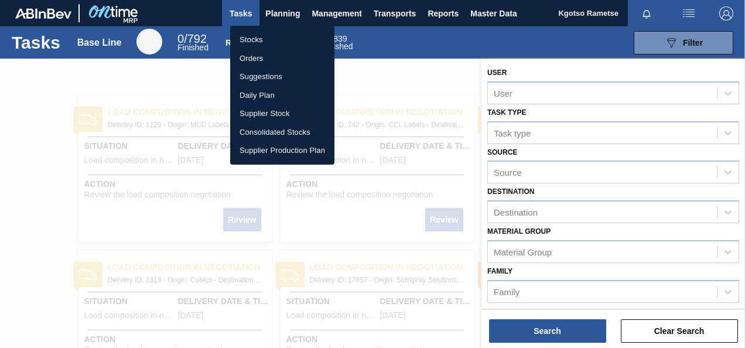
click at [484, 15] on div at bounding box center [372, 174] width 745 height 348
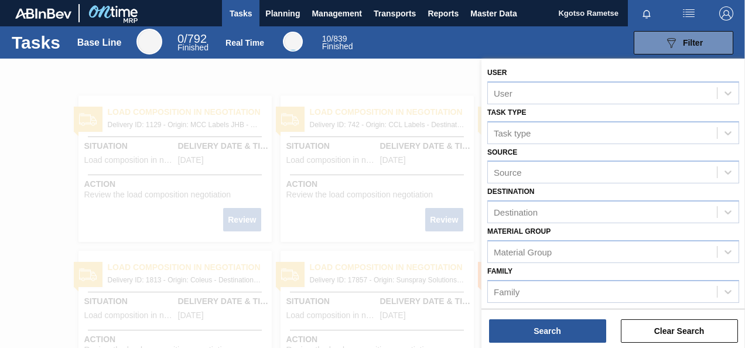
click at [483, 0] on body "Tasks Planning Management Transports Reports Master Data Kgotso Rametse Mark al…" at bounding box center [372, 0] width 745 height 0
click at [482, 12] on span "Master Data" at bounding box center [493, 13] width 46 height 14
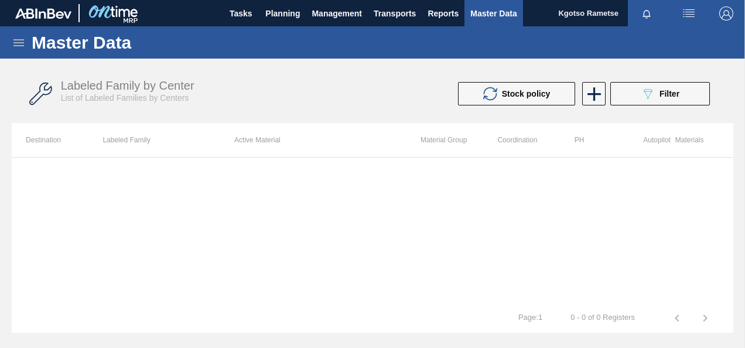
click at [12, 42] on div "Master Data" at bounding box center [372, 42] width 745 height 32
click at [17, 41] on icon at bounding box center [19, 43] width 14 height 14
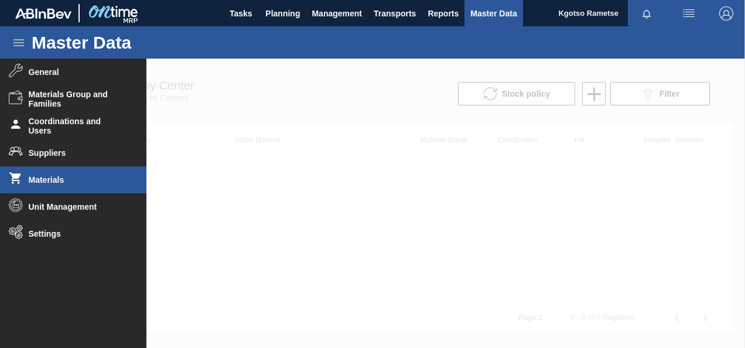
click at [60, 171] on li "Materials" at bounding box center [73, 179] width 146 height 27
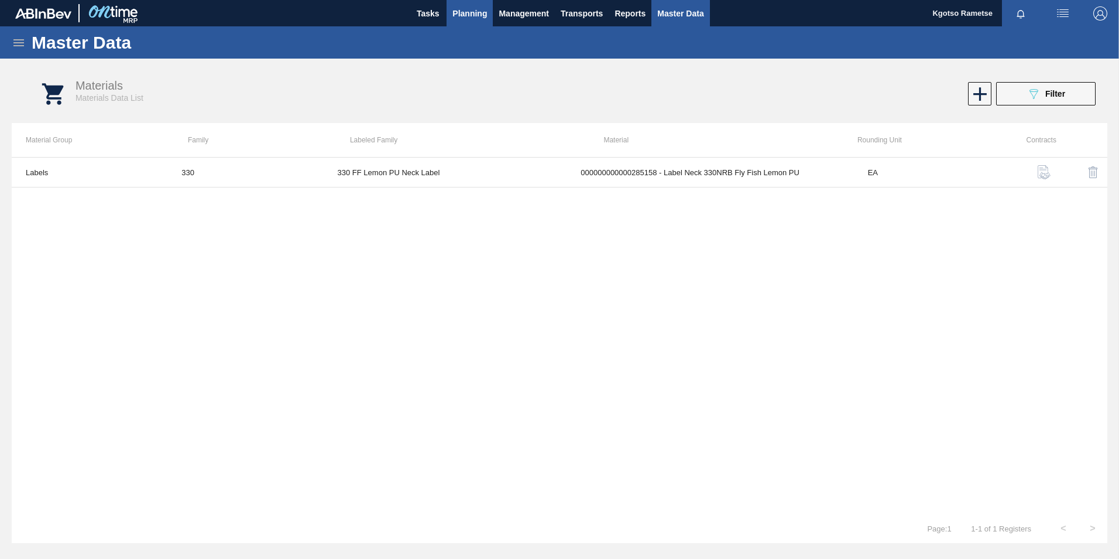
click at [462, 14] on span "Planning" at bounding box center [470, 13] width 35 height 14
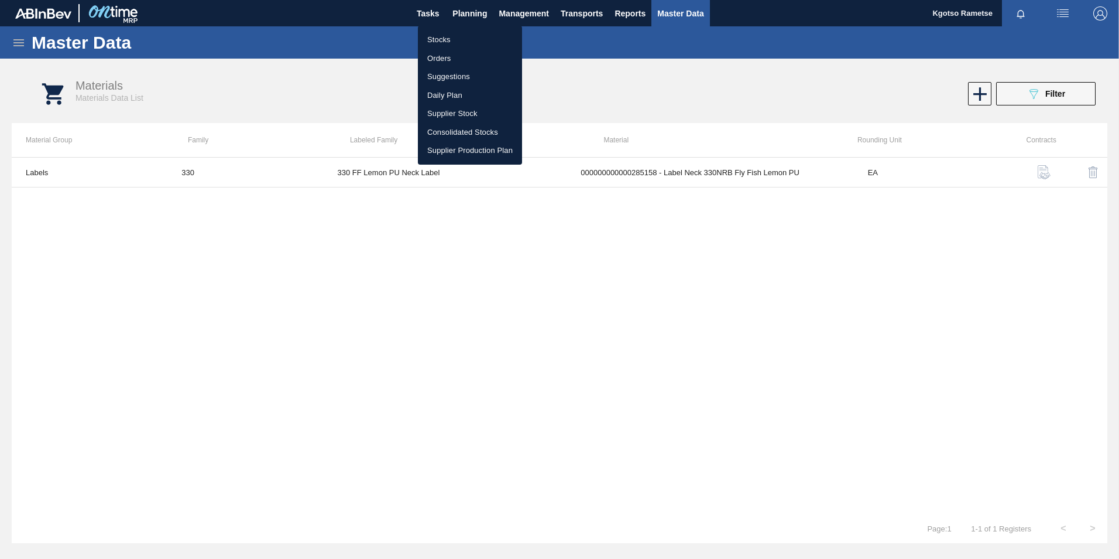
click at [448, 33] on li "Stocks" at bounding box center [470, 39] width 104 height 19
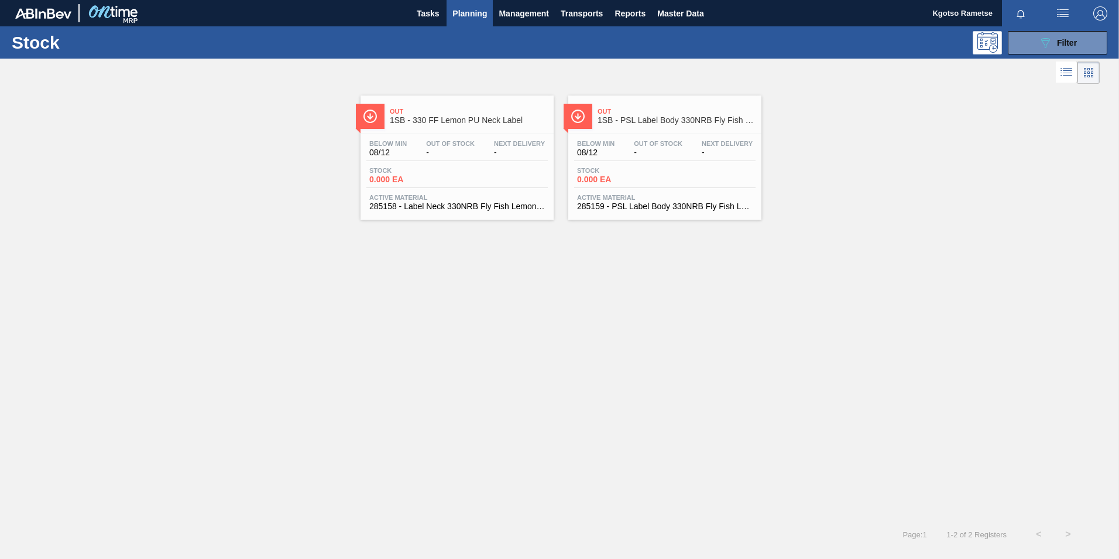
click at [477, 204] on span "285158 - Label Neck 330NRB Fly Fish Lemon PU" at bounding box center [457, 206] width 176 height 9
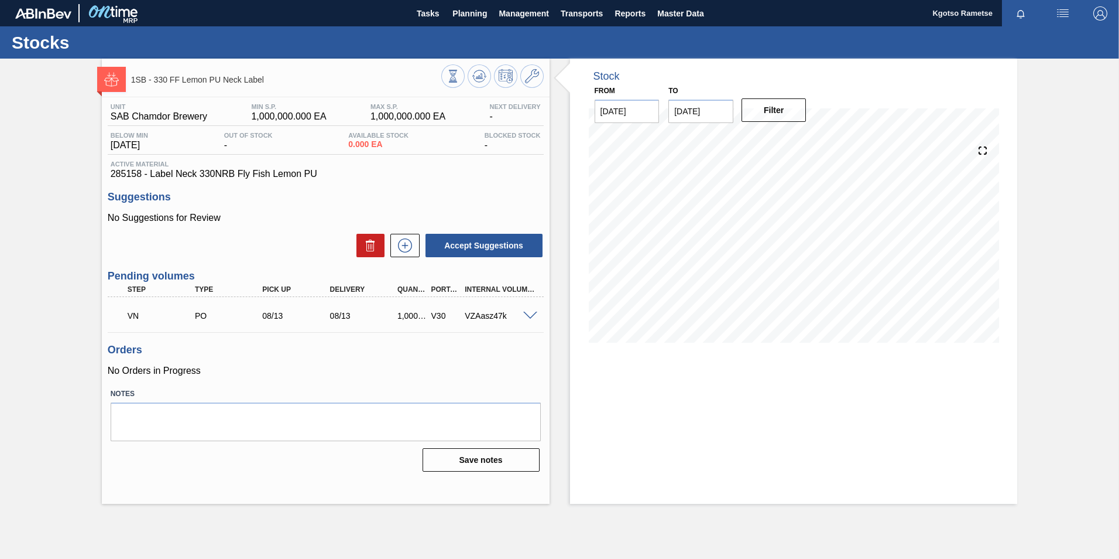
click at [523, 316] on span at bounding box center [530, 315] width 14 height 9
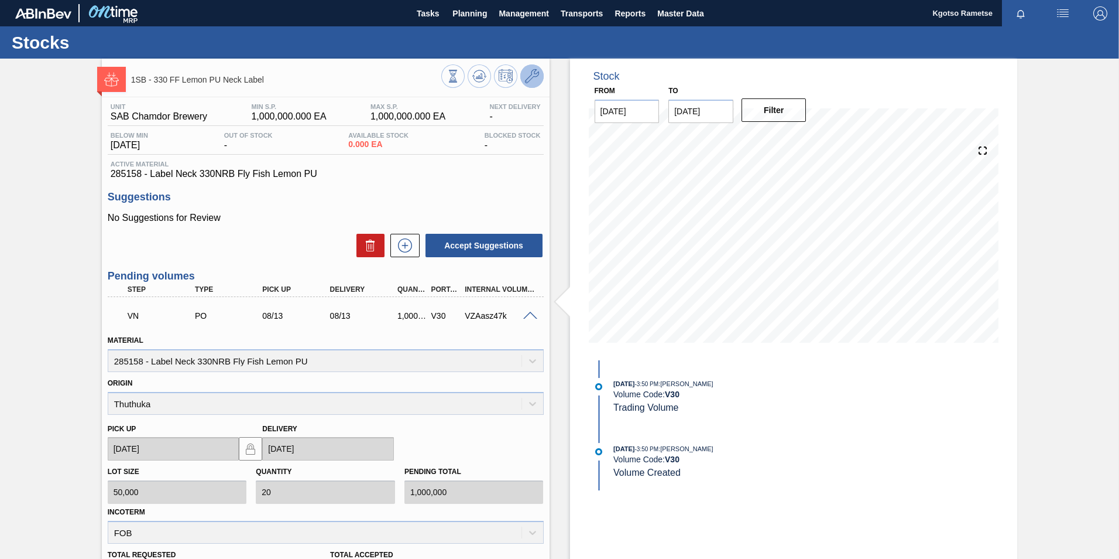
click at [529, 69] on icon at bounding box center [532, 76] width 14 height 14
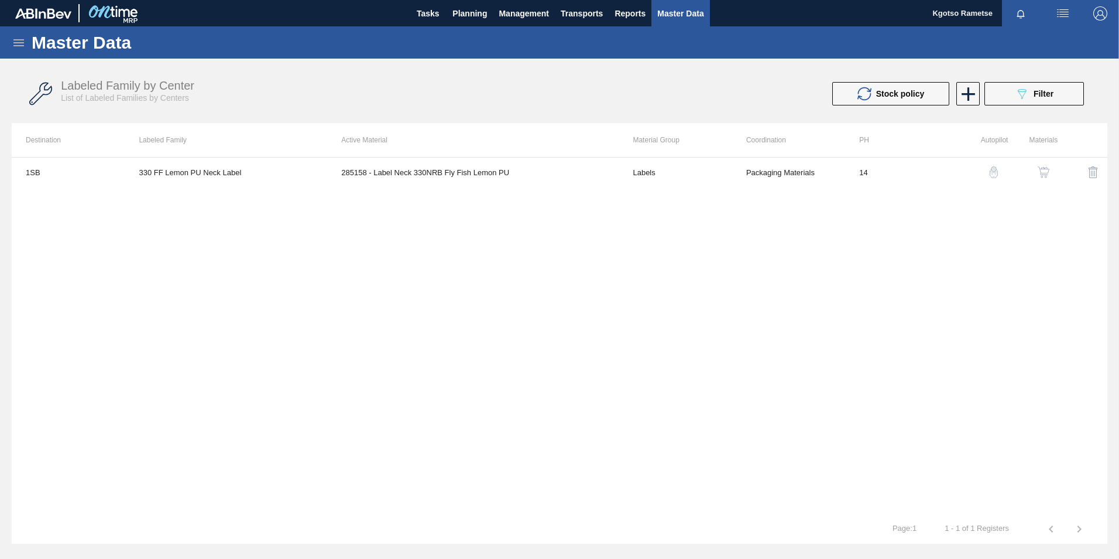
click at [1042, 173] on img "button" at bounding box center [1044, 172] width 12 height 12
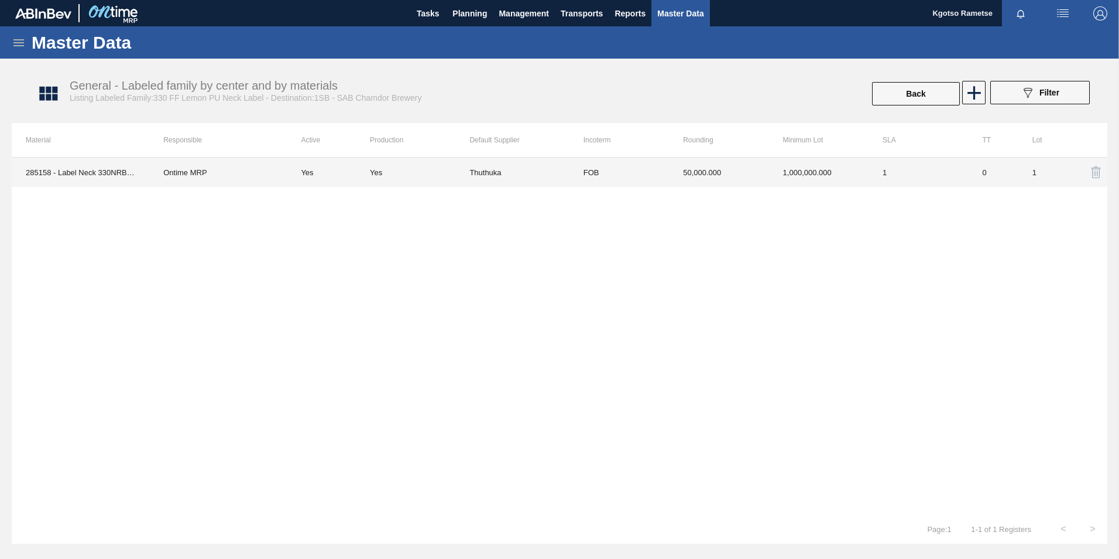
click at [751, 173] on td "50,000.000" at bounding box center [719, 171] width 100 height 29
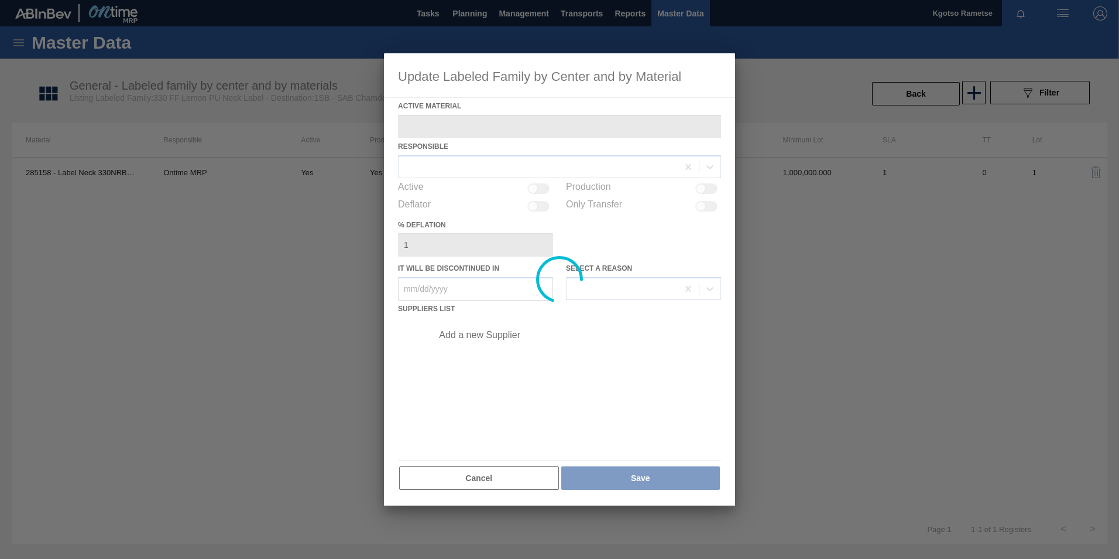
type Material "285158 - Label Neck 330NRB Fly Fish Lemon PU"
checkbox input "true"
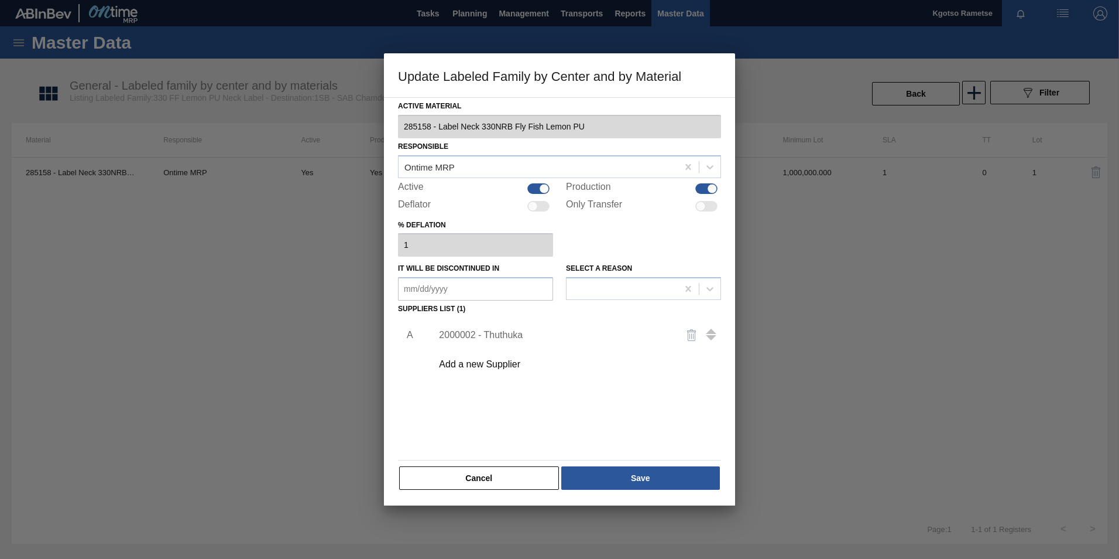
click at [487, 326] on div "2000002 - Thuthuka" at bounding box center [574, 334] width 296 height 29
drag, startPoint x: 487, startPoint y: 326, endPoint x: 489, endPoint y: 335, distance: 9.0
click at [489, 335] on div "2000002 - Thuthuka" at bounding box center [554, 335] width 230 height 11
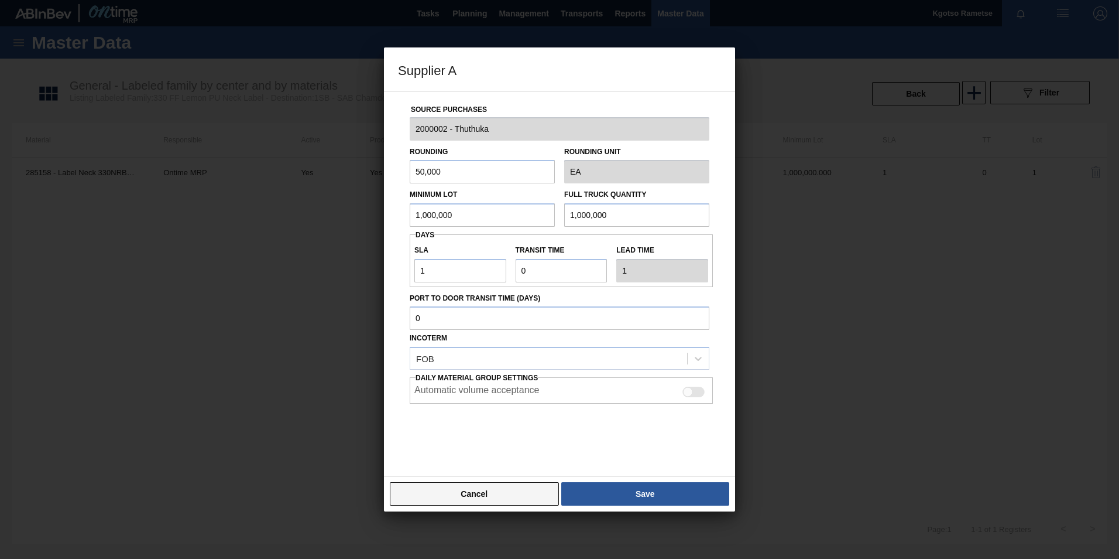
click at [482, 487] on button "Cancel" at bounding box center [474, 493] width 169 height 23
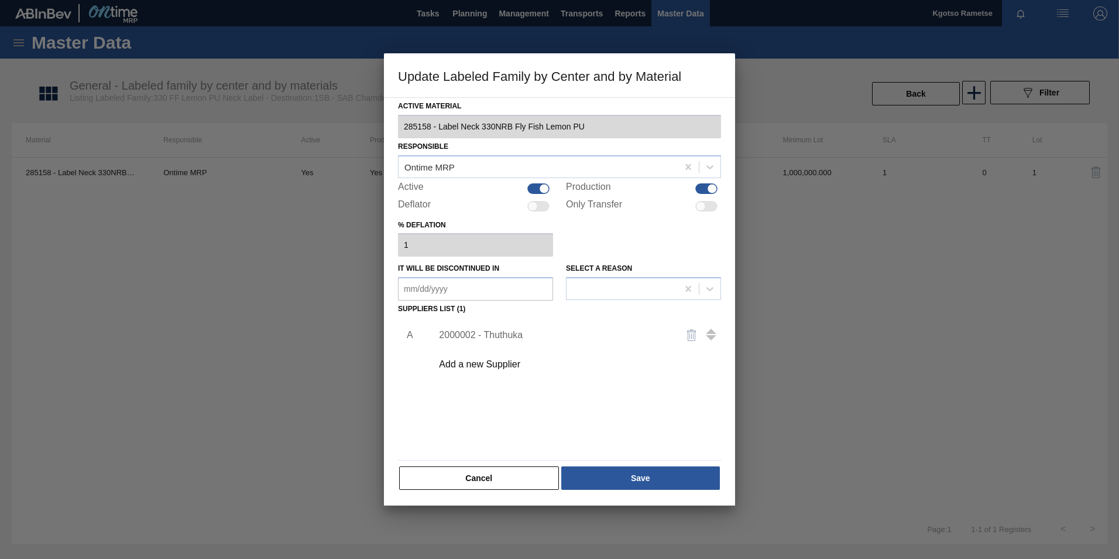
click at [484, 331] on div "2000002 - Thuthuka" at bounding box center [554, 335] width 230 height 11
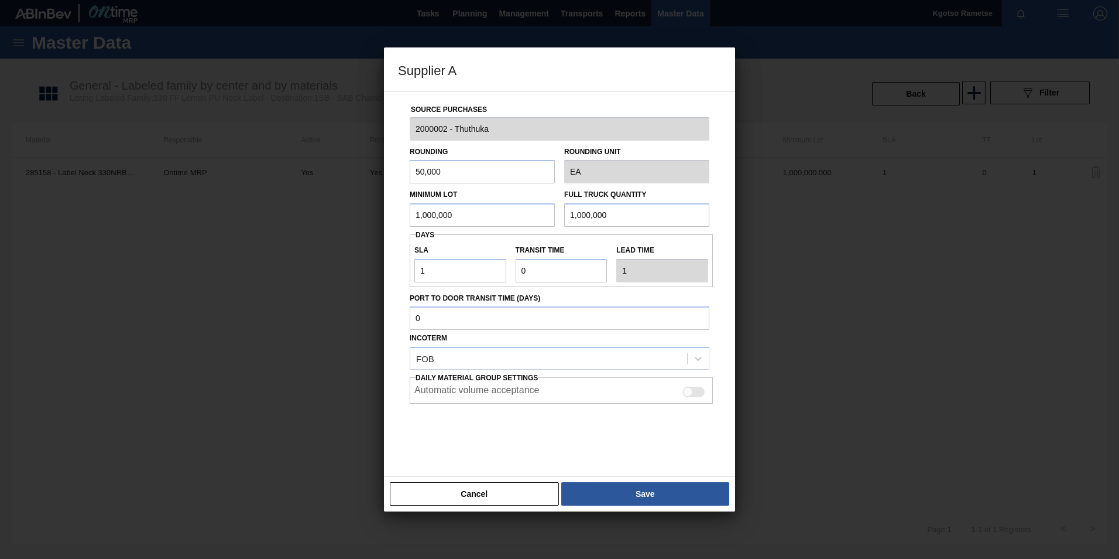
click at [686, 391] on div at bounding box center [688, 392] width 10 height 10
checkbox input "true"
click at [475, 492] on button "Cancel" at bounding box center [474, 493] width 169 height 23
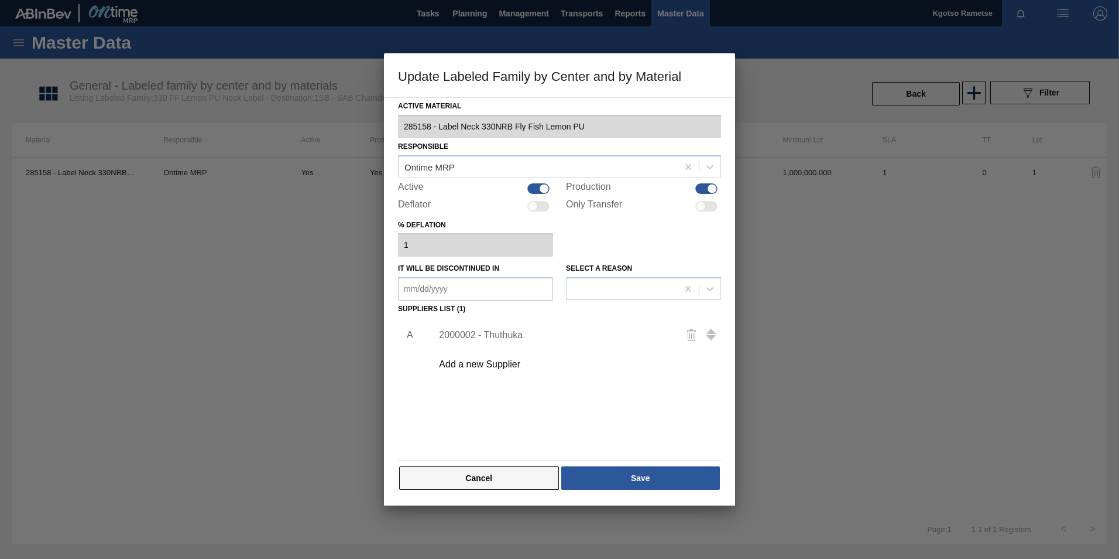
click at [466, 481] on button "Cancel" at bounding box center [479, 477] width 160 height 23
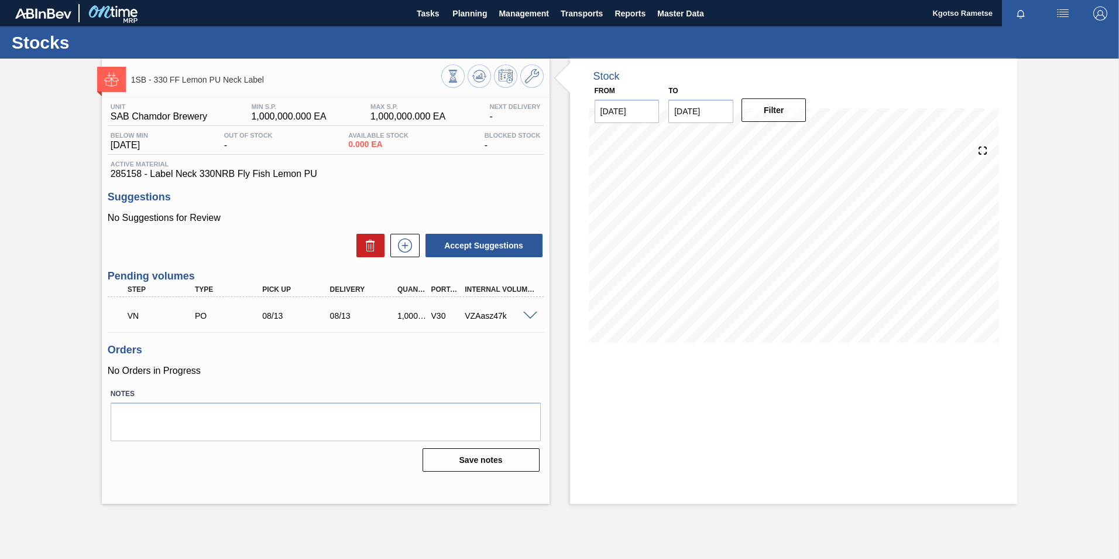
click at [491, 74] on div at bounding box center [492, 77] width 102 height 26
click at [460, 74] on icon at bounding box center [453, 76] width 13 height 13
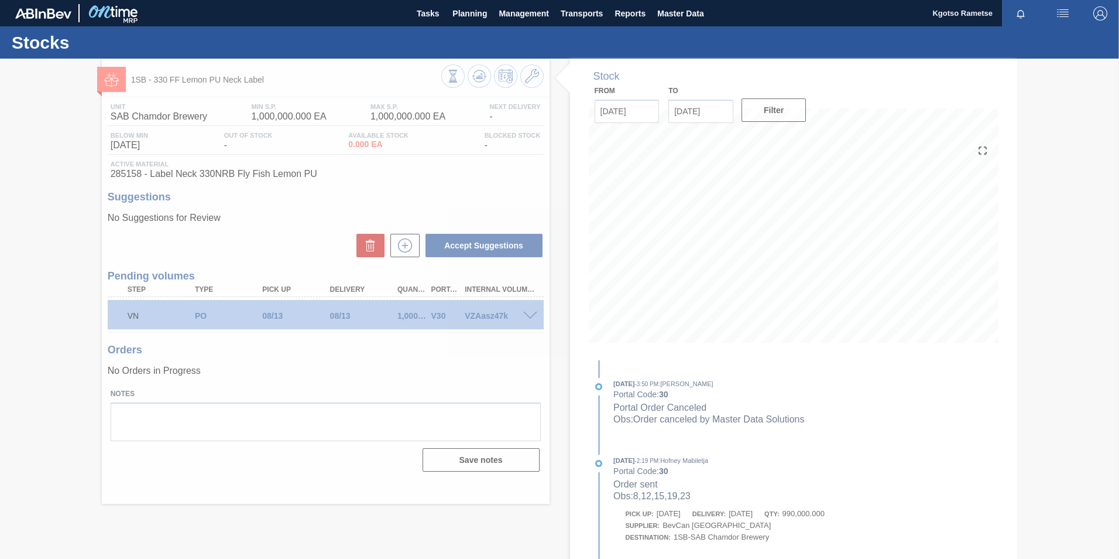
click at [527, 311] on div at bounding box center [559, 309] width 1119 height 500
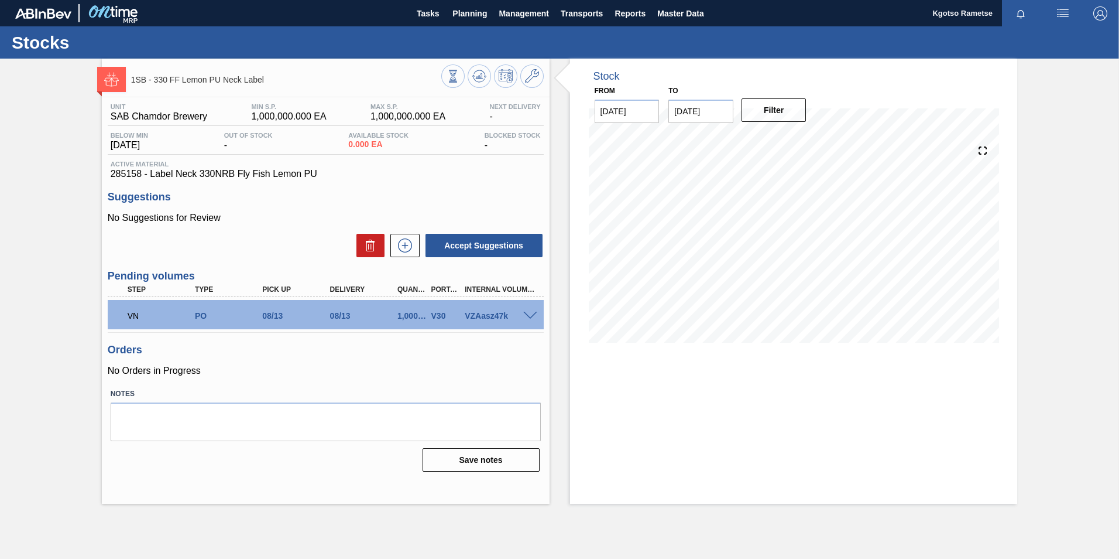
click at [528, 316] on span at bounding box center [530, 315] width 14 height 9
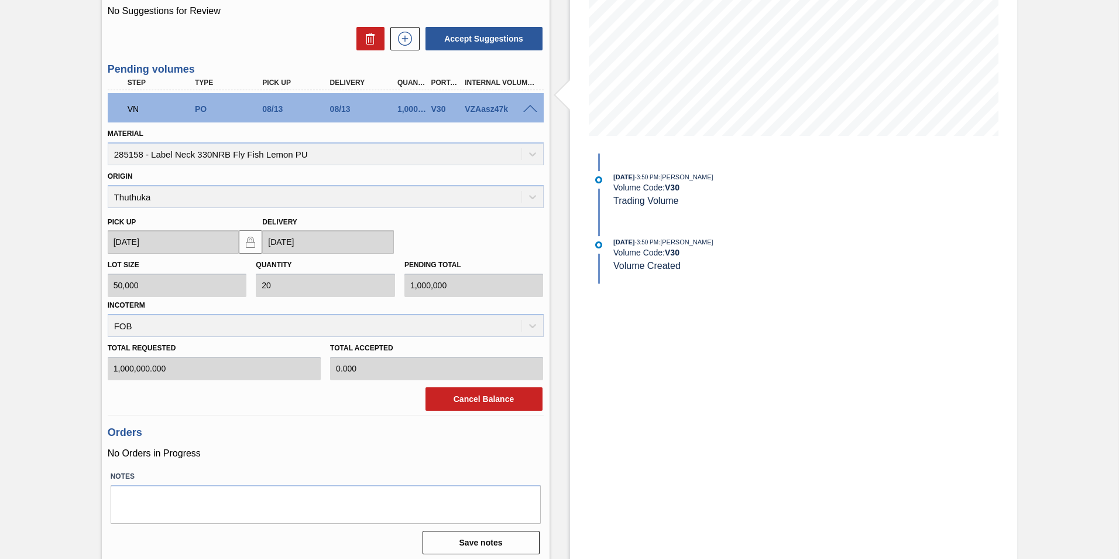
scroll to position [212, 0]
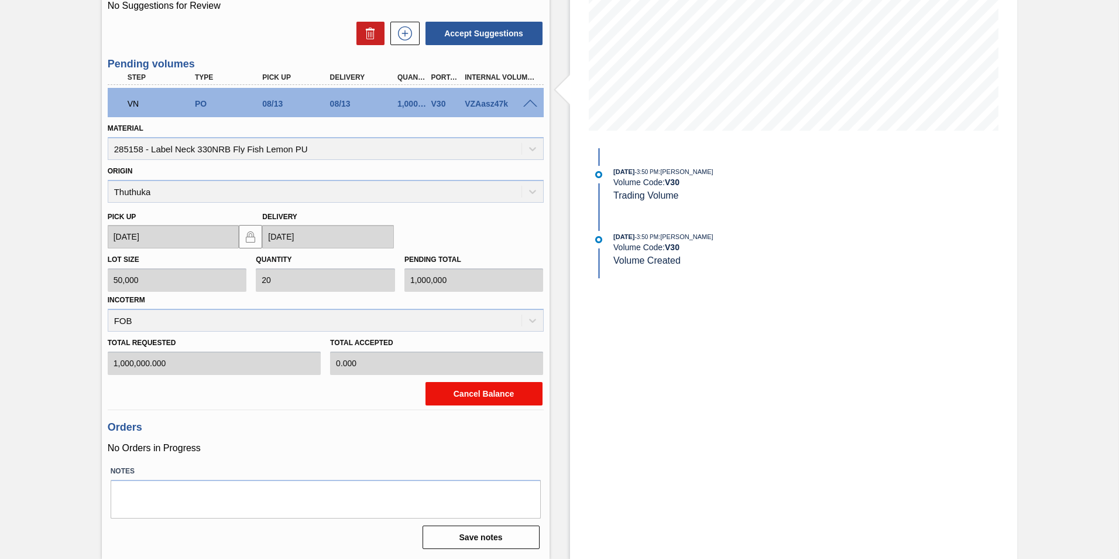
click at [457, 398] on button "Cancel Balance" at bounding box center [484, 393] width 117 height 23
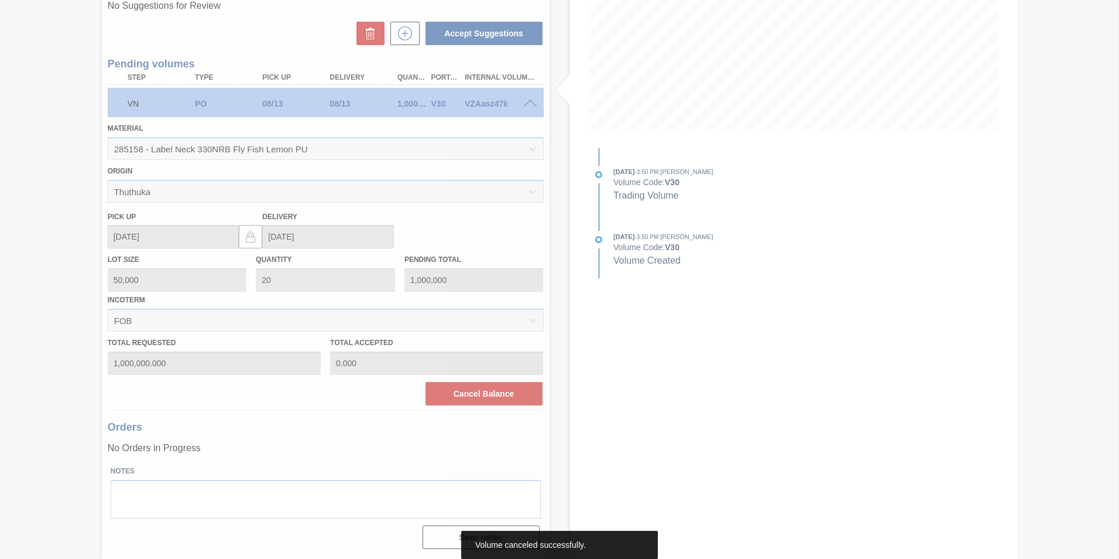
scroll to position [0, 0]
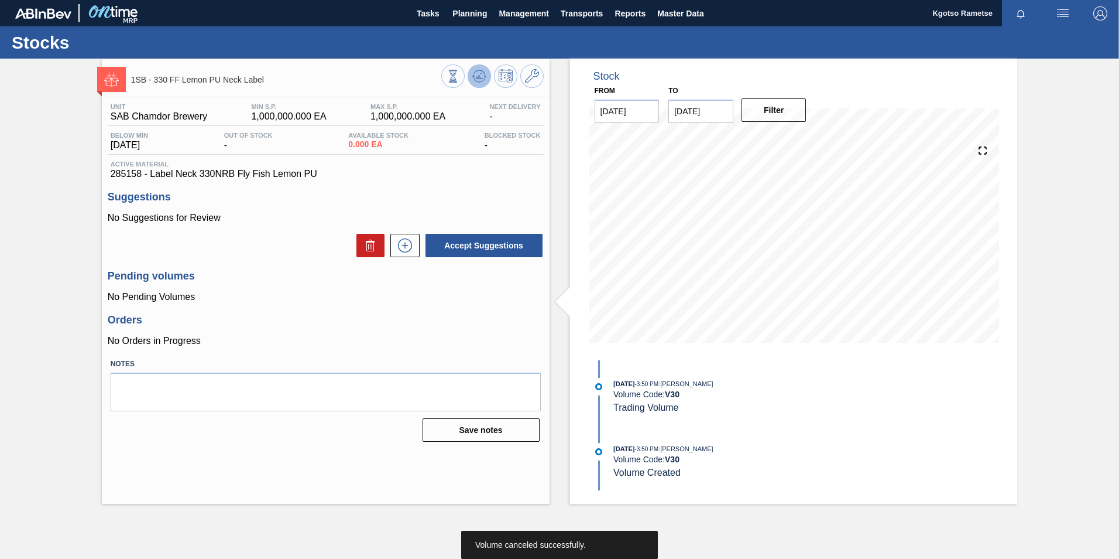
click at [460, 74] on icon at bounding box center [453, 76] width 13 height 13
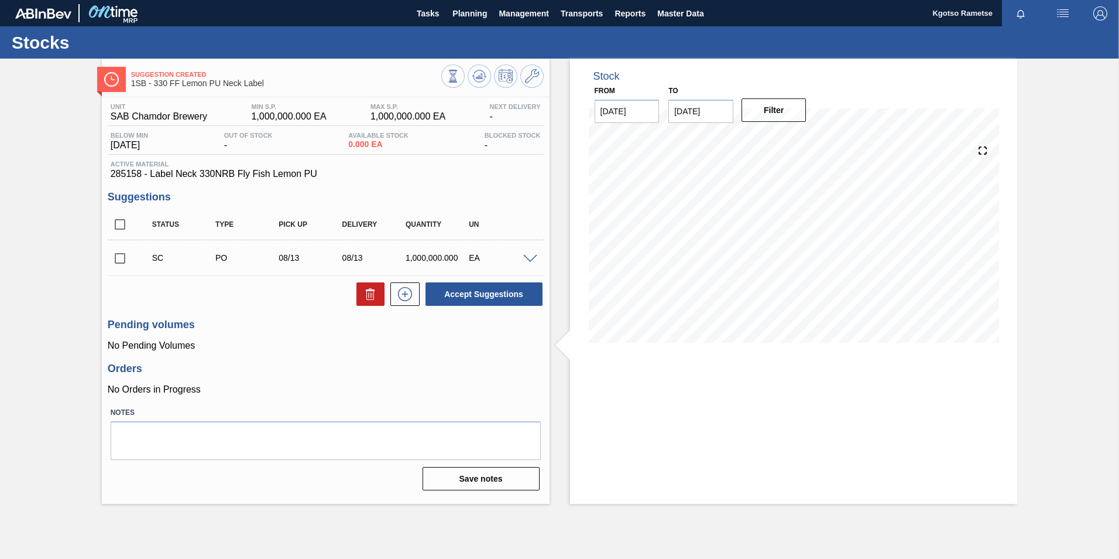
click at [121, 255] on input "checkbox" at bounding box center [120, 258] width 25 height 25
checkbox input "false"
click at [478, 78] on icon at bounding box center [479, 75] width 8 height 5
click at [478, 65] on button at bounding box center [479, 75] width 23 height 23
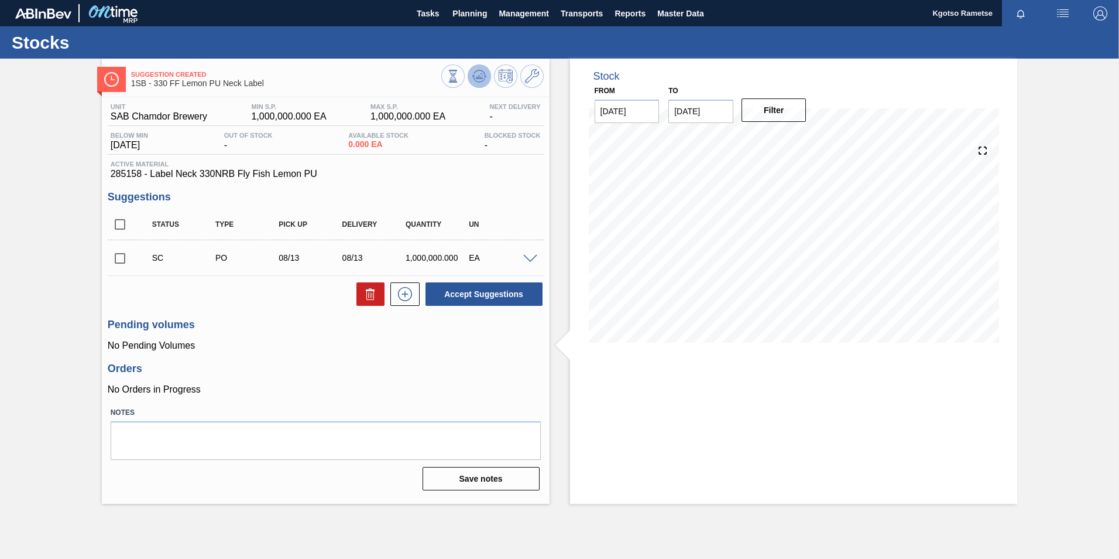
click at [460, 75] on icon at bounding box center [453, 76] width 13 height 13
click at [460, 76] on icon at bounding box center [453, 76] width 13 height 13
click at [487, 81] on button at bounding box center [479, 75] width 23 height 23
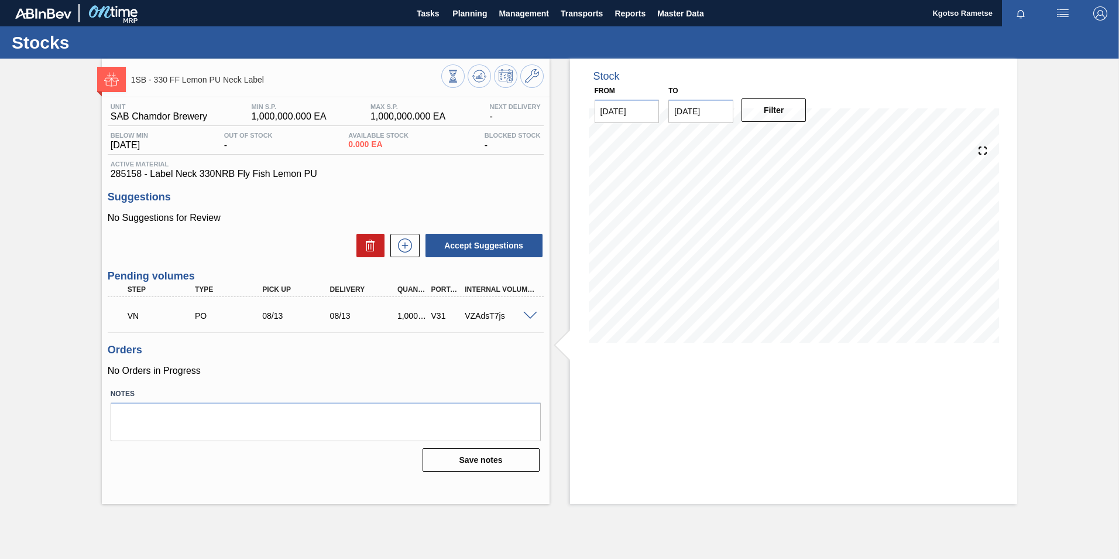
click at [529, 314] on span at bounding box center [530, 315] width 14 height 9
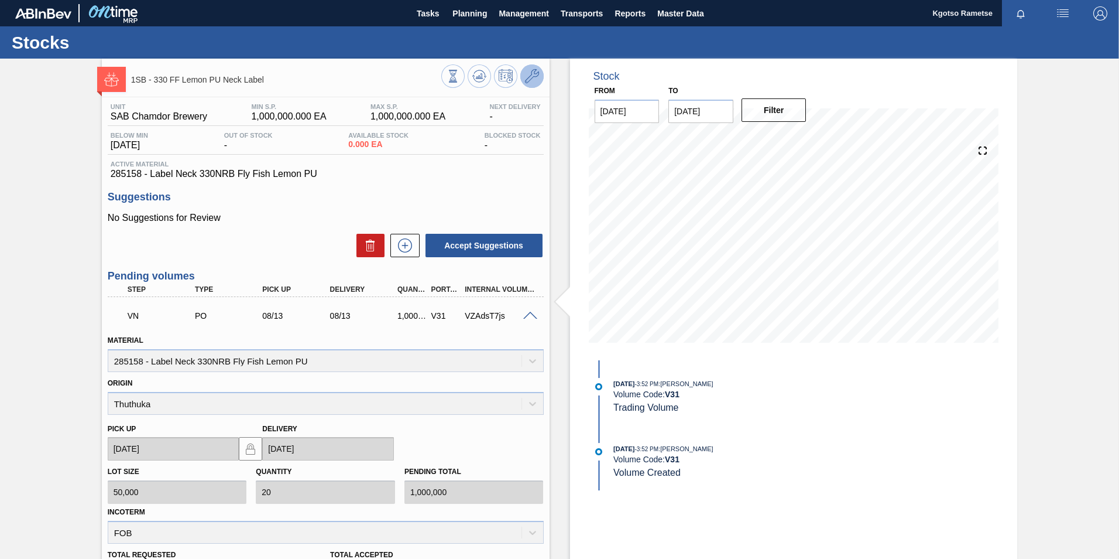
click at [530, 77] on icon at bounding box center [532, 76] width 14 height 14
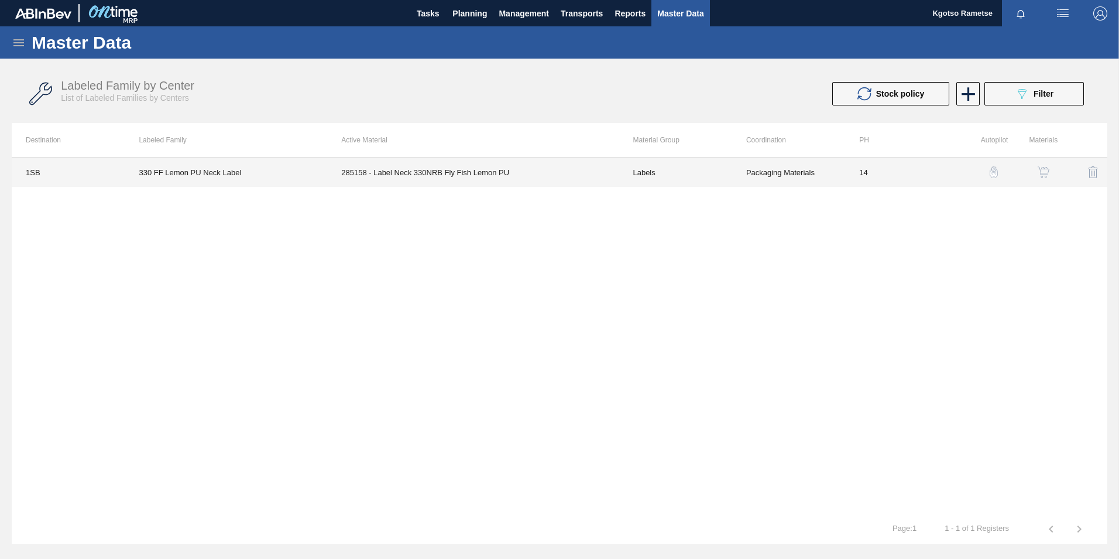
click at [787, 177] on td "Packaging Materials" at bounding box center [788, 171] width 113 height 29
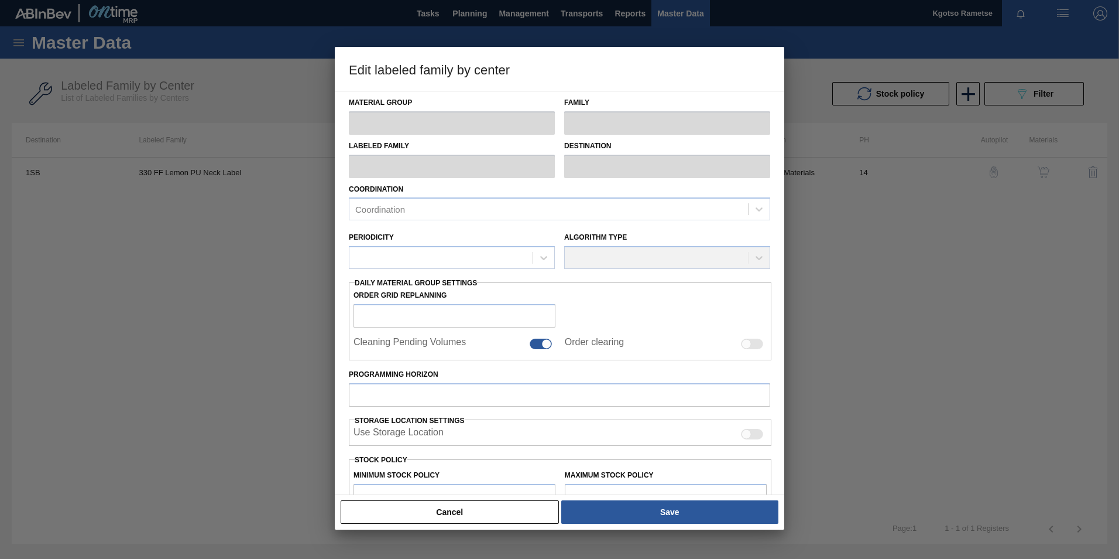
type input "Labels"
type input "330"
type input "330 FF Lemon PU Neck Label"
type input "1SB - SAB Chamdor Brewery"
type input "0"
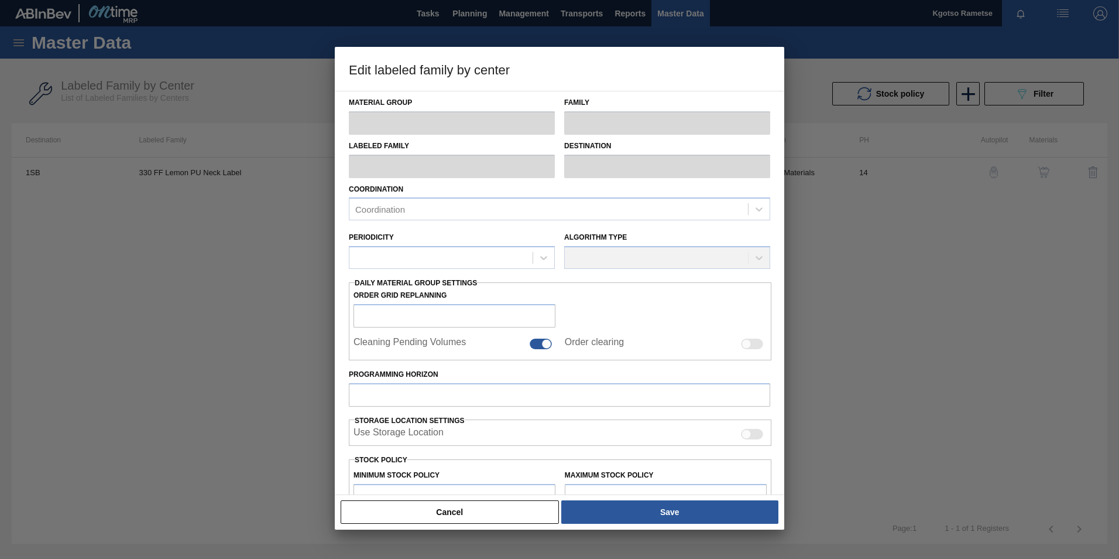
type input "14"
type input "1,000,000"
type input "100"
type input "1,000,000.000"
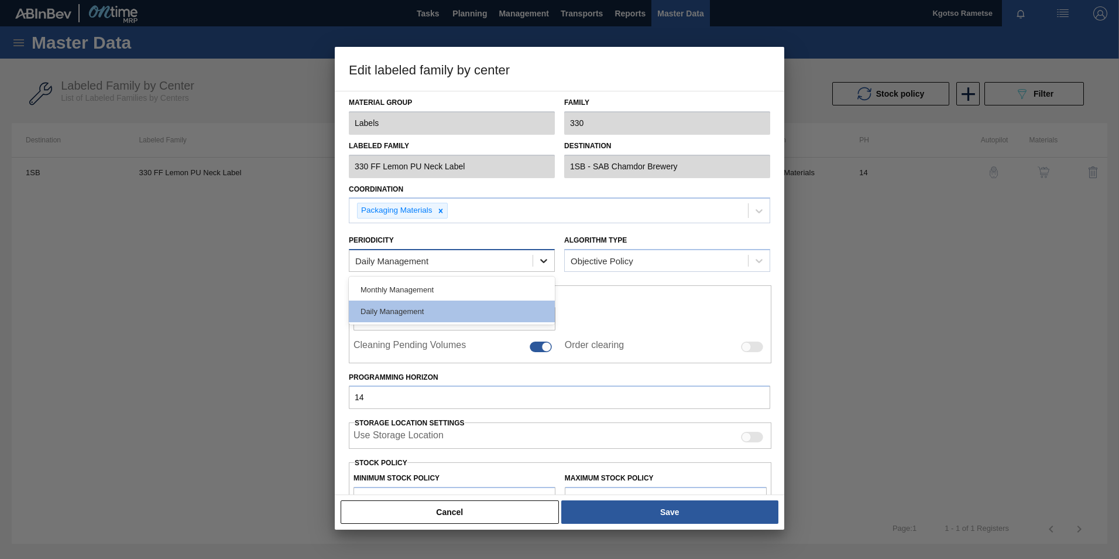
click at [543, 255] on icon at bounding box center [544, 261] width 12 height 12
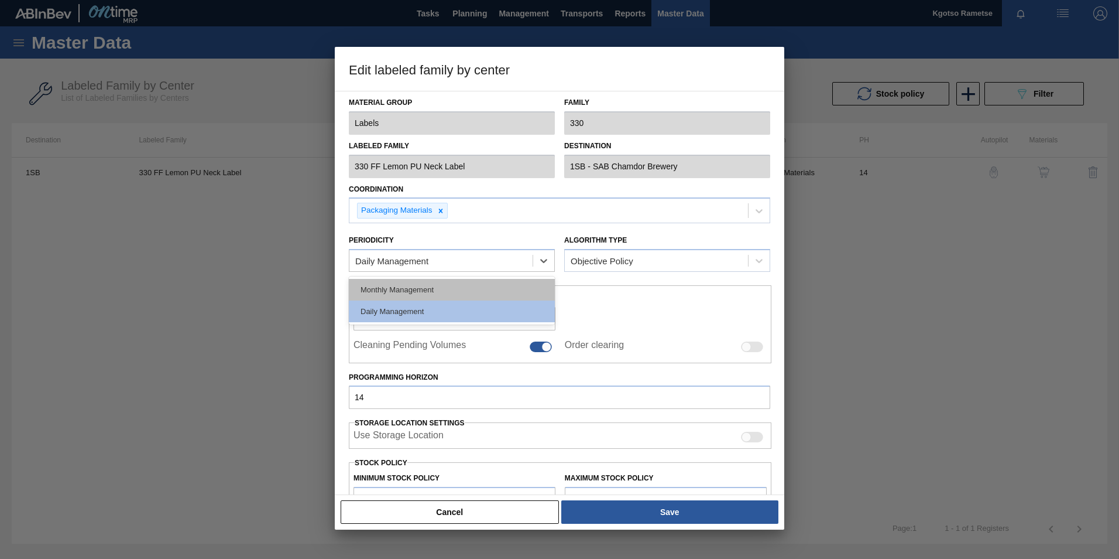
click at [491, 280] on div "Monthly Management" at bounding box center [452, 290] width 206 height 22
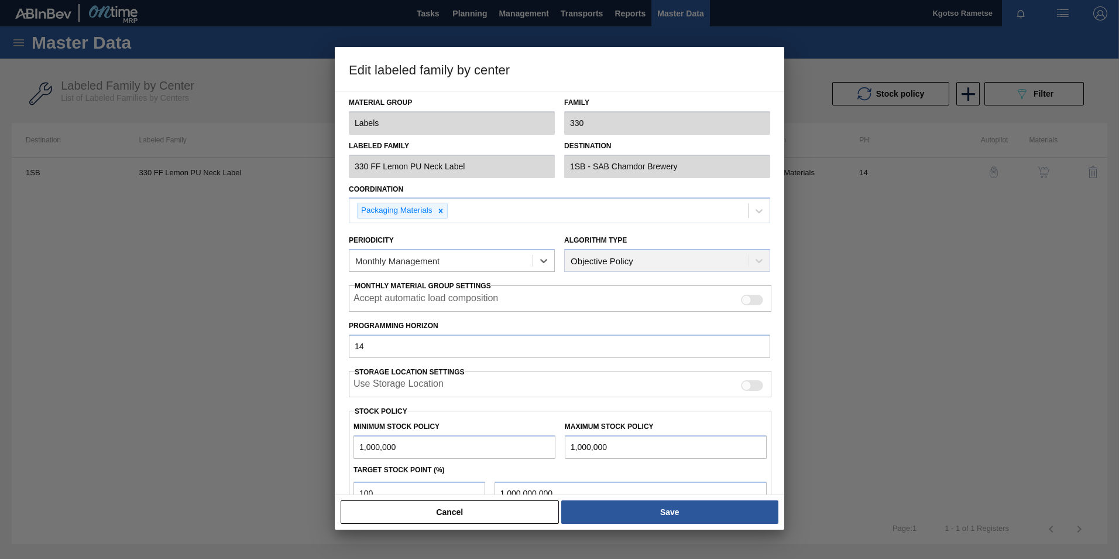
scroll to position [117, 0]
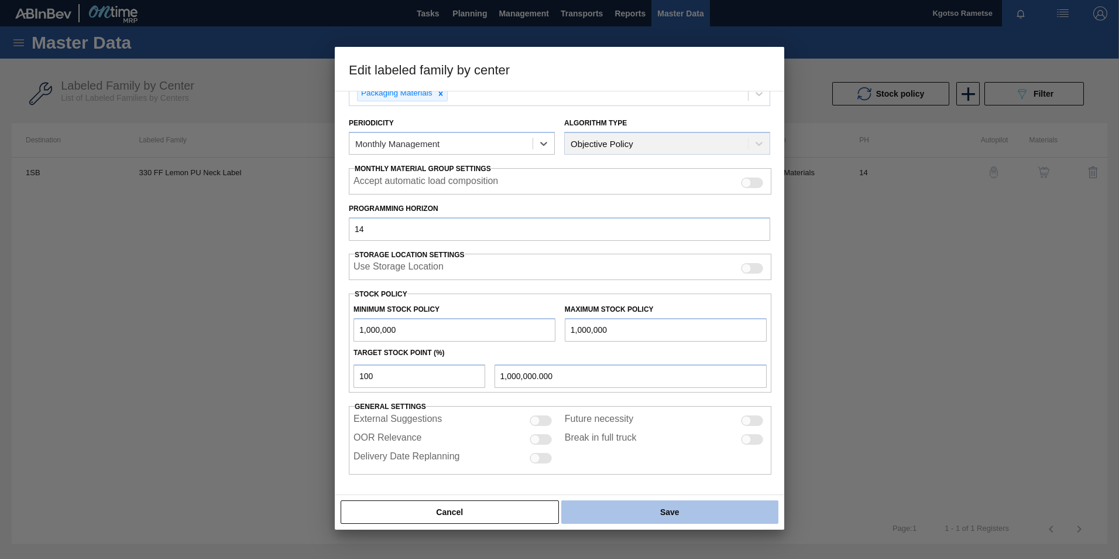
click at [630, 515] on button "Save" at bounding box center [669, 511] width 217 height 23
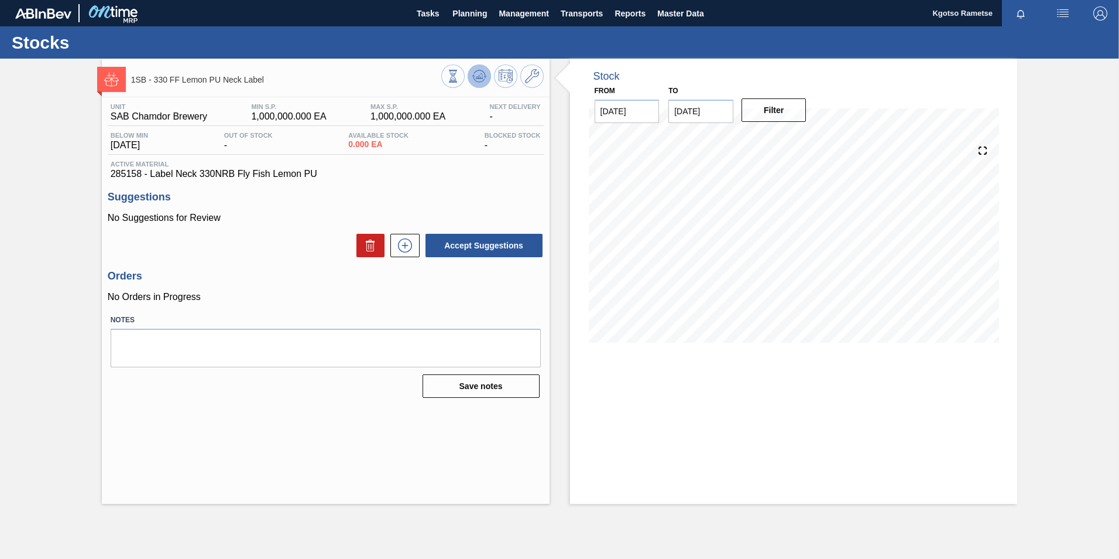
click at [482, 71] on icon at bounding box center [480, 73] width 12 height 6
click at [532, 70] on icon at bounding box center [532, 76] width 14 height 14
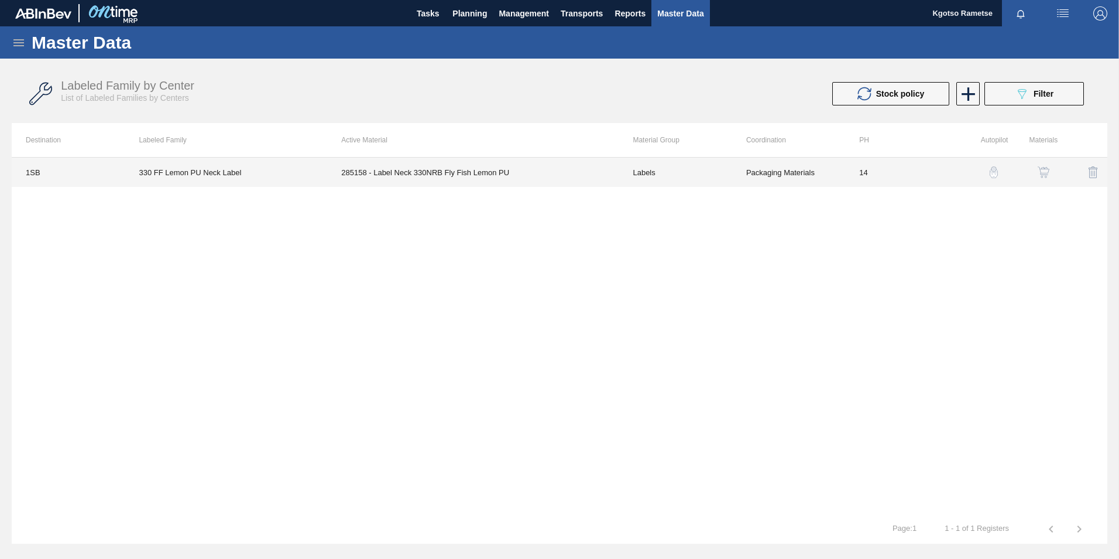
click at [474, 167] on td "285158 - Label Neck 330NRB Fly Fish Lemon PU" at bounding box center [473, 171] width 292 height 29
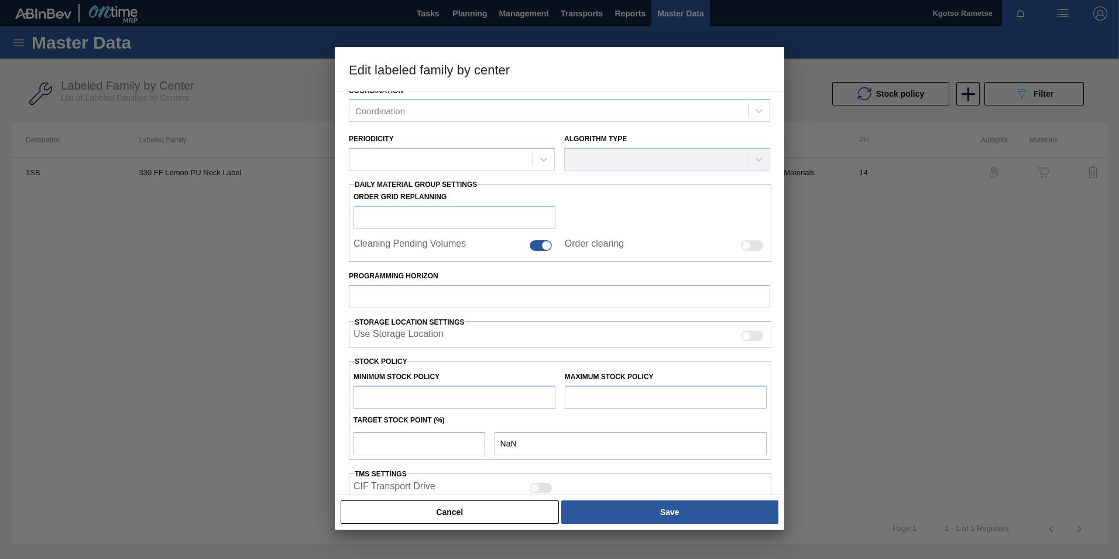
type input "Labels"
type input "330"
type input "330 FF Lemon PU Neck Label"
type input "1SB - SAB Chamdor Brewery"
type input "14"
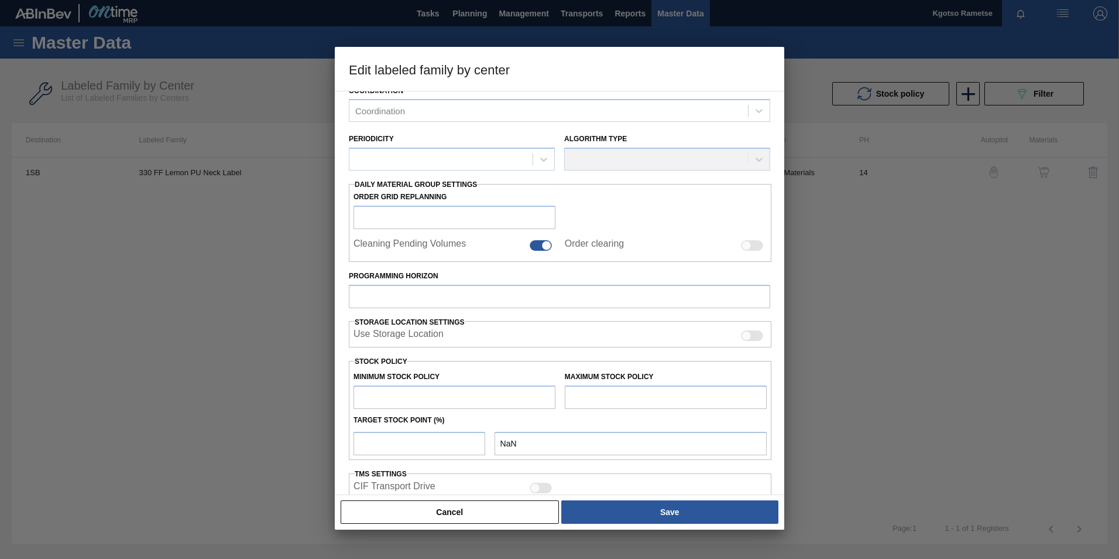
type input "1,000,000"
type input "100"
type input "1,000,000.000"
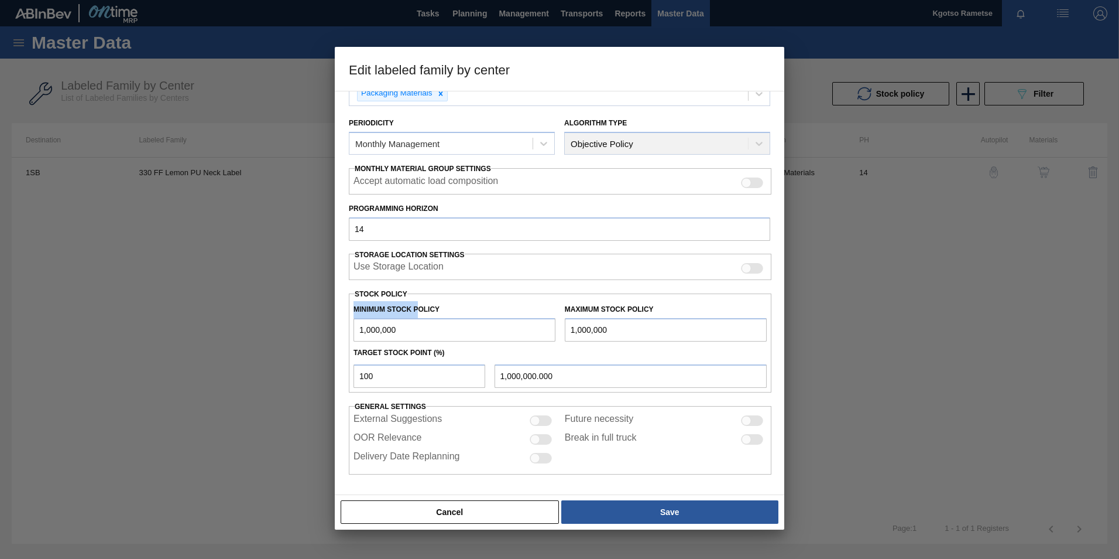
drag, startPoint x: 416, startPoint y: 317, endPoint x: 300, endPoint y: 320, distance: 116.0
click at [300, 320] on div "Edit labeled family by center Material Group Labels Family 330 Labeled Family 3…" at bounding box center [559, 279] width 1119 height 559
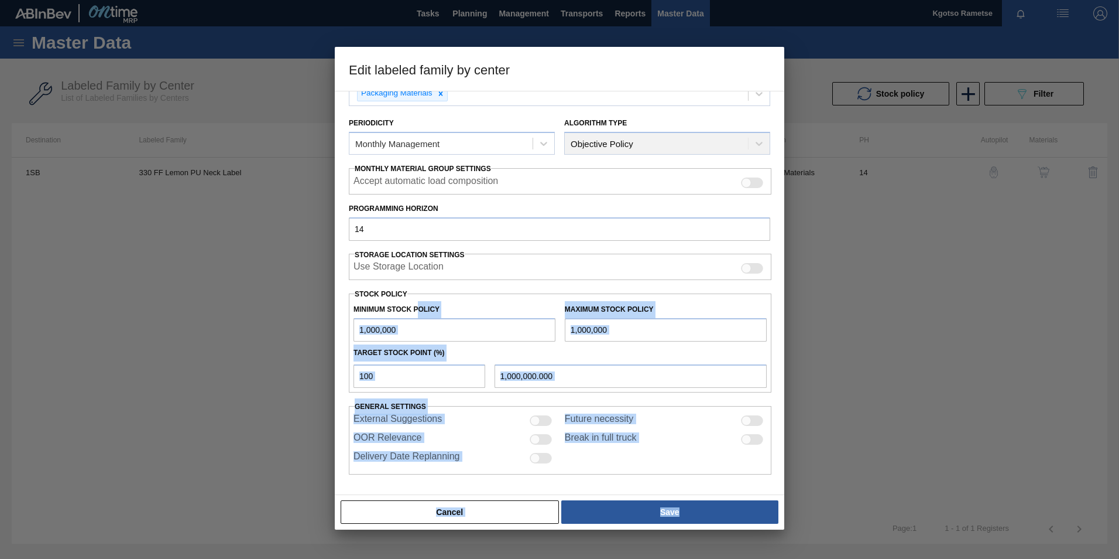
click at [467, 344] on div "Target Stock Point (%)" at bounding box center [560, 351] width 423 height 20
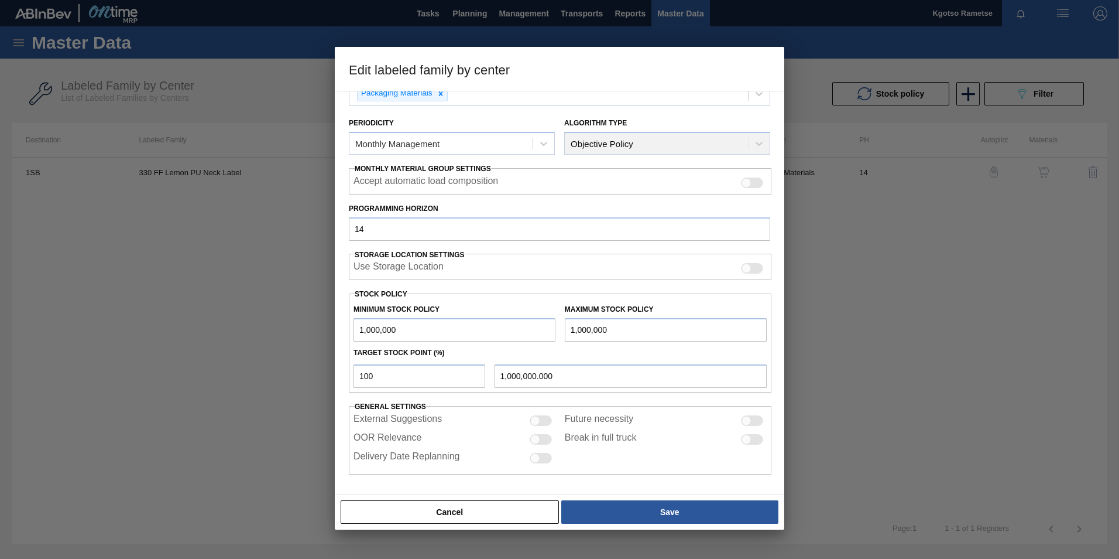
click at [458, 331] on input "1,000,000" at bounding box center [455, 329] width 202 height 23
drag, startPoint x: 458, startPoint y: 331, endPoint x: 364, endPoint y: 330, distance: 94.3
click at [374, 331] on input "1,000,000" at bounding box center [455, 329] width 202 height 23
click at [330, 324] on div "Edit labeled family by center Material Group Labels Family 330 Labeled Family 3…" at bounding box center [559, 279] width 1119 height 559
type input "2,000,000"
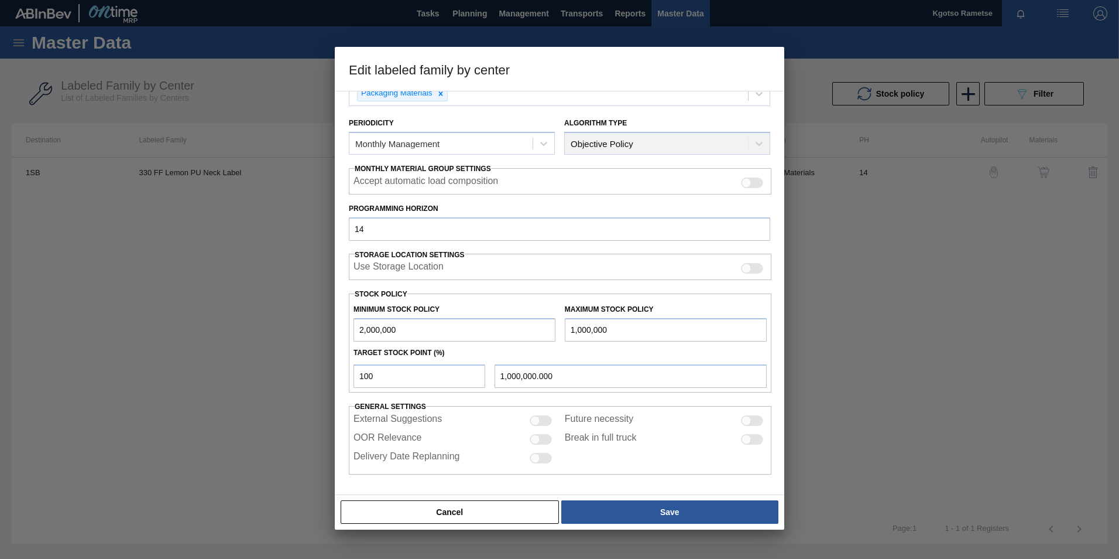
click at [574, 323] on input "1,000,000" at bounding box center [666, 329] width 202 height 23
click at [619, 327] on input "1,000,000" at bounding box center [666, 329] width 202 height 23
paste input "2"
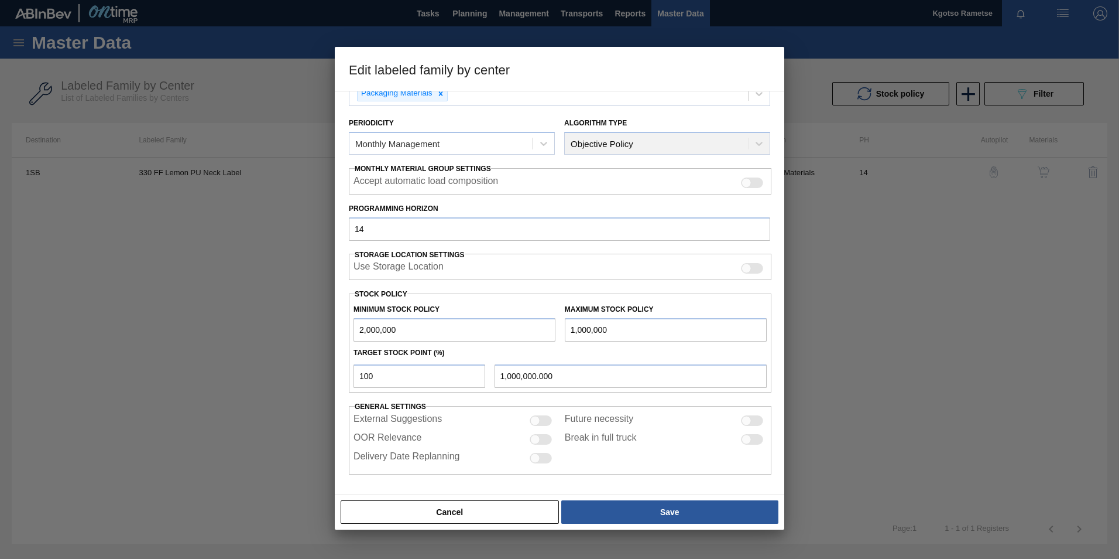
type input "2,000,000"
type input "2,000,000.000"
click at [580, 329] on input "2,000,000" at bounding box center [666, 329] width 202 height 23
type input "200,000"
type input "200,000.000"
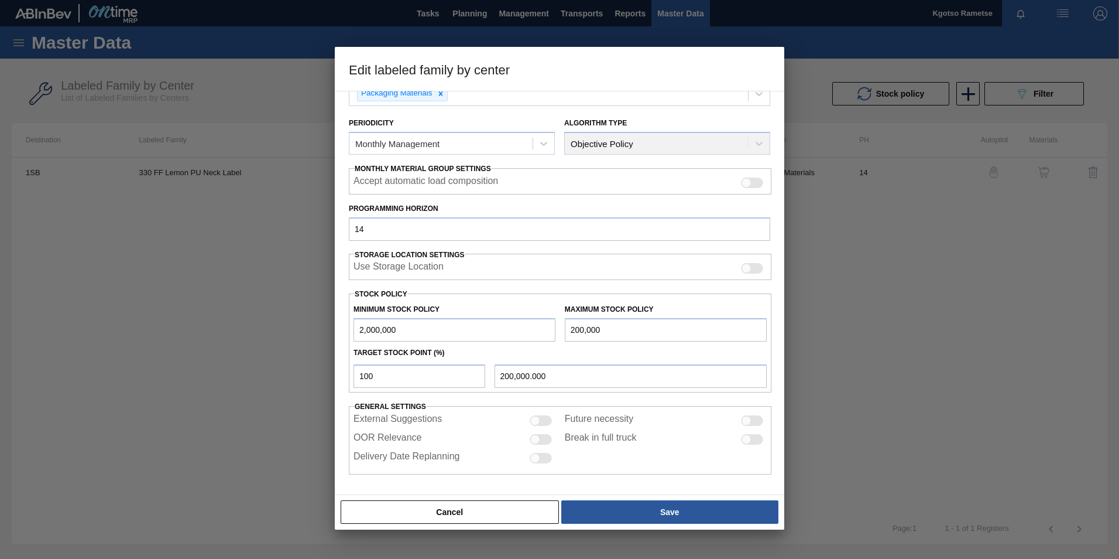
type input "2,000,005"
type input "2,000,005.000"
drag, startPoint x: 582, startPoint y: 323, endPoint x: 523, endPoint y: 319, distance: 59.3
click at [526, 319] on div "Minimum Stock Policy 2,000,000 Maximum Stock Policy 2,000,005" at bounding box center [560, 319] width 423 height 43
type input "2"
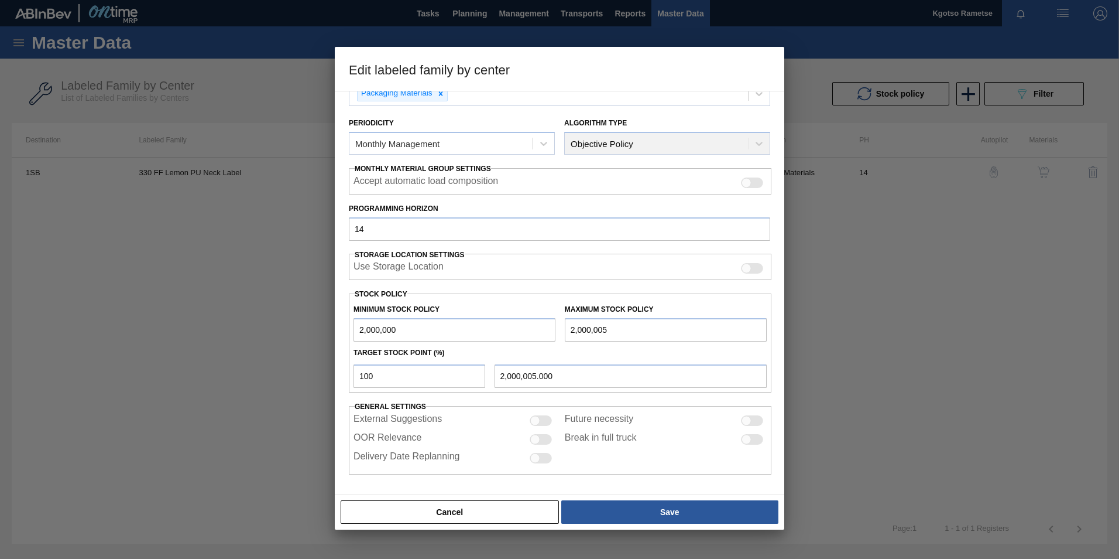
type input "2.000"
type input "25"
type input "25.000"
type input "250"
type input "250.000"
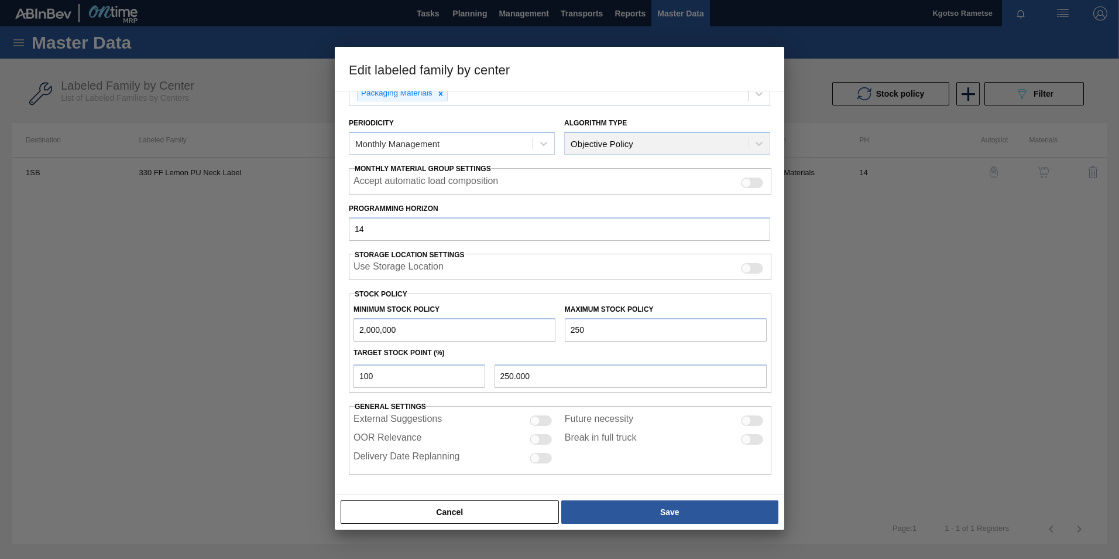
type input "2,500"
type input "2,500.000"
type input "25,000"
type input "25,000.000"
type input "250,000"
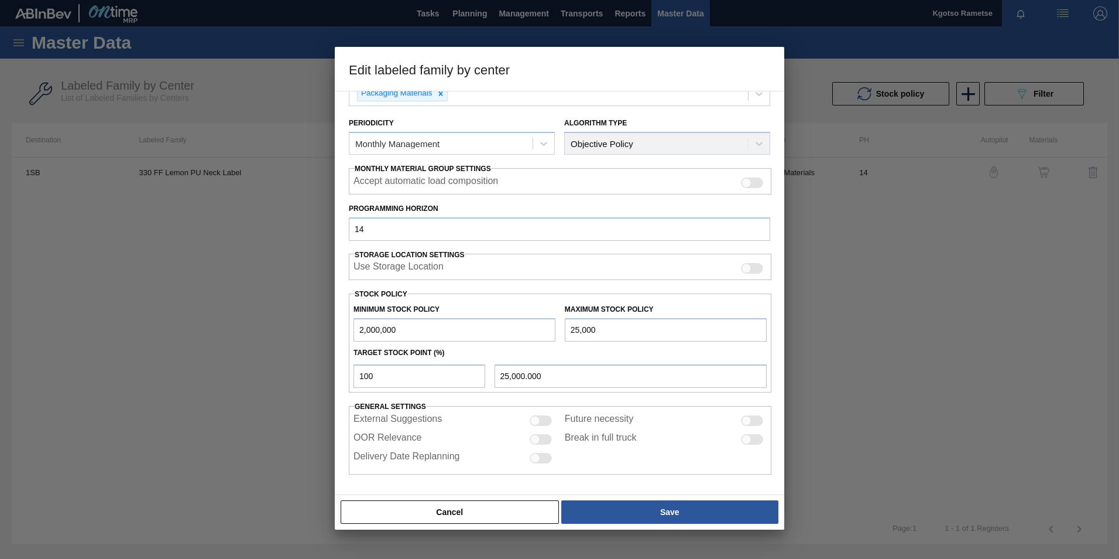
type input "250,000.000"
type input "2,500,000"
type input "2,500,000.000"
type input "25,000,000"
type input "25,000,000.000"
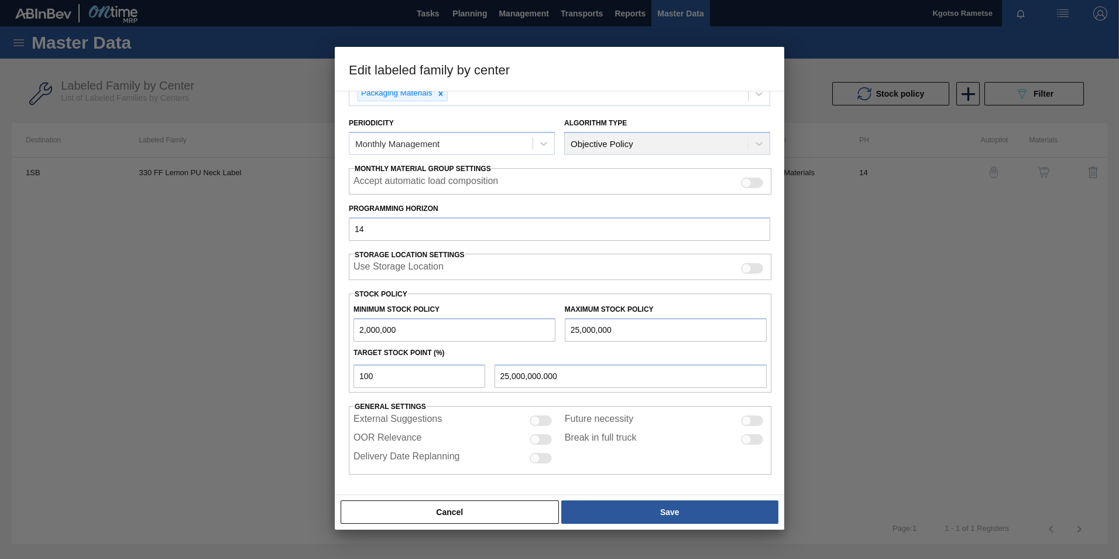
type input "2,500,000"
type input "2,500,000.000"
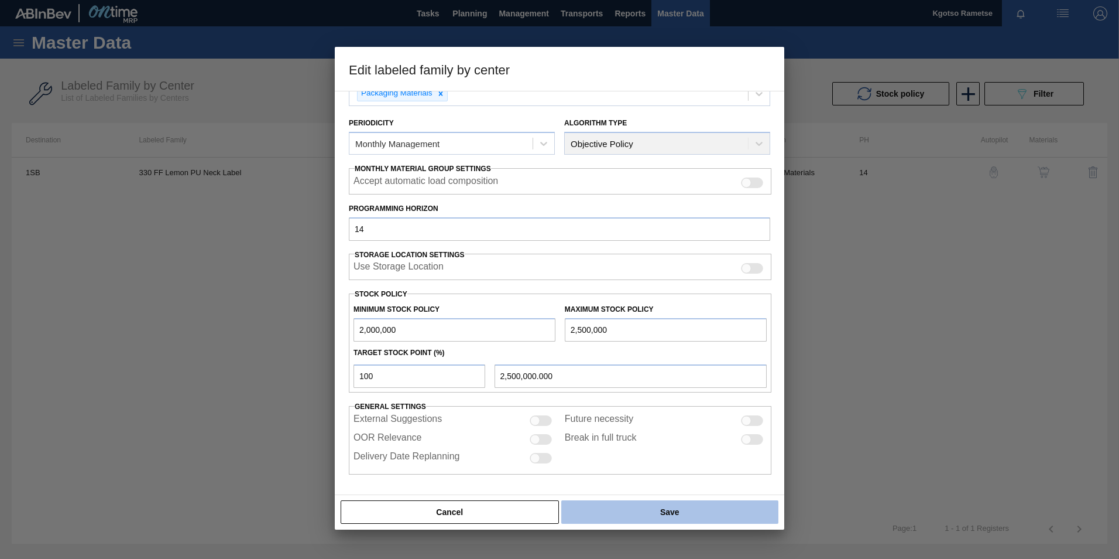
type input "2,500,000"
click at [618, 511] on button "Save" at bounding box center [669, 511] width 217 height 23
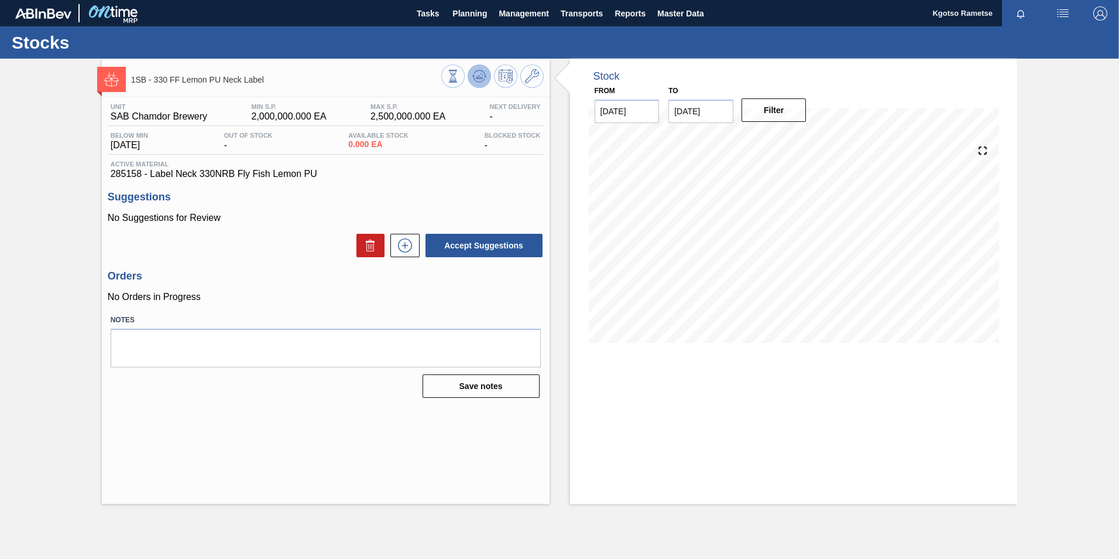
click at [460, 79] on icon at bounding box center [453, 76] width 13 height 13
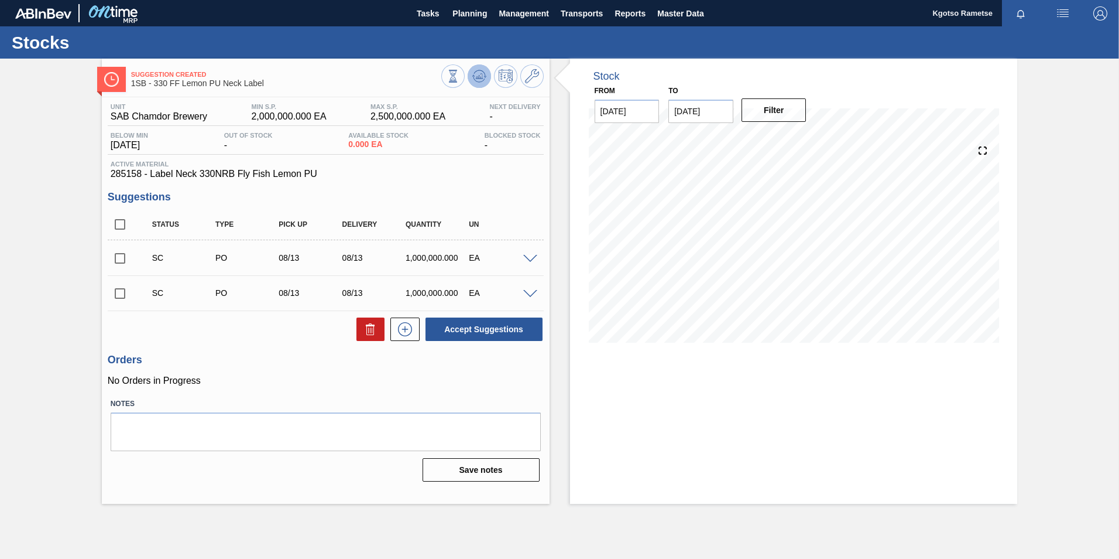
click at [482, 77] on icon at bounding box center [479, 75] width 8 height 5
click at [481, 77] on icon at bounding box center [481, 76] width 1 height 5
click at [460, 73] on icon at bounding box center [453, 76] width 13 height 13
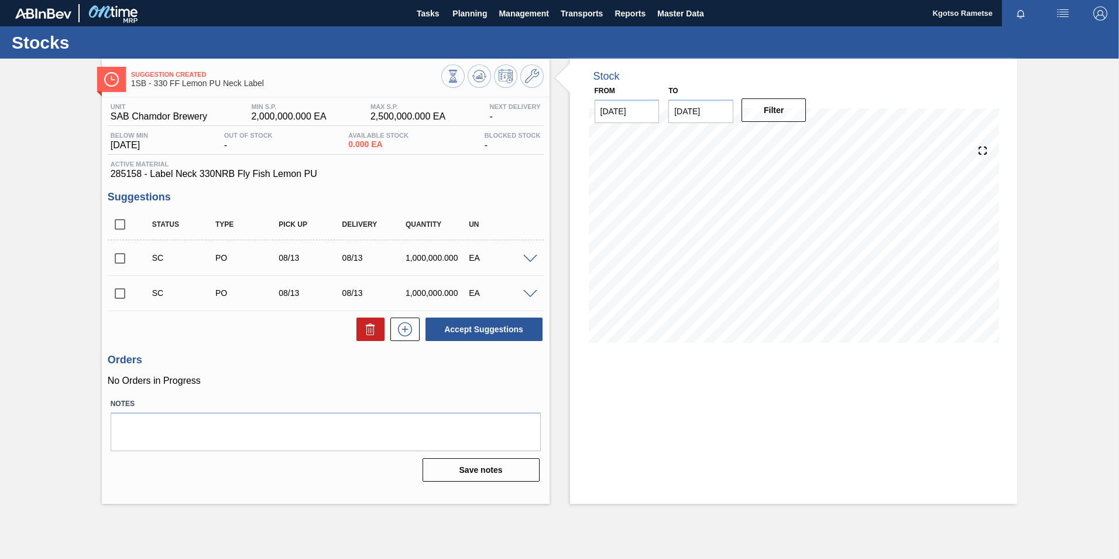
click at [460, 73] on icon at bounding box center [453, 76] width 13 height 13
click at [475, 64] on div at bounding box center [492, 77] width 102 height 26
click at [476, 66] on button at bounding box center [479, 75] width 23 height 23
click at [488, 72] on button at bounding box center [479, 75] width 23 height 23
click at [119, 259] on input "checkbox" at bounding box center [120, 258] width 25 height 25
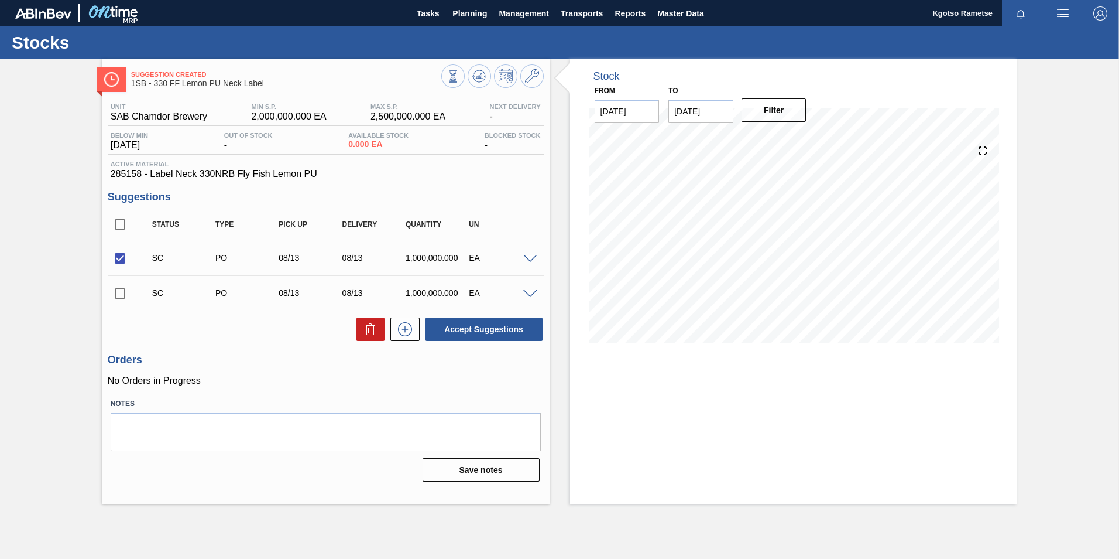
click at [121, 255] on input "checkbox" at bounding box center [120, 258] width 25 height 25
checkbox input "false"
click at [460, 76] on icon at bounding box center [453, 76] width 13 height 13
click at [471, 80] on button at bounding box center [479, 75] width 23 height 23
click at [532, 72] on icon at bounding box center [532, 76] width 14 height 14
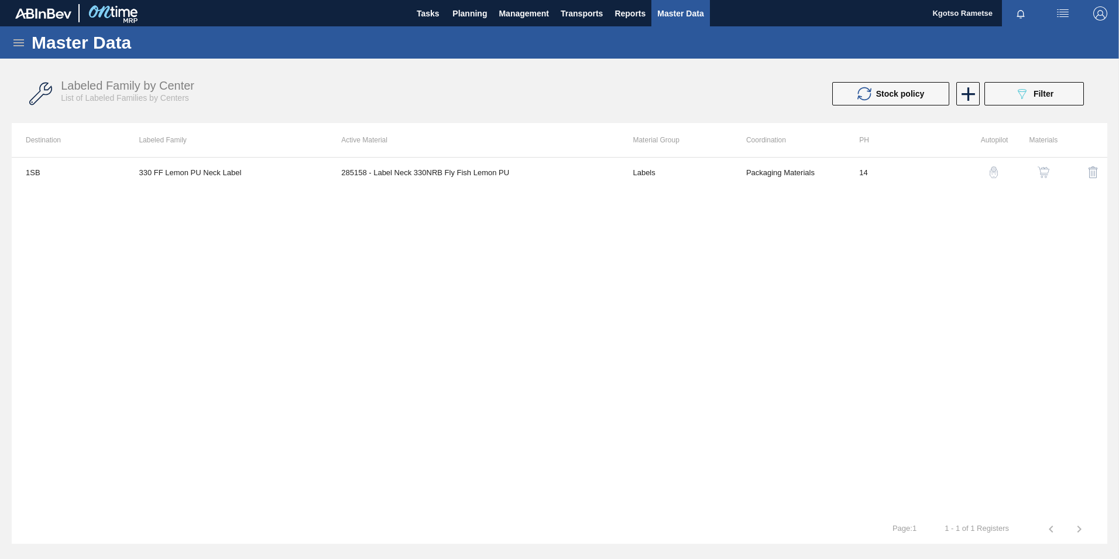
click at [1054, 174] on button "button" at bounding box center [1044, 172] width 28 height 28
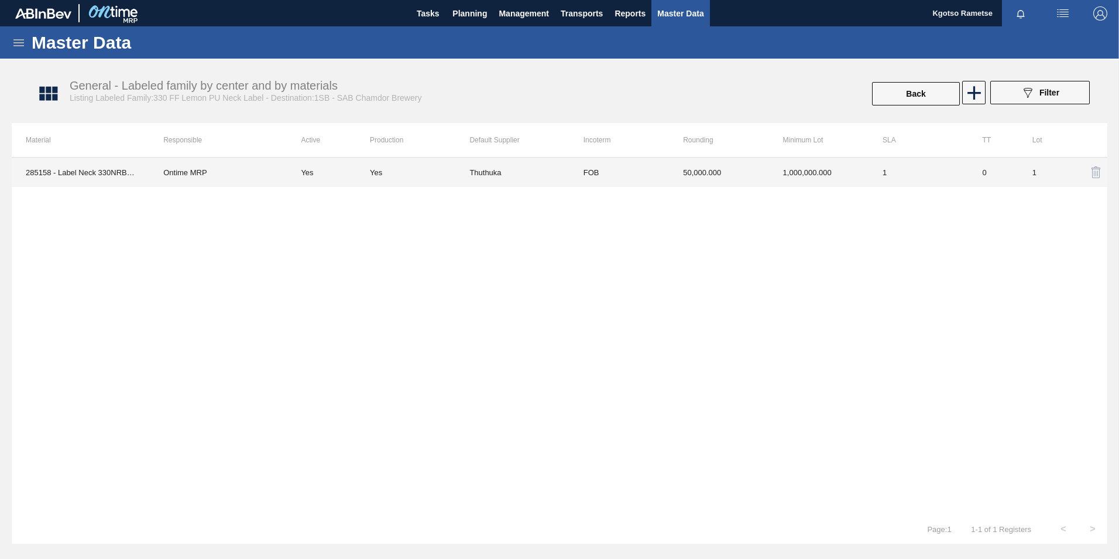
click at [818, 172] on td "1,000,000.000" at bounding box center [819, 171] width 100 height 29
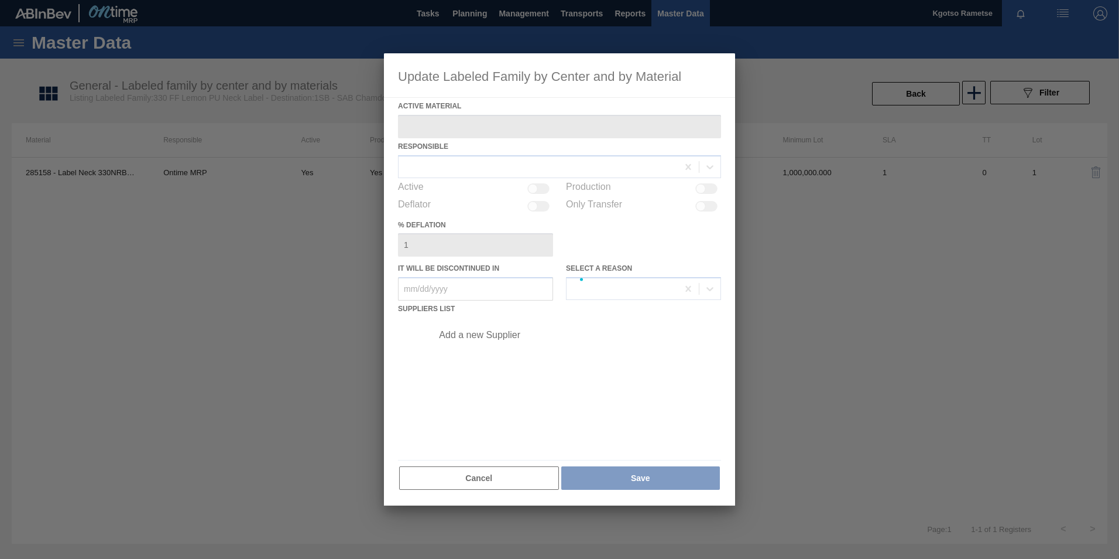
type Material "285158 - Label Neck 330NRB Fly Fish Lemon PU"
checkbox input "true"
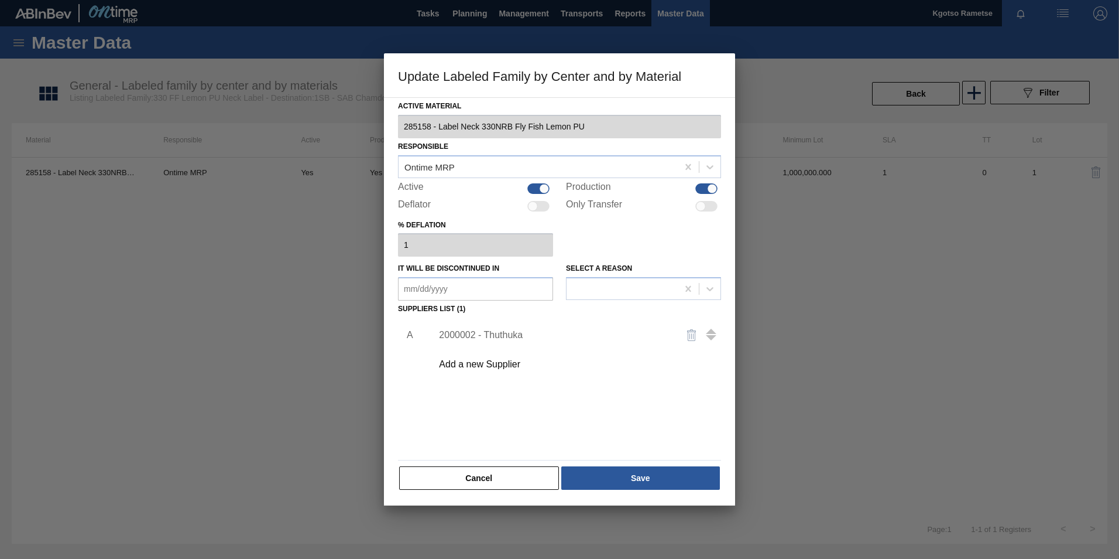
click at [499, 327] on div "2000002 - Thuthuka" at bounding box center [574, 334] width 296 height 29
click at [499, 328] on div "2000002 - Thuthuka" at bounding box center [574, 334] width 296 height 29
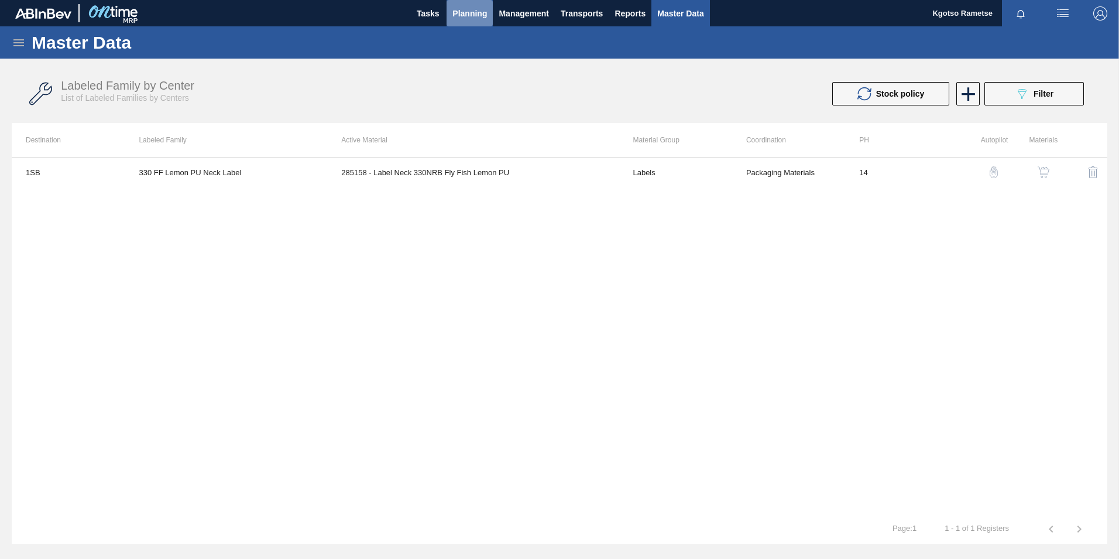
click at [469, 8] on span "Planning" at bounding box center [470, 13] width 35 height 14
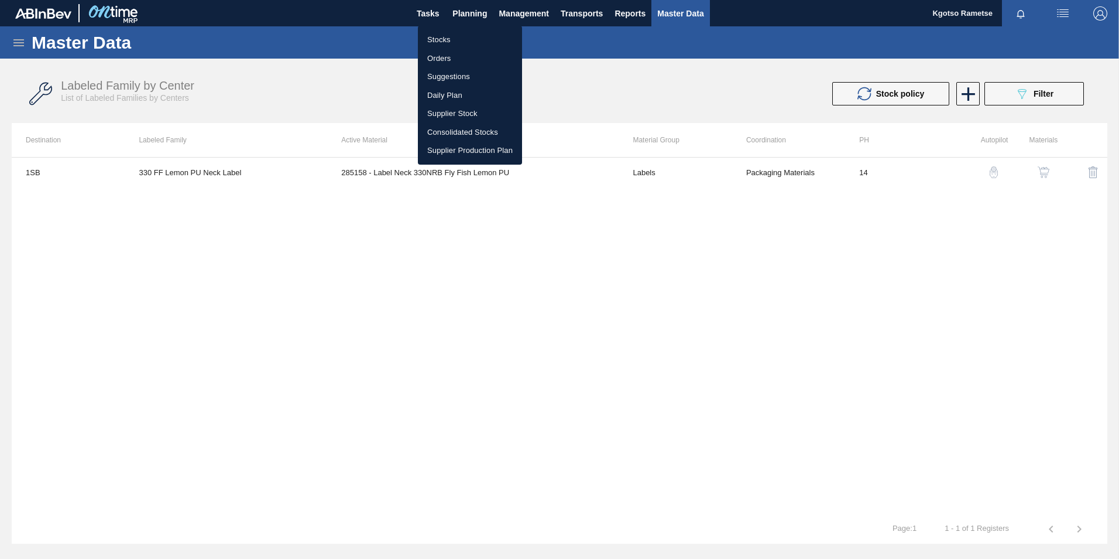
click at [431, 54] on li "Orders" at bounding box center [470, 58] width 104 height 19
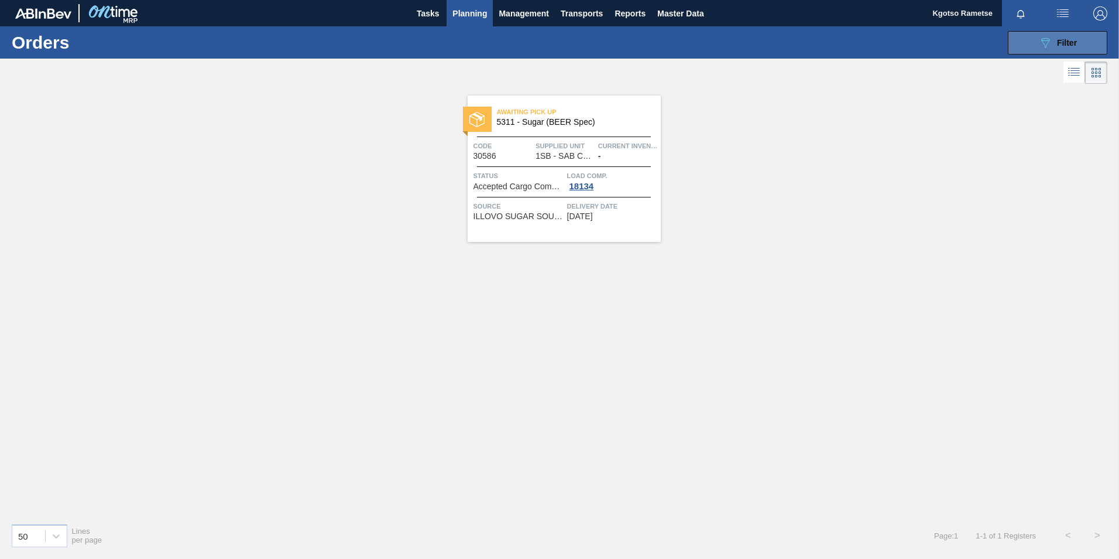
click at [1045, 46] on icon "089F7B8B-B2A5-4AFE-B5C0-19BA573D28AC" at bounding box center [1046, 43] width 14 height 14
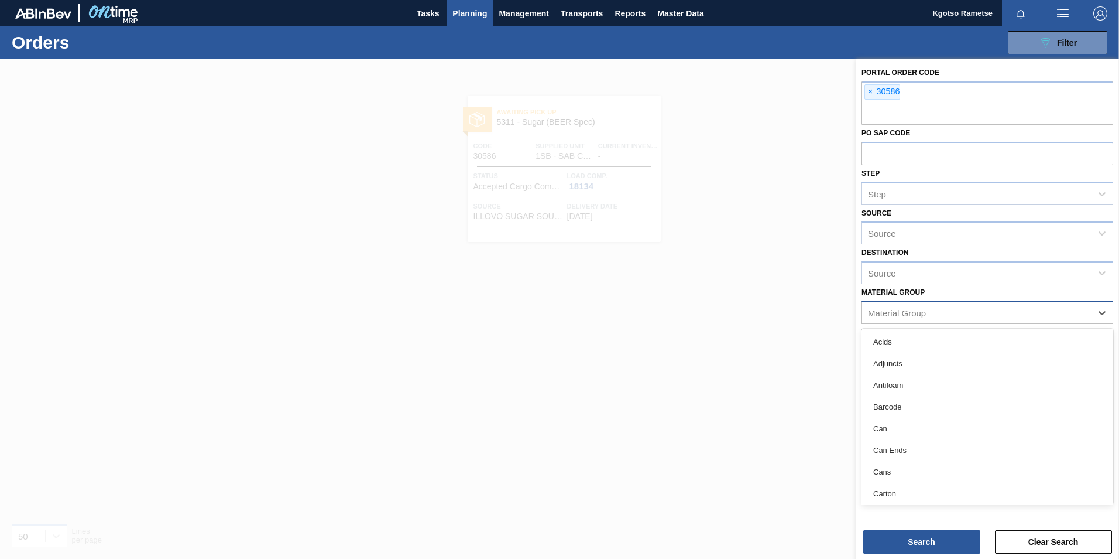
click at [896, 311] on div "Material Group" at bounding box center [897, 312] width 58 height 10
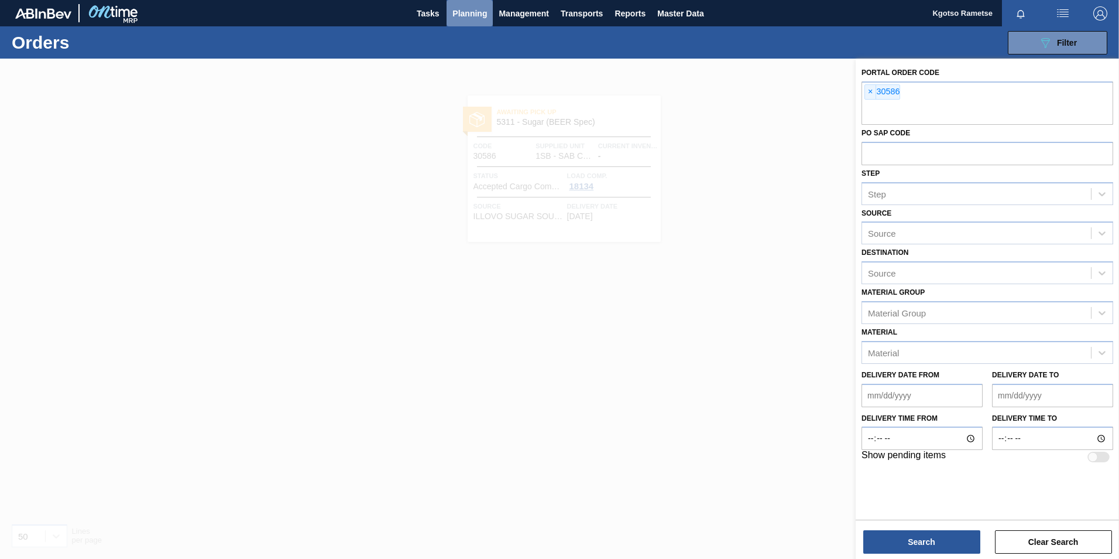
click at [467, 15] on span "Planning" at bounding box center [470, 13] width 35 height 14
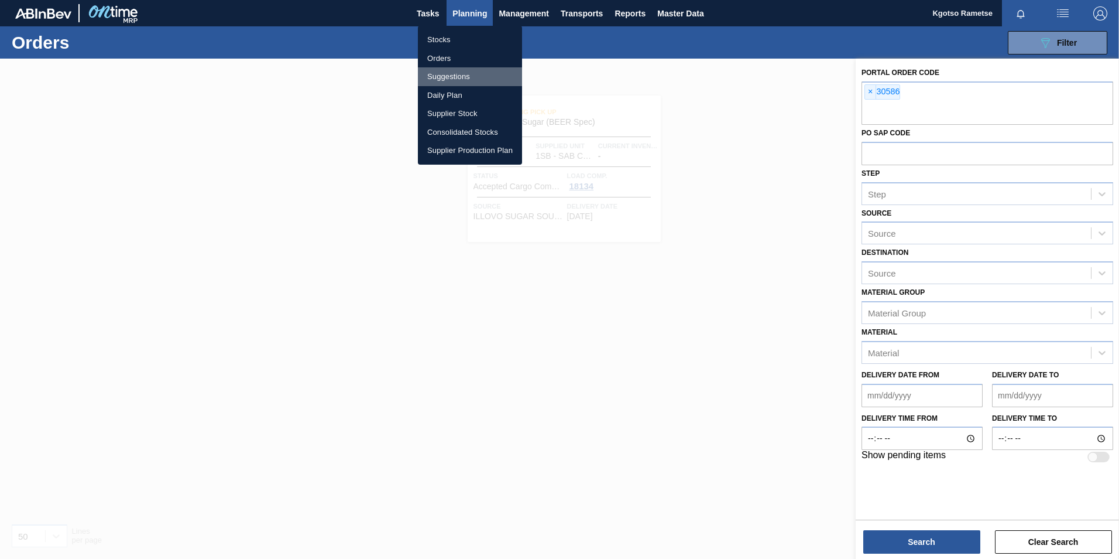
click at [439, 74] on li "Suggestions" at bounding box center [470, 76] width 104 height 19
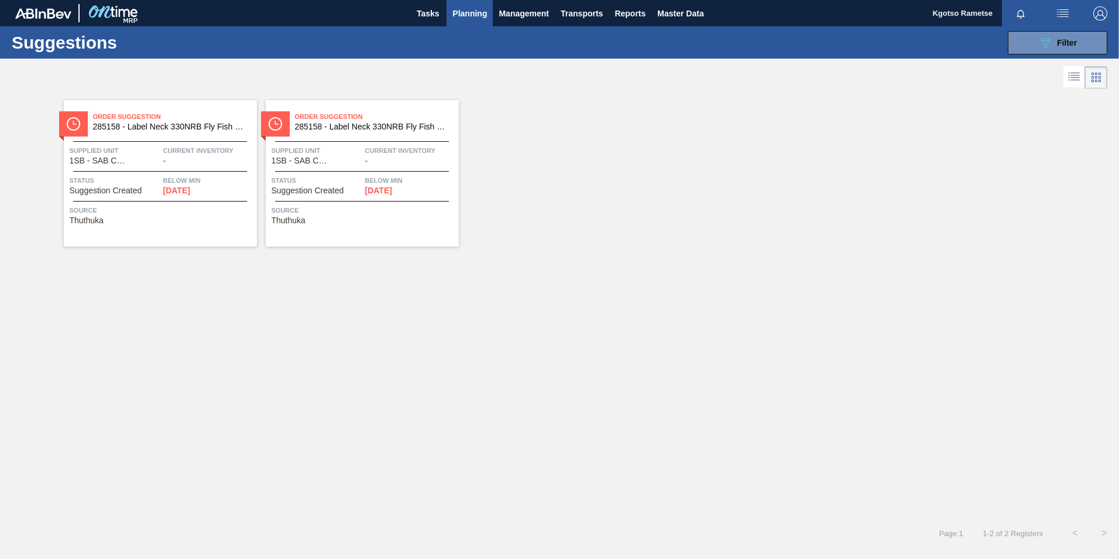
click at [296, 162] on span "1SB - SAB Chamdor Brewery" at bounding box center [301, 160] width 59 height 9
click at [210, 166] on div "Order Suggestion 285158 - Label Neck 330NRB Fly Fish Lemon PU Supplied Unit 1SB…" at bounding box center [160, 173] width 193 height 146
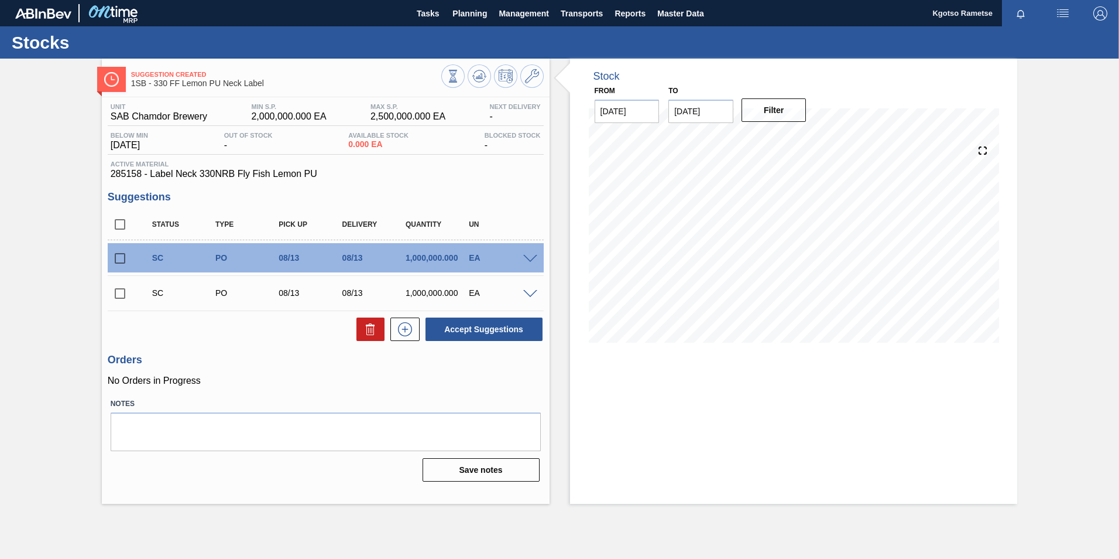
click at [535, 293] on span at bounding box center [530, 294] width 14 height 9
click at [386, 293] on div "08/13" at bounding box center [375, 292] width 71 height 9
click at [533, 294] on span at bounding box center [530, 294] width 14 height 9
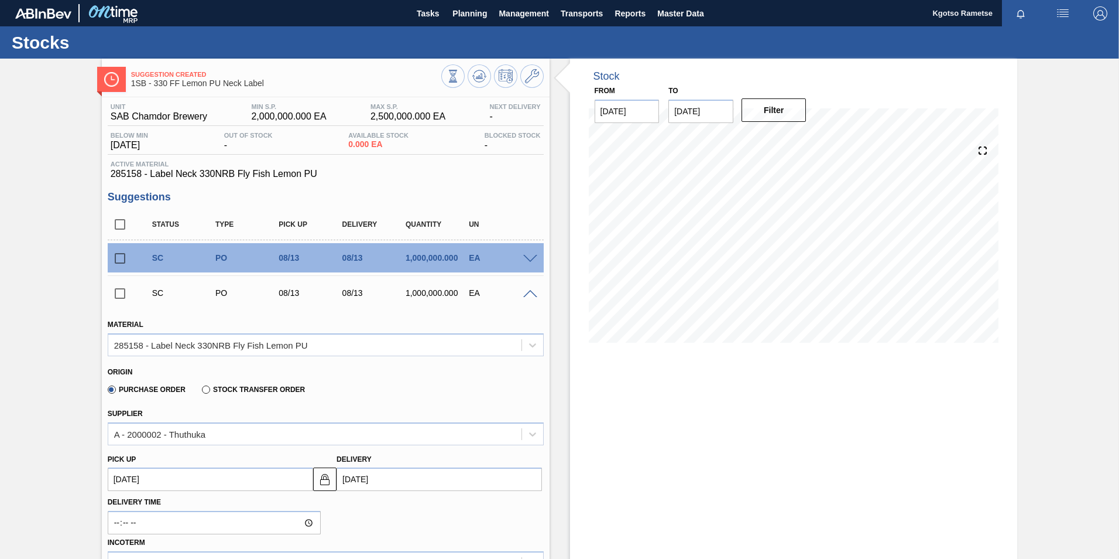
click at [530, 290] on span at bounding box center [530, 294] width 14 height 9
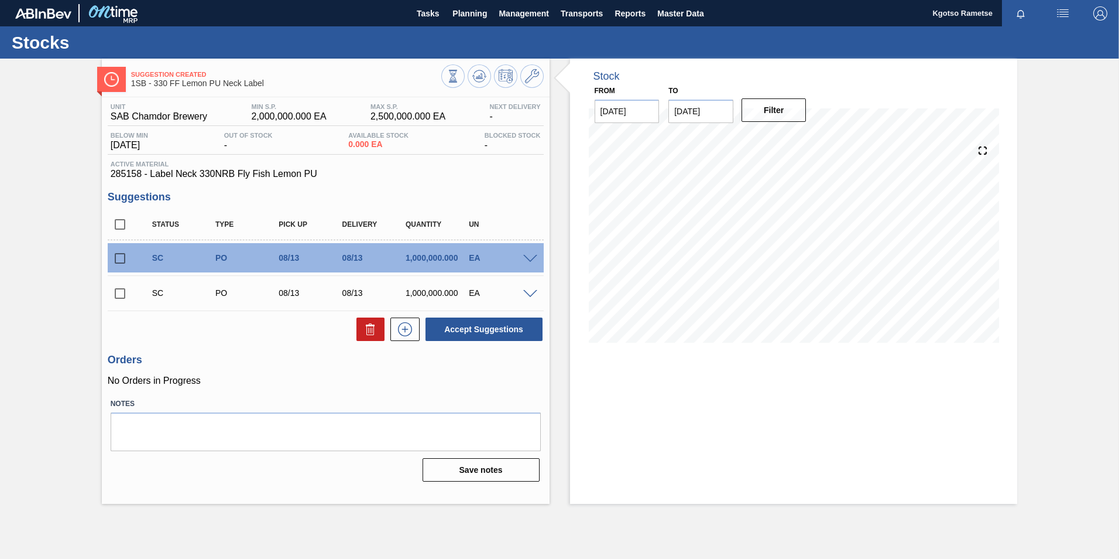
click at [481, 290] on div "EA" at bounding box center [501, 292] width 71 height 9
click at [254, 296] on div "PO" at bounding box center [248, 292] width 71 height 9
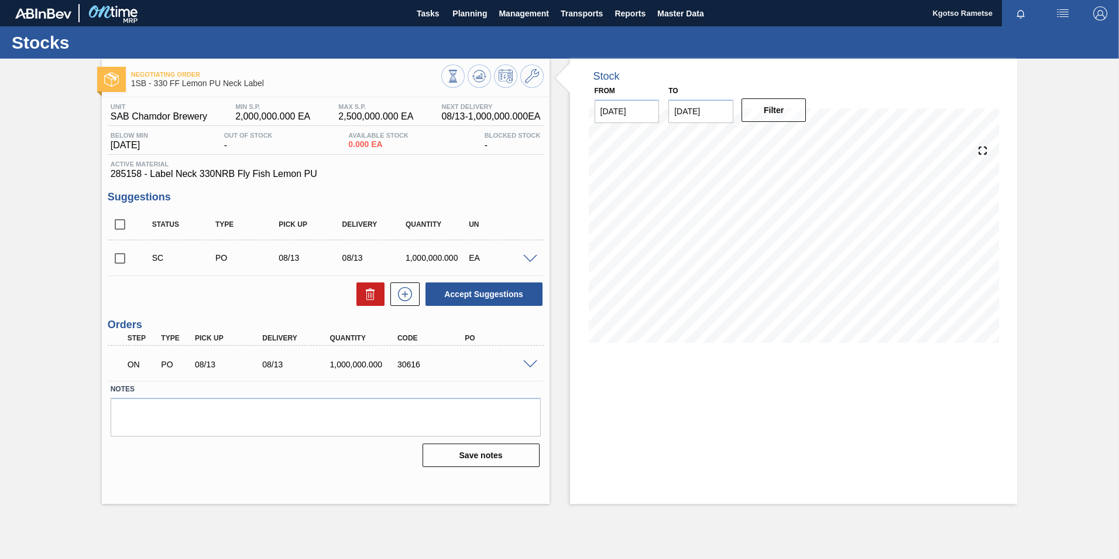
click at [529, 361] on span at bounding box center [530, 364] width 14 height 9
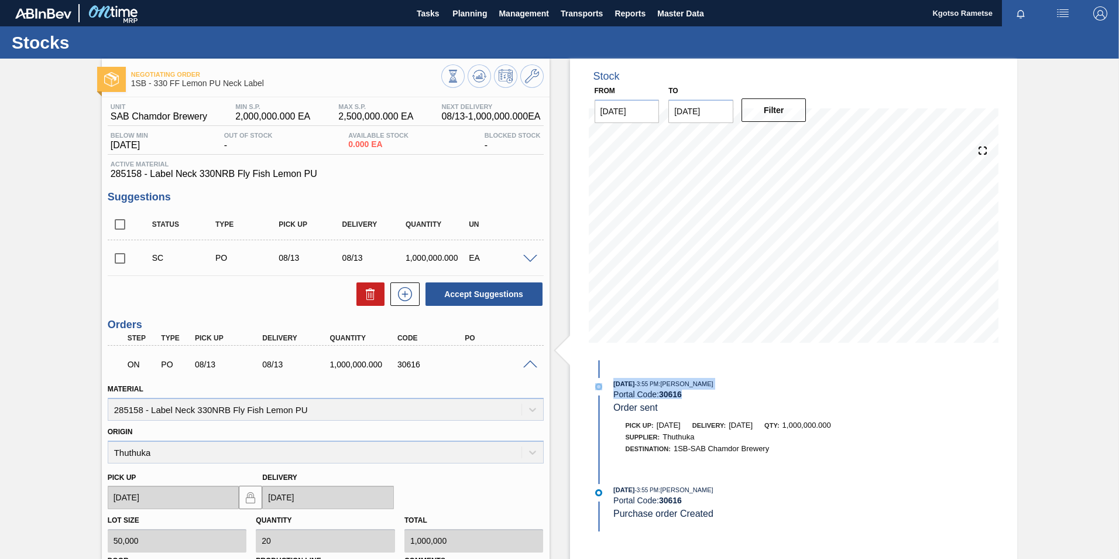
drag, startPoint x: 672, startPoint y: 399, endPoint x: 601, endPoint y: 393, distance: 71.7
click at [601, 393] on div "[DATE] 3:55 PM : [PERSON_NAME] Portal Code: 30616 Order sent" at bounding box center [742, 396] width 302 height 36
copy div "[DATE] 3:55 PM : [PERSON_NAME] Portal Code: 30616"
click at [730, 391] on div "Portal Code: 30616" at bounding box center [753, 393] width 278 height 9
drag, startPoint x: 684, startPoint y: 394, endPoint x: 611, endPoint y: 382, distance: 74.2
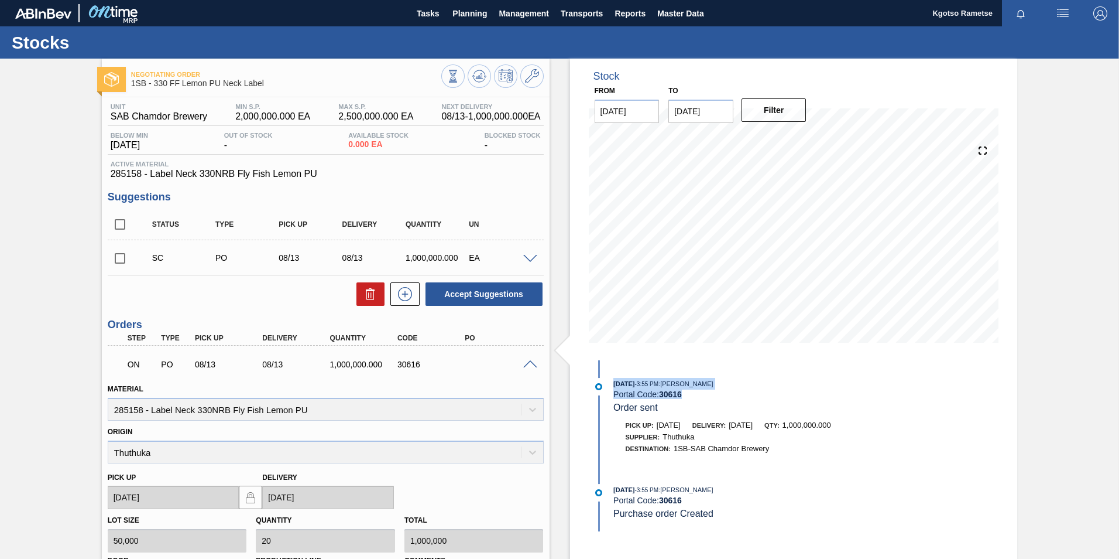
click at [611, 382] on div "[DATE] 3:55 PM : [PERSON_NAME] Portal Code: 30616 Order sent" at bounding box center [742, 396] width 302 height 36
copy div "[DATE] 3:55 PM : [PERSON_NAME] Portal Code: 30616"
click at [465, 7] on span "Planning" at bounding box center [470, 13] width 35 height 14
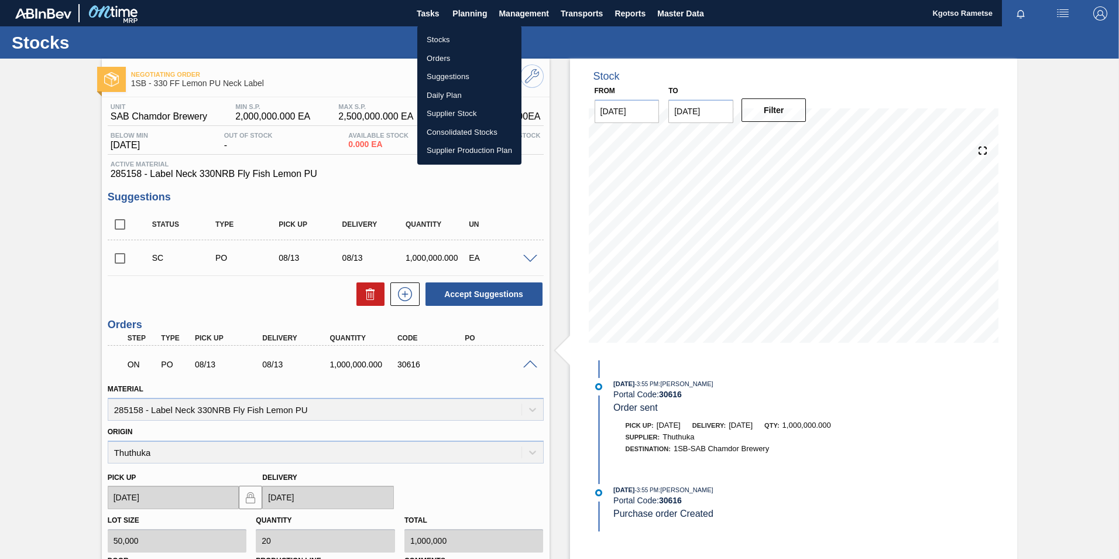
click at [456, 30] on li "Stocks" at bounding box center [469, 39] width 104 height 19
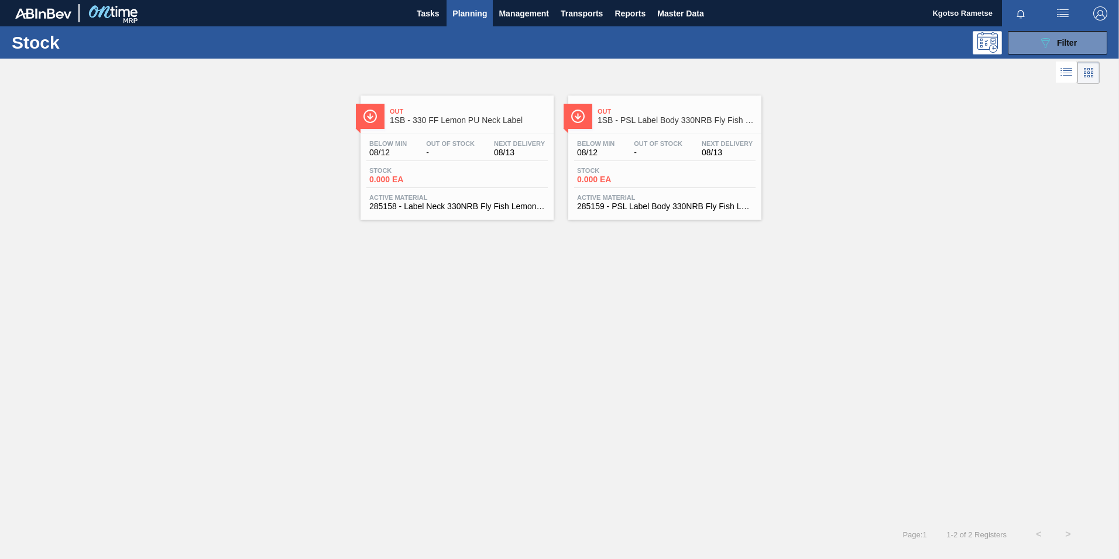
click at [630, 128] on div "Out 1SB - PSL Label Body 330NRB Fly Fish Lemon PU" at bounding box center [677, 116] width 158 height 26
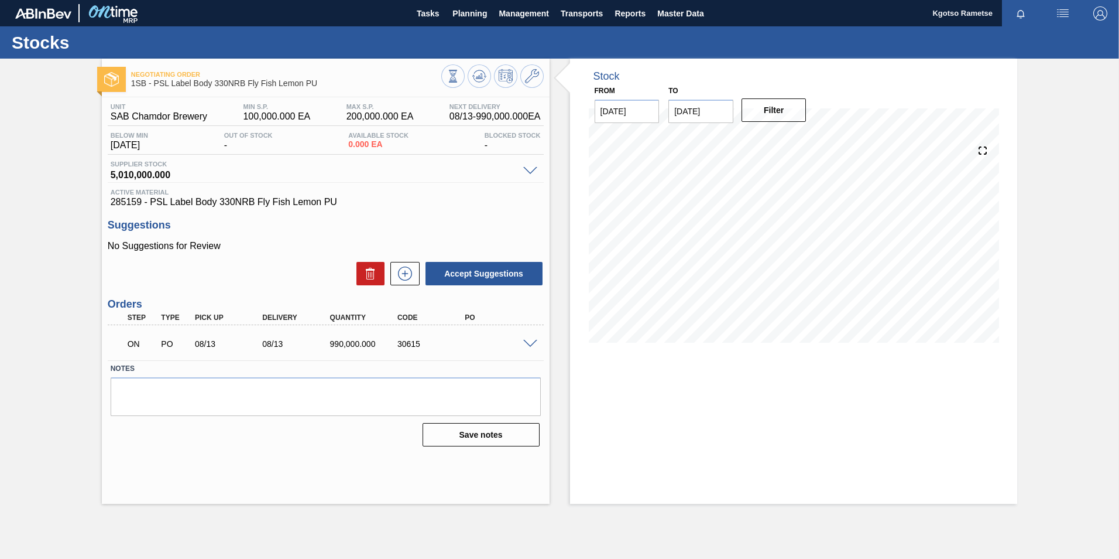
click at [525, 343] on span at bounding box center [530, 344] width 14 height 9
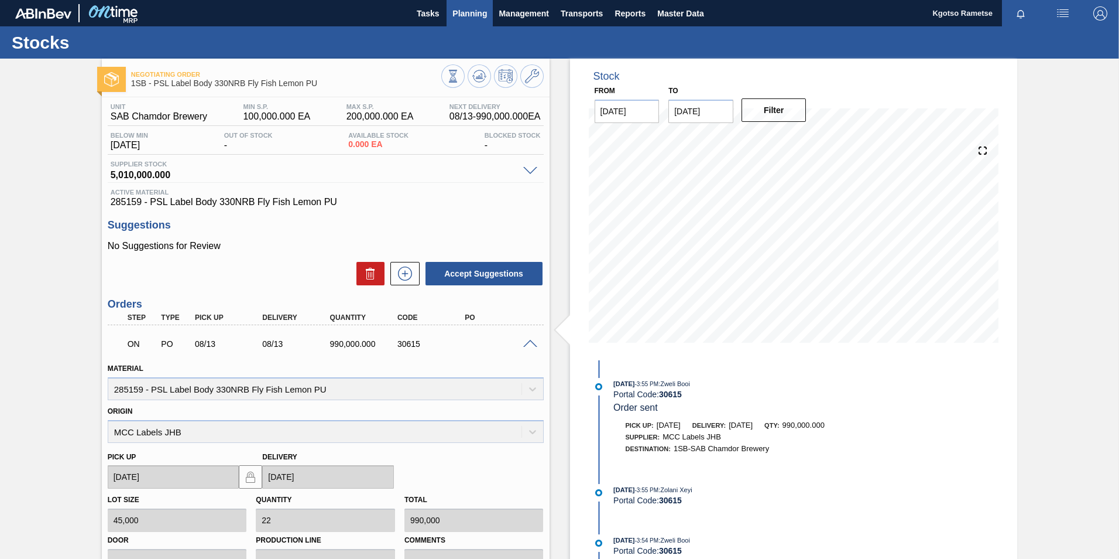
click at [467, 15] on span "Planning" at bounding box center [470, 13] width 35 height 14
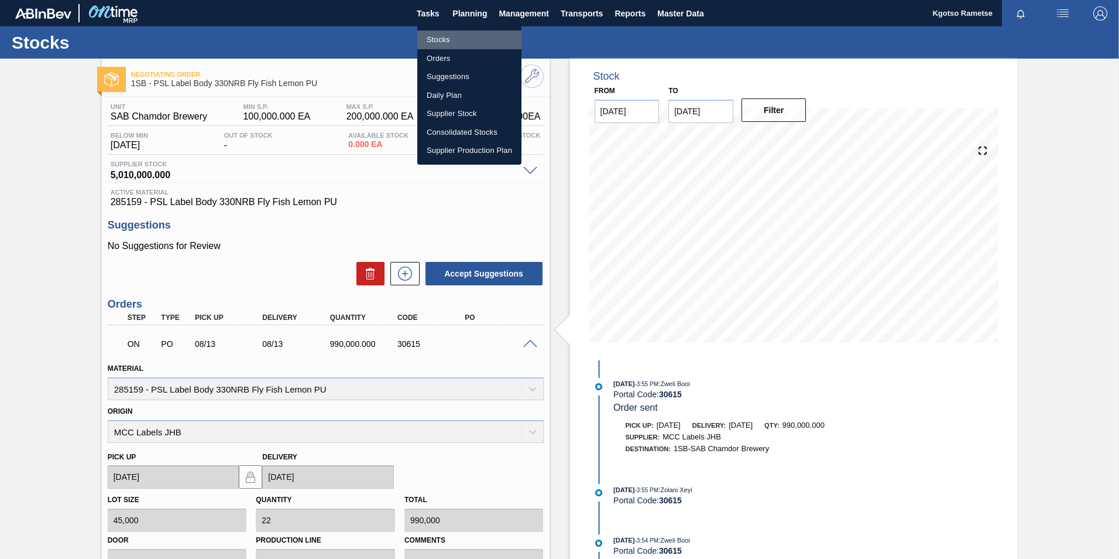
drag, startPoint x: 443, startPoint y: 33, endPoint x: 441, endPoint y: 40, distance: 7.2
click at [443, 34] on li "Stocks" at bounding box center [469, 39] width 104 height 19
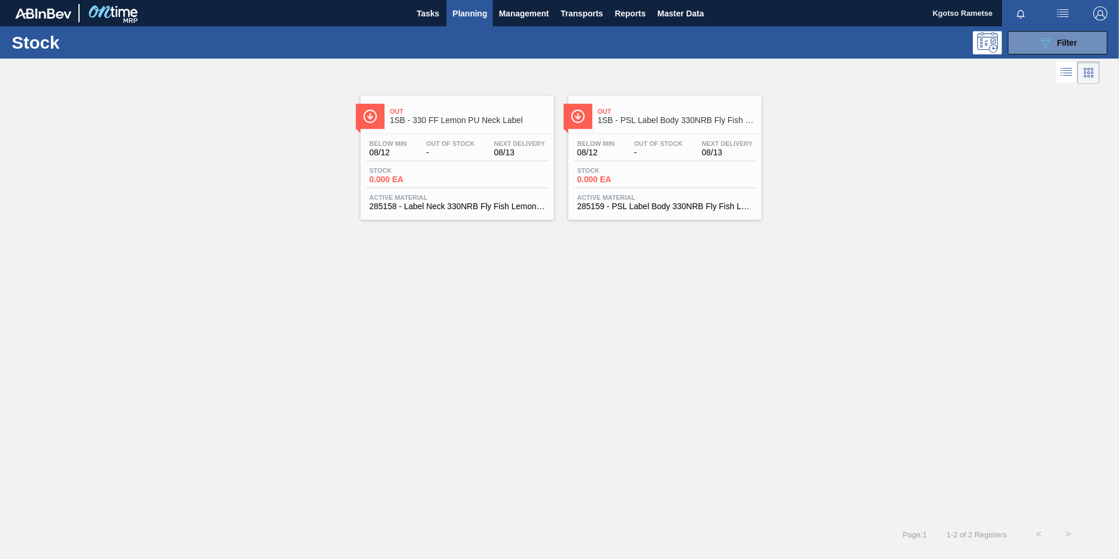
click at [635, 159] on div "Below Min 08/12 Out Of Stock - Next Delivery 08/13" at bounding box center [665, 150] width 182 height 21
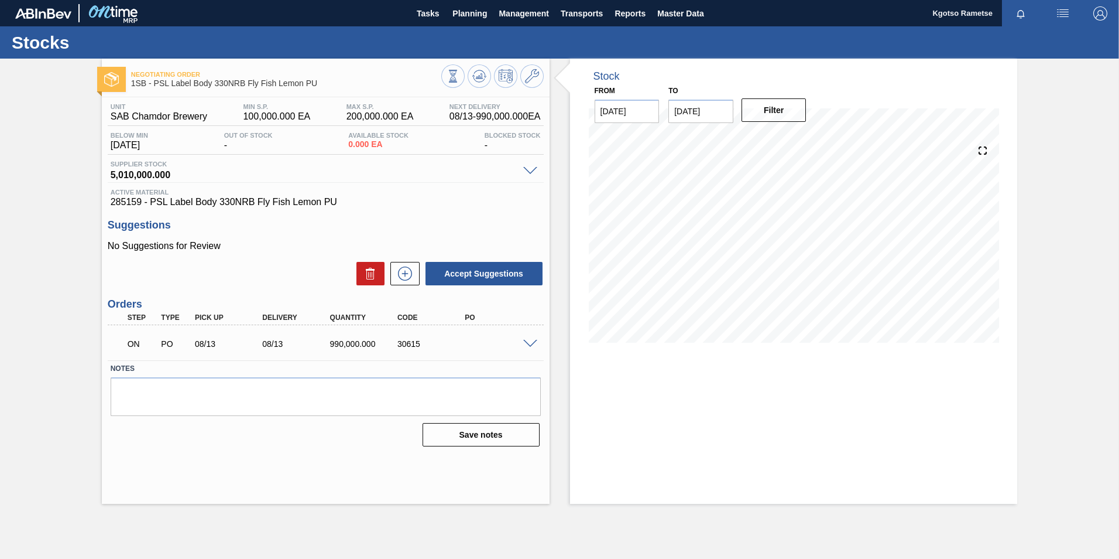
click at [531, 340] on span at bounding box center [530, 344] width 14 height 9
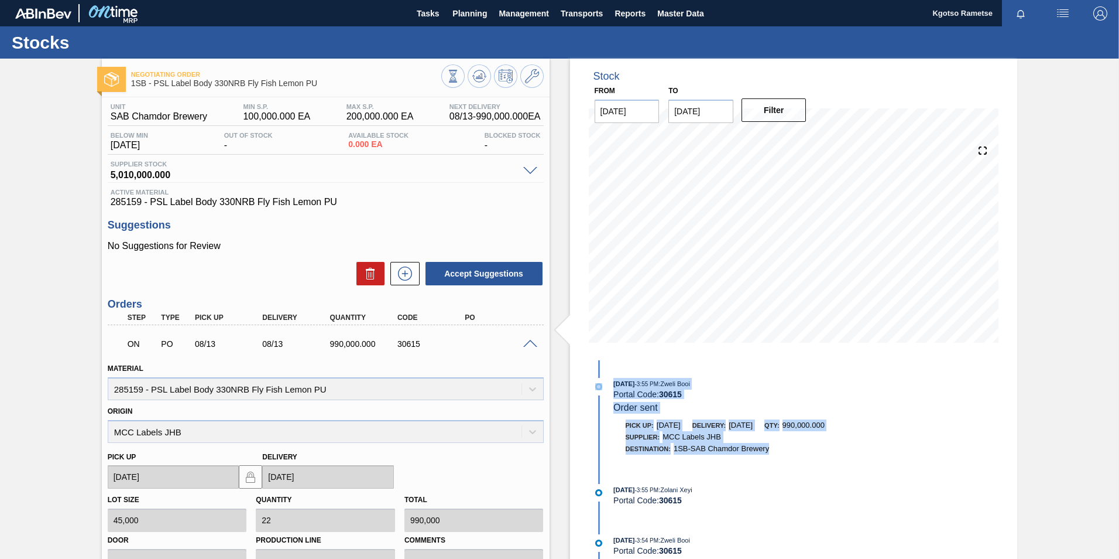
drag, startPoint x: 779, startPoint y: 446, endPoint x: 608, endPoint y: 372, distance: 186.7
click at [608, 372] on div "08/12/2025 - 3:55 PM : Zweli Booi Portal Code: 30615 Order sent Pick up: 08/13/…" at bounding box center [742, 530] width 302 height 340
copy div "08/12/2025 - 3:55 PM : Zweli Booi Portal Code: 30615 Order sent Pick up: 08/13/…"
